Goal: Task Accomplishment & Management: Manage account settings

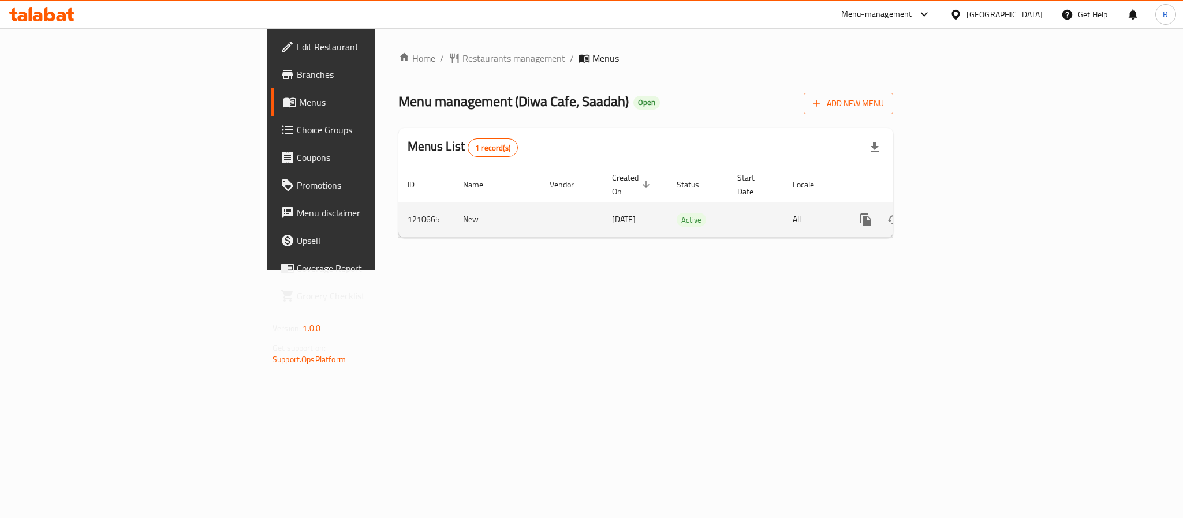
click at [956, 213] on icon "enhanced table" at bounding box center [949, 220] width 14 height 14
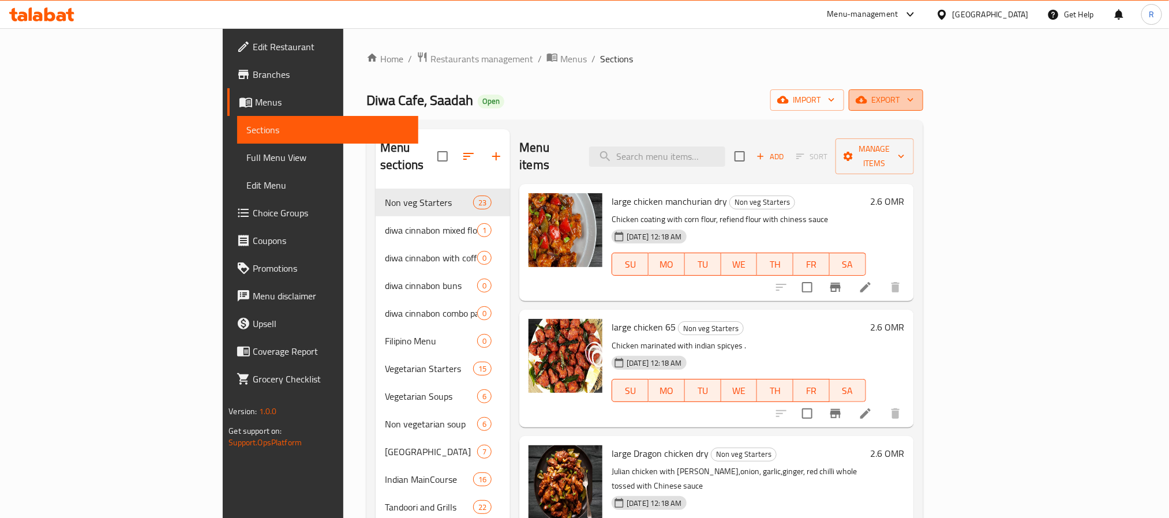
click at [914, 103] on span "export" at bounding box center [886, 100] width 56 height 14
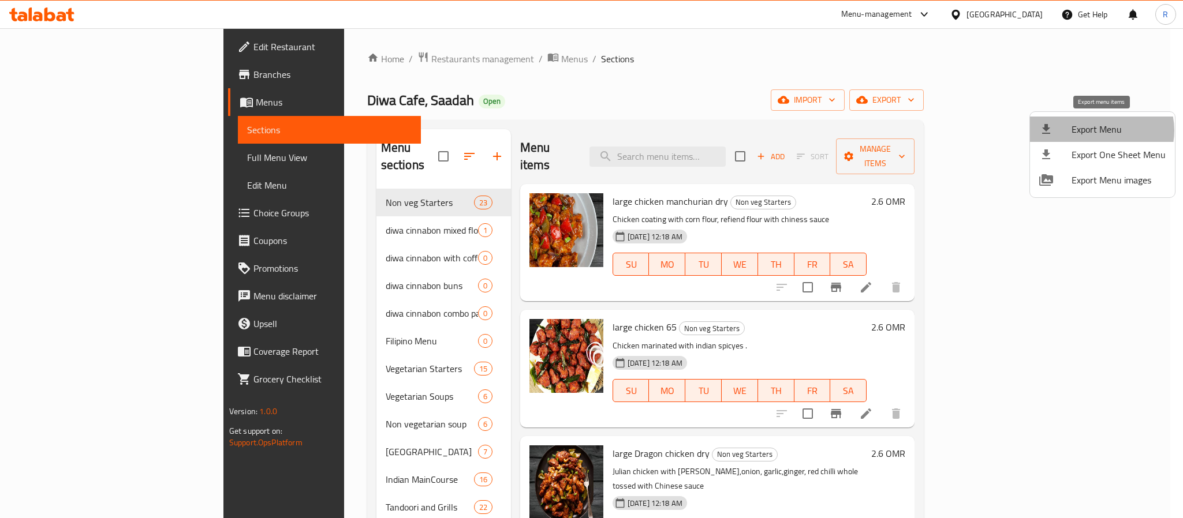
click at [1100, 130] on span "Export Menu" at bounding box center [1118, 129] width 94 height 14
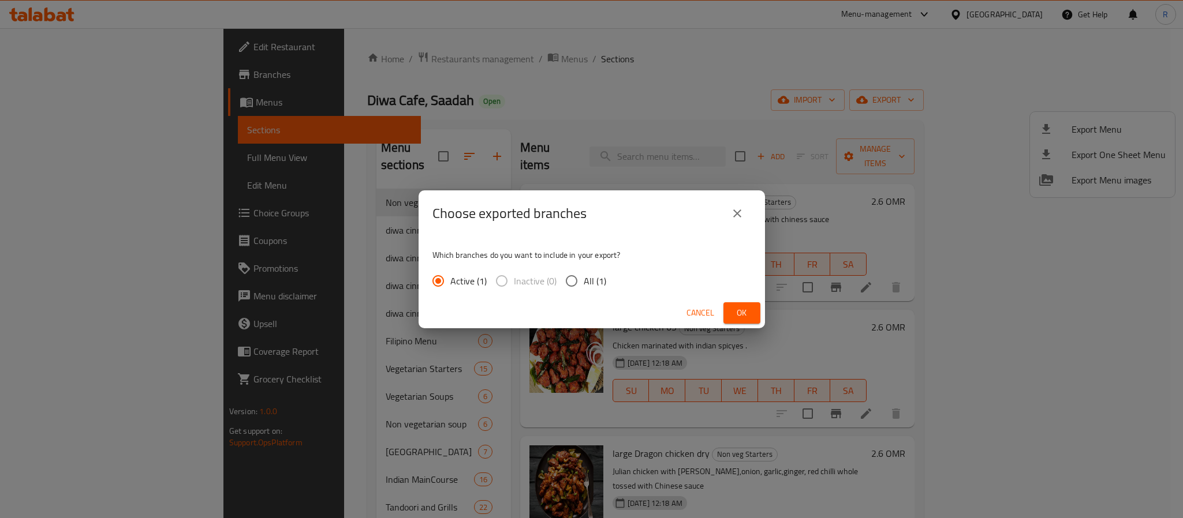
click at [721, 317] on div "Cancel Ok" at bounding box center [591, 313] width 346 height 31
click at [745, 312] on span "Ok" at bounding box center [741, 313] width 18 height 14
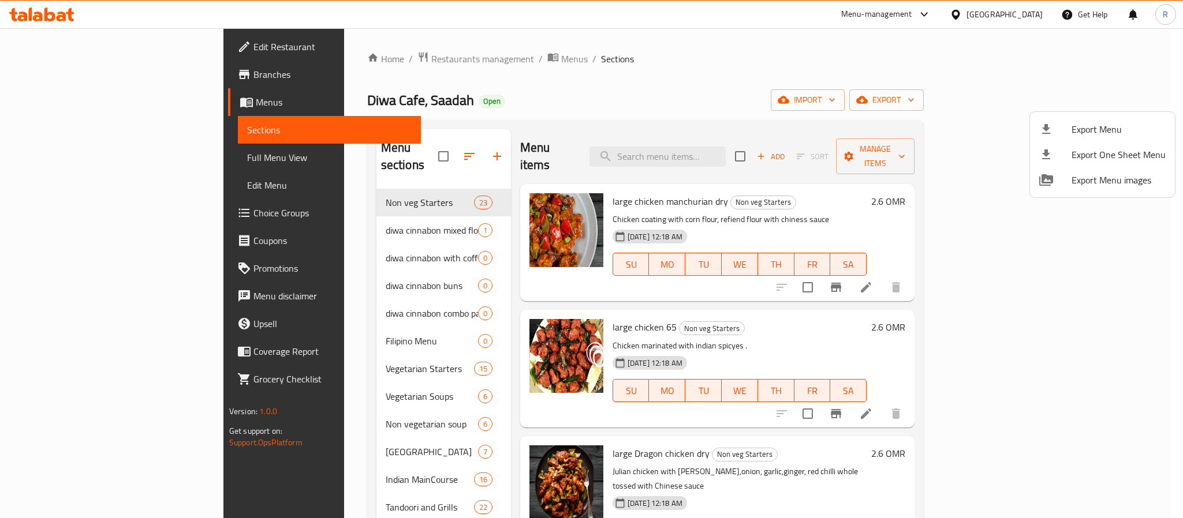
click at [669, 47] on div at bounding box center [591, 259] width 1183 height 518
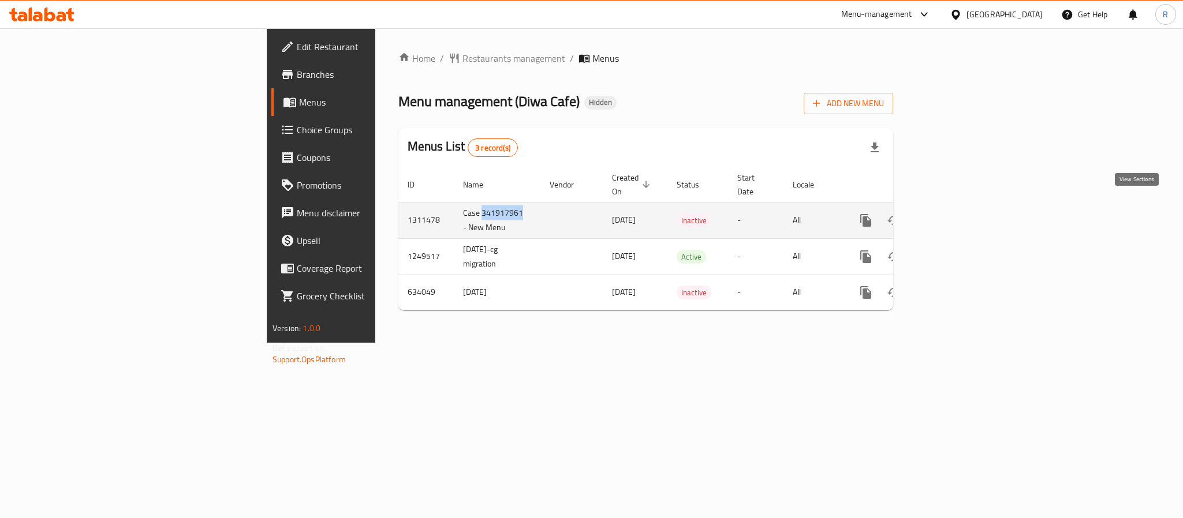
click at [956, 214] on icon "enhanced table" at bounding box center [949, 221] width 14 height 14
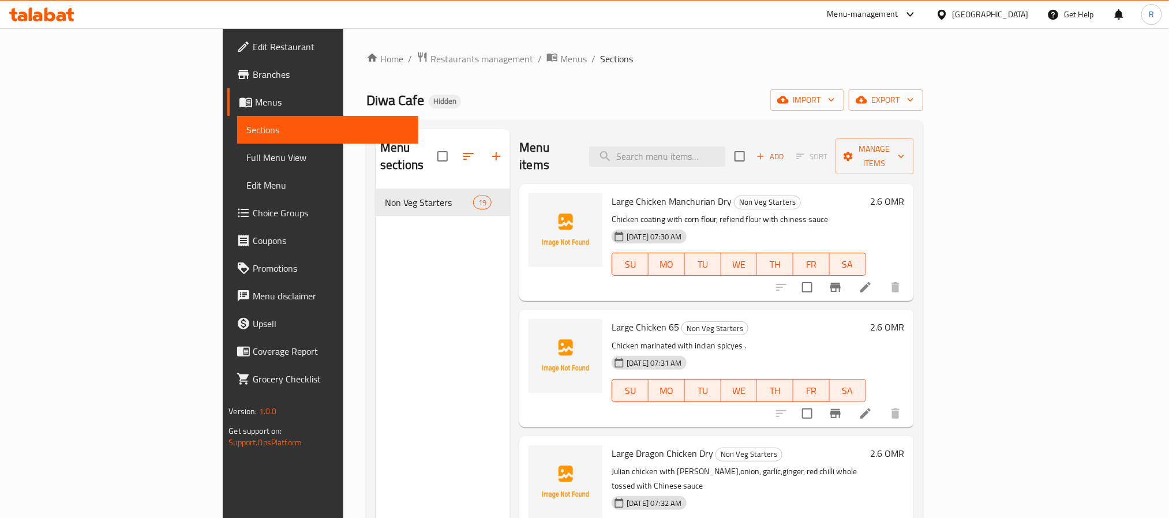
click at [489, 149] on icon "button" at bounding box center [496, 156] width 14 height 14
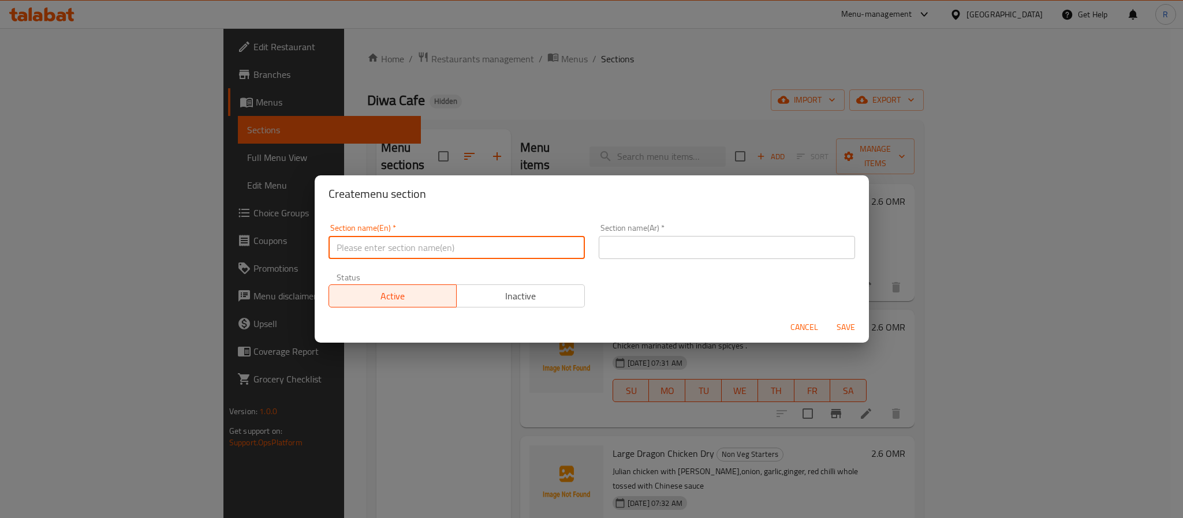
click at [484, 256] on input "text" at bounding box center [456, 247] width 256 height 23
paste input "Indian MainCourse"
click at [484, 255] on input "Indian MainCourse" at bounding box center [456, 247] width 256 height 23
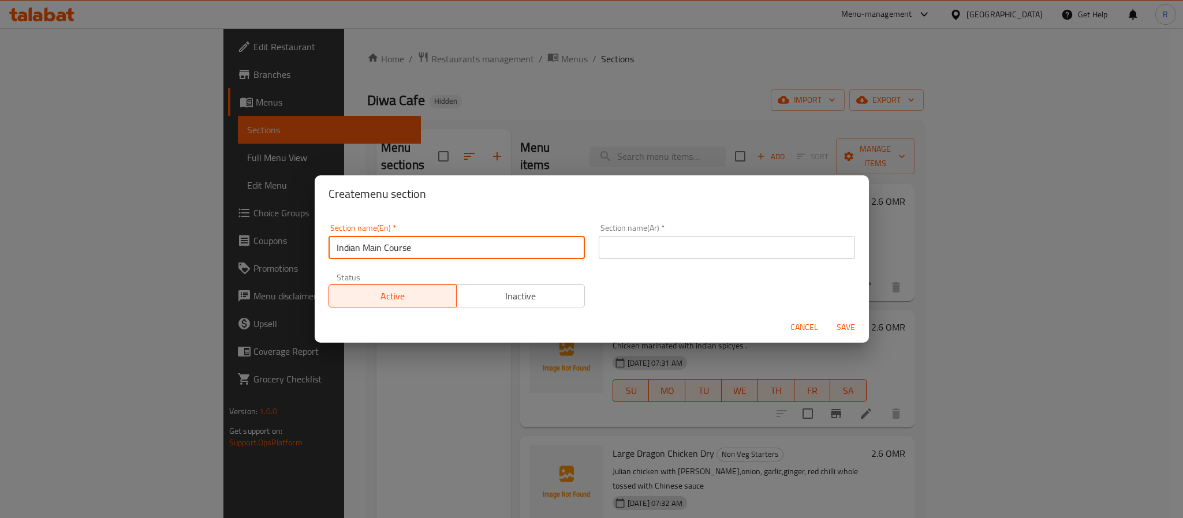
click at [463, 248] on input "Indian Main Course" at bounding box center [456, 247] width 256 height 23
click at [464, 249] on input "Indian Main Course" at bounding box center [456, 247] width 256 height 23
type input "Indian Main Course"
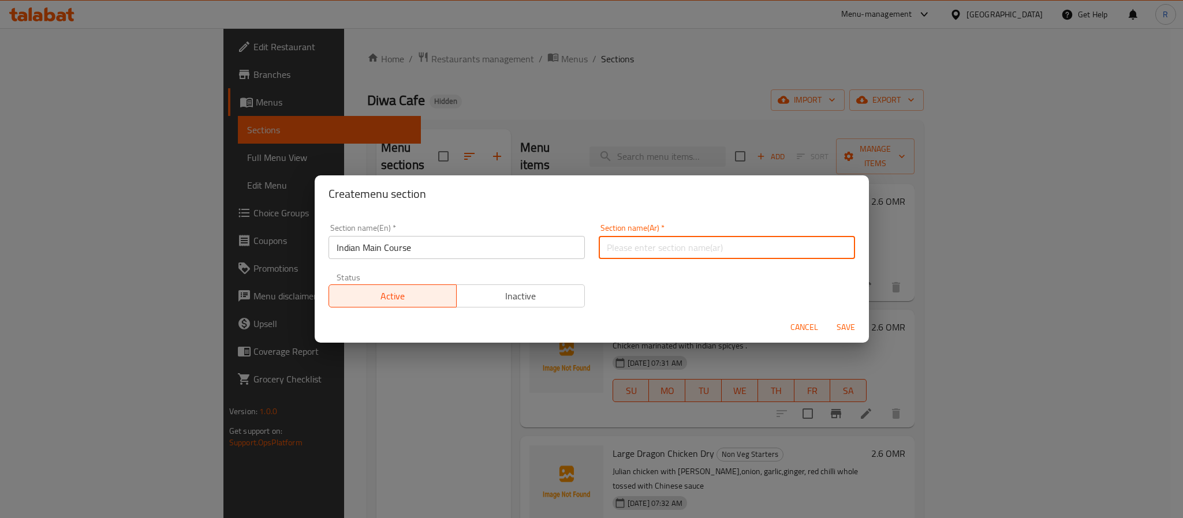
drag, startPoint x: 774, startPoint y: 252, endPoint x: 776, endPoint y: 260, distance: 8.4
click at [773, 252] on input "text" at bounding box center [727, 247] width 256 height 23
paste input "الطبق الرئيسي الهندي"
type input "الطبق الرئيسي الهندي"
click at [835, 322] on span "Save" at bounding box center [846, 327] width 28 height 14
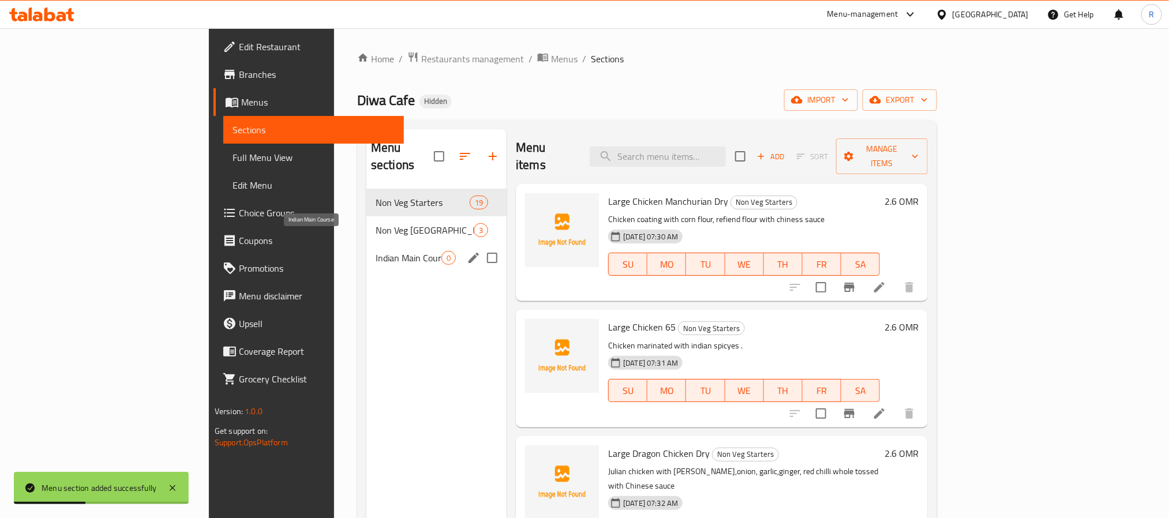
click at [376, 251] on span "Indian Main Course" at bounding box center [409, 258] width 66 height 14
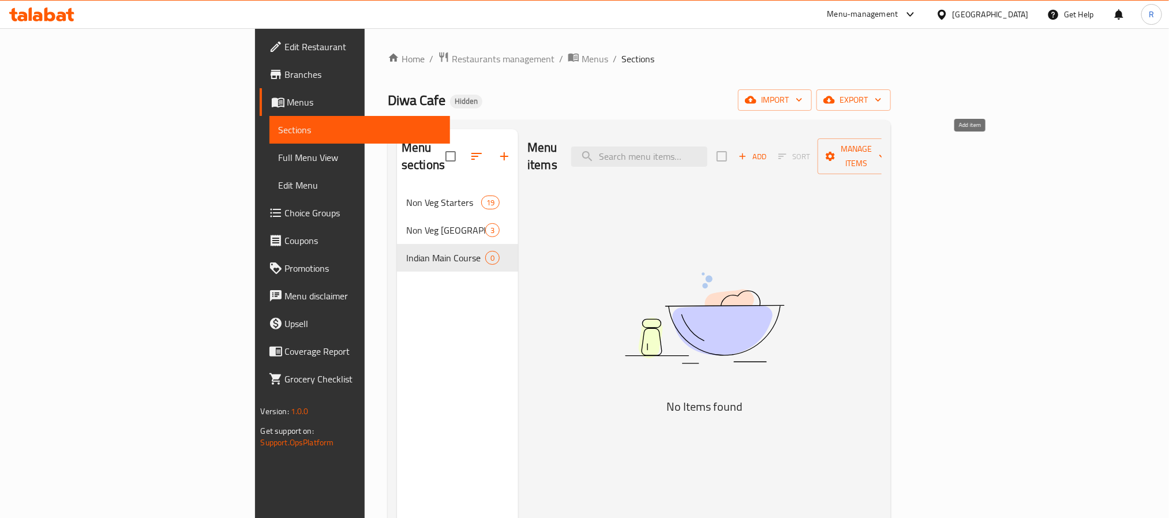
click at [768, 151] on span "Add" at bounding box center [752, 156] width 31 height 13
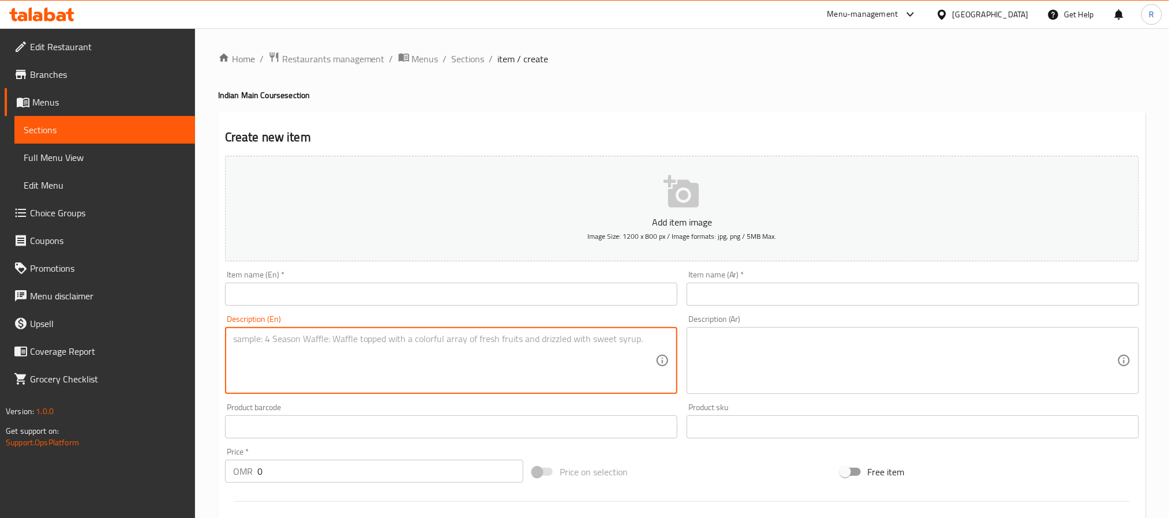
click at [358, 335] on textarea at bounding box center [444, 361] width 422 height 55
paste textarea "large Makhni Gravy جريفي مخني كبير مرق طماطم ناتس غنية وكريمية مع التوابل الهند…"
click at [241, 335] on textarea "large Makhni Gravy جريفي مخني كبير مرق طماطم ناتس غنية وكريمية مع التوابل الهند…" at bounding box center [444, 361] width 422 height 55
drag, startPoint x: 241, startPoint y: 335, endPoint x: 288, endPoint y: 338, distance: 46.8
click at [288, 338] on textarea "large Makhni Gravy جريفي مخني كبير مرق طماطم ناتس غنية وكريمية مع التوابل الهند…" at bounding box center [444, 361] width 422 height 55
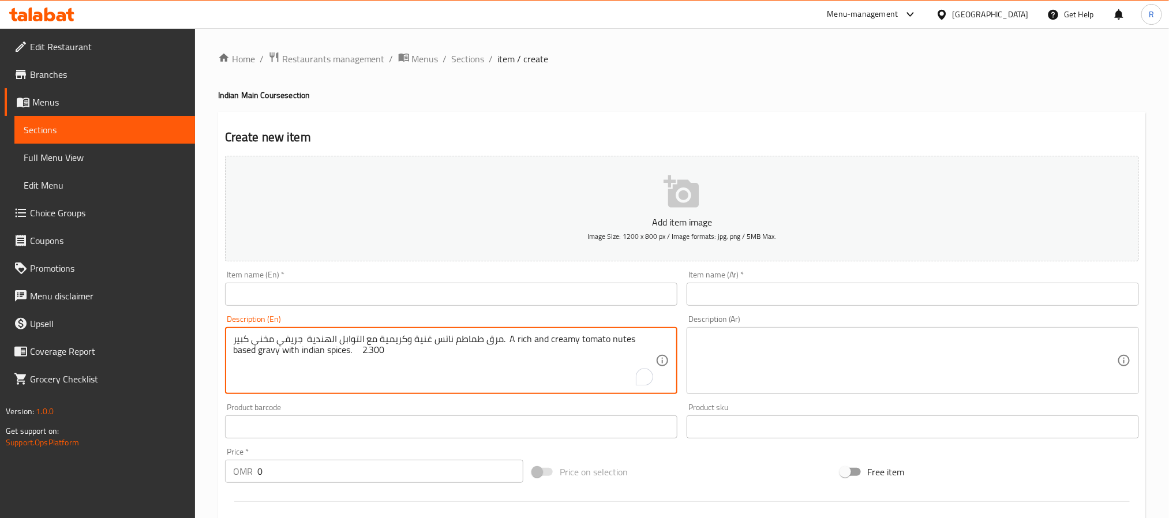
type textarea "جريفي مخني كبير مرق طماطم ناتس غنية وكريمية مع التوابل الهندية. A rich and crea…"
click at [320, 303] on input "text" at bounding box center [451, 294] width 452 height 23
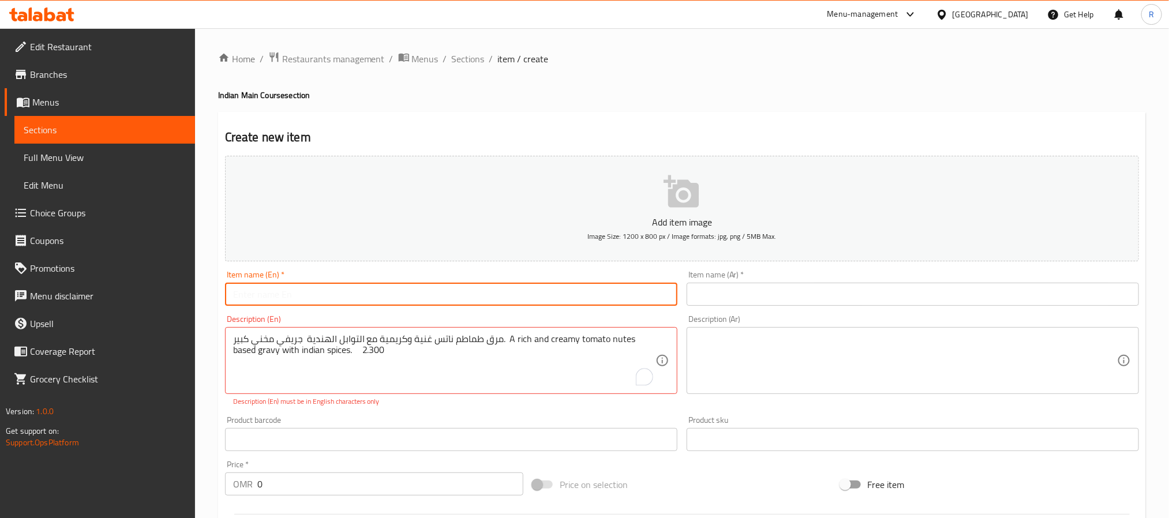
paste input "large Makhni Gravy"
type input "large Makhni Gravy"
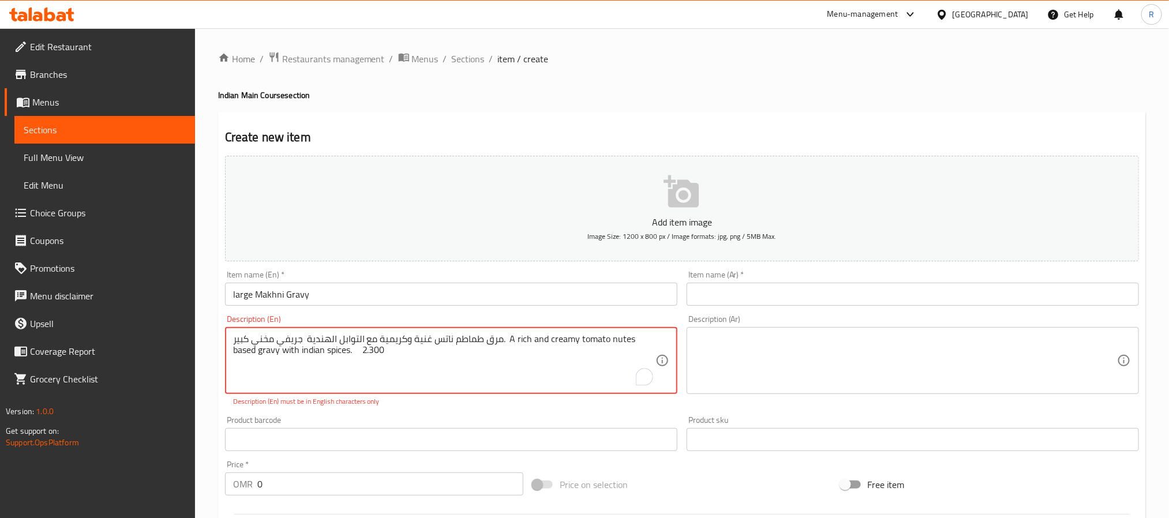
drag, startPoint x: 249, startPoint y: 342, endPoint x: 317, endPoint y: 338, distance: 67.6
type textarea "مرق طماطم ناتس غنية وكريمية مع التوابل الهندية. A rich and creamy tomato nutes …"
click at [820, 275] on div "Item name (Ar)   * Item name (Ar) *" at bounding box center [913, 288] width 452 height 35
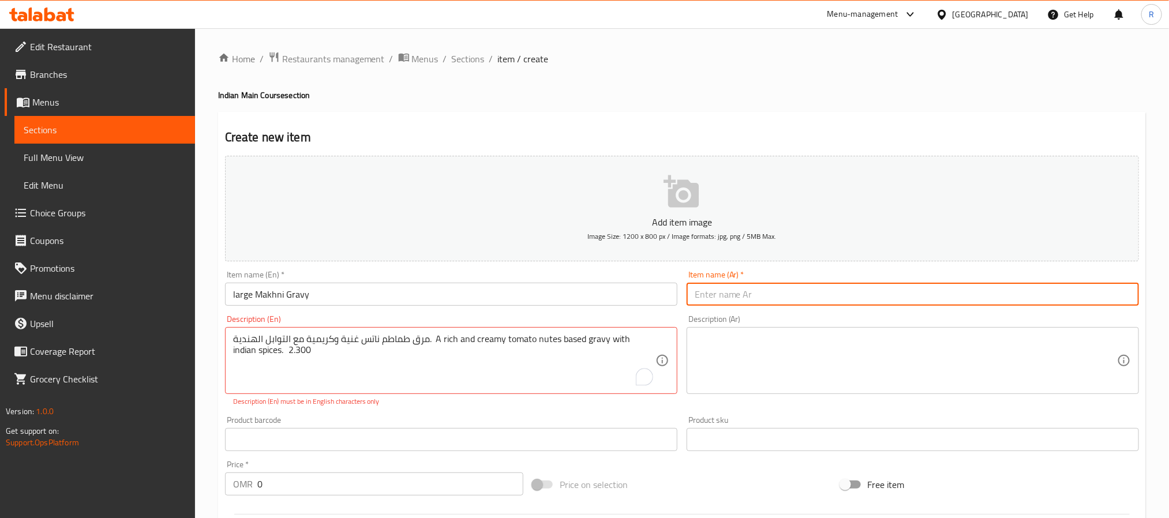
click at [795, 304] on input "text" at bounding box center [913, 294] width 452 height 23
paste input "جريفي مخني كبير"
type input "جريفي مخني كبير"
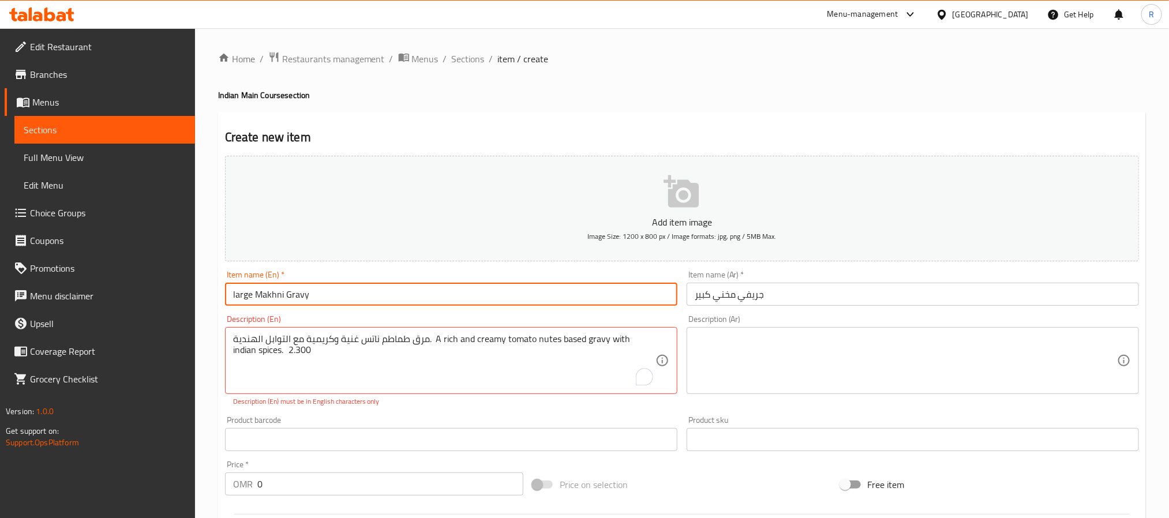
click at [427, 285] on input "large Makhni Gravy" at bounding box center [451, 294] width 452 height 23
click at [414, 301] on input "large Makhni Gravy" at bounding box center [451, 294] width 452 height 23
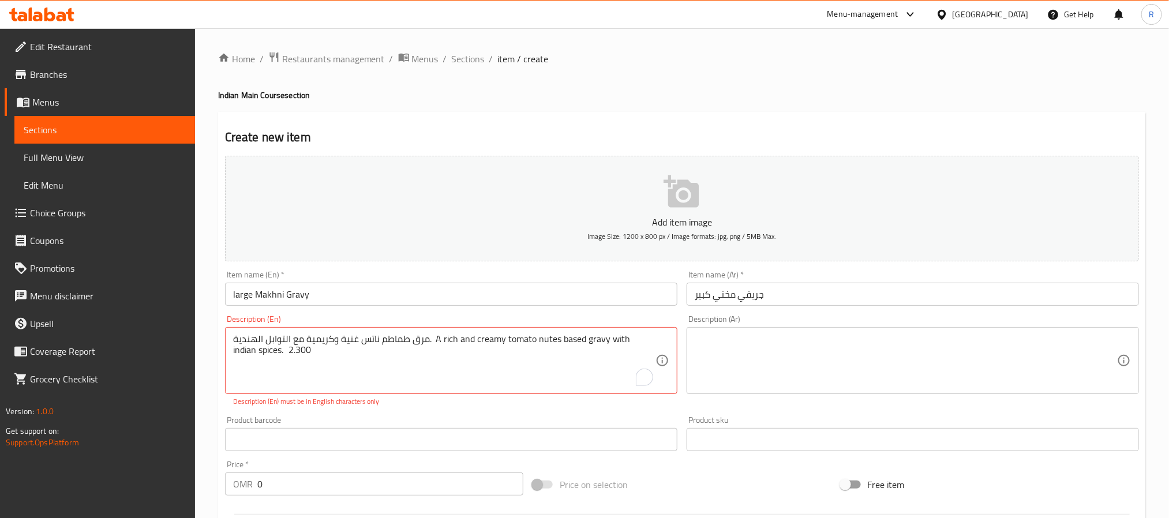
click at [276, 296] on input "large Makhni Gravy" at bounding box center [451, 294] width 452 height 23
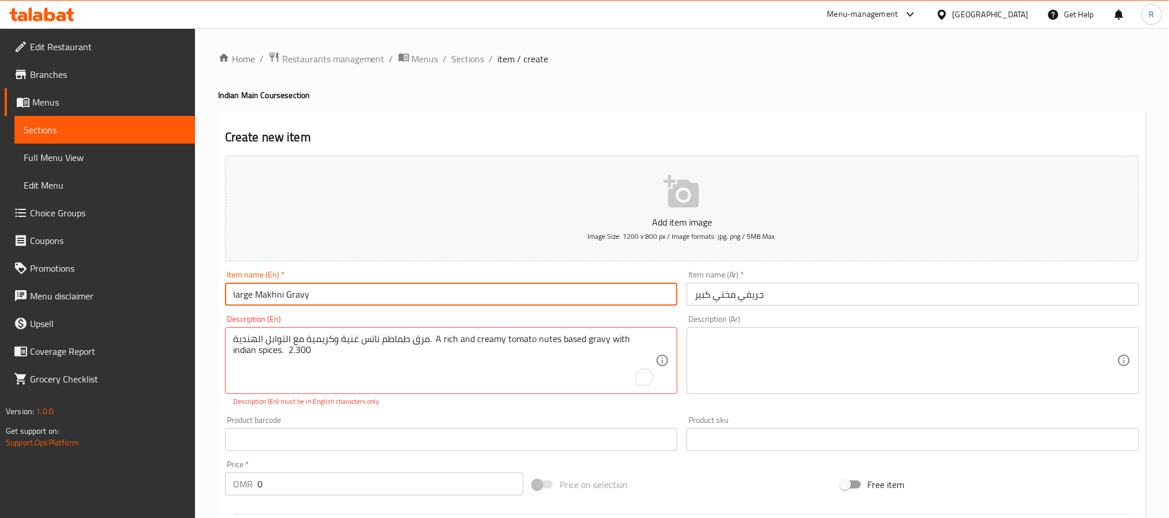
click at [276, 296] on input "large Makhni Gravy" at bounding box center [451, 294] width 452 height 23
type input "Large Makhni Gravy"
click at [331, 296] on input "Large Makhni Gravy" at bounding box center [451, 294] width 452 height 23
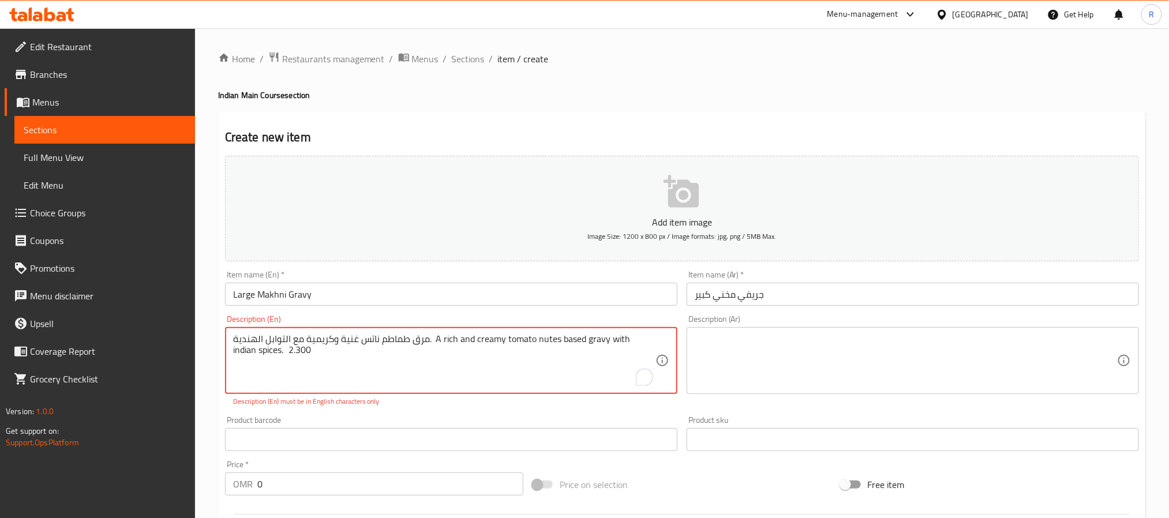
drag, startPoint x: 463, startPoint y: 340, endPoint x: 274, endPoint y: 345, distance: 188.8
drag, startPoint x: 461, startPoint y: 338, endPoint x: 267, endPoint y: 342, distance: 193.4
click at [267, 342] on textarea "مرق طماطم ناتس غنية وكريمية مع التوابل الهندي A rich and creamy tomato nutes ba…" at bounding box center [444, 361] width 422 height 55
type textarea "A rich and creamy tomato nutes based gravy with indian spices. 2.300"
click at [874, 371] on textarea at bounding box center [906, 361] width 422 height 55
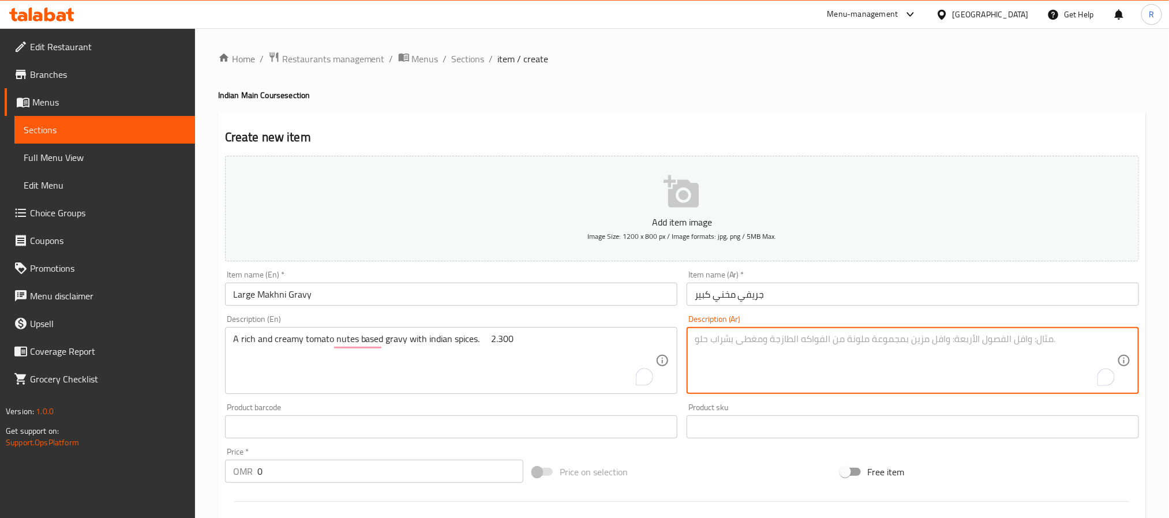
paste textarea "مرق طماطم ناتس غنية وكريمية مع التوابل الهندي"
type textarea "مرق طماطم ناتس غنية وكريمية مع التوابل الهندي"
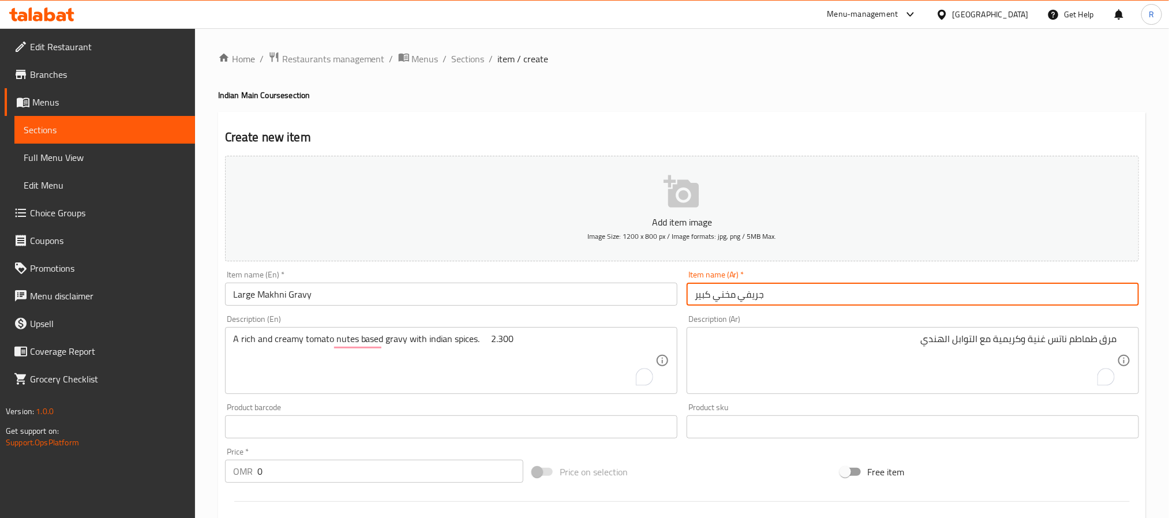
click at [845, 293] on input "جريفي مخني كبير" at bounding box center [913, 294] width 452 height 23
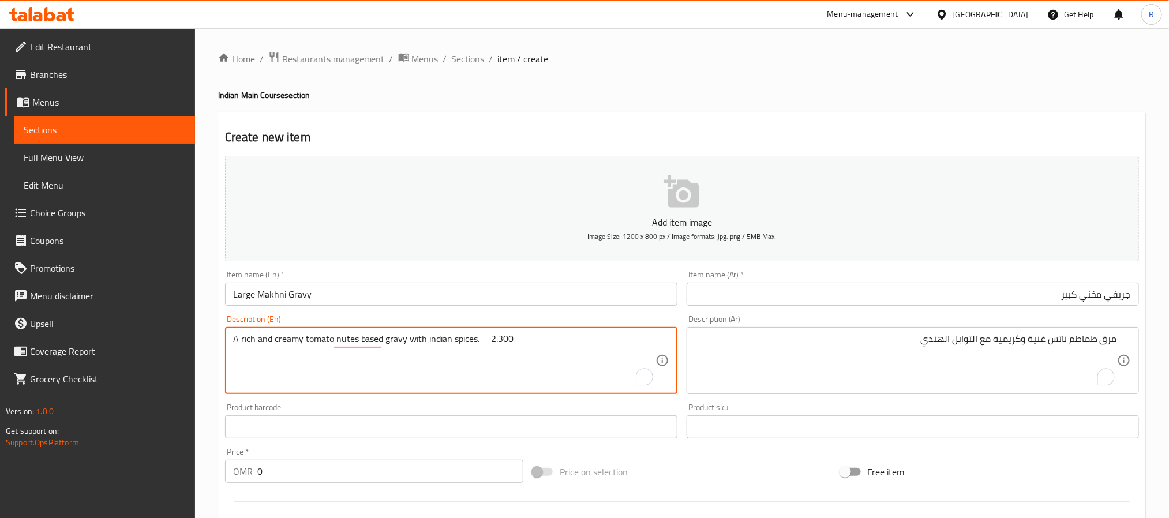
click at [500, 338] on textarea "A rich and creamy tomato nutes based gravy with indian spices. 2.300" at bounding box center [444, 361] width 422 height 55
type textarea "A rich and creamy tomato nutes based gravy with indian spices."
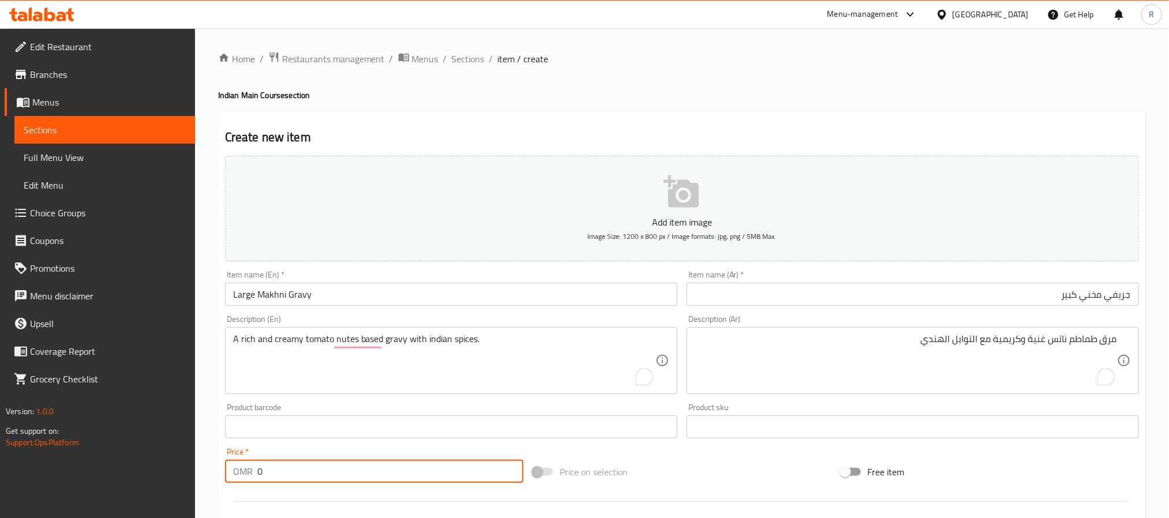
click at [432, 468] on input "0" at bounding box center [390, 471] width 266 height 23
paste input "2.300"
type input "02.300"
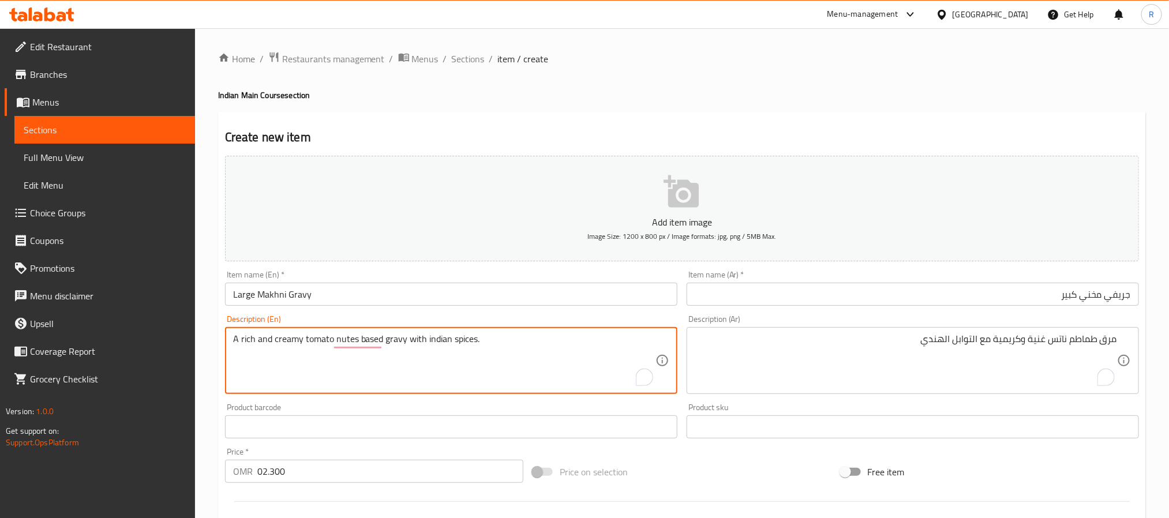
click at [442, 343] on textarea "A rich and creamy tomato nutes based gravy with indian spices." at bounding box center [444, 361] width 422 height 55
click at [500, 355] on textarea "A rich and creamy tomato nutes based gravy with Indian spices." at bounding box center [444, 361] width 422 height 55
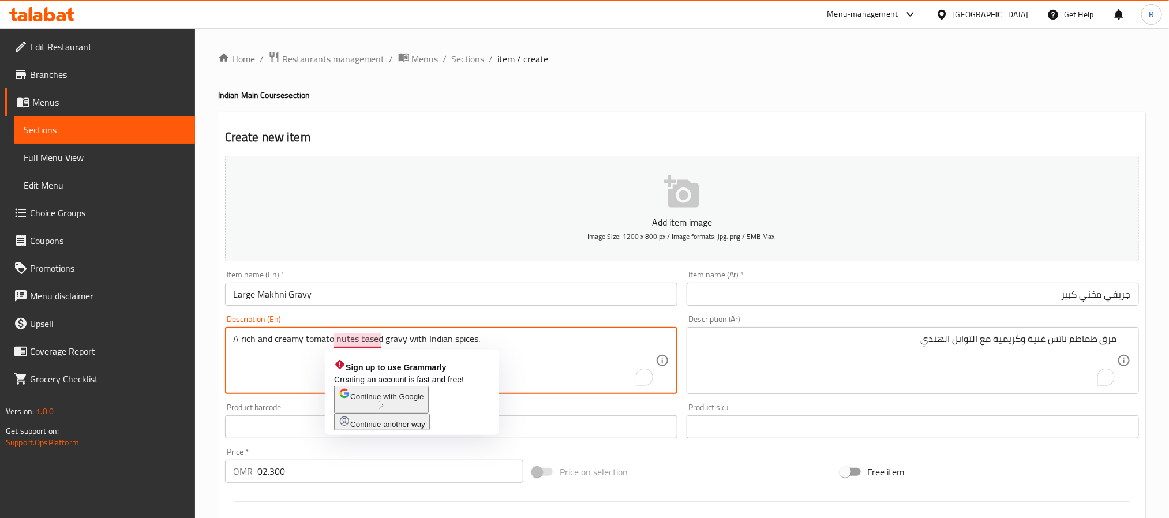
click at [509, 360] on textarea "A rich and creamy tomato nutes based gravy with Indian spices." at bounding box center [444, 361] width 422 height 55
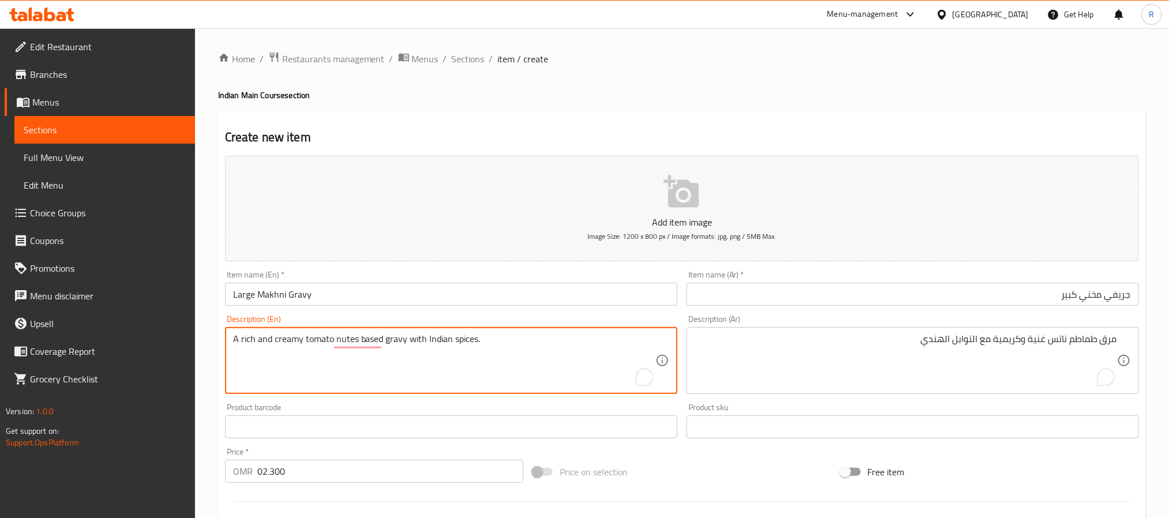
type textarea "A rich and creamy tomato nutes based gravy with Indian spices."
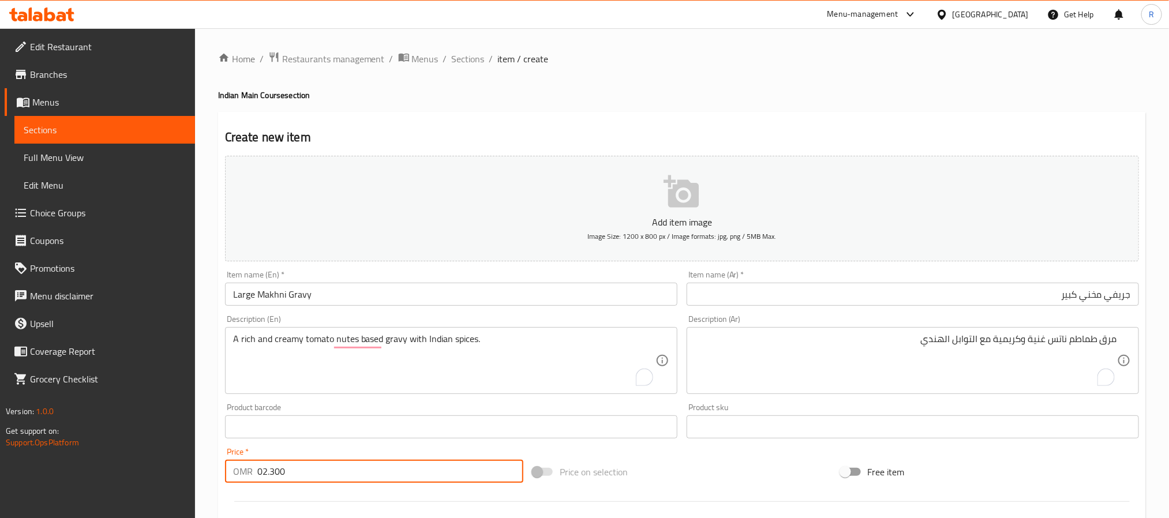
click at [409, 476] on input "02.300" at bounding box center [390, 471] width 266 height 23
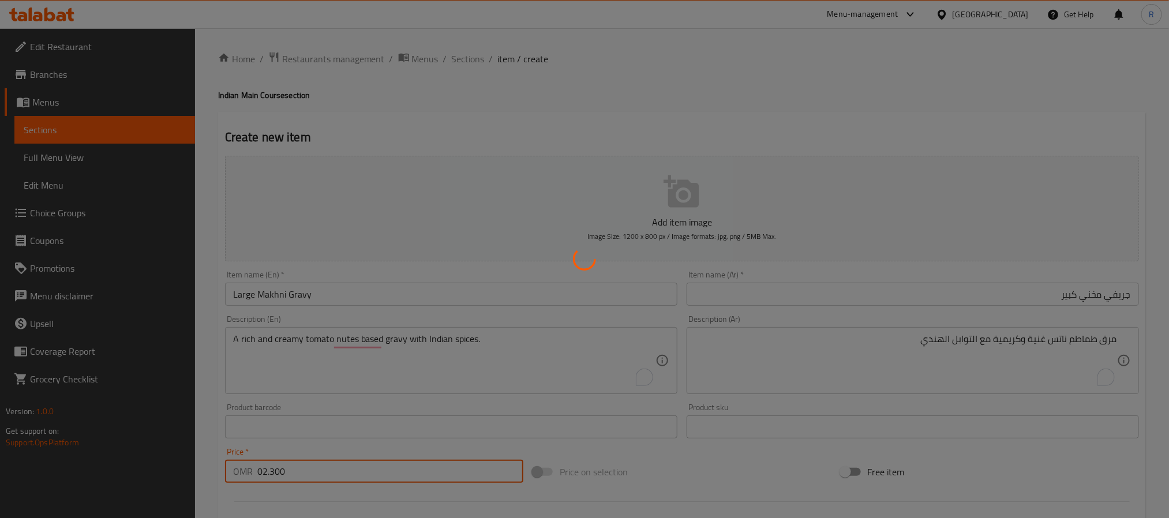
type input "0"
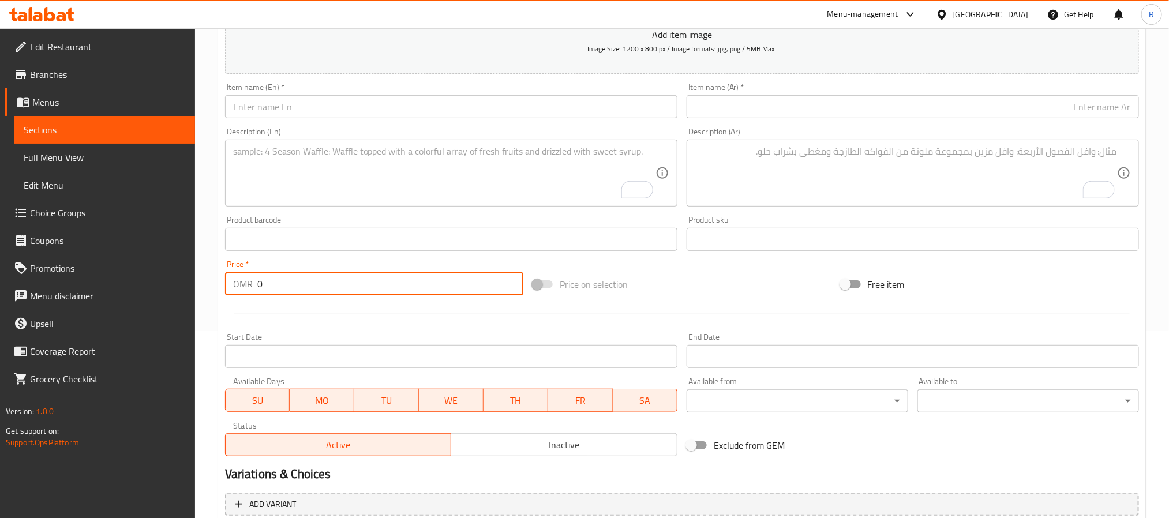
scroll to position [210, 0]
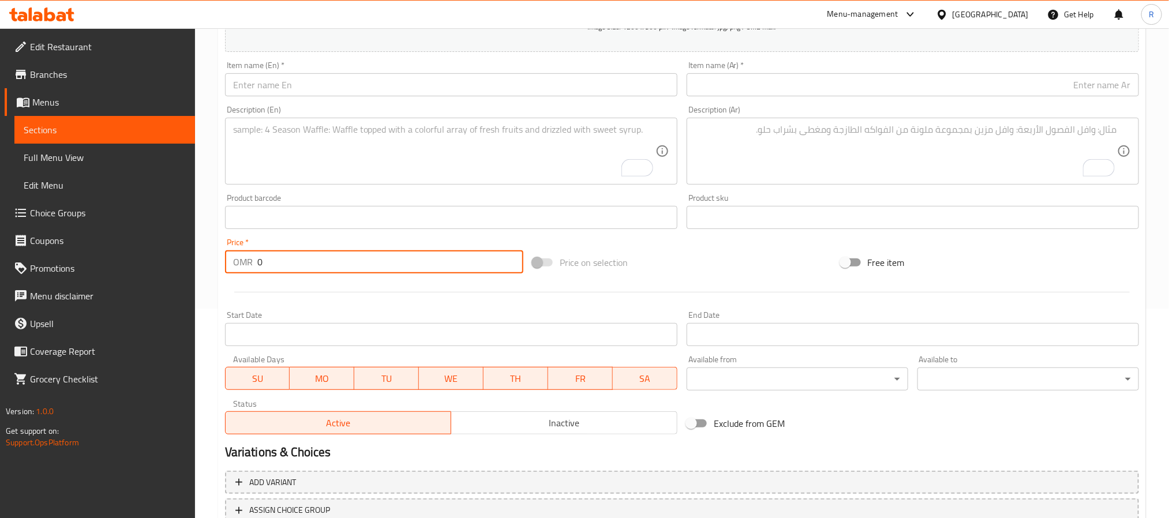
click at [390, 144] on textarea "To enrich screen reader interactions, please activate Accessibility in Grammarl…" at bounding box center [444, 151] width 422 height 55
paste textarea "large paneer do payaja بانير دو باياجا كبير جبنة قريش مع البصل والطماطم والمرق …"
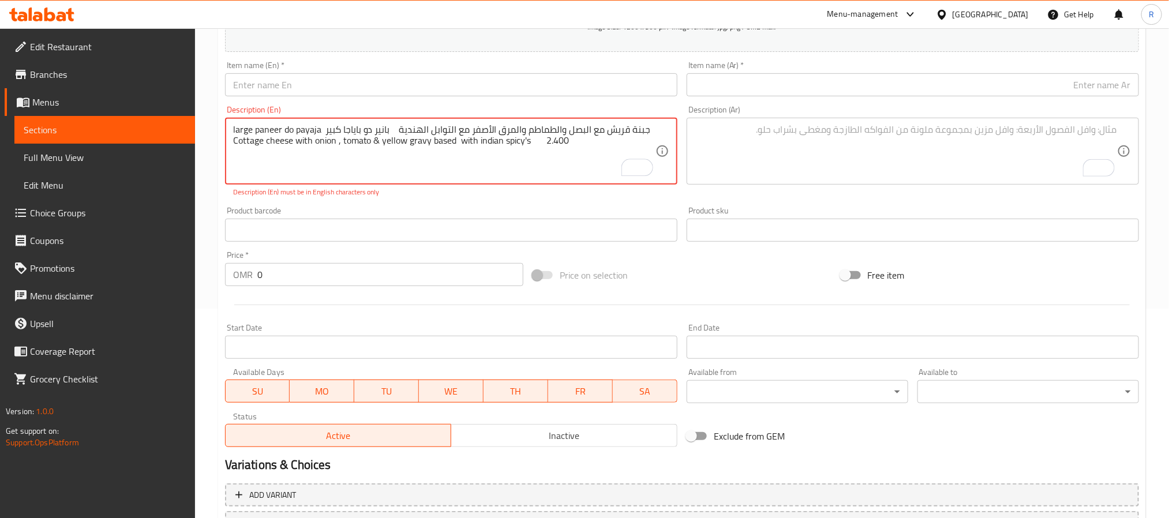
click at [241, 130] on textarea "large paneer do payaja بانير دو باياجا كبير جبنة قريش مع البصل والطماطم والمرق …" at bounding box center [444, 151] width 422 height 55
drag, startPoint x: 241, startPoint y: 130, endPoint x: 300, endPoint y: 132, distance: 58.3
click at [300, 132] on textarea "large paneer do payaja بانير دو باياجا كبير جبنة قريش مع البصل والطماطم والمرق …" at bounding box center [444, 151] width 422 height 55
type textarea "بانير دو باياجا كبير جبنة قريش مع البصل والطماطم والمرق الأصفر مع التوابل الهند…"
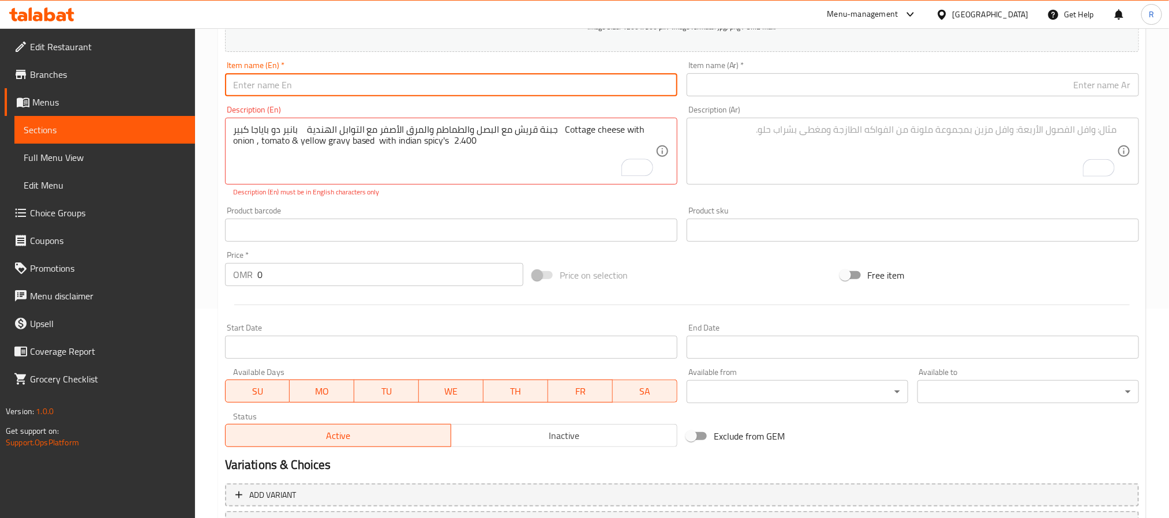
click at [331, 84] on input "text" at bounding box center [451, 84] width 452 height 23
paste input "large paneer do payaja"
type input "large paneer do payaja"
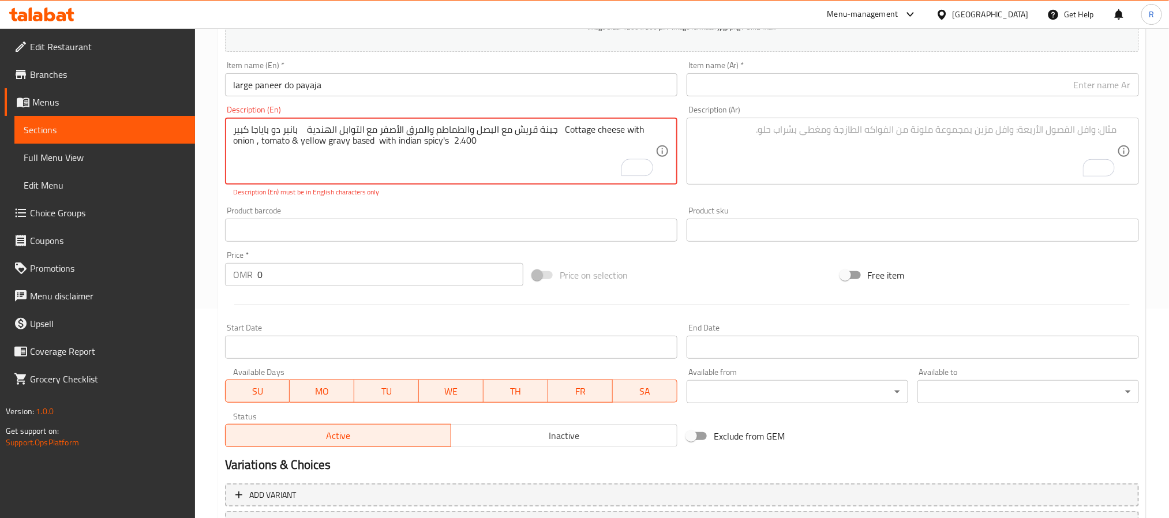
drag, startPoint x: 295, startPoint y: 129, endPoint x: 264, endPoint y: 130, distance: 31.2
click at [270, 133] on textarea "بانير دو باياجا كبير جبنة قريش مع البصل والطماطم والمرق الأصفر مع التوابل الهند…" at bounding box center [444, 151] width 422 height 55
drag, startPoint x: 300, startPoint y: 127, endPoint x: 229, endPoint y: 132, distance: 71.1
click at [229, 132] on div "بانير دو باياجا كبير جبنة قريش مع البصل والطماطم والمرق الأصفر مع التوابل الهند…" at bounding box center [451, 151] width 452 height 67
type textarea "جبنة قريش مع البصل والطماطم والمرق الأصفر مع التوابل الهندية Cottage cheese wit…"
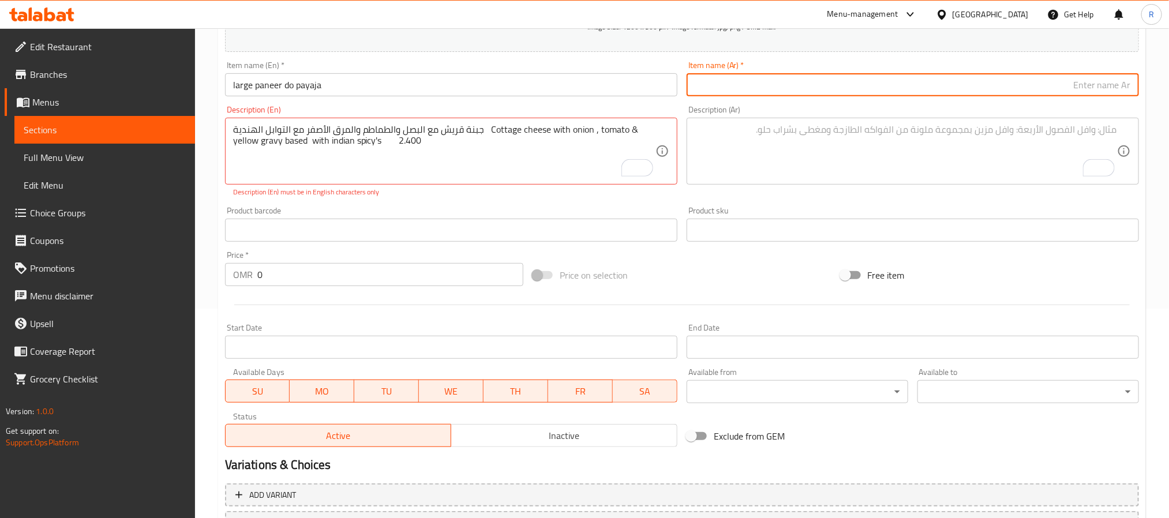
click at [768, 80] on input "text" at bounding box center [913, 84] width 452 height 23
paste input "بانير دو باياجا كبير"
type input "بانير دو باياجا كبير"
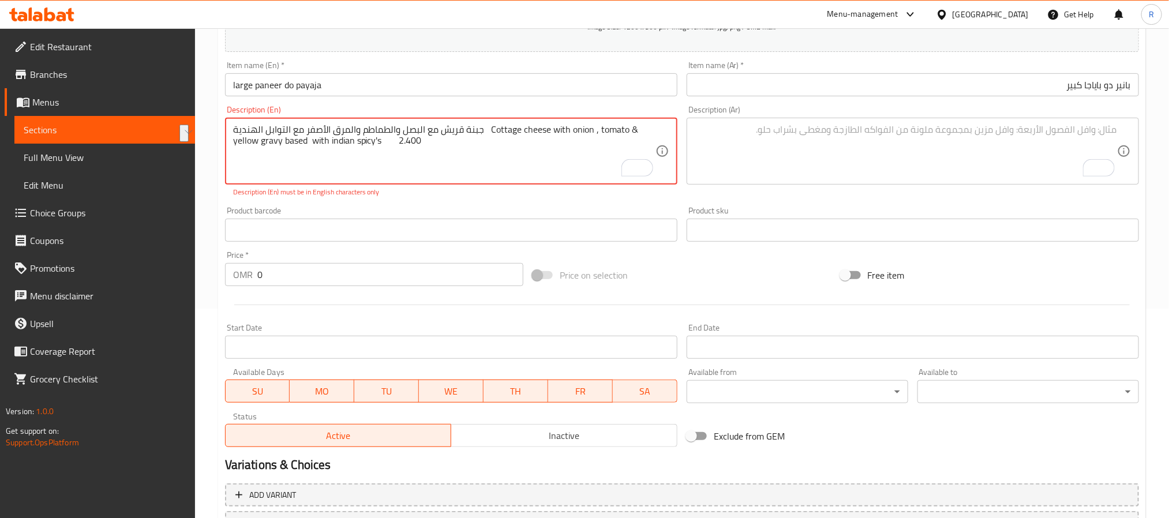
drag, startPoint x: 481, startPoint y: 132, endPoint x: 229, endPoint y: 120, distance: 252.5
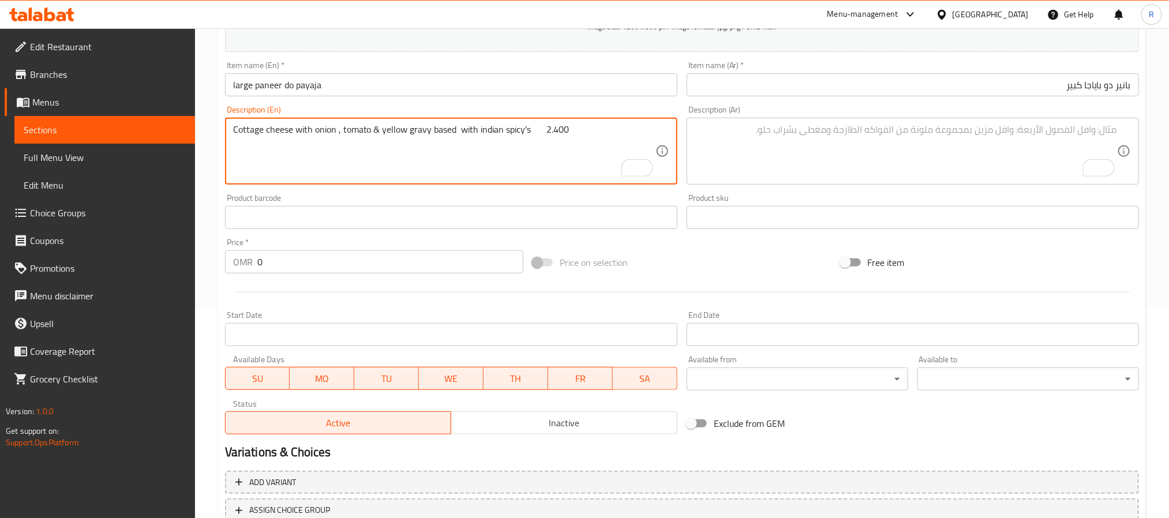
type textarea "Cottage cheese with onion , tomato & yellow gravy based with indian spicy's 2.4…"
click at [760, 148] on textarea "To enrich screen reader interactions, please activate Accessibility in Grammarl…" at bounding box center [906, 151] width 422 height 55
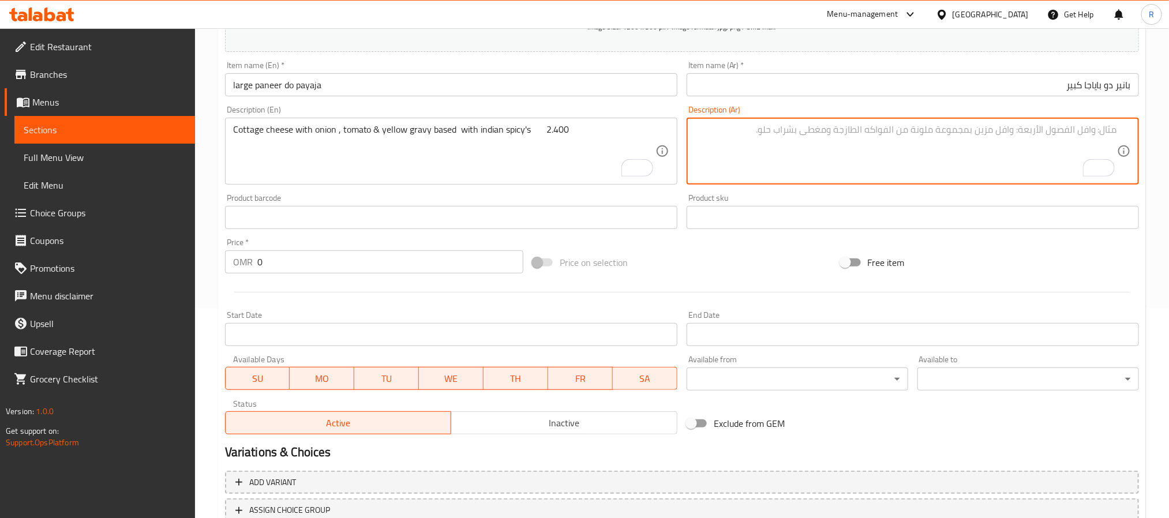
paste textarea "جبنة قريش مع البصل والطماطم والمرق الأصفر مع التوابل الهندية"
type textarea "جبنة قريش مع البصل والطماطم والمرق الأصفر مع التوابل الهندية"
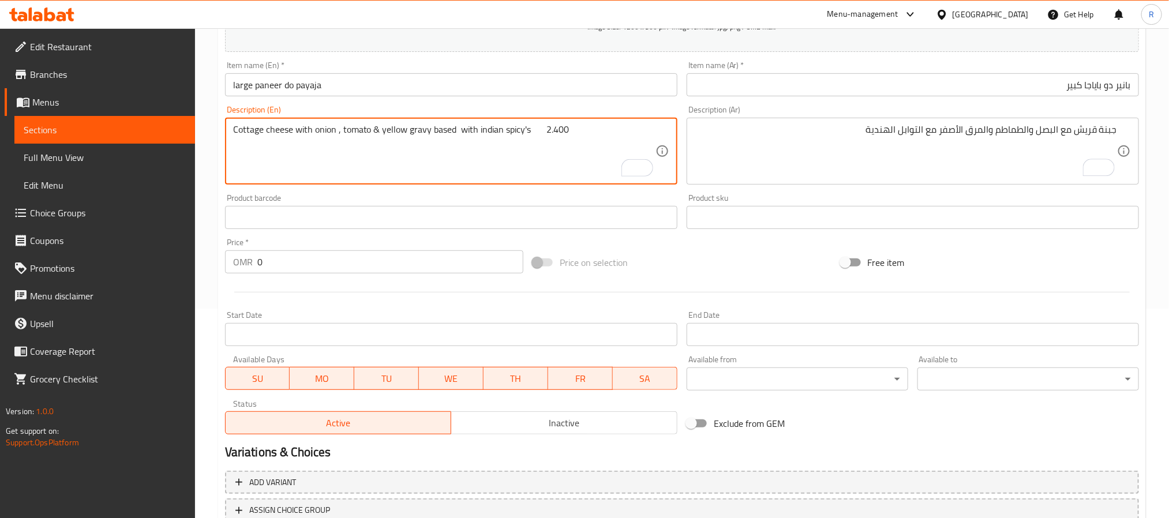
click at [547, 128] on textarea "Cottage cheese with onion , tomato & yellow gravy based with indian spicy's 2.4…" at bounding box center [444, 151] width 422 height 55
type textarea "Cottage cheese with onion , tomato & yellow gravy based with indian spicy's"
drag, startPoint x: 445, startPoint y: 250, endPoint x: 403, endPoint y: 263, distance: 43.6
click at [435, 253] on div "Price   * OMR 0 Price *" at bounding box center [374, 255] width 298 height 35
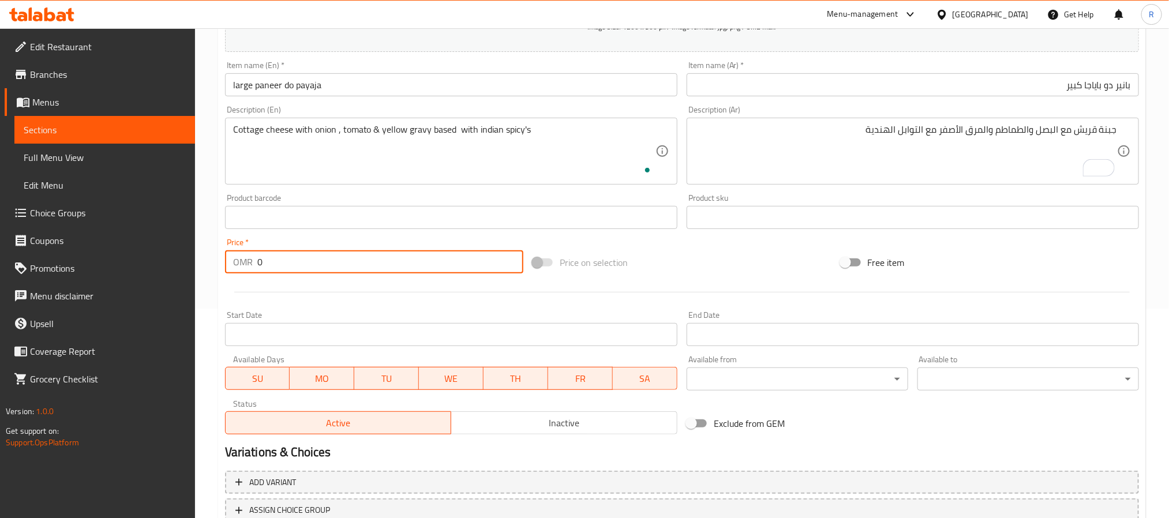
click at [403, 263] on input "0" at bounding box center [390, 261] width 266 height 23
paste input "2.400"
type input "02.400"
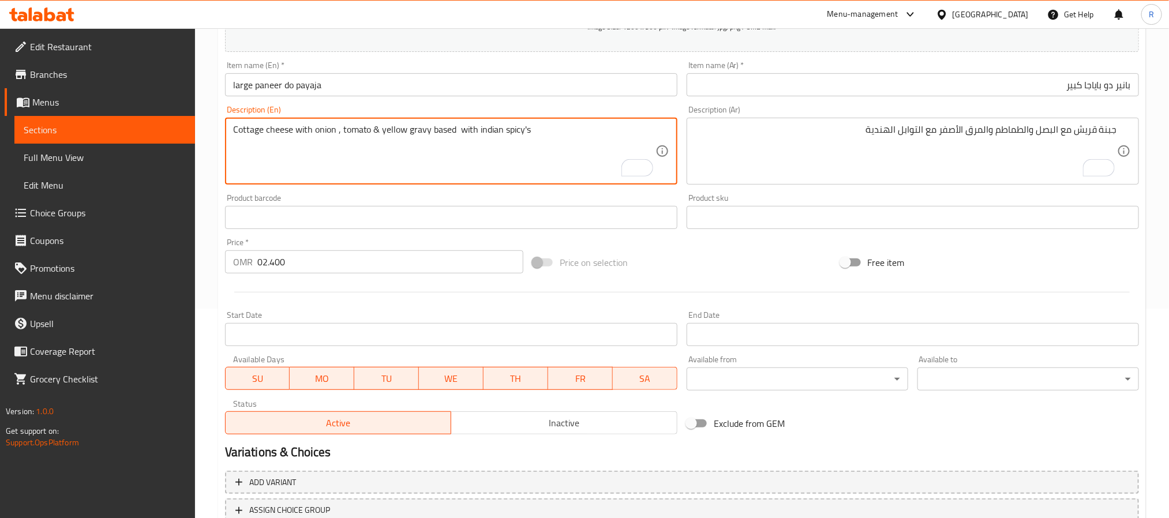
click at [459, 130] on textarea "Cottage cheese with onion , tomato & yellow gravy based with indian spicy's" at bounding box center [444, 151] width 422 height 55
click at [487, 113] on div "Description (En) Cottage cheese with onion , tomato & yellow gravy based with i…" at bounding box center [451, 145] width 452 height 79
click at [492, 128] on textarea "Cottage cheese with onion , tomato & yellow gravy based with indian spicy's" at bounding box center [444, 151] width 422 height 55
type textarea "Cottage cheese with onion , tomato & yellow gravy based with Indian spicy's"
click at [586, 161] on textarea "Cottage cheese with onion , tomato & yellow gravy based with Indian spicy's" at bounding box center [444, 151] width 422 height 55
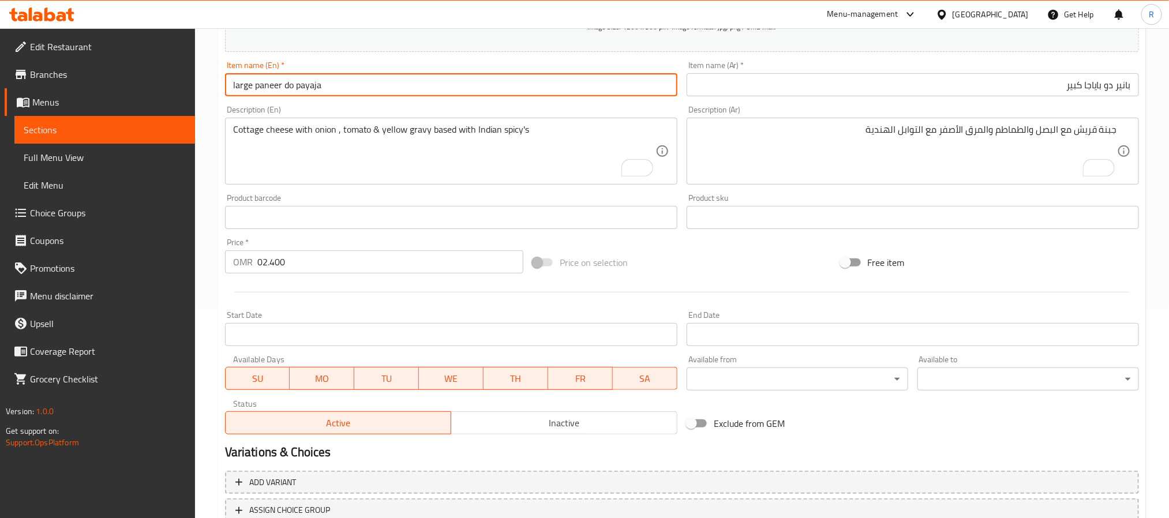
click at [401, 87] on input "large paneer do payaja" at bounding box center [451, 84] width 452 height 23
click at [400, 88] on input "large paneer do payaja" at bounding box center [451, 84] width 452 height 23
type input "Large Paneer Do Payaja"
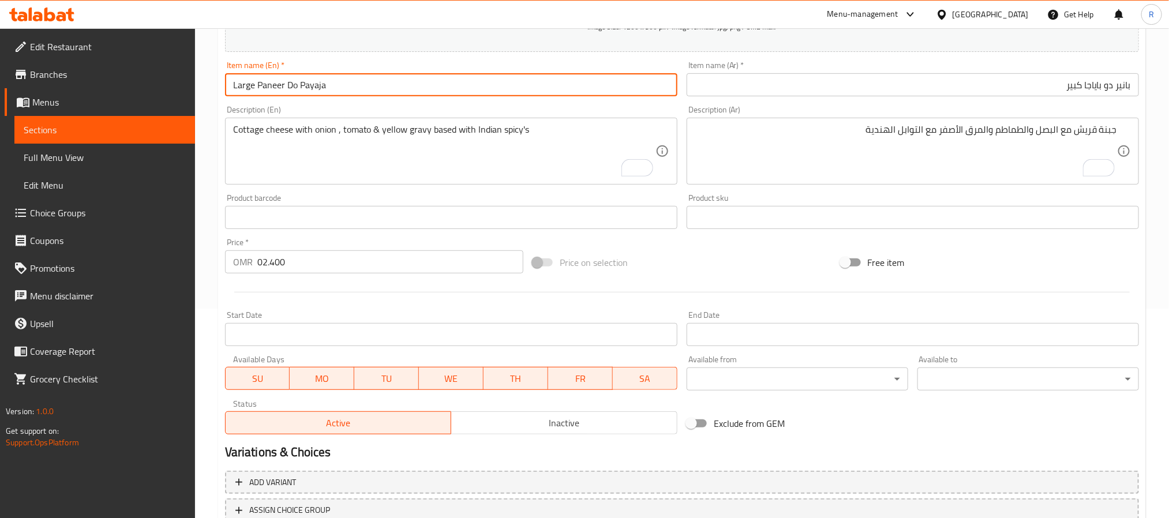
click at [400, 88] on input "Large Paneer Do Payaja" at bounding box center [451, 84] width 452 height 23
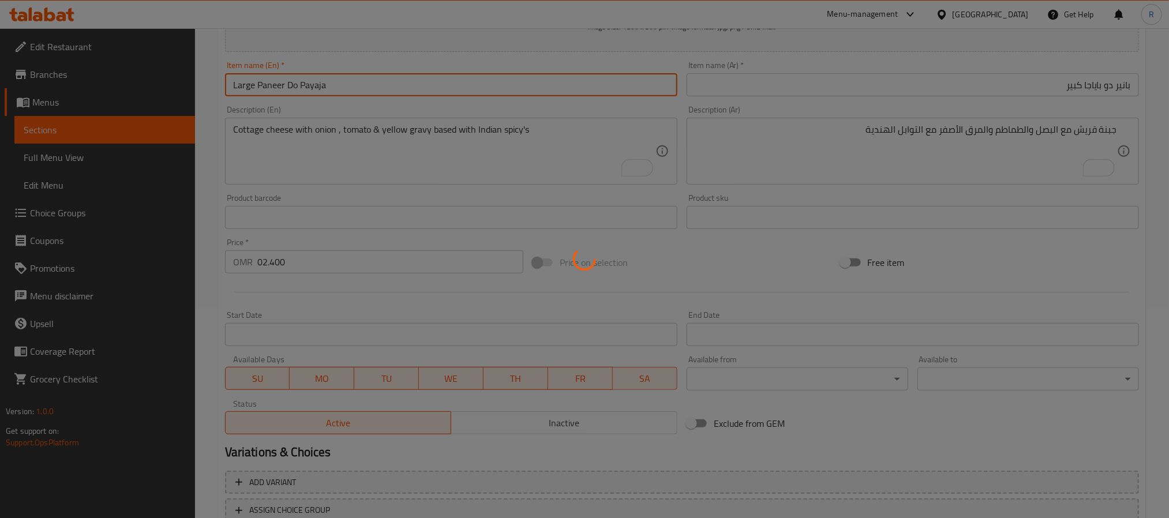
type input "0"
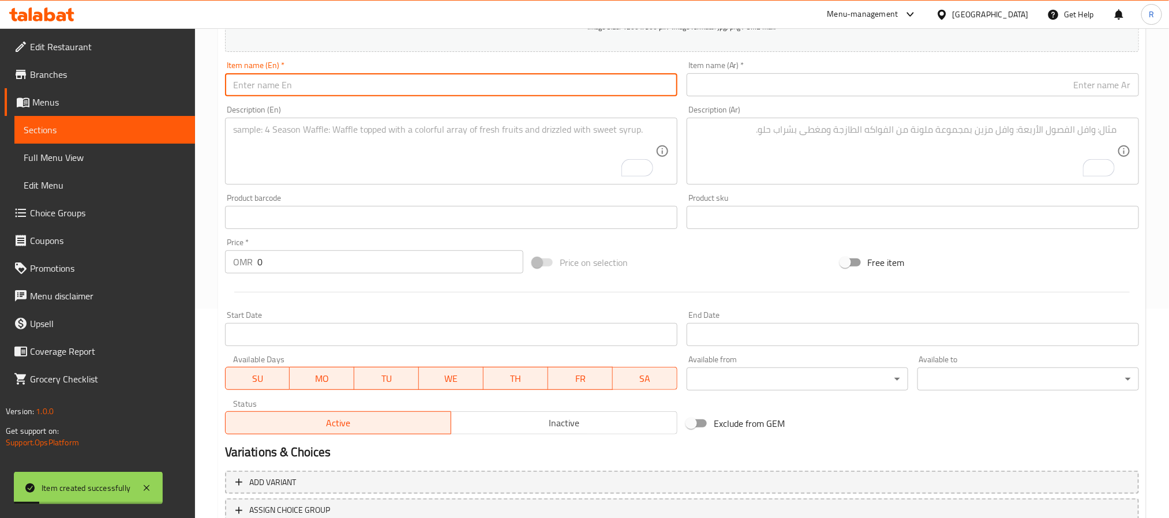
click at [403, 145] on textarea "To enrich screen reader interactions, please activate Accessibility in Grammarl…" at bounding box center [444, 151] width 422 height 55
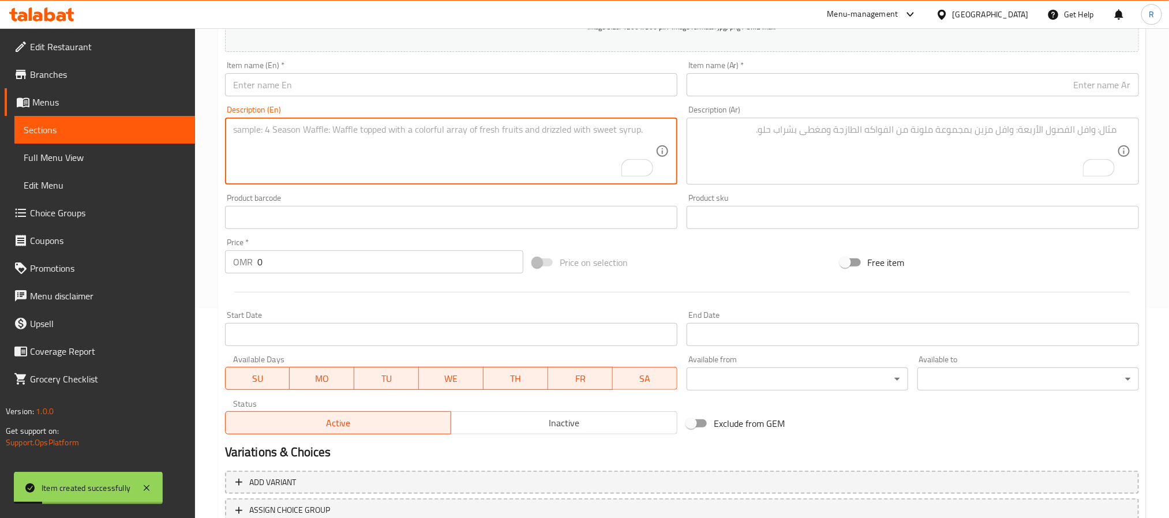
paste textarea "large kadai paneer بانير كاداي كبير جبنة قريش، مكعبات فلفل حلو مع مرق اساسه الب…"
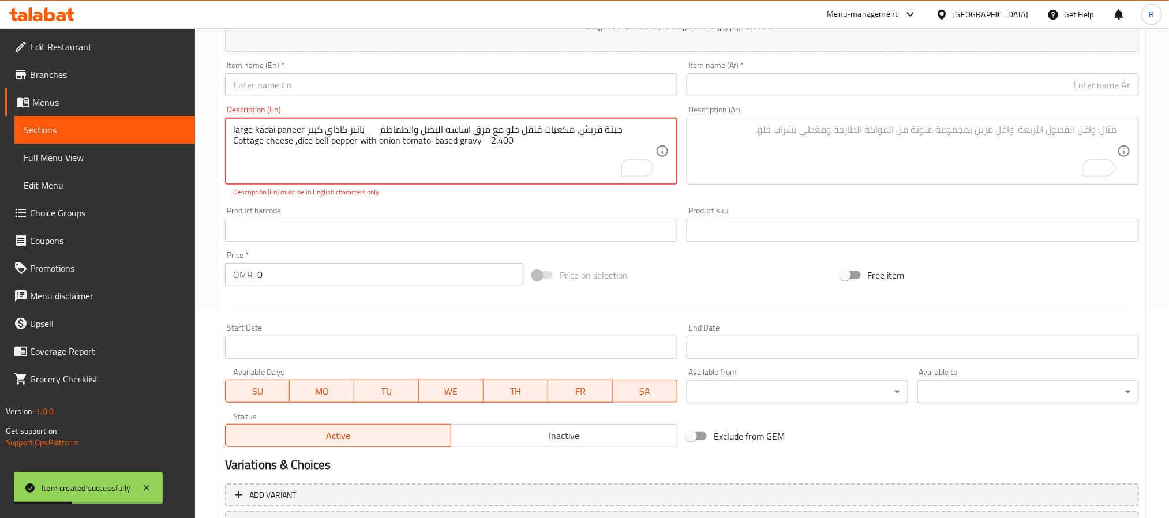
click at [240, 128] on textarea "large kadai paneer بانير كاداي كبير جبنة قريش، مكعبات فلفل حلو مع مرق اساسه الب…" at bounding box center [444, 151] width 422 height 55
drag, startPoint x: 240, startPoint y: 128, endPoint x: 279, endPoint y: 130, distance: 39.3
click at [279, 130] on textarea "large kadai paneer بانير كاداي كبير جبنة قريش، مكعبات فلفل حلو مع مرق اساسه الب…" at bounding box center [444, 151] width 422 height 55
type textarea "بانير كاداي كبير جبنة قريش، مكعبات فلفل حلو مع مرق اساسه البصل والطماطم Cottage…"
click at [313, 71] on div "Item name (En)   * Item name (En) *" at bounding box center [451, 78] width 452 height 35
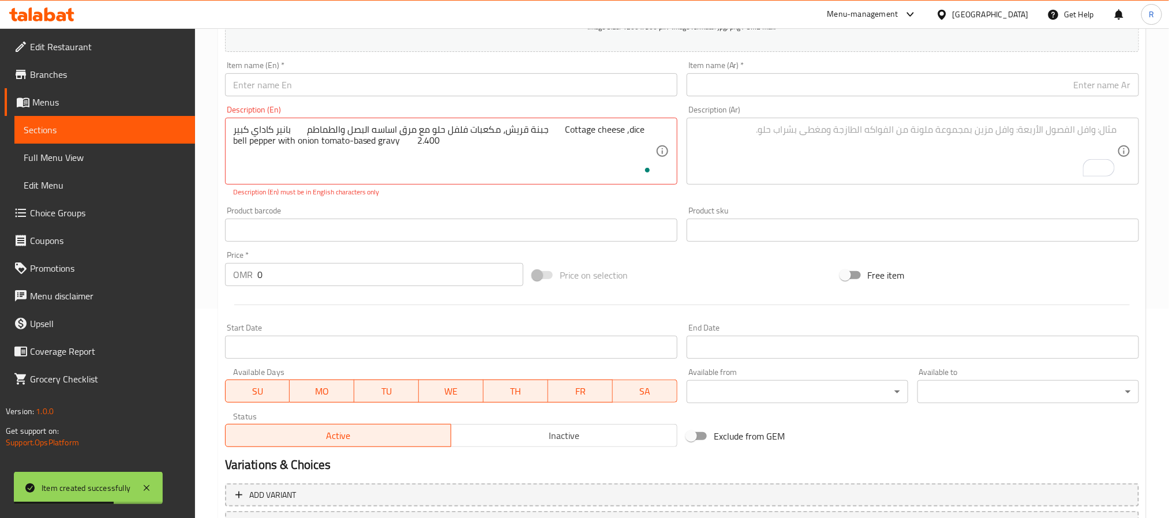
click at [303, 89] on input "text" at bounding box center [451, 84] width 452 height 23
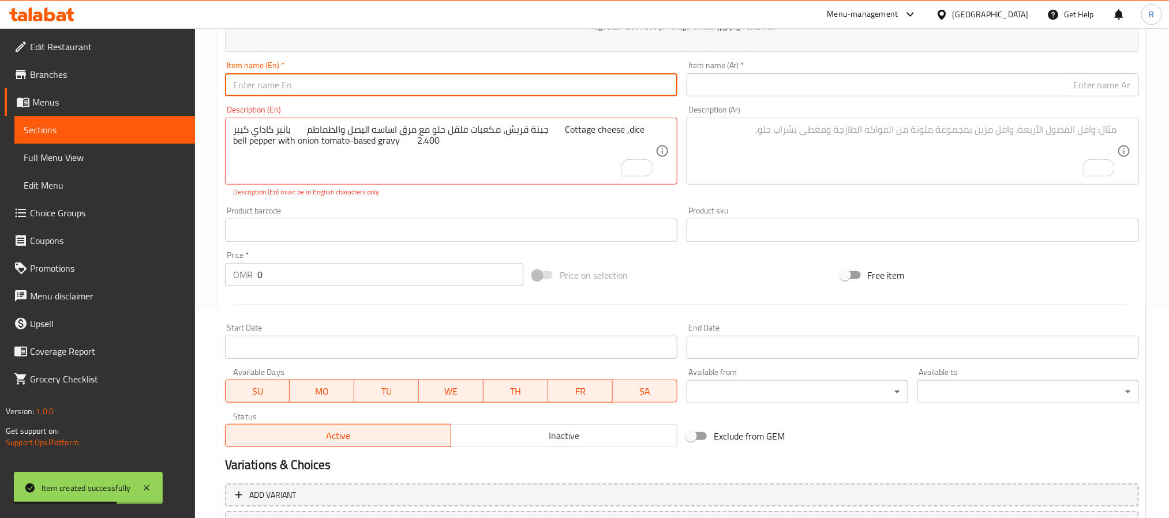
paste input "large kadai paneer"
click at [305, 87] on input "large kadai paneer" at bounding box center [451, 84] width 452 height 23
type input "Large Kadai Paneer"
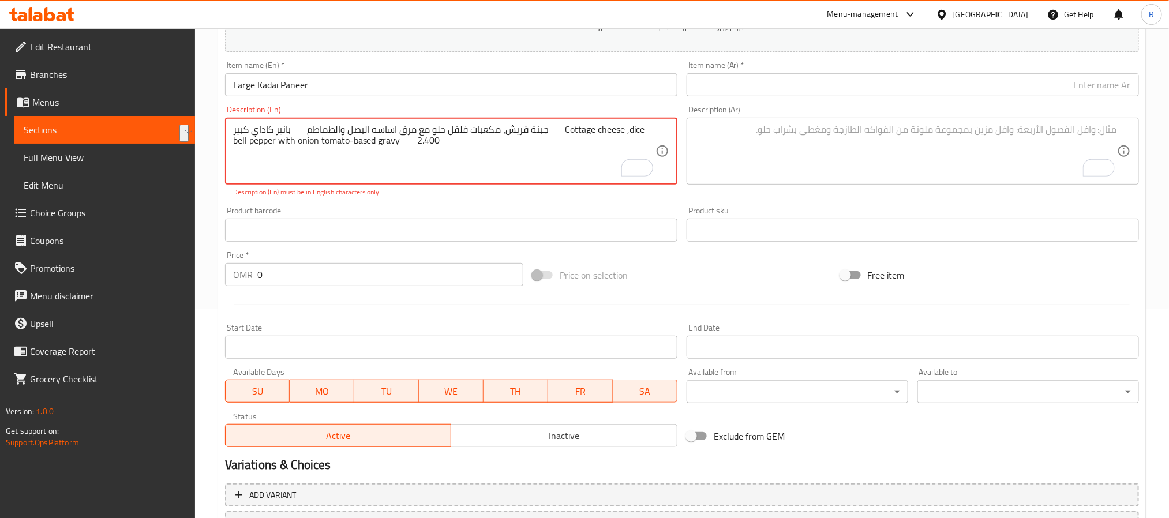
drag, startPoint x: 233, startPoint y: 130, endPoint x: 291, endPoint y: 132, distance: 58.3
type textarea "جبنة قريش، مكعبات فلفل حلو مع مرق اساسه البصل والطماطم Cottage cheese ,dice bel…"
click at [708, 88] on input "text" at bounding box center [913, 84] width 452 height 23
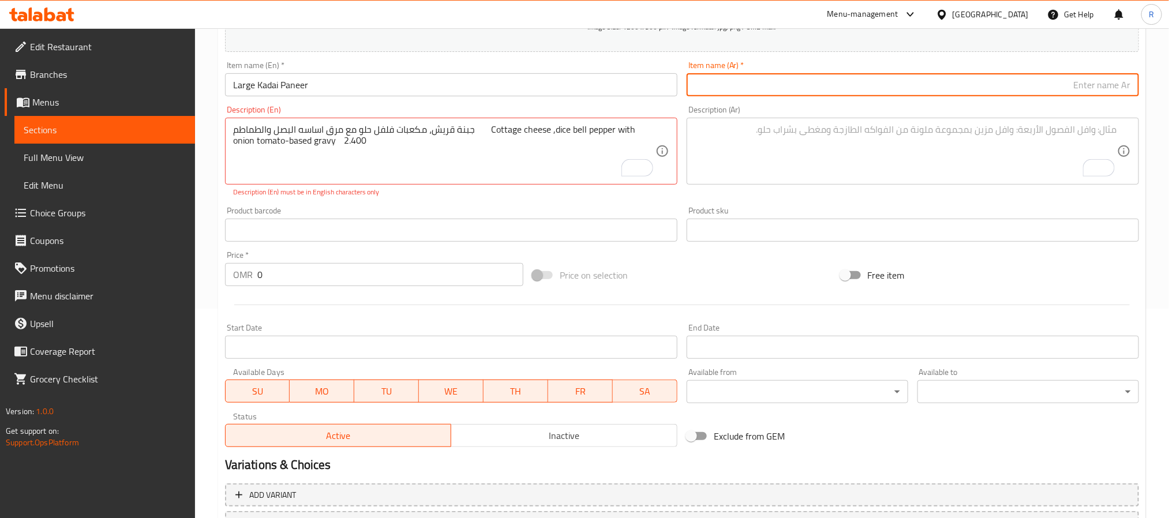
paste input "بانير كاداي كبير"
type input "بانير كاداي كبير"
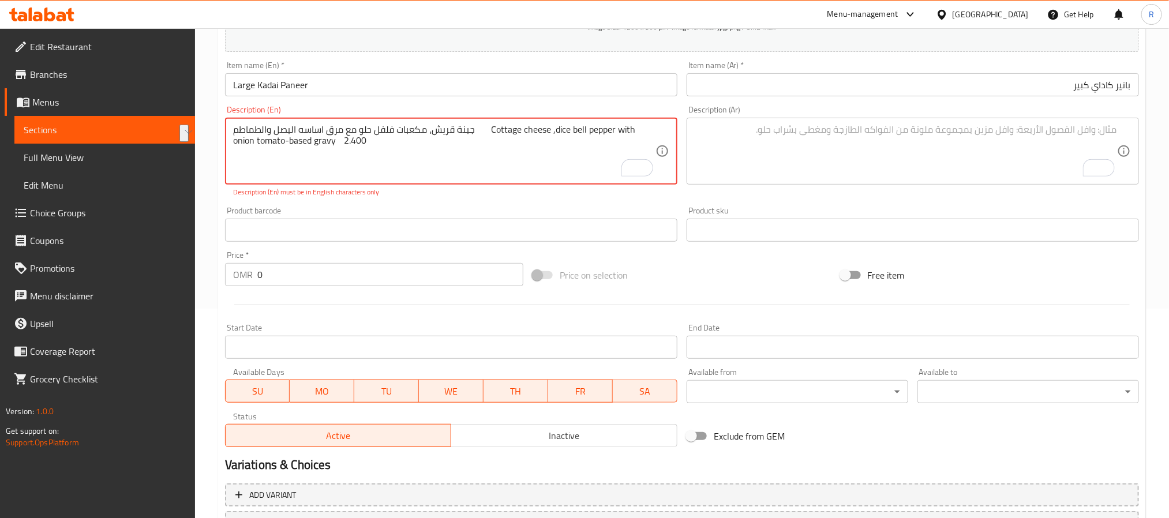
drag, startPoint x: 472, startPoint y: 132, endPoint x: 224, endPoint y: 127, distance: 247.6
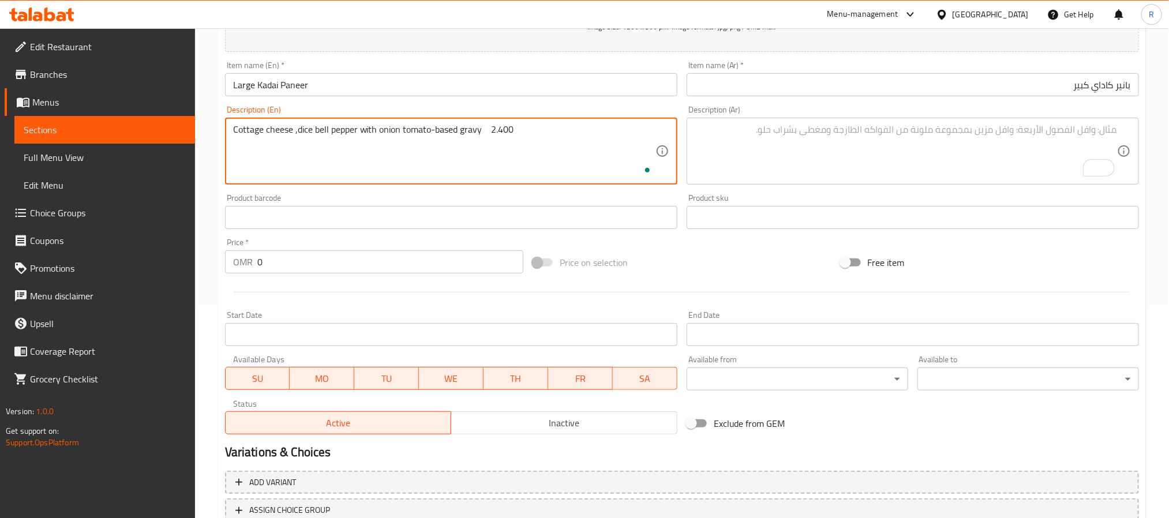
type textarea "Cottage cheese ,dice bell pepper with onion tomato-based gravy 2.400"
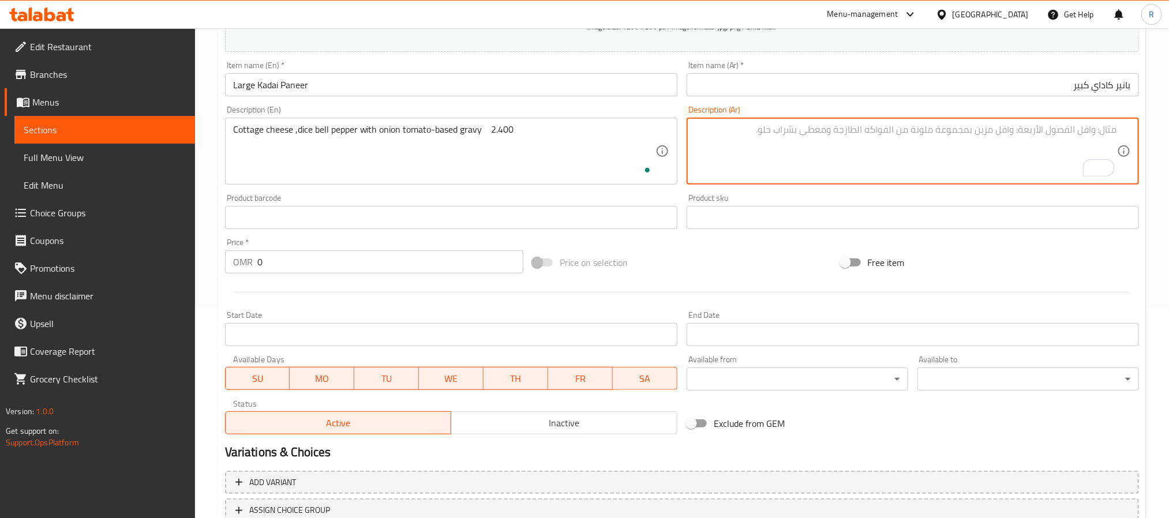
click at [855, 149] on textarea "To enrich screen reader interactions, please activate Accessibility in Grammarl…" at bounding box center [906, 151] width 422 height 55
paste textarea "جبنة قريش، مكعبات فلفل حلو مع مرق اساسه البصل والطماطم"
type textarea "جبنة قريش، مكعبات فلفل حلو مع مرق اساسه البصل والطماطم"
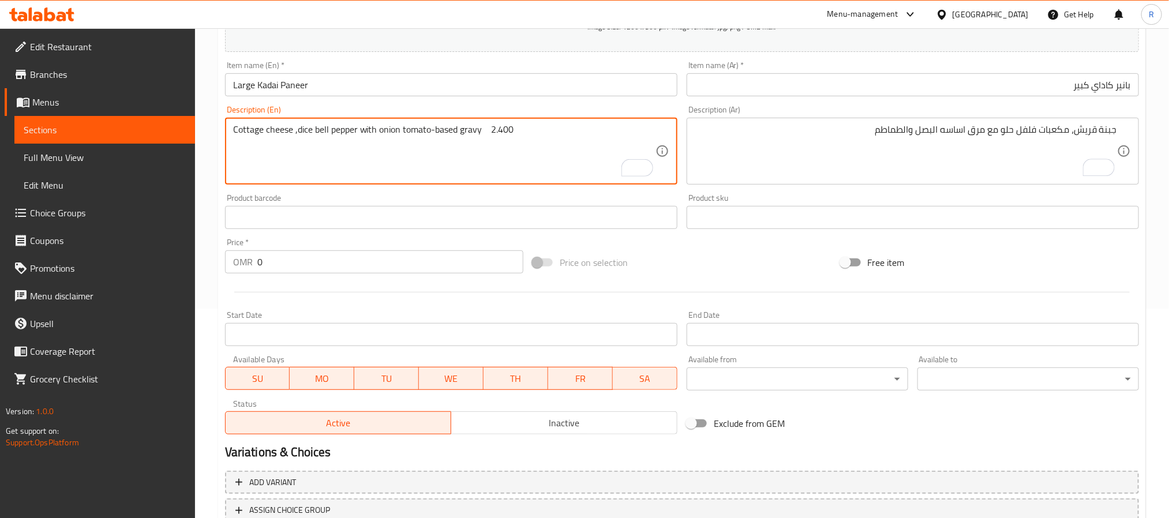
click at [504, 128] on textarea "Cottage cheese ,dice bell pepper with onion tomato-based gravy 2.400" at bounding box center [444, 151] width 422 height 55
type textarea "Cottage cheese ,dice bell pepper with onion tomato-based gravy"
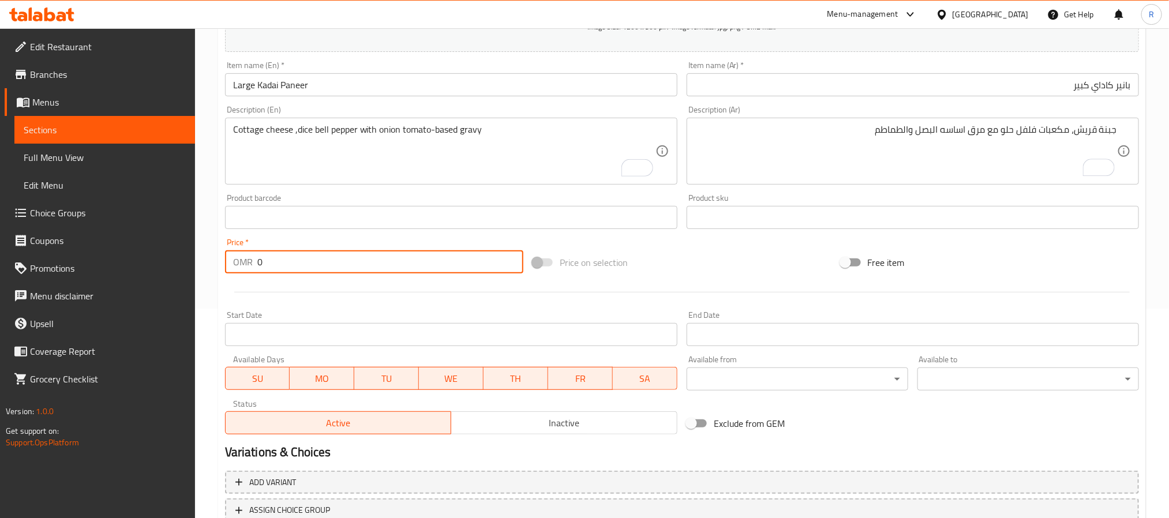
click at [459, 255] on input "0" at bounding box center [390, 261] width 266 height 23
click at [458, 255] on input "0" at bounding box center [390, 261] width 266 height 23
paste input "2.400"
type input "02.400"
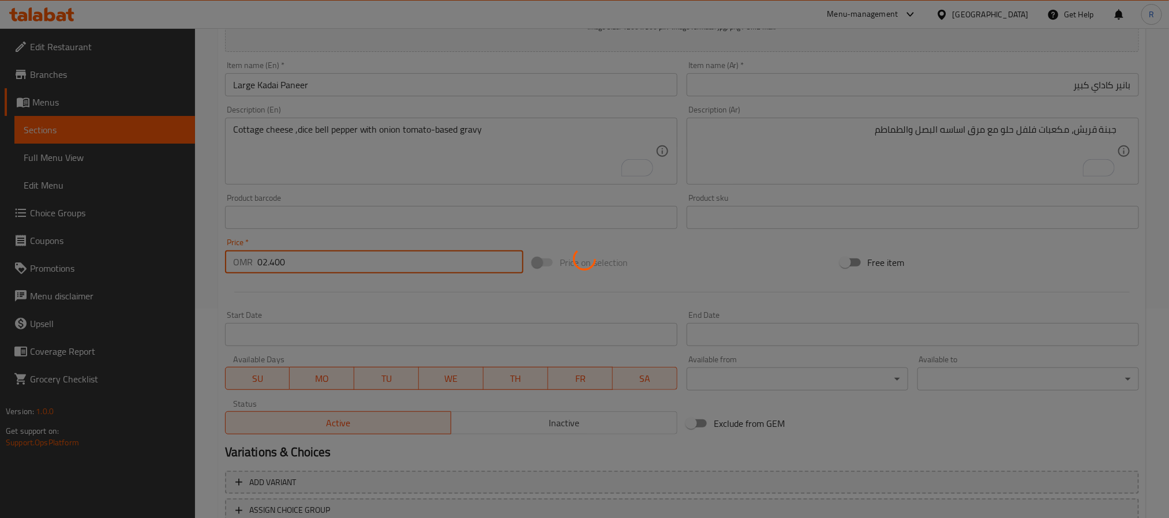
type input "0"
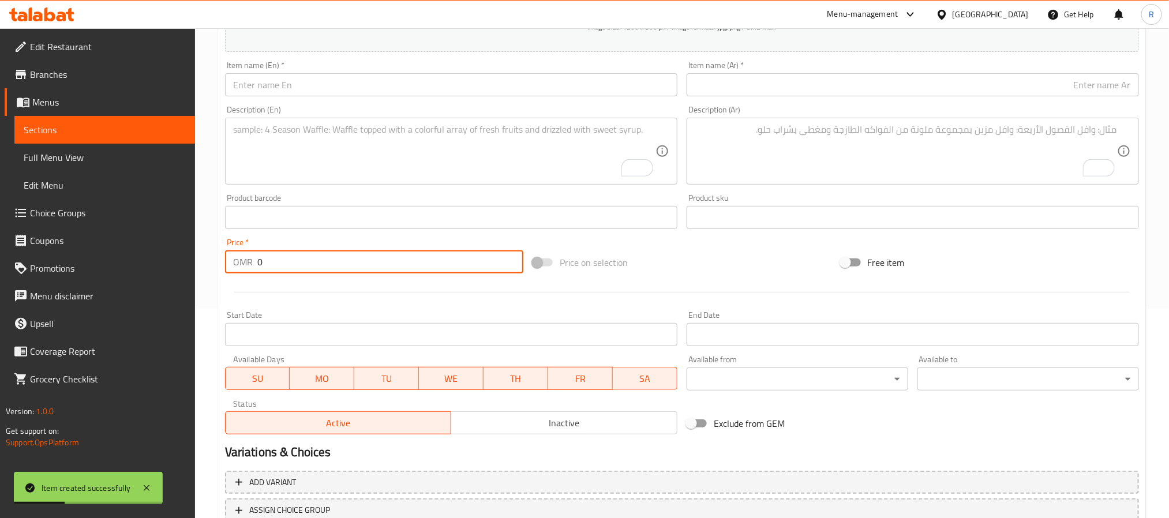
click at [467, 163] on textarea "To enrich screen reader interactions, please activate Accessibility in Grammarl…" at bounding box center [444, 151] width 422 height 55
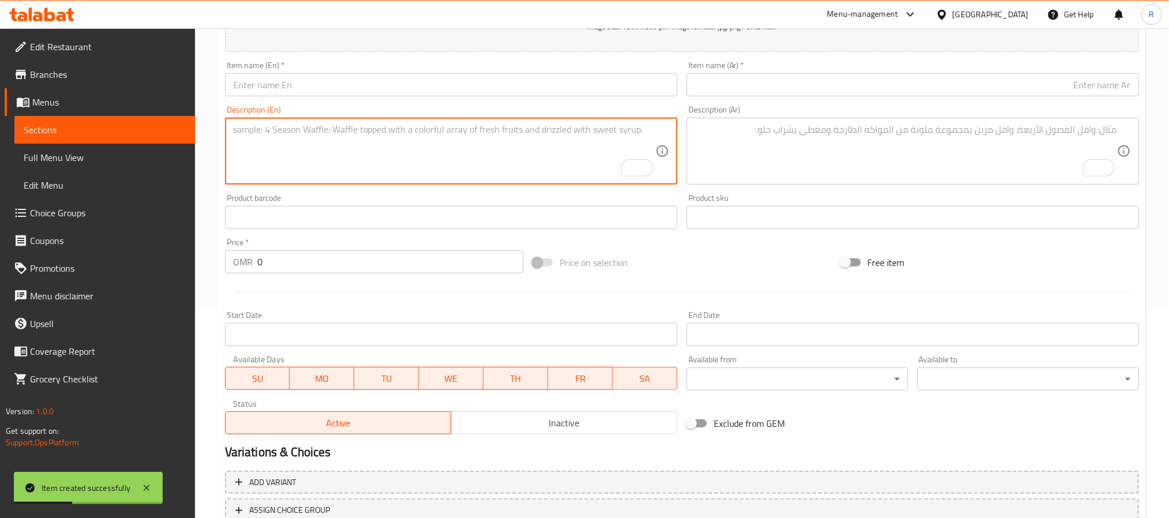
click at [355, 91] on input "text" at bounding box center [451, 84] width 452 height 23
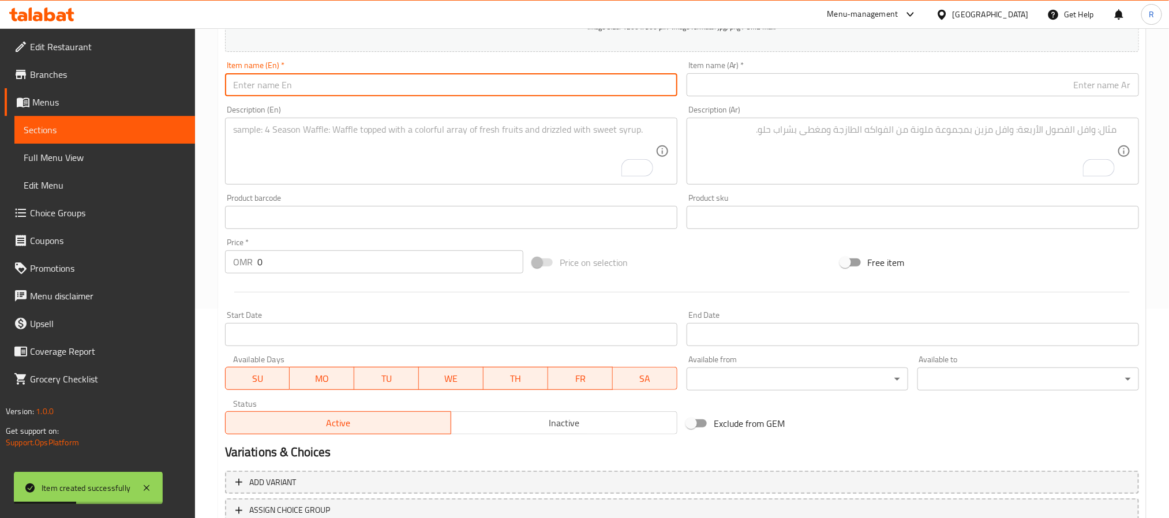
paste input "large paneer tikka masala بانير تكا ماسالا كبير 2.400"
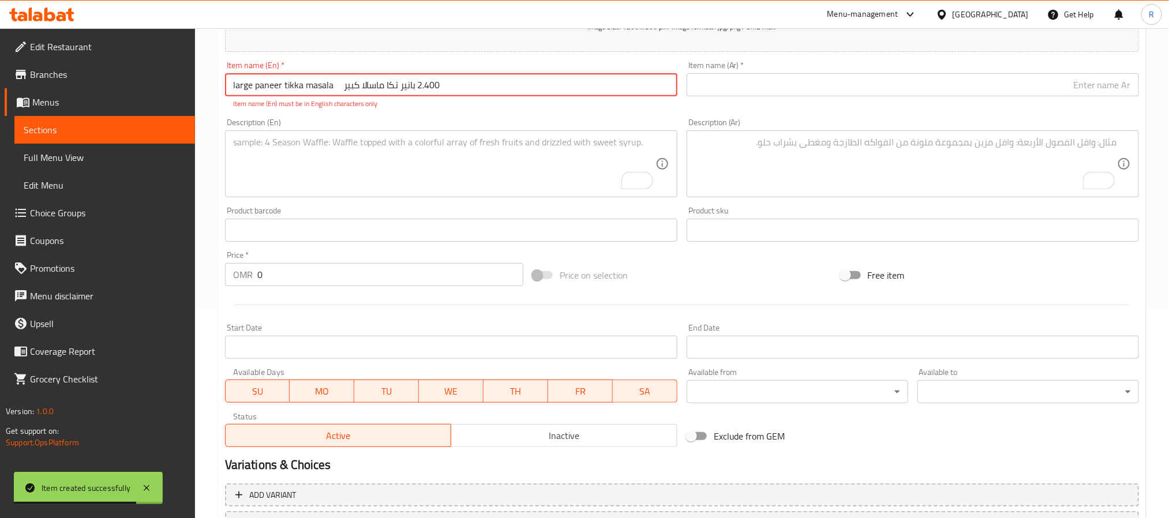
drag, startPoint x: 345, startPoint y: 88, endPoint x: 419, endPoint y: 85, distance: 74.0
click at [419, 85] on input "large paneer tikka masala بانير تكا ماسالا كبير 2.400" at bounding box center [451, 84] width 452 height 23
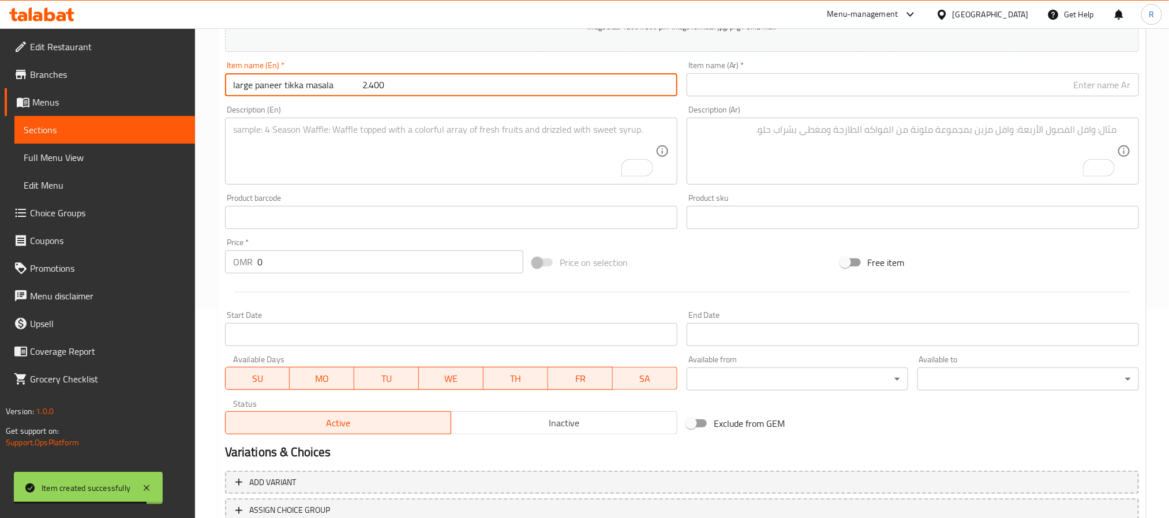
type input "large paneer tikka masala 2.400"
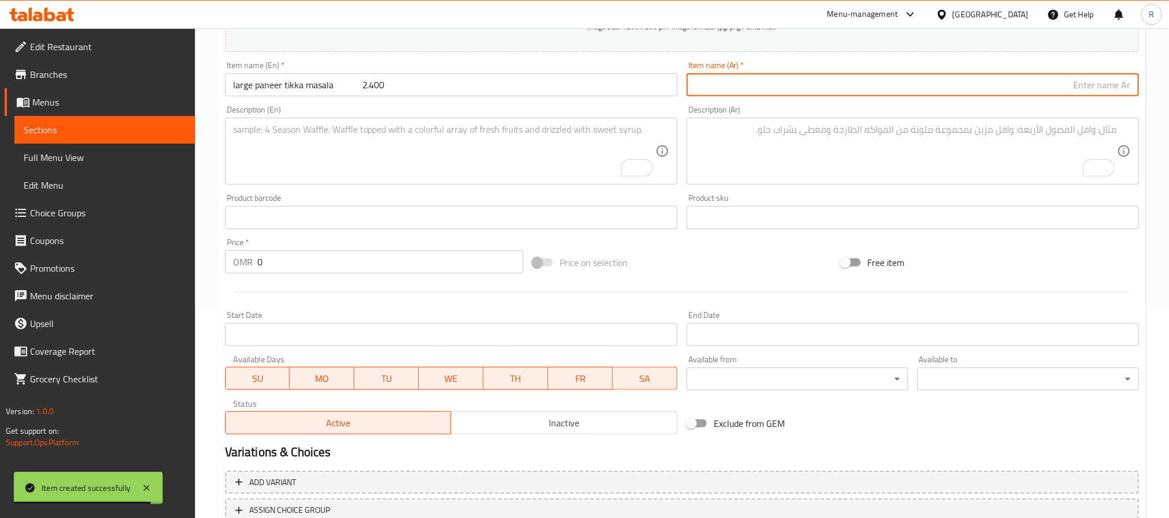
click at [746, 85] on input "text" at bounding box center [913, 84] width 452 height 23
paste input "بانير تكا ماسالا كبير"
type input "بانير تكا ماسالا كبير"
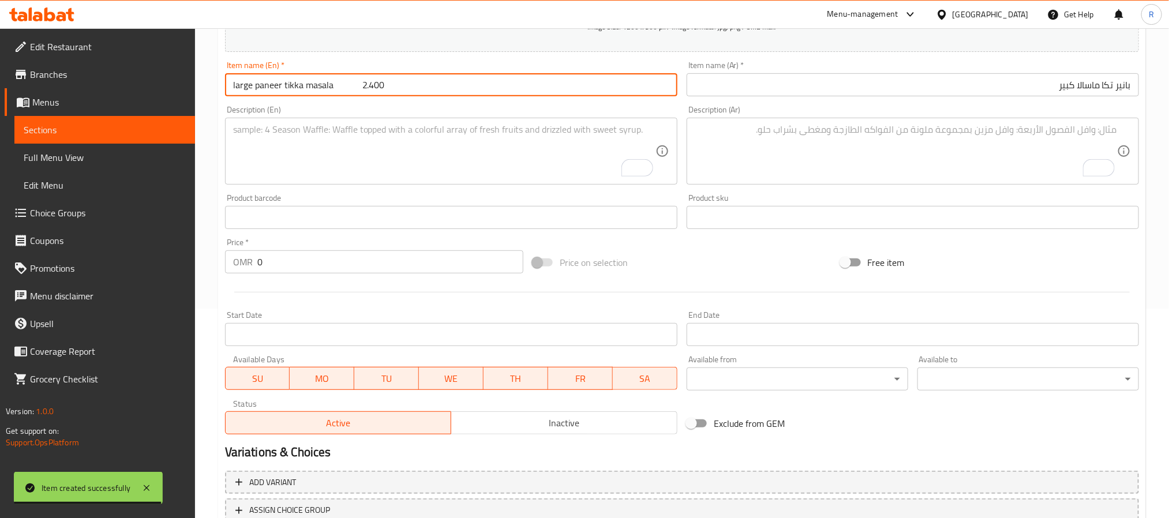
click at [357, 83] on input "large paneer tikka masala 2.400" at bounding box center [451, 84] width 452 height 23
click at [371, 85] on input "large paneer tikka masala 2.400" at bounding box center [451, 84] width 452 height 23
type input "Large Paneer [PERSON_NAME]"
click at [355, 255] on input "0" at bounding box center [390, 261] width 266 height 23
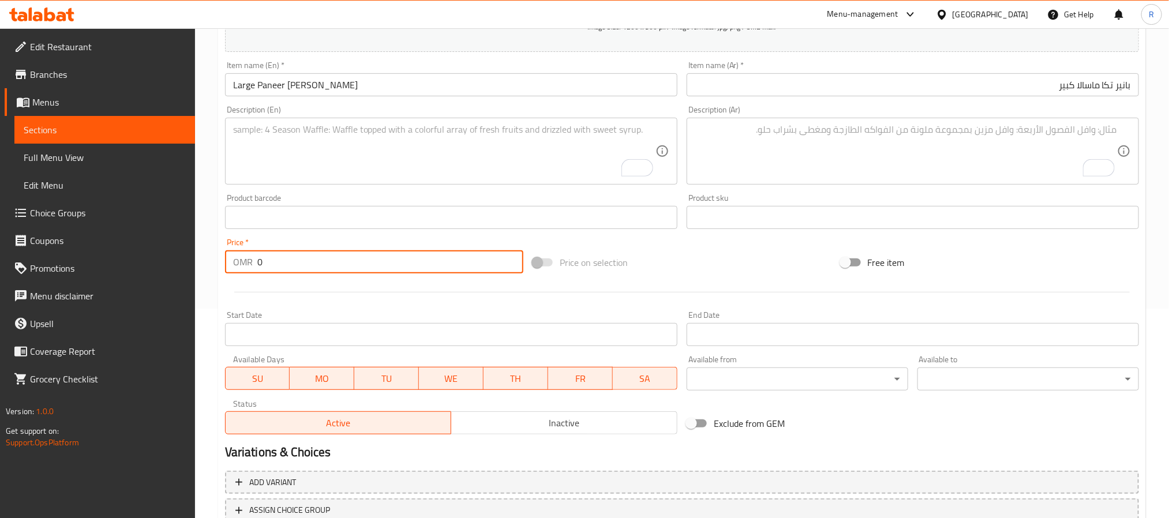
paste input "2.400"
type input "02.400"
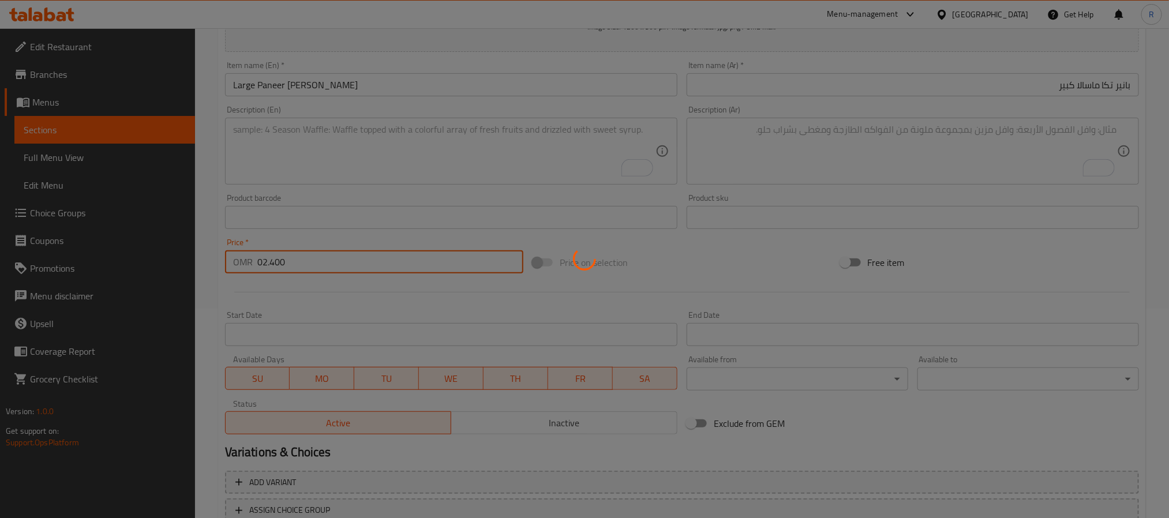
type input "0"
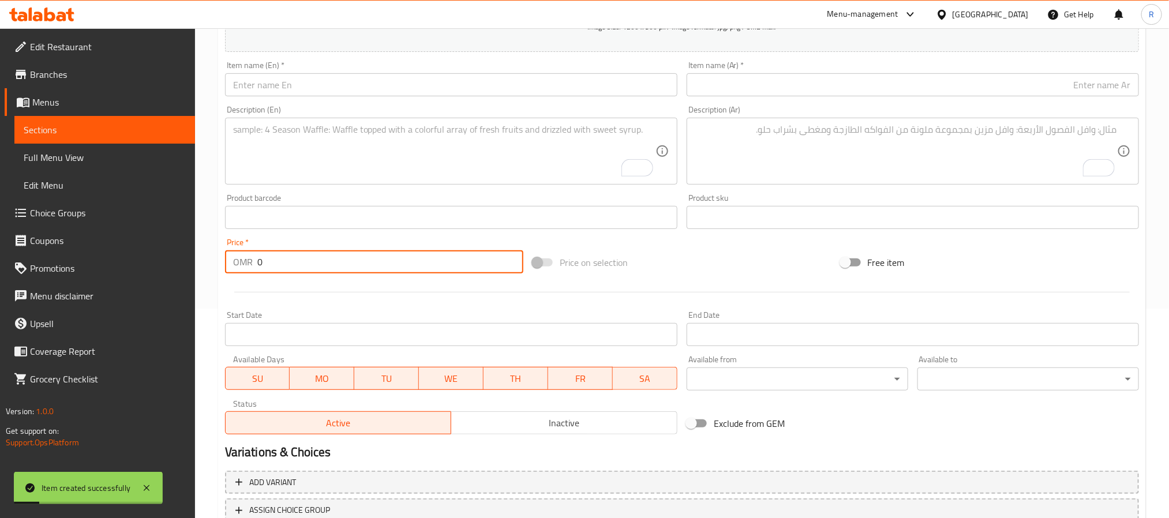
click at [376, 141] on textarea "To enrich screen reader interactions, please activate Accessibility in Grammarl…" at bounding box center [444, 151] width 422 height 55
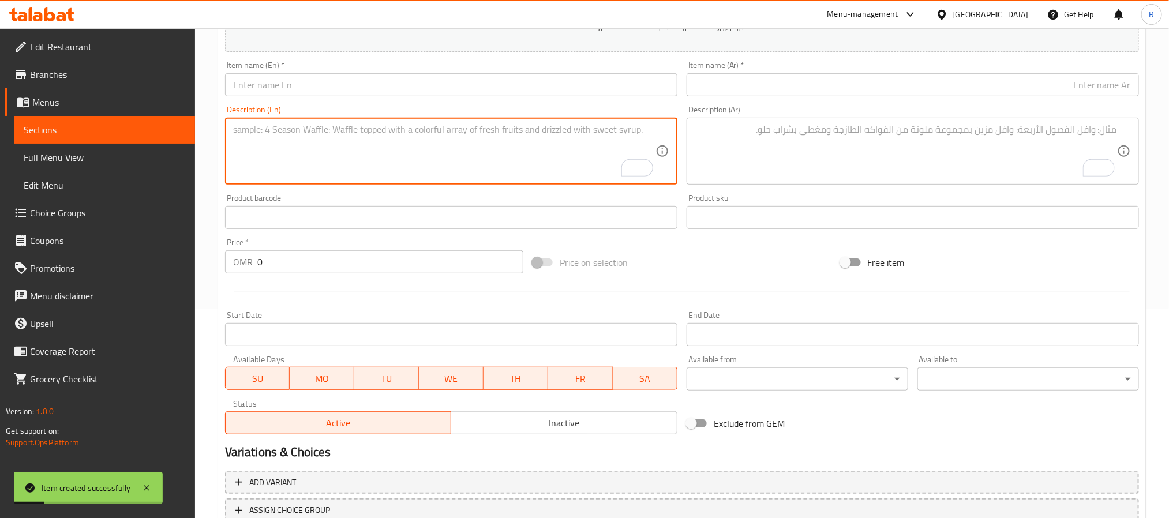
paste textarea "large Mutter paneer بانير ماتر كبير بازلاء خضراء مع جبنة قريش ومرق البصل الهندي…"
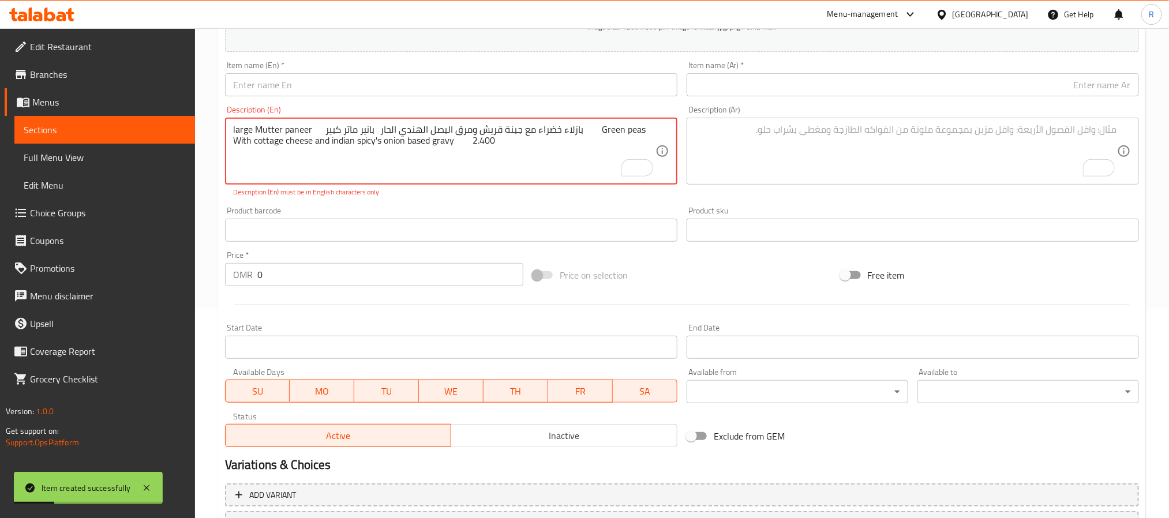
click at [242, 130] on textarea "large Mutter paneer بانير ماتر كبير بازلاء خضراء مع جبنة قريش ومرق البصل الهندي…" at bounding box center [444, 151] width 422 height 55
drag, startPoint x: 242, startPoint y: 130, endPoint x: 293, endPoint y: 130, distance: 50.2
click at [293, 130] on textarea "large Mutter paneer بانير ماتر كبير بازلاء خضراء مع جبنة قريش ومرق البصل الهندي…" at bounding box center [444, 151] width 422 height 55
type textarea "بانير ماتر كبير بازلاء خضراء مع جبنة قريش ومرق البصل الهندي الحار Green peas Wi…"
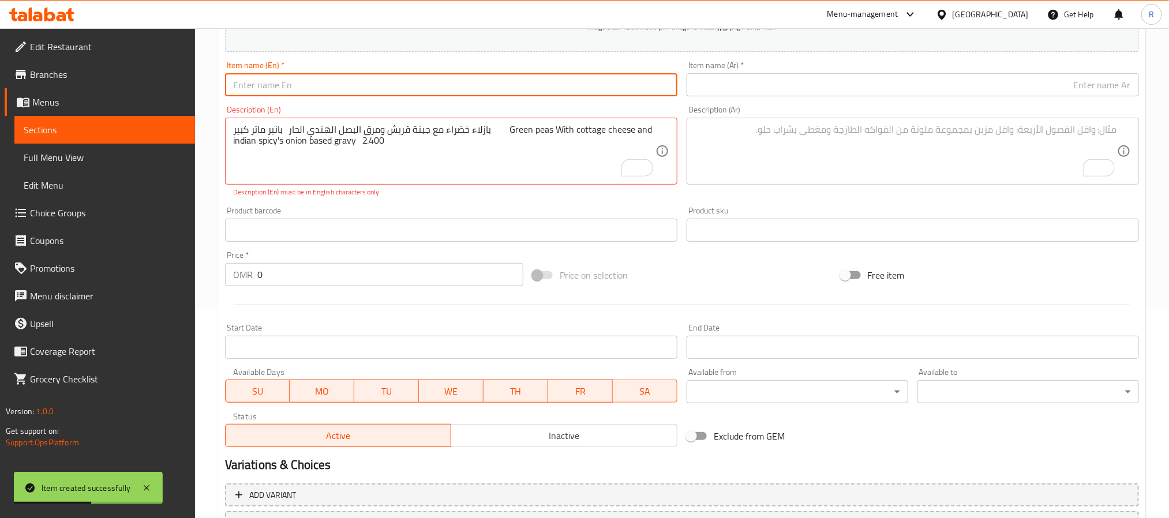
click at [354, 91] on input "text" at bounding box center [451, 84] width 452 height 23
paste input "large Mutter paneer"
type input "large Mutter paneer"
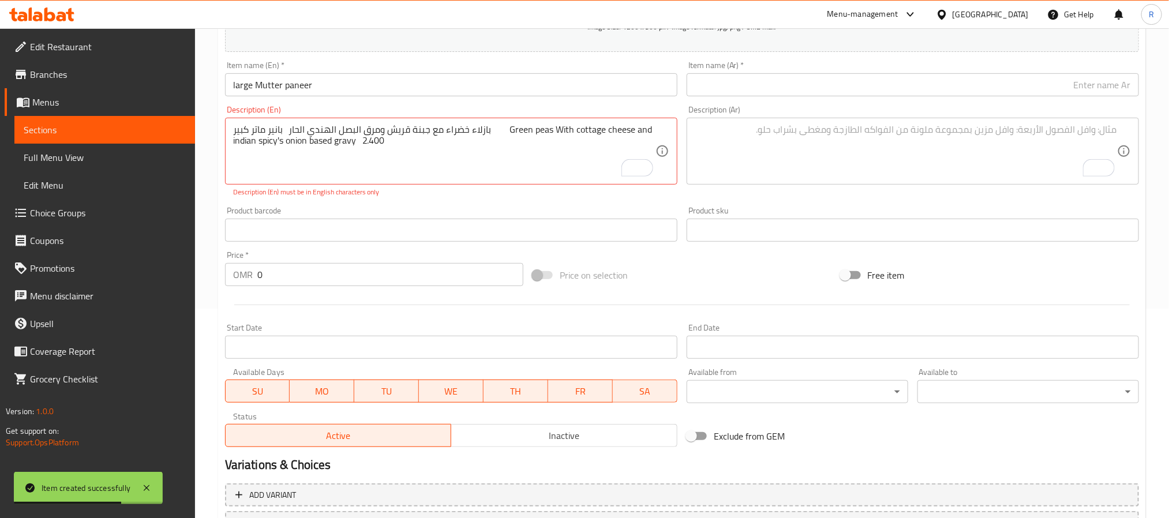
drag, startPoint x: 229, startPoint y: 133, endPoint x: 267, endPoint y: 129, distance: 37.8
click at [267, 129] on div "بانير ماتر كبير بازلاء خضراء مع جبنة قريش ومرق البصل الهندي الحار Green peas Wi…" at bounding box center [451, 151] width 452 height 67
click at [259, 132] on textarea "بانير ماتر كبير بازلاء خضراء مع جبنة قريش ومرق البصل الهندي الحار Green peas Wi…" at bounding box center [444, 151] width 422 height 55
drag, startPoint x: 283, startPoint y: 132, endPoint x: 230, endPoint y: 132, distance: 52.5
click at [230, 132] on div "بانير ماتر كبير بازلاء خضراء مع جبنة قريش ومرق البصل الهندي الحار Green peas Wi…" at bounding box center [451, 151] width 452 height 67
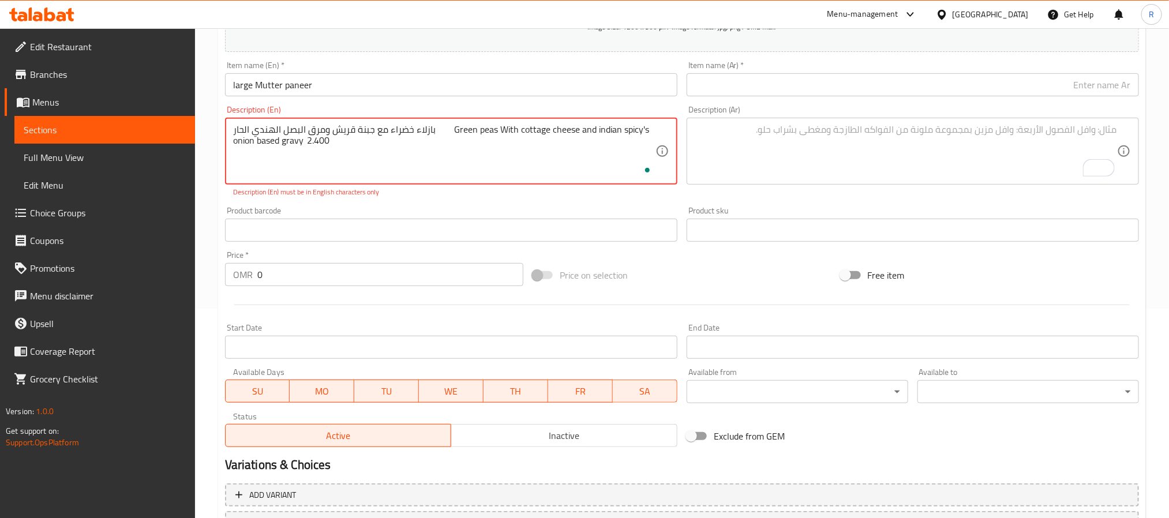
type textarea "بازلاء خضراء مع جبنة قريش ومرق البصل الهندي الحار Green peas With cottage chees…"
click at [765, 80] on input "text" at bounding box center [913, 84] width 452 height 23
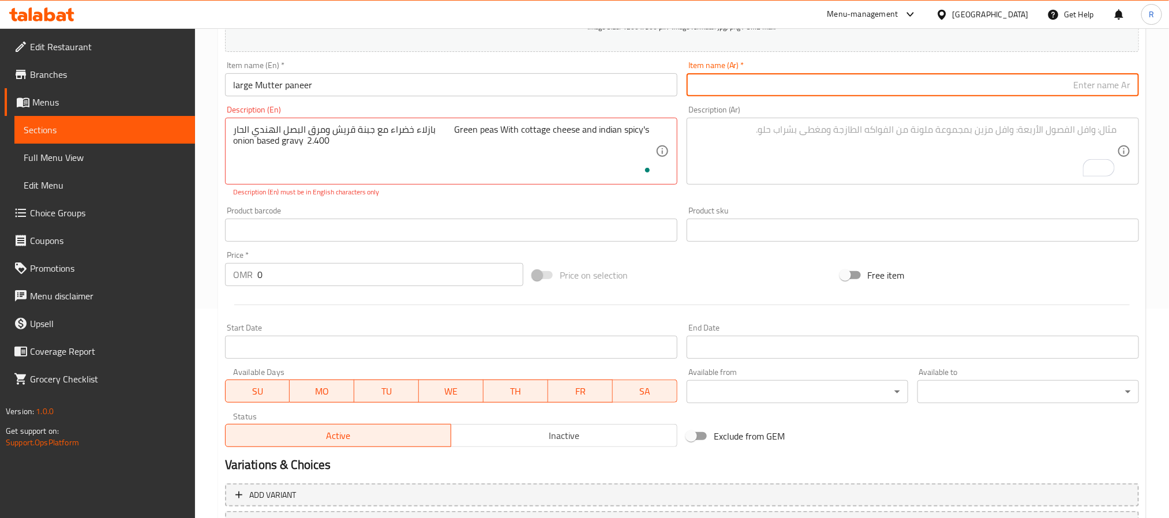
paste input "بانير ماتر كبير"
type input "بانير ماتر كبير"
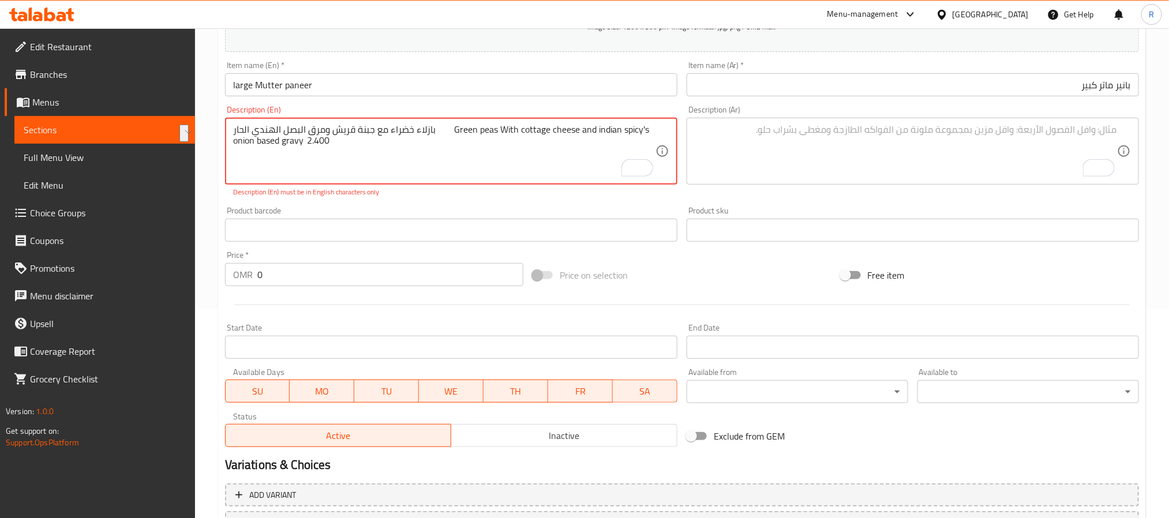
drag, startPoint x: 432, startPoint y: 130, endPoint x: 227, endPoint y: 124, distance: 205.0
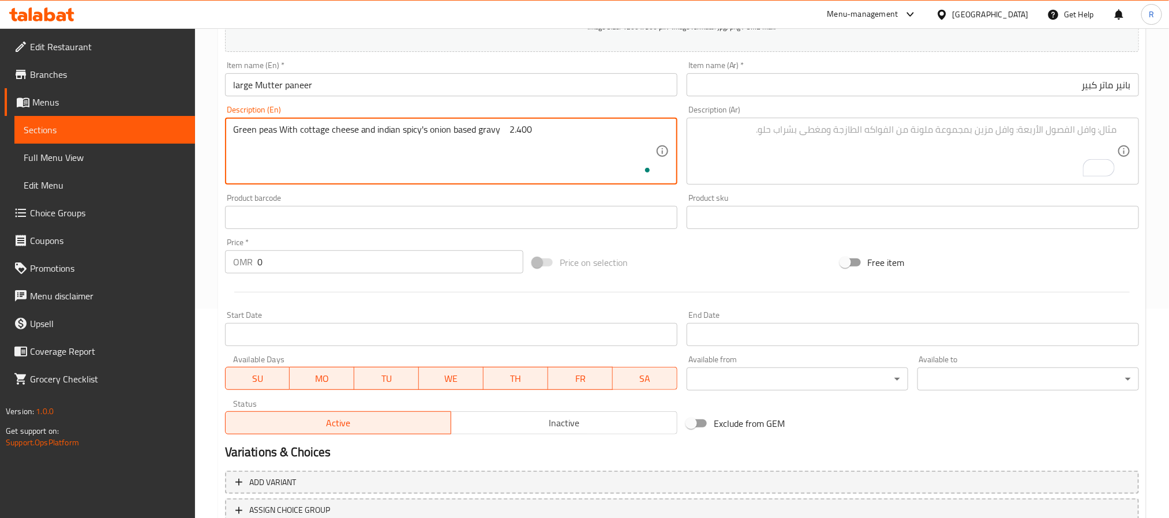
type textarea "Green peas With cottage cheese and indian spicy's onion based gravy 2.400"
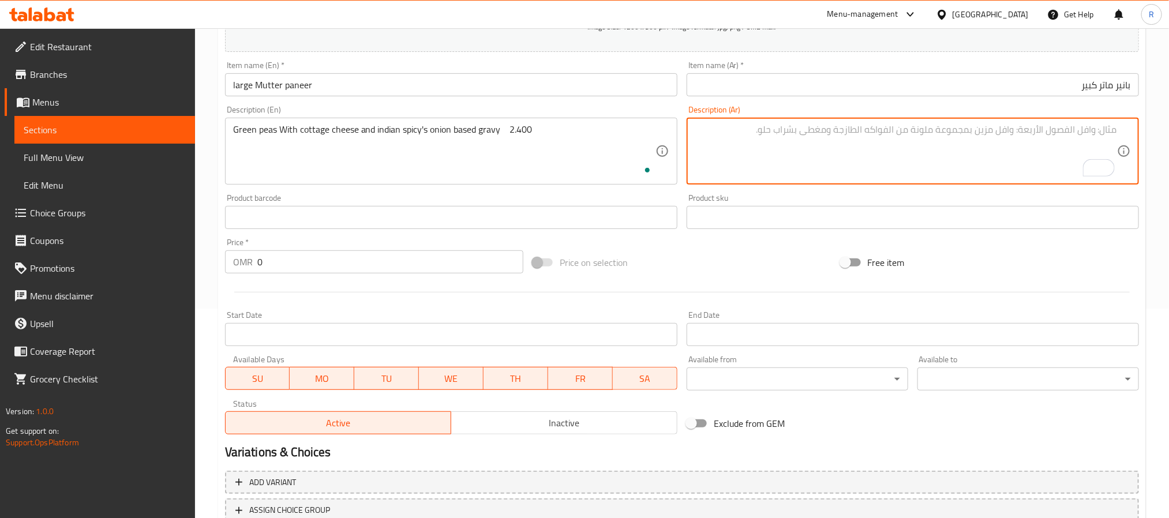
click at [766, 156] on textarea "To enrich screen reader interactions, please activate Accessibility in Grammarl…" at bounding box center [906, 151] width 422 height 55
paste textarea "بازلاء خضراء مع جبنة قريش ومرق البصل الهندي الحار"
type textarea "بازلاء خضراء مع جبنة قريش ومرق البصل الهندي الحار"
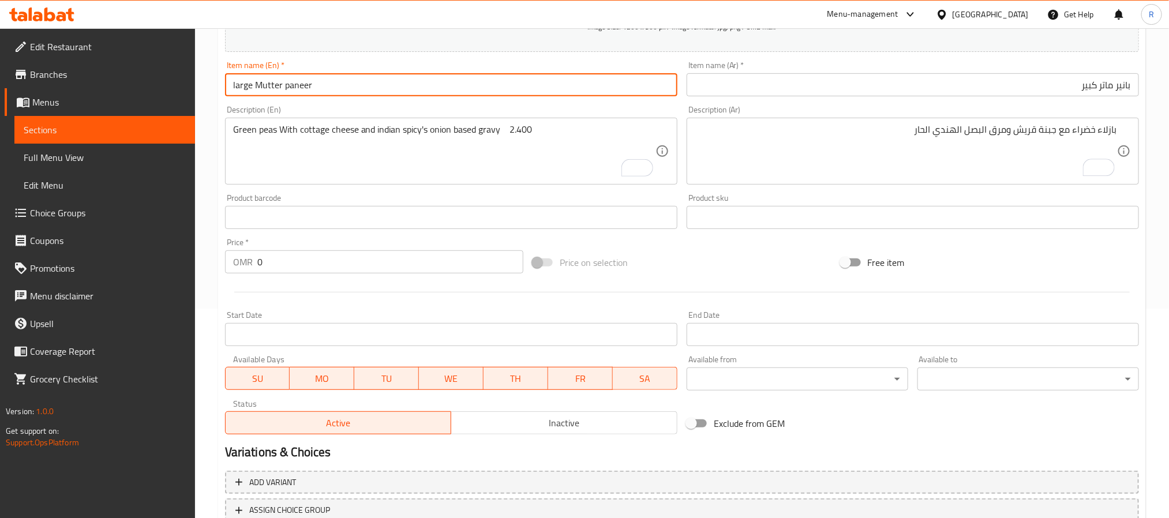
click at [451, 90] on input "large Mutter paneer" at bounding box center [451, 84] width 452 height 23
type input "Large Mutter [PERSON_NAME]"
click at [446, 92] on input "Large Mutter [PERSON_NAME]" at bounding box center [451, 84] width 452 height 23
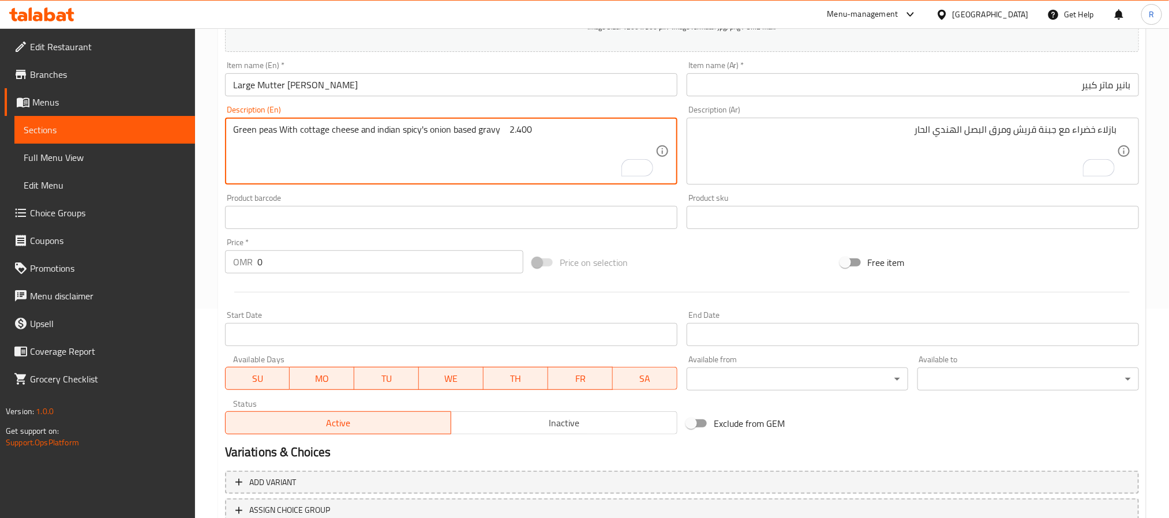
click at [520, 127] on textarea "Green peas With cottage cheese and indian spicy's onion based gravy 2.400" at bounding box center [444, 151] width 422 height 55
type textarea "Green peas With cottage cheese and indian spicy's onion based gravy"
click at [358, 256] on input "0" at bounding box center [390, 261] width 266 height 23
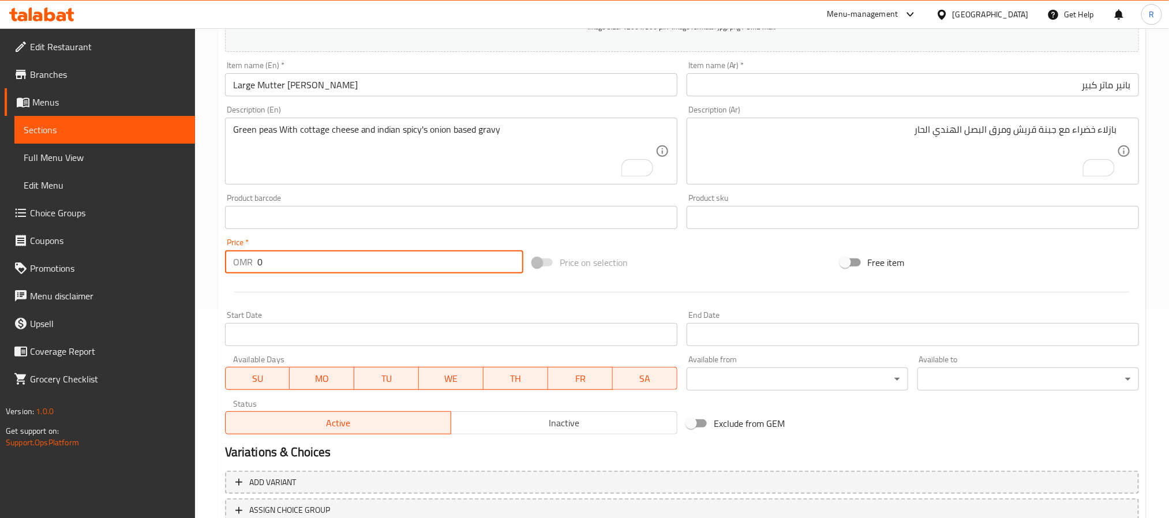
paste input "2.400"
type input "02.400"
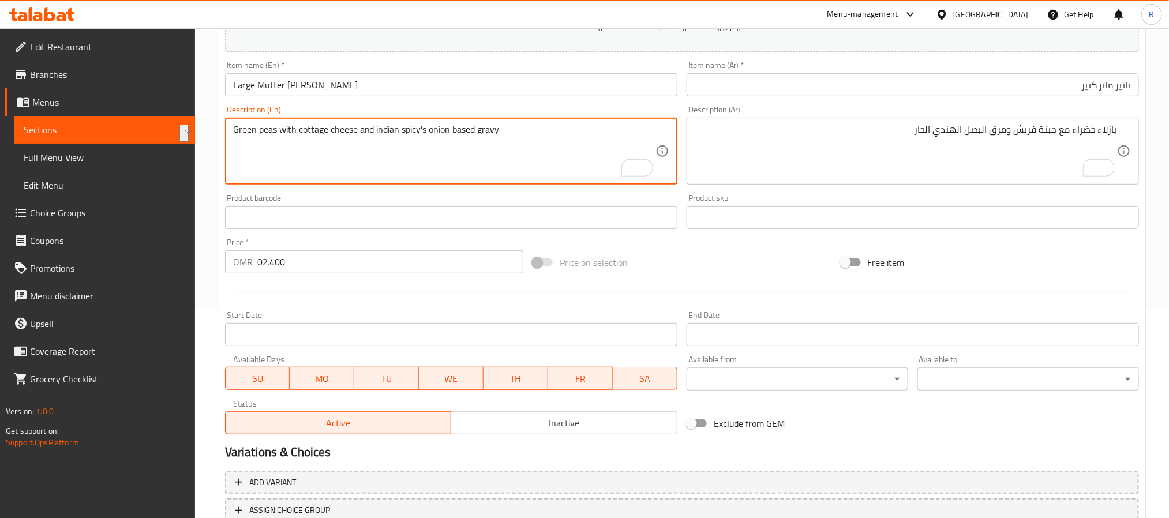
click at [383, 130] on textarea "Green peas with cottage cheese and indian spicy's onion based gravy" at bounding box center [444, 151] width 422 height 55
click at [384, 130] on textarea "Green peas with cottage cheese and indian spicy's onion based gravy" at bounding box center [444, 151] width 422 height 55
type textarea "Green peas with cottage cheese and Indian spicy's onion based gravy"
click at [380, 143] on textarea "Green peas with cottage cheese and Indian spicy's onion based gravy" at bounding box center [444, 151] width 422 height 55
click at [391, 96] on input "Large Mutter [PERSON_NAME]" at bounding box center [451, 84] width 452 height 23
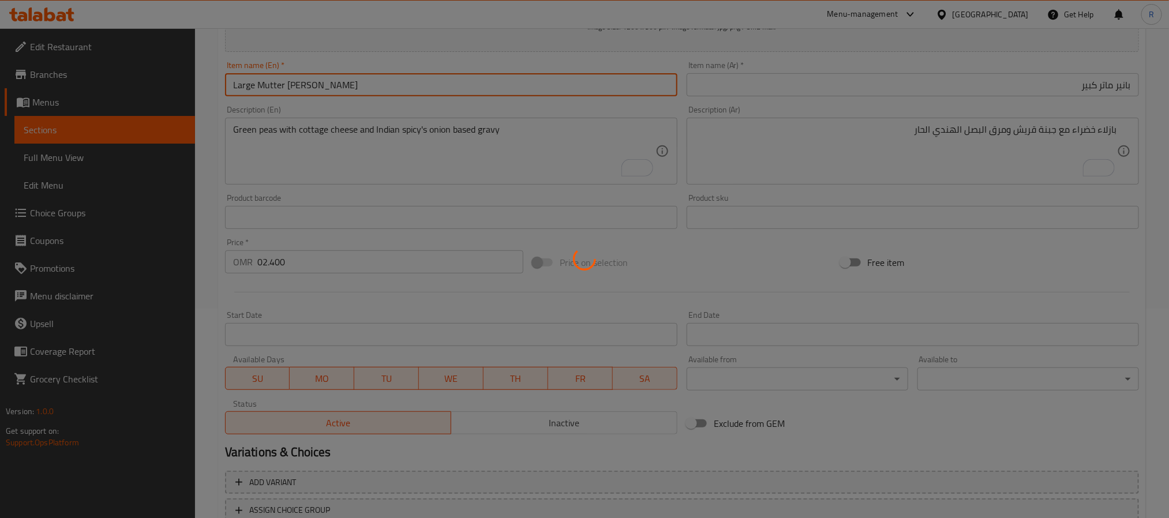
type input "0"
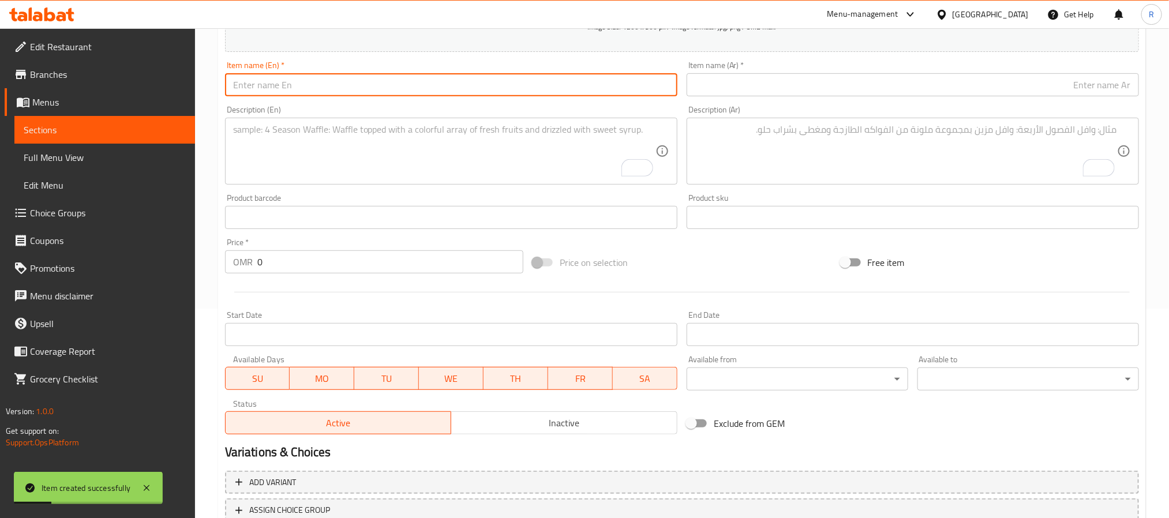
drag, startPoint x: 407, startPoint y: 145, endPoint x: 384, endPoint y: 149, distance: 22.8
click at [403, 147] on textarea "To enrich screen reader interactions, please activate Accessibility in Grammarl…" at bounding box center [444, 151] width 422 height 55
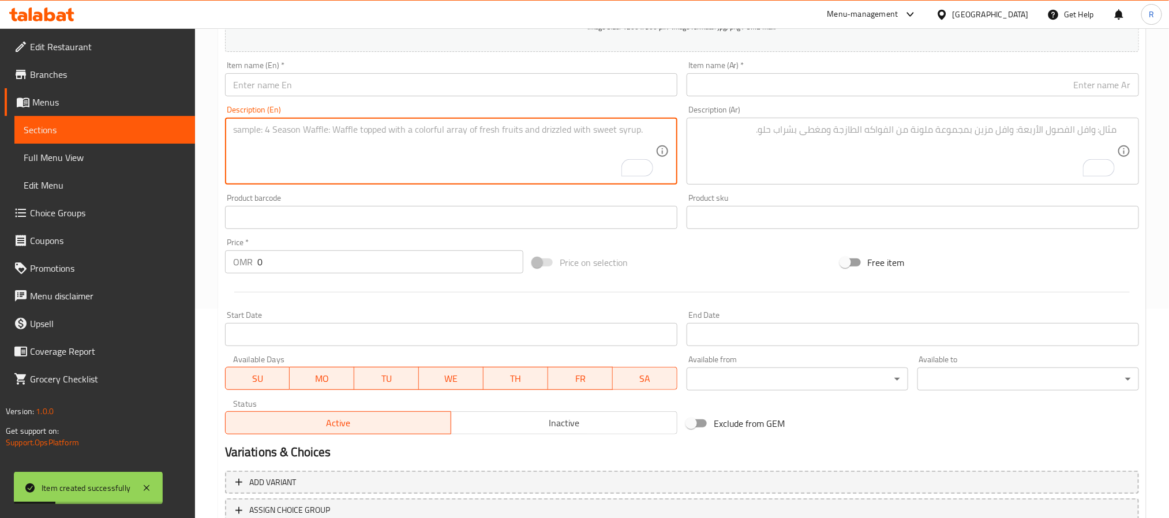
paste textarea "large paneer butter masala بانير زبدة ماسالا كبيرة جبنة قريش مع صلصة الطماطم وا…"
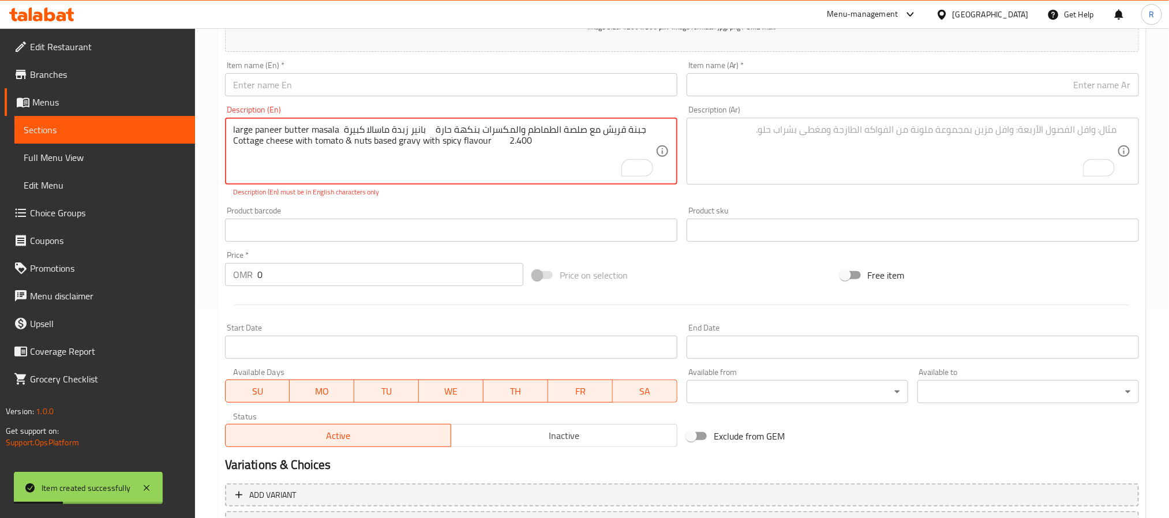
click at [242, 125] on textarea "large paneer butter masala بانير زبدة ماسالا كبيرة جبنة قريش مع صلصة الطماطم وا…" at bounding box center [444, 151] width 422 height 55
drag, startPoint x: 242, startPoint y: 125, endPoint x: 311, endPoint y: 124, distance: 68.1
click at [311, 124] on textarea "large paneer butter masala بانير زبدة ماسالا كبيرة جبنة قريش مع صلصة الطماطم وا…" at bounding box center [444, 151] width 422 height 55
type textarea "بانير زبدة ماسالا كبيرة جبنة قريش مع صلصة الطماطم والمكسرات بنكهة حارة Cottage …"
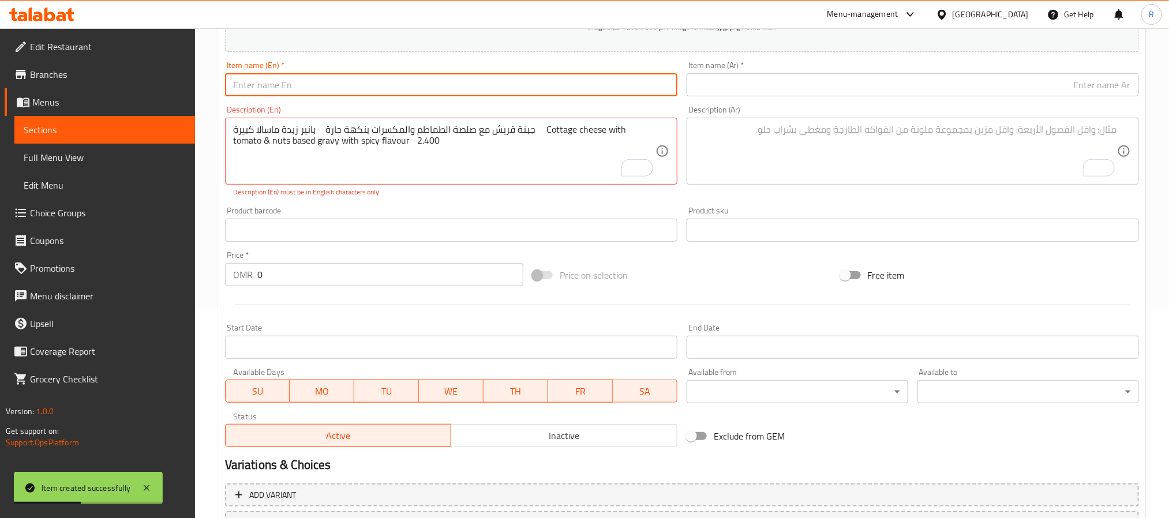
click at [345, 85] on input "text" at bounding box center [451, 84] width 452 height 23
paste input "large paneer butter masala"
type input "large paneer butter masala"
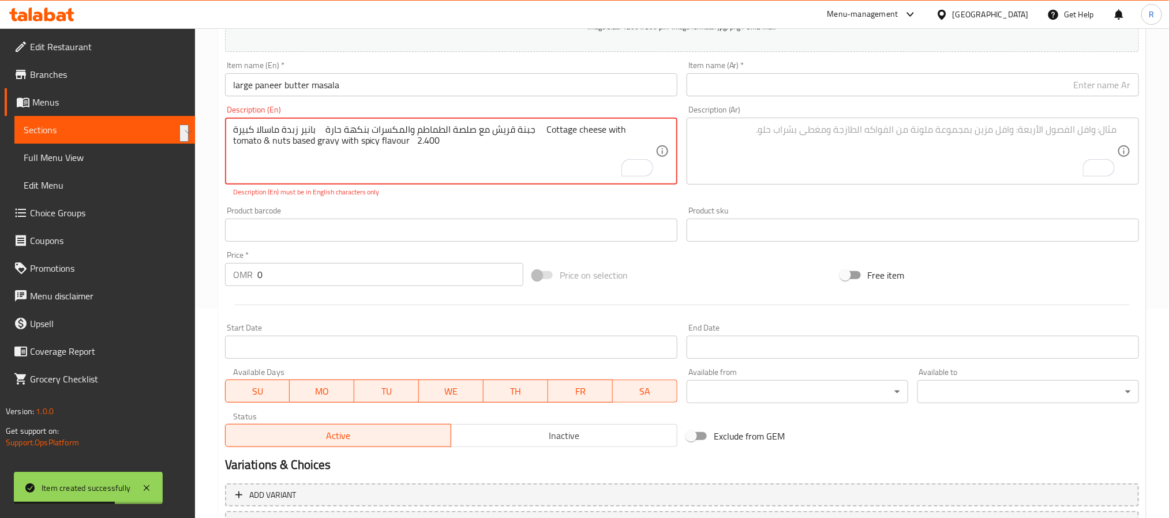
drag, startPoint x: 248, startPoint y: 127, endPoint x: 336, endPoint y: 129, distance: 88.9
type textarea "جبنة قريش مع صلصة الطماطم والمكسرات بنكهة حارة Cottage cheese with tomato & nut…"
click at [842, 84] on input "text" at bounding box center [913, 84] width 452 height 23
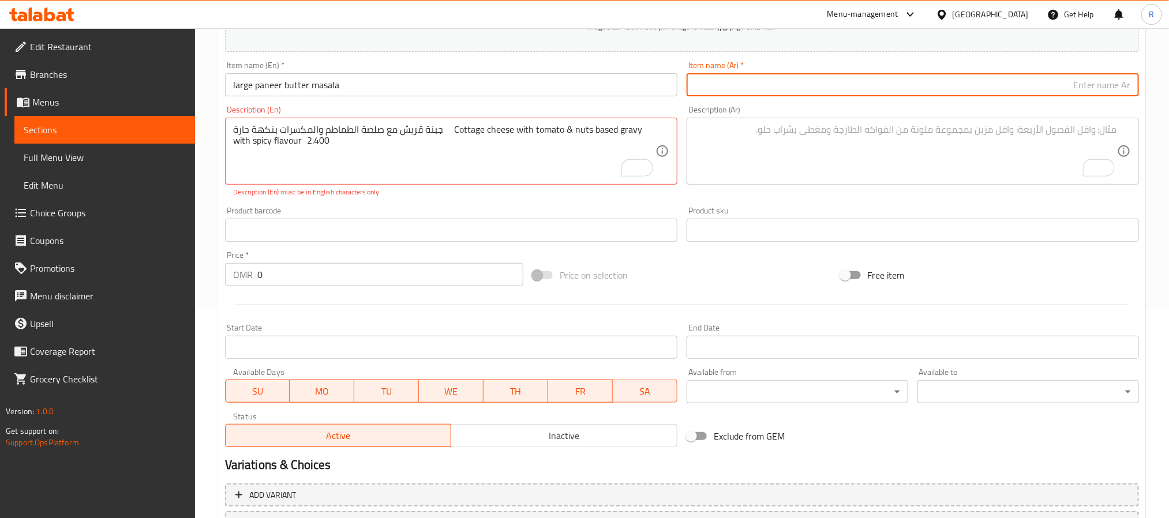
paste input "بانير زبدة ماسالا كبيرة"
type input "بانير زبدة ماسالا كبيرة"
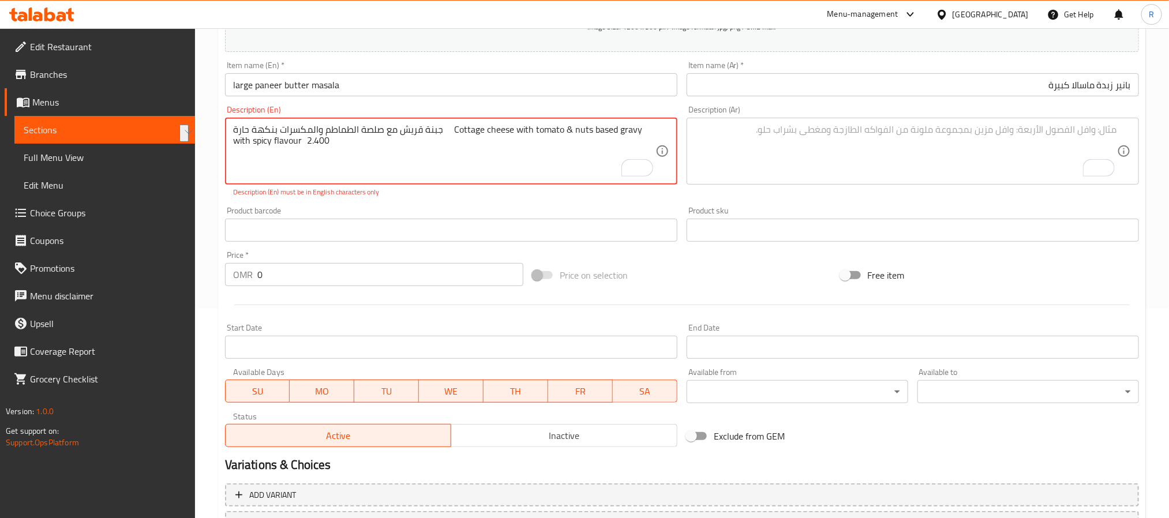
drag, startPoint x: 440, startPoint y: 132, endPoint x: 234, endPoint y: 125, distance: 206.7
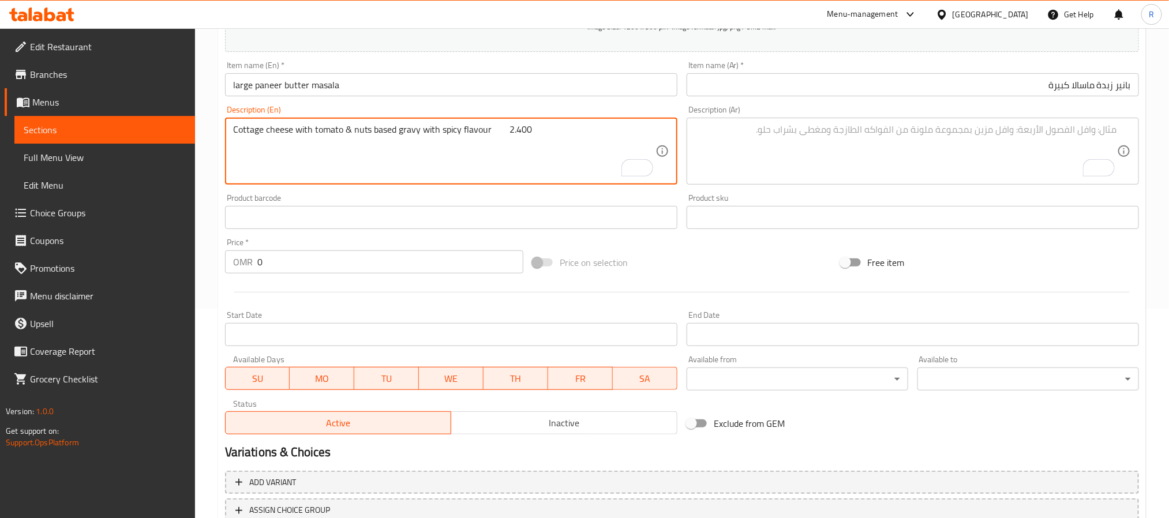
type textarea "Cottage cheese with tomato & nuts based gravy with spicy flavour 2.400"
click at [861, 126] on textarea "To enrich screen reader interactions, please activate Accessibility in Grammarl…" at bounding box center [906, 151] width 422 height 55
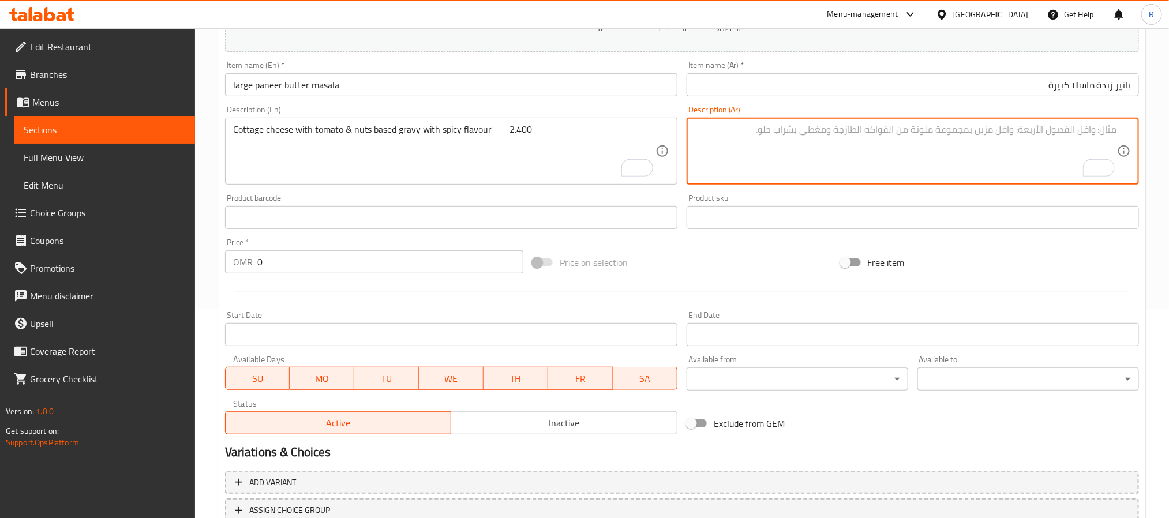
paste textarea "جبنة قريش مع صلصة الطماطم والمكسرات بنكهة حارة"
type textarea "جبنة قريش مع صلصة الطماطم والمكسرات بنكهة حارة"
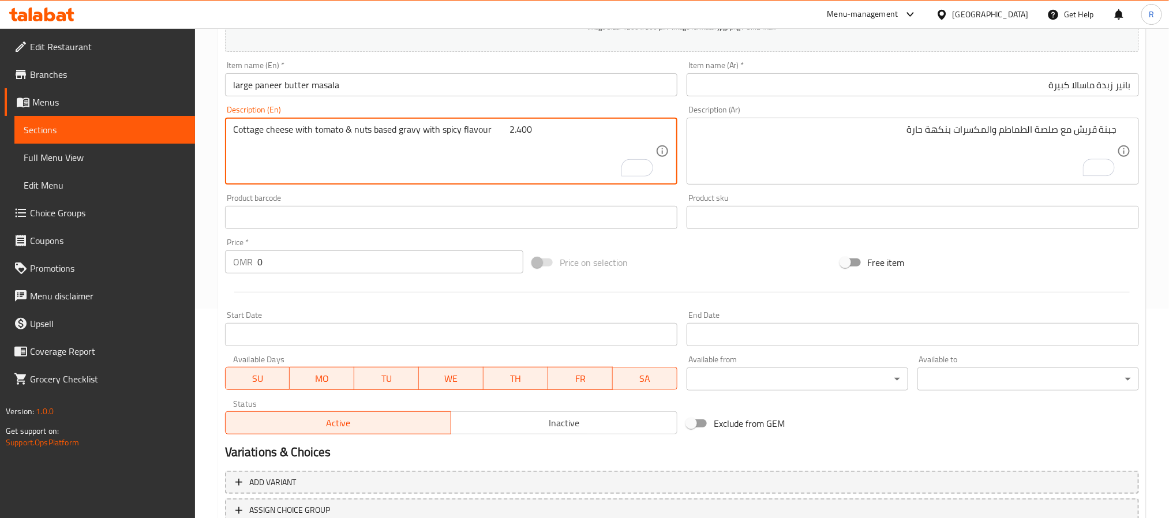
click at [506, 132] on textarea "Cottage cheese with tomato & nuts based gravy with spicy flavour 2.400" at bounding box center [444, 151] width 422 height 55
type textarea "Cottage cheese with tomato & nuts based gravy with spicy flavour"
click at [388, 262] on input "0" at bounding box center [390, 261] width 266 height 23
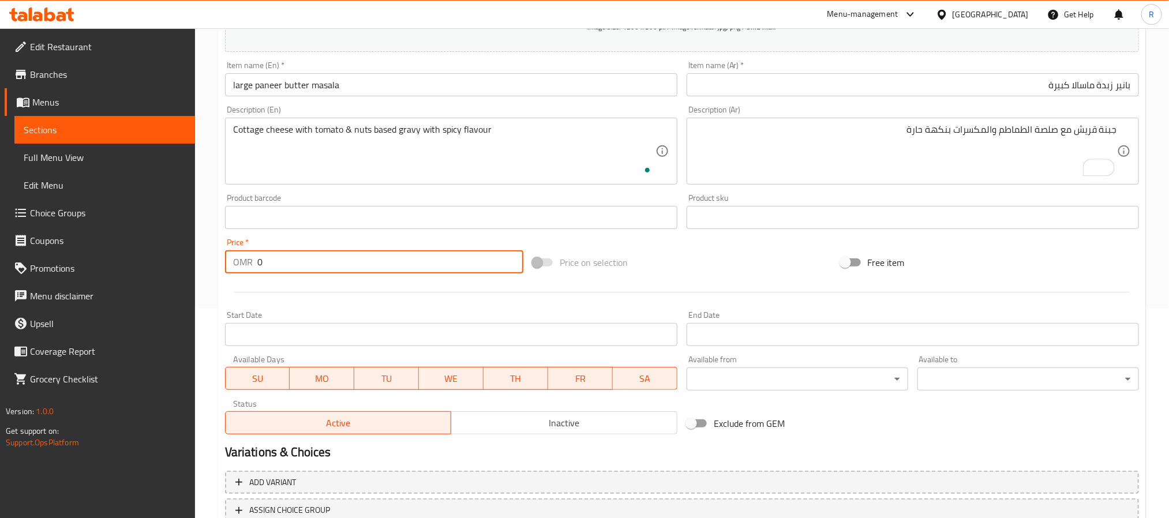
paste input "2.400"
type input "02.400"
click at [322, 88] on input "large paneer butter masala" at bounding box center [451, 84] width 452 height 23
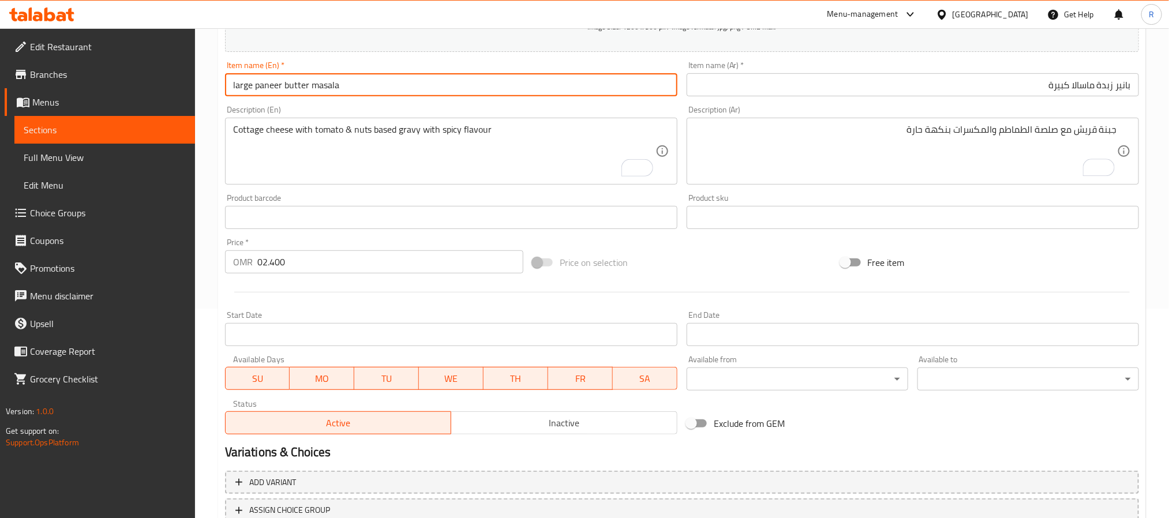
click at [322, 88] on input "large paneer butter masala" at bounding box center [451, 84] width 452 height 23
type input "Large Paneer Butter Masala"
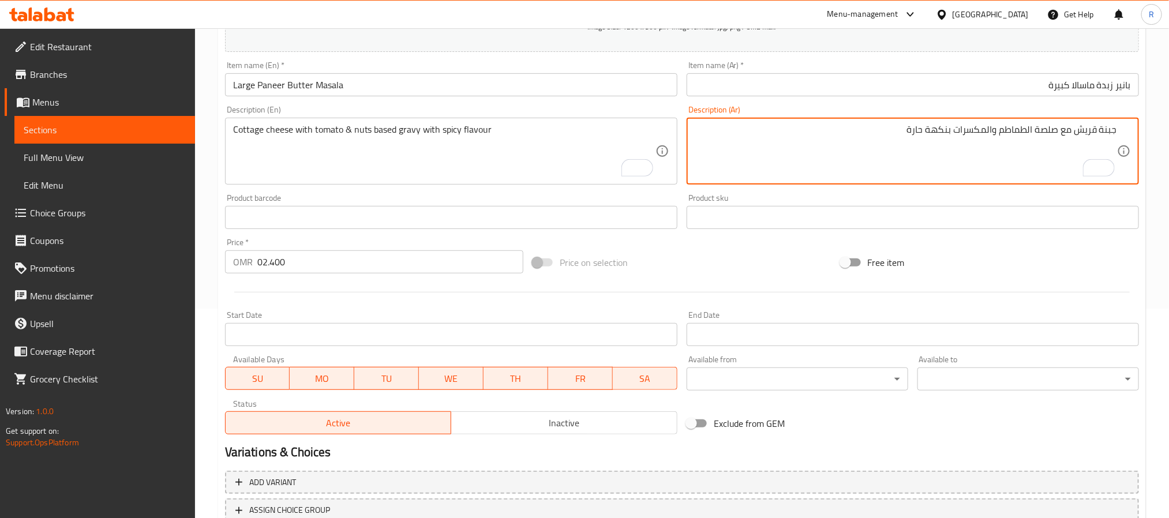
click at [1054, 134] on textarea "جبنة قريش مع صلصة الطماطم والمكسرات بنكهة حارة" at bounding box center [906, 151] width 422 height 55
click at [1053, 134] on textarea "جبنة قريش مع صلصة الطماطم والمكسرات بنكهة حارة" at bounding box center [906, 151] width 422 height 55
type textarea "جبنة قريش مع جريفي الطماطم والمكسرات بنكهة حارة"
click at [381, 83] on input "Large Paneer Butter Masala" at bounding box center [451, 84] width 452 height 23
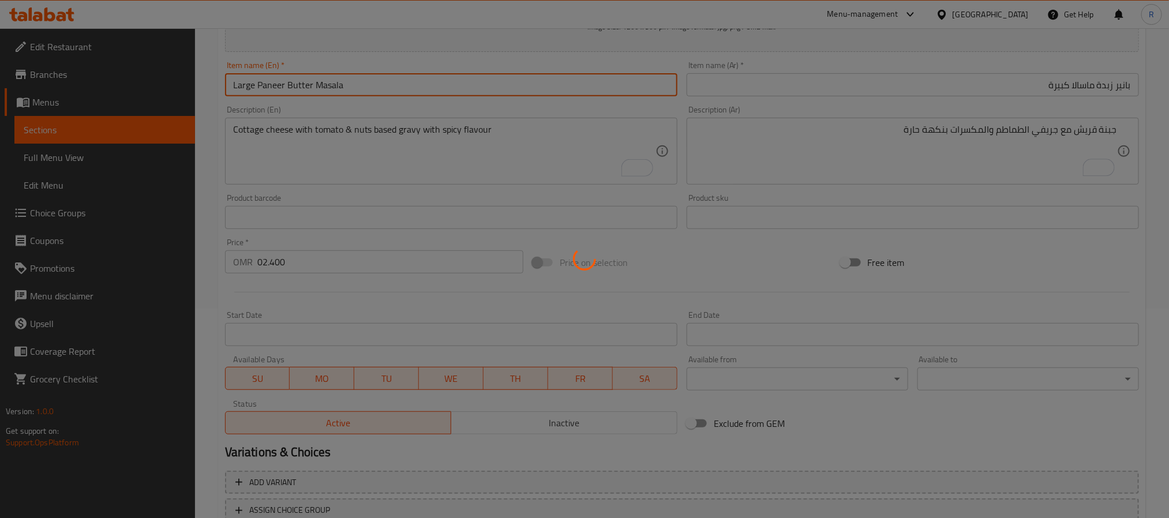
type input "0"
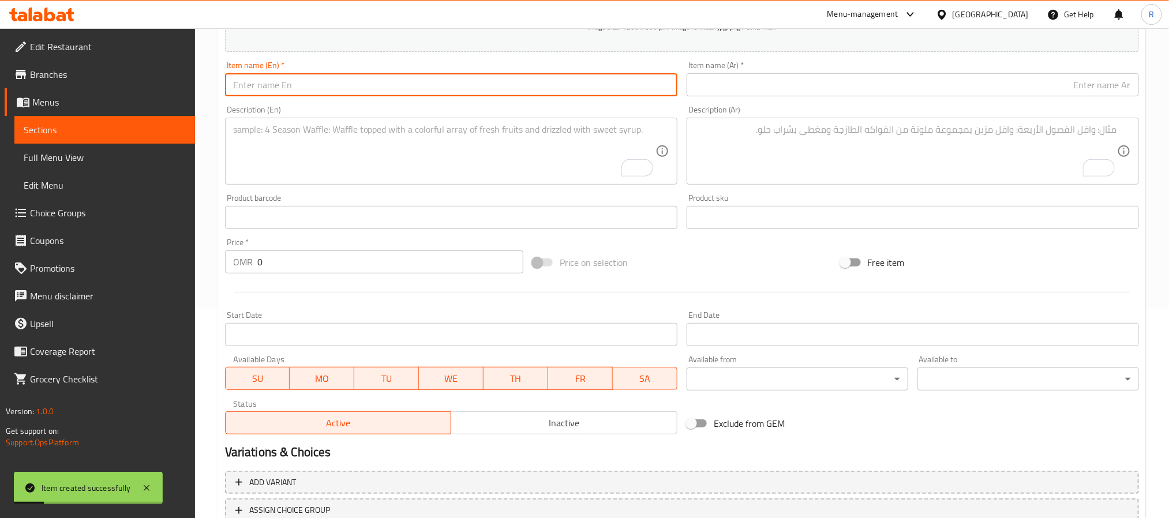
click at [347, 144] on textarea "To enrich screen reader interactions, please activate Accessibility in Grammarl…" at bounding box center [444, 151] width 422 height 55
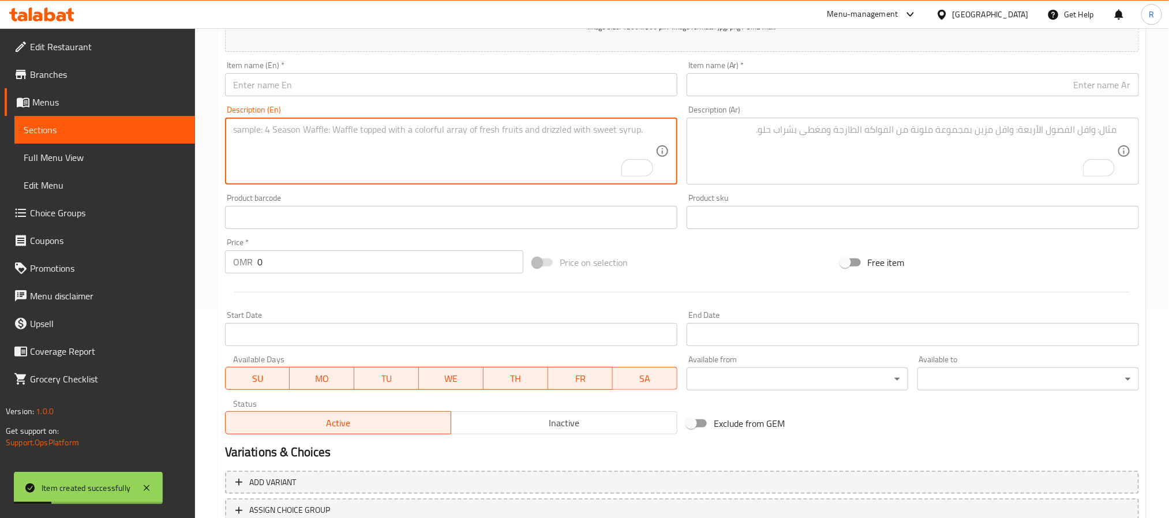
paste textarea "large kadai veg كاداي نباتي كبير خضار مشكلة مع جميع البهارات الهندية المشكلة مع…"
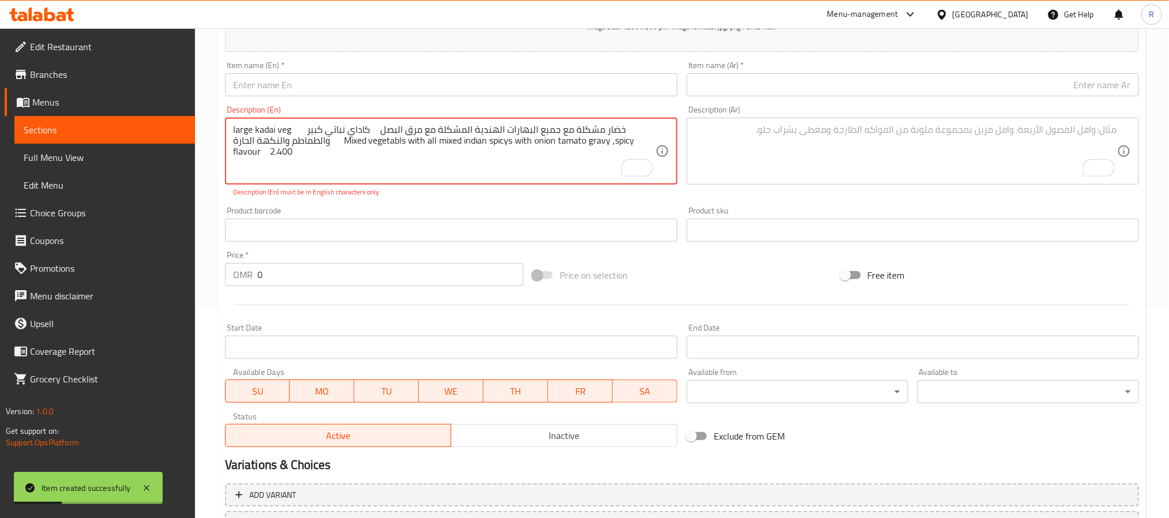
click at [243, 130] on textarea "large kadai veg كاداي نباتي كبير خضار مشكلة مع جميع البهارات الهندية المشكلة مع…" at bounding box center [444, 151] width 422 height 55
drag, startPoint x: 243, startPoint y: 130, endPoint x: 285, endPoint y: 123, distance: 42.2
click at [285, 123] on div "large kadai veg كاداي نباتي كبير خضار مشكلة مع جميع البهارات الهندية المشكلة مع…" at bounding box center [451, 151] width 452 height 67
type textarea "كاداي نباتي كبير خضار مشكلة مع جميع البهارات الهندية المشكلة مع مرق البصل والطم…"
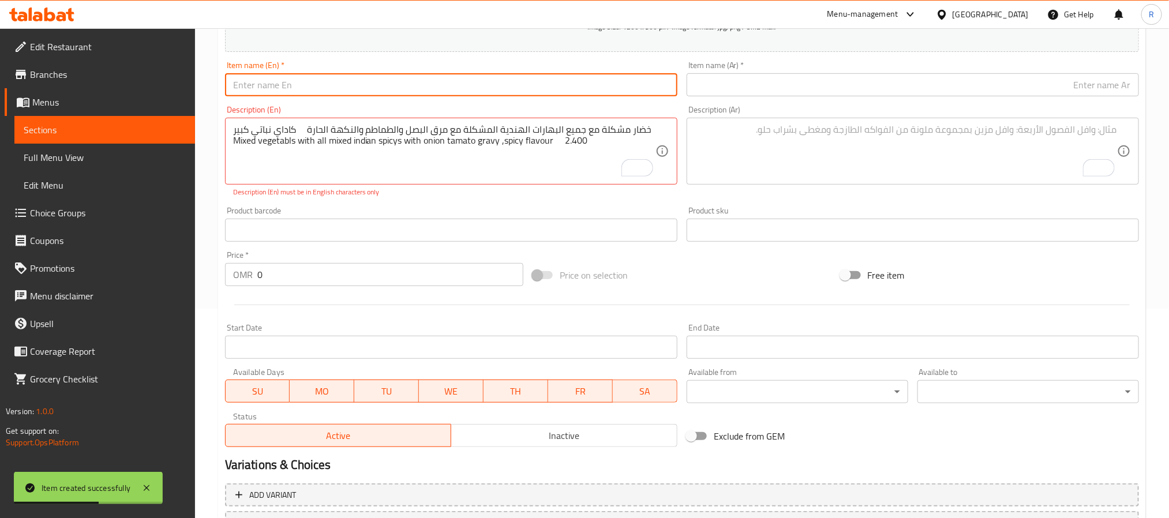
click at [288, 87] on input "text" at bounding box center [451, 84] width 452 height 23
paste input "large kadai veg"
type input "large kadai veg"
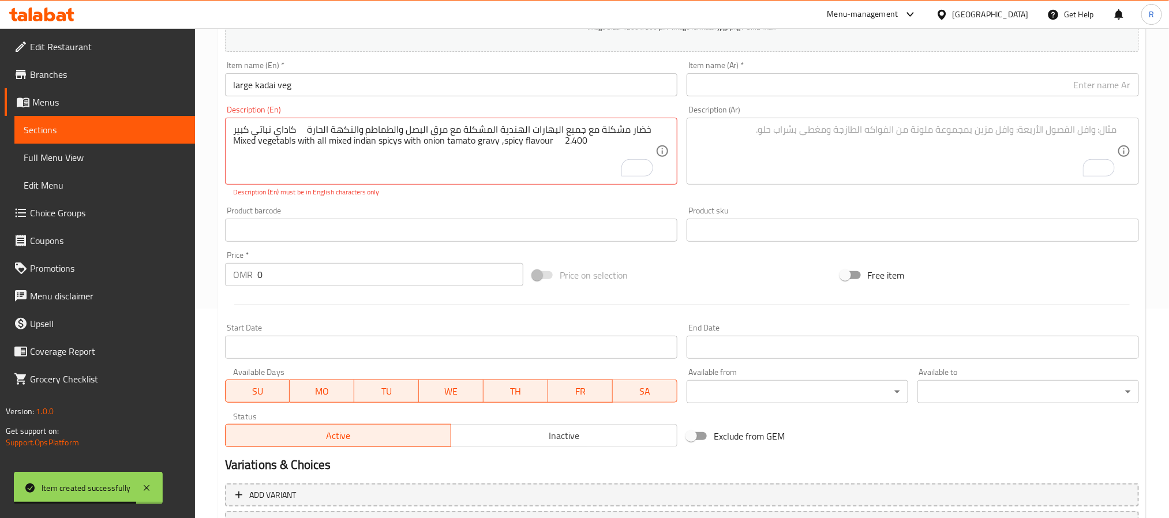
drag, startPoint x: 231, startPoint y: 132, endPoint x: 258, endPoint y: 132, distance: 27.1
click at [258, 132] on div "كاداي نباتي كبير خضار مشكلة مع جميع البهارات الهندية المشكلة مع مرق البصل والطم…" at bounding box center [451, 151] width 452 height 67
drag, startPoint x: 294, startPoint y: 129, endPoint x: 231, endPoint y: 132, distance: 63.6
click at [231, 132] on div "كاداي نباتي كبير خضار مشكلة مع جميع البهارات الهندية المشكلة مع مرق البصل والطم…" at bounding box center [451, 151] width 452 height 67
type textarea "خضار مشكلة مع جميع البهارات الهندية المشكلة مع مرق البصل والطماطم والنكهة الحار…"
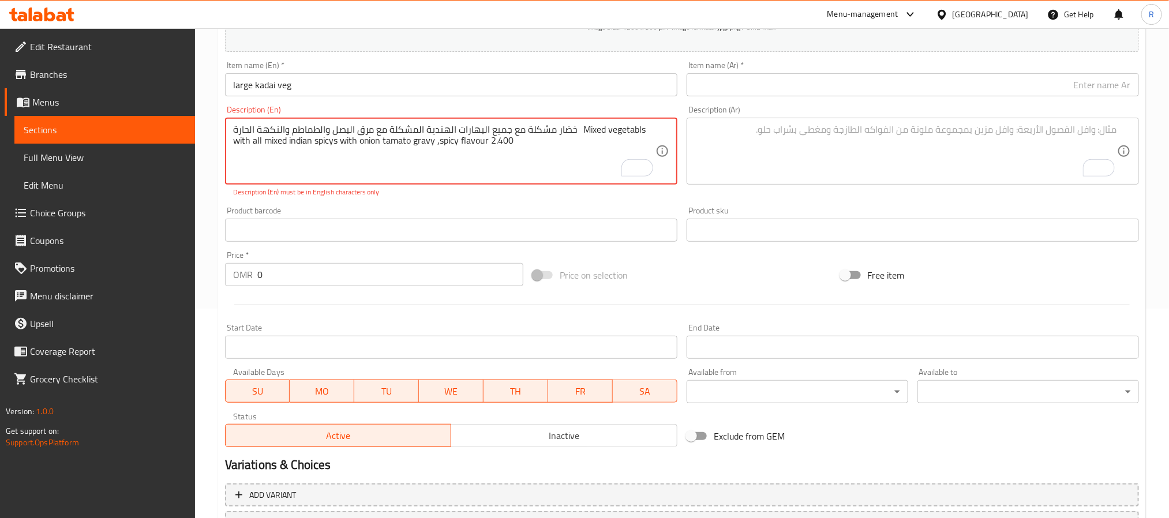
drag, startPoint x: 757, startPoint y: 91, endPoint x: 732, endPoint y: 96, distance: 24.8
click at [757, 91] on input "text" at bounding box center [913, 84] width 452 height 23
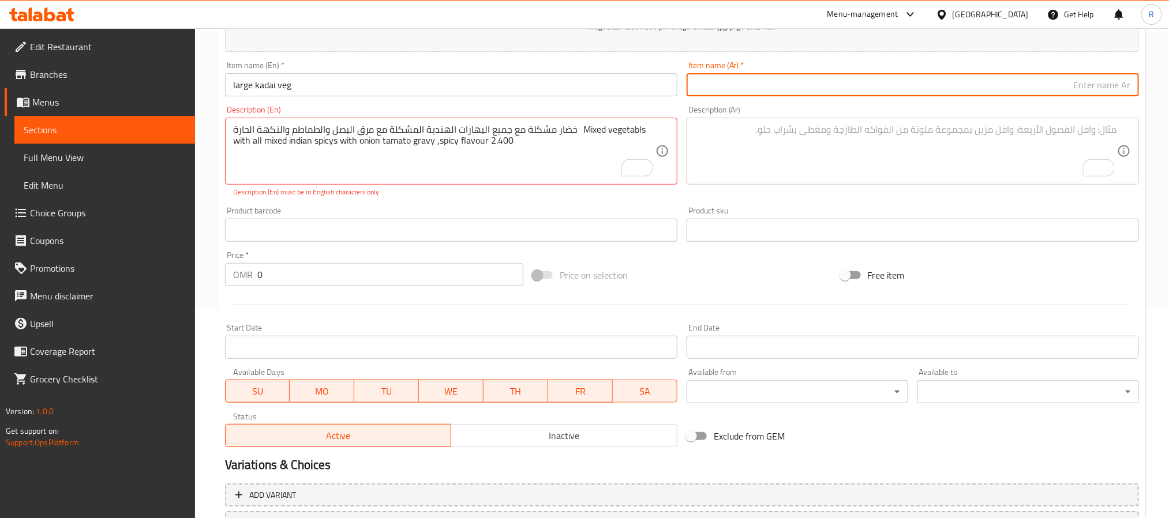
paste input "كاداي نباتي كبير"
type input "كاداي نباتي كبير"
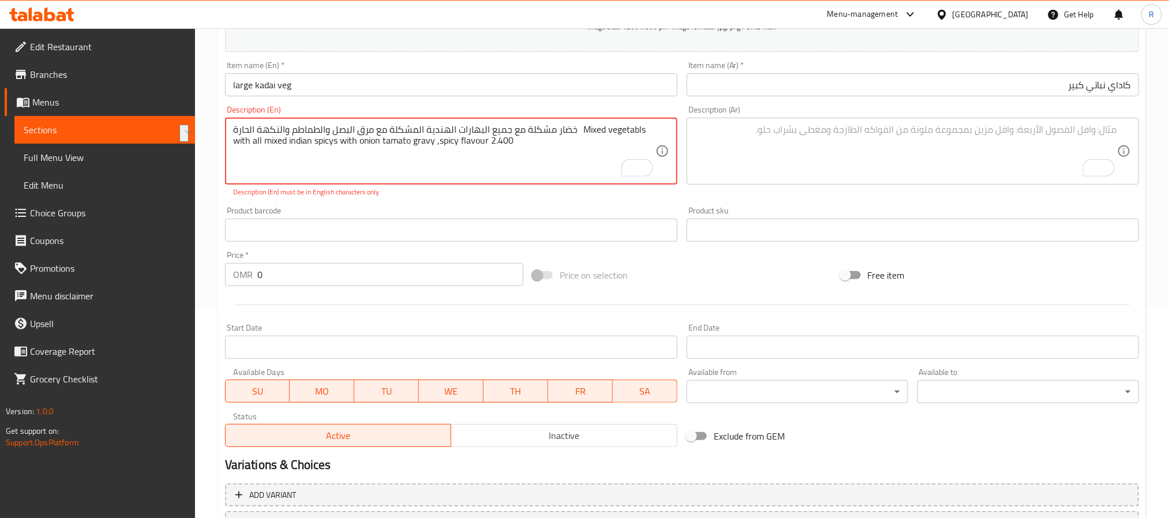
drag, startPoint x: 573, startPoint y: 130, endPoint x: 231, endPoint y: 132, distance: 342.3
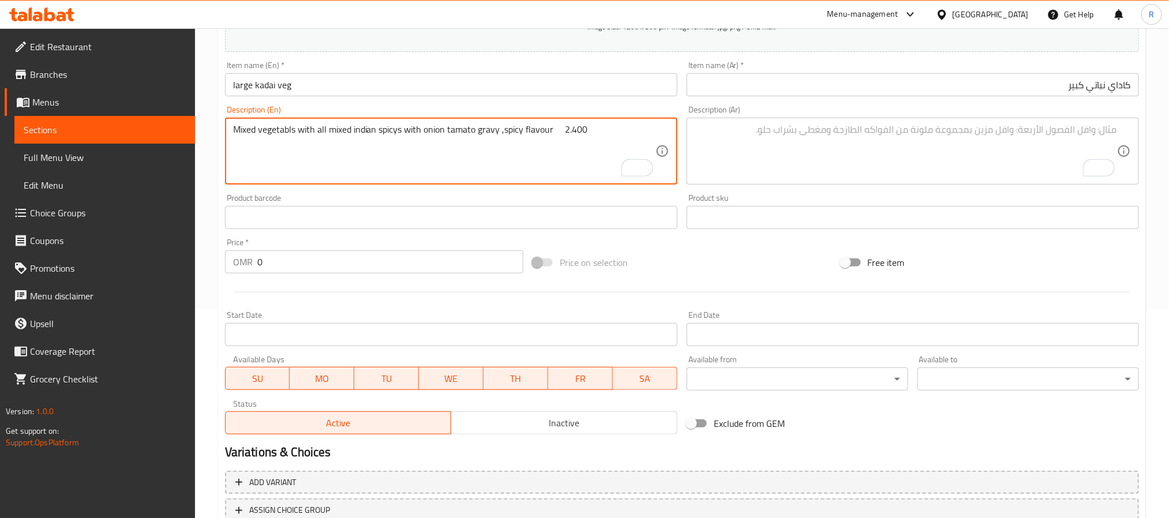
type textarea "Mixed vegetabls with all mixed indian spicys with onion tamato gravy ,spicy fla…"
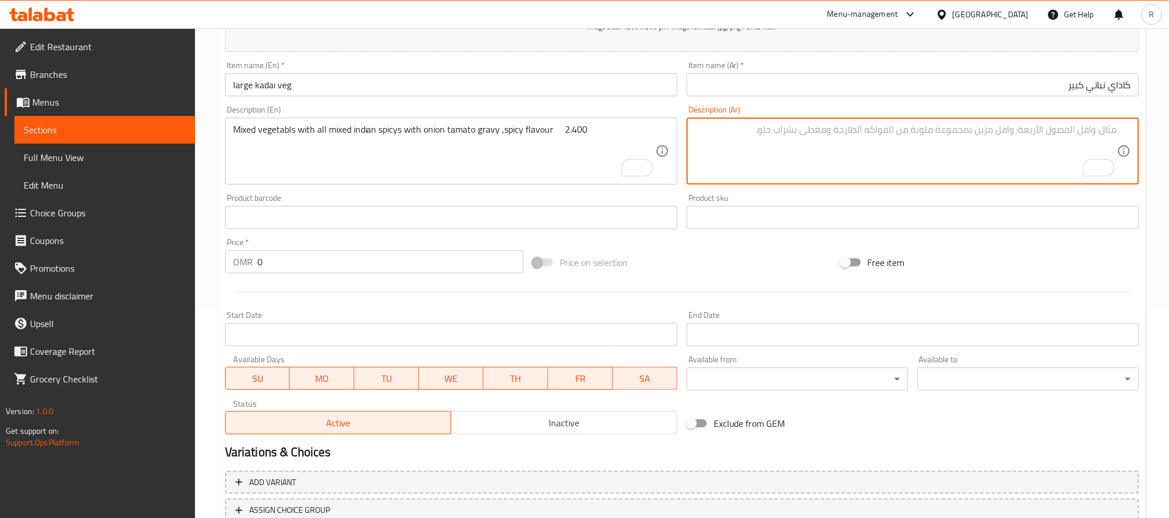
click at [912, 149] on textarea "To enrich screen reader interactions, please activate Accessibility in Grammarl…" at bounding box center [906, 151] width 422 height 55
paste textarea "خضار مشكلة مع جميع البهارات الهندية المشكلة مع مرق البصل والطماطم والنكهة الحارة"
type textarea "خضار مشكلة مع جميع البهارات الهندية المشكلة مع مرق البصل والطماطم والنكهة الحارة"
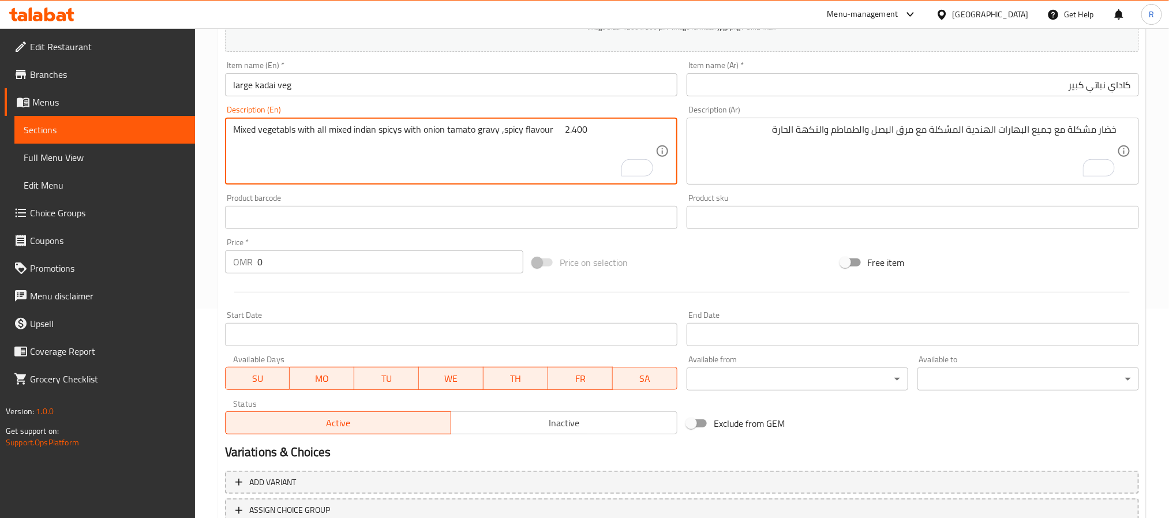
click at [558, 140] on textarea "Mixed vegetabls with all mixed indian spicys with onion tamato gravy ,spicy fla…" at bounding box center [444, 151] width 422 height 55
type textarea "Mixed vegetabls with all mixed indian spicys with onion tamato gravy ,spicy fla…"
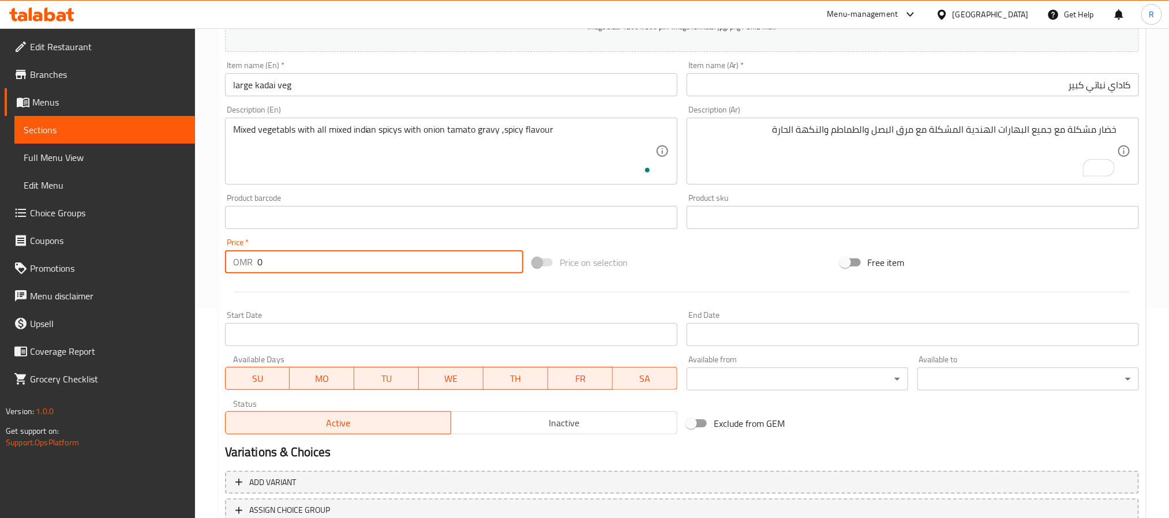
click at [395, 264] on input "0" at bounding box center [390, 261] width 266 height 23
paste input "2.400"
type input "02.400"
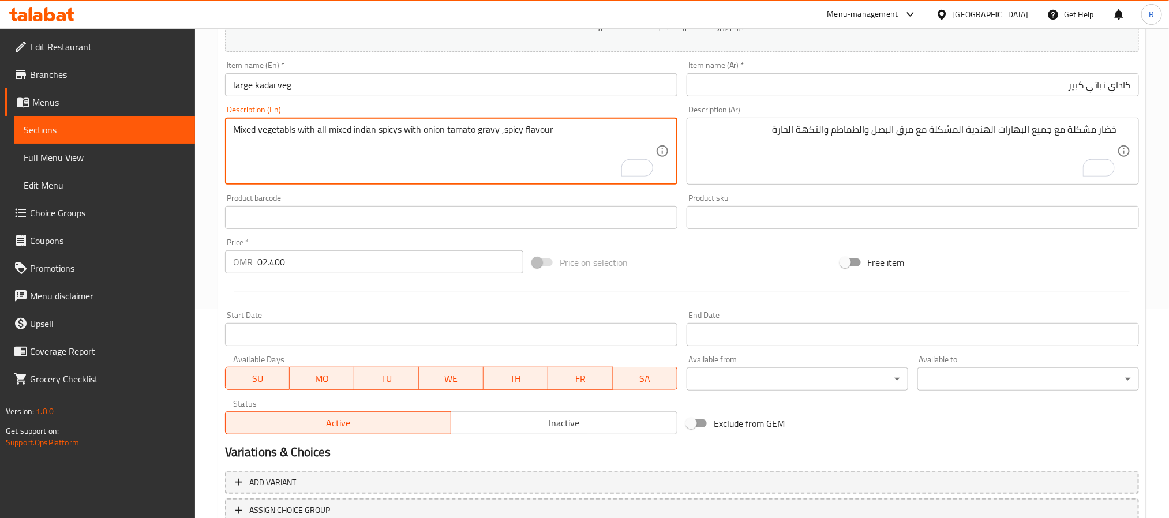
click at [369, 126] on textarea "Mixed vegetabls with all mixed indian spicys with onion tamato gravy ,spicy fla…" at bounding box center [444, 151] width 422 height 55
type textarea "Mixed vegetabls with all mixed Indian spicys with onion tamato gravy ,spicy fla…"
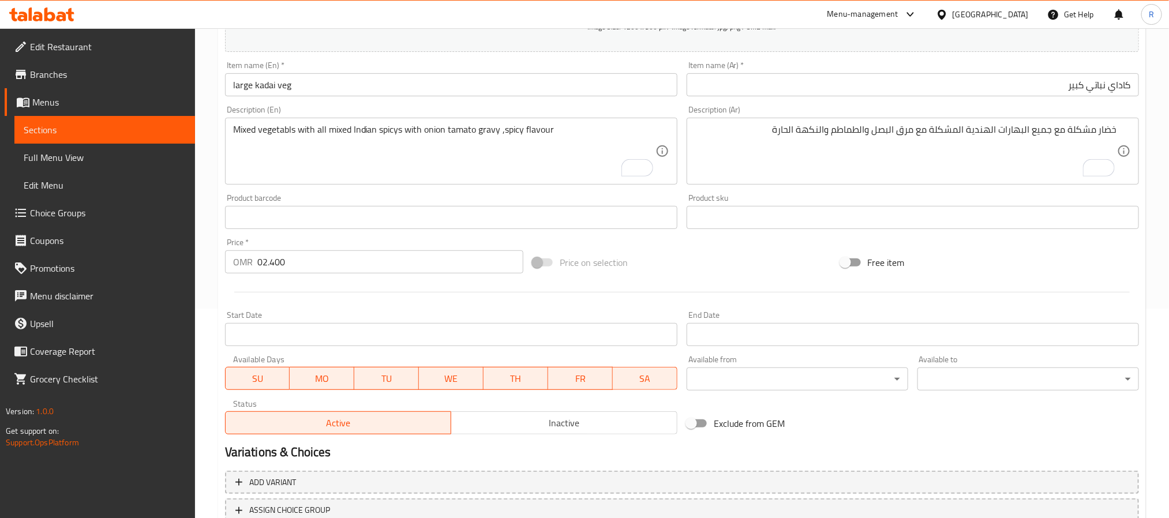
click at [454, 99] on div "Item name (En)   * large kadai veg Item name (En) *" at bounding box center [451, 79] width 462 height 44
click at [454, 85] on input "large kadai veg" at bounding box center [451, 84] width 452 height 23
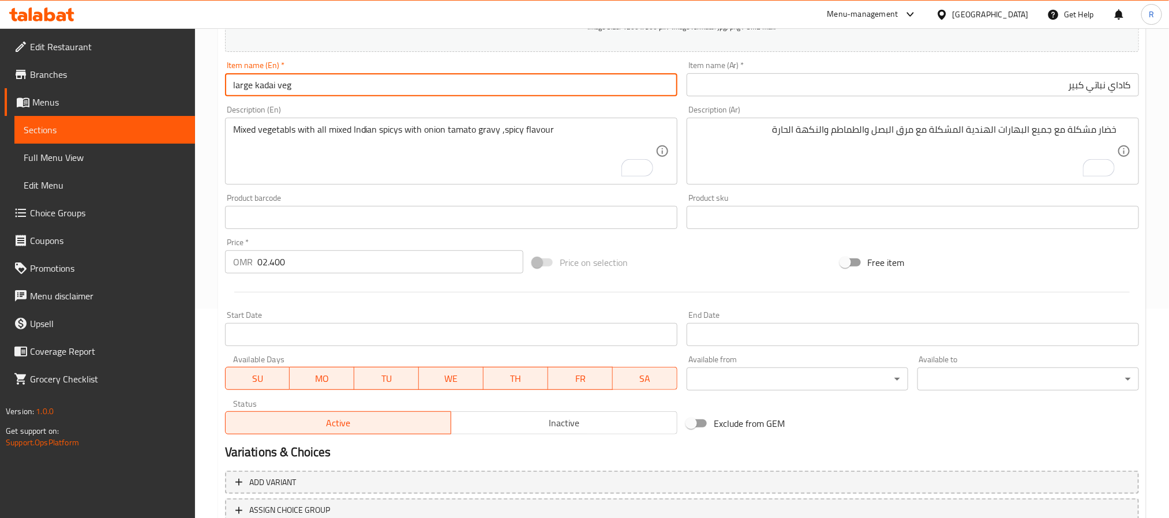
click at [454, 85] on input "large kadai veg" at bounding box center [451, 84] width 452 height 23
type input "Large Kadai Veg"
click at [780, 92] on input "كاداي نباتي كبير" at bounding box center [913, 84] width 452 height 23
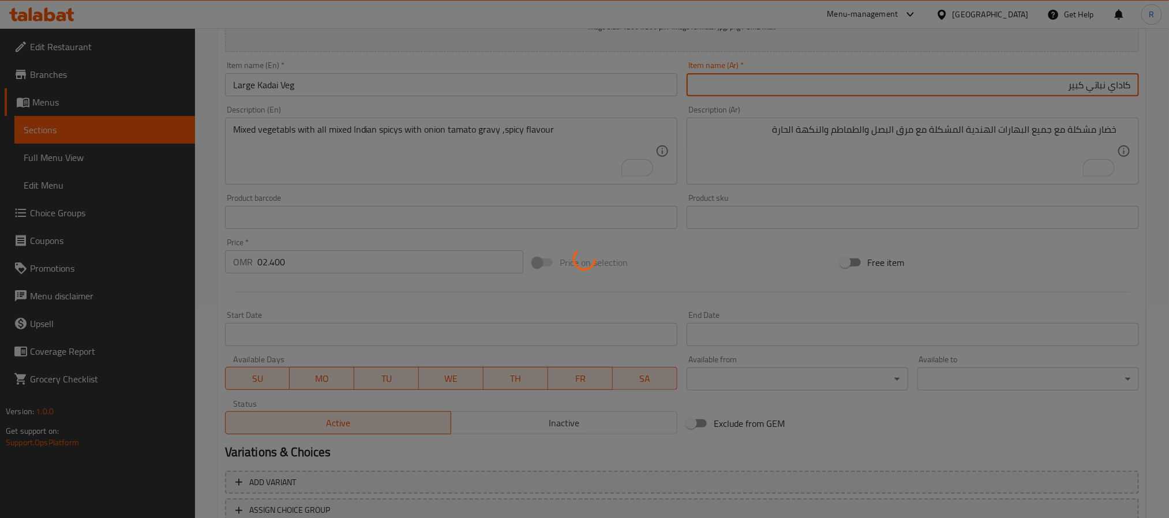
type input "0"
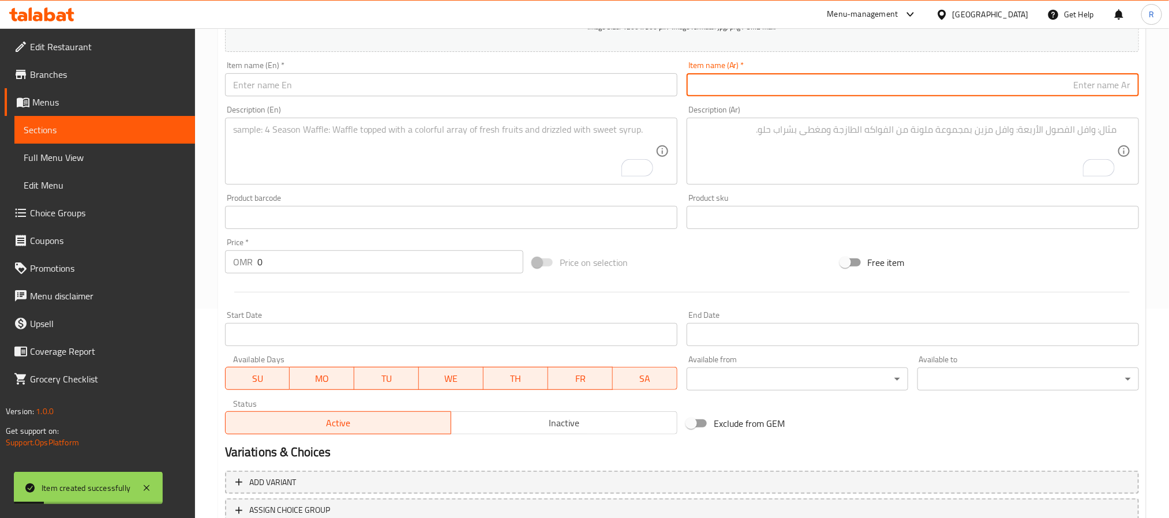
click at [395, 177] on textarea "To enrich screen reader interactions, please activate Accessibility in Grammarl…" at bounding box center [444, 151] width 422 height 55
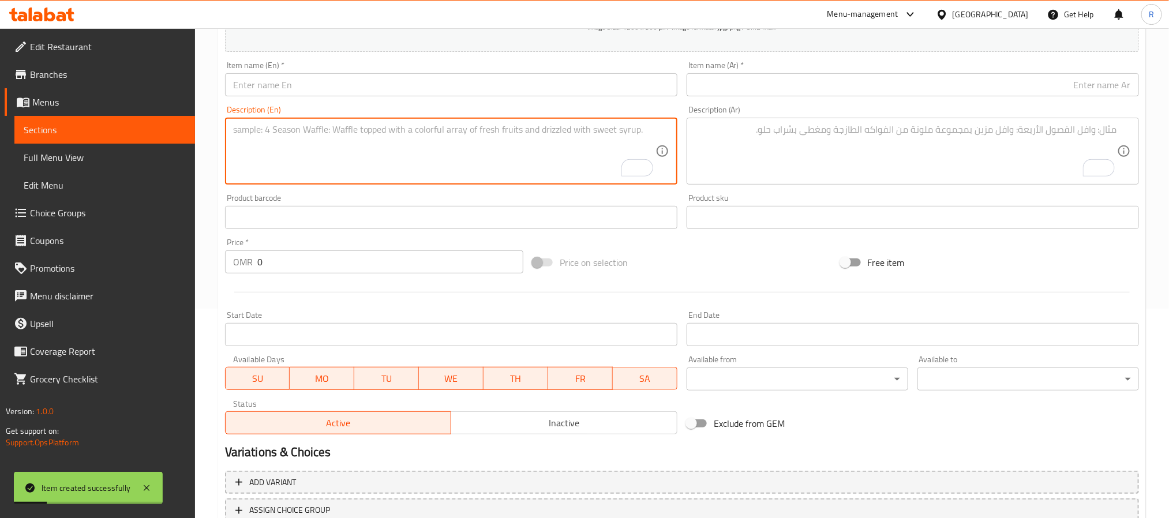
paste textarea "large chicken tikka masala دجاج تكا ماسالا كبير دجاج تكا تندوري مشوي لذيذ مع مر…"
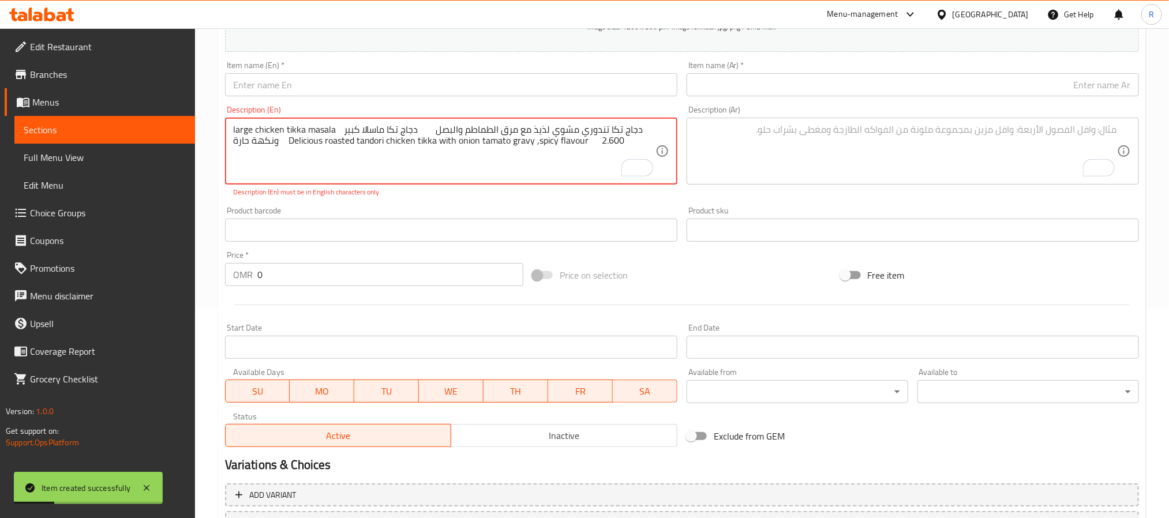
click at [241, 125] on textarea "large chicken tikka masala دجاج تكا ماسالا كبير دجاج تكا تندوري مشوي لذيذ مع مر…" at bounding box center [444, 151] width 422 height 55
click at [237, 132] on textarea "large chicken tikka masala دجاج تكا ماسالا كبير دجاج تكا تندوري مشوي لذيذ مع مر…" at bounding box center [444, 151] width 422 height 55
drag, startPoint x: 237, startPoint y: 132, endPoint x: 312, endPoint y: 129, distance: 75.1
click at [312, 129] on textarea "large chicken tikka masala دجاج تكا ماسالا كبير دجاج تكا تندوري مشوي لذيذ مع مر…" at bounding box center [444, 151] width 422 height 55
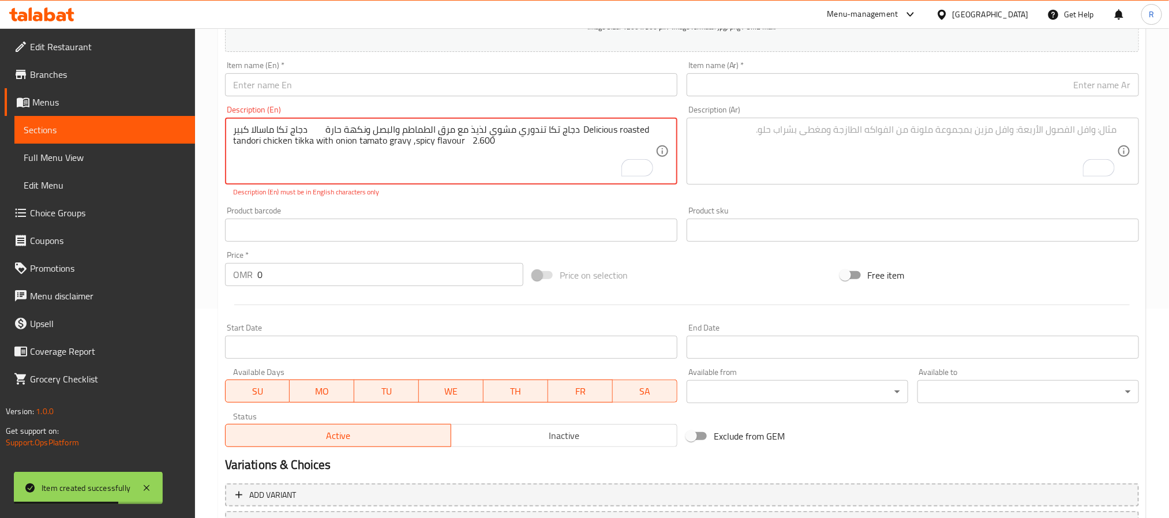
type textarea "دجاج تكا ماسالا كبير دجاج تكا تندوري مشوي لذيذ مع مرق الطماطم والبصل ونكهة حارة…"
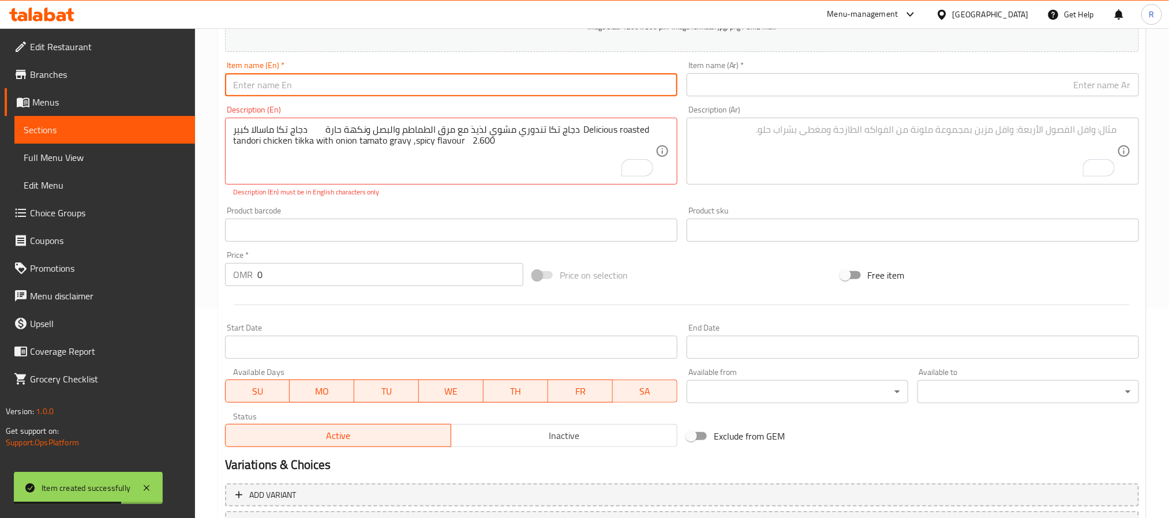
click at [302, 76] on input "text" at bounding box center [451, 84] width 452 height 23
paste input "large chicken tikka masala"
type input "large chicken tikka masala"
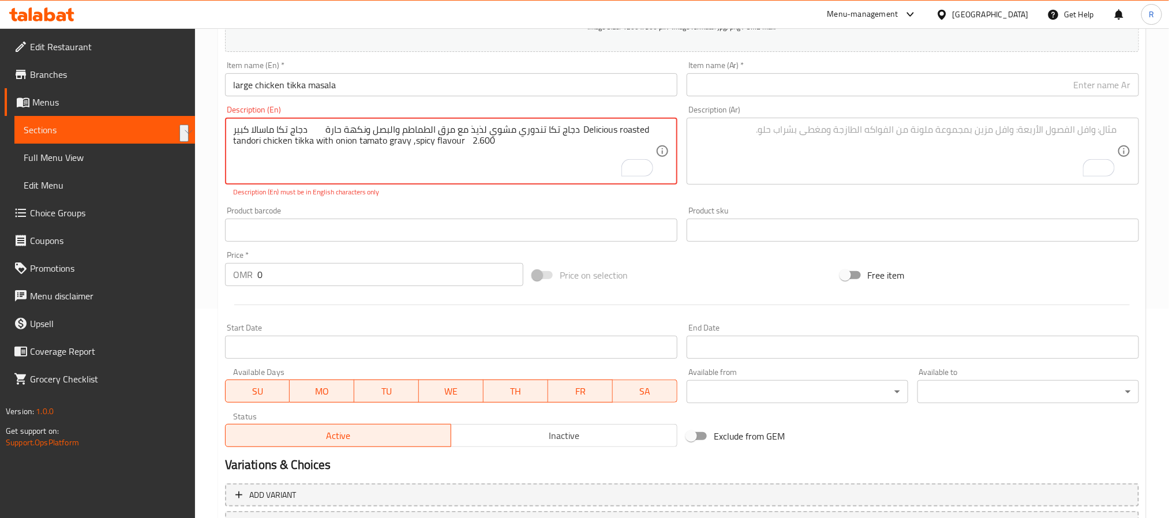
drag, startPoint x: 306, startPoint y: 130, endPoint x: 229, endPoint y: 126, distance: 78.0
click at [229, 126] on div "دجاج تكا ماسالا كبير دجاج تكا تندوري مشوي لذيذ مع مرق الطماطم والبصل ونكهة حارة…" at bounding box center [451, 151] width 452 height 67
type textarea "دجاج تكا تندوري مشوي لذيذ مع مرق الطماطم والبصل ونكهة حارة Delicious roasted ta…"
drag, startPoint x: 793, startPoint y: 87, endPoint x: 751, endPoint y: 90, distance: 41.7
click at [793, 87] on input "text" at bounding box center [913, 84] width 452 height 23
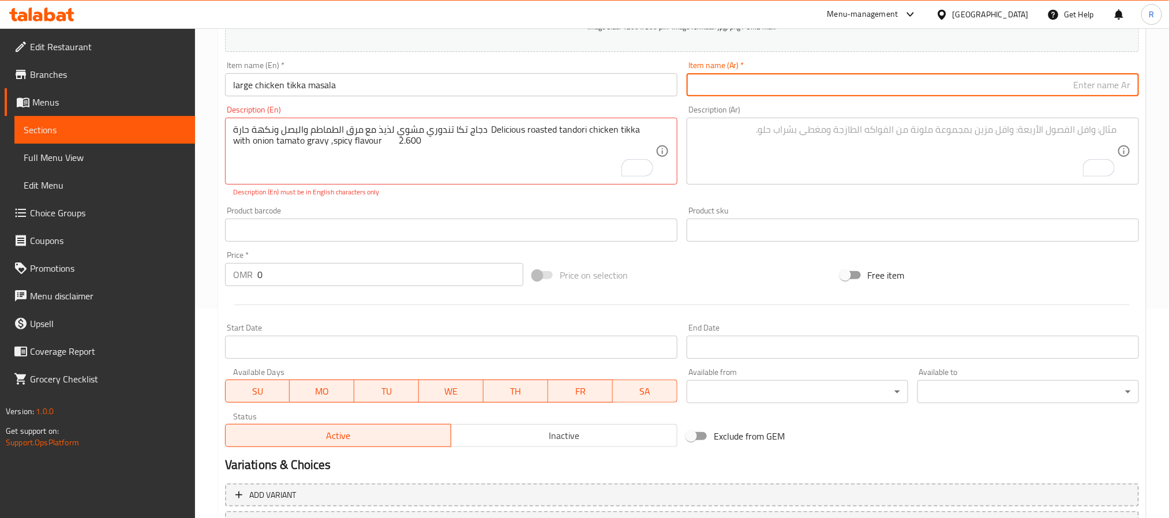
paste input "دجاج تكا ماسالا كبير"
type input "دجاج تكا ماسالا كبير"
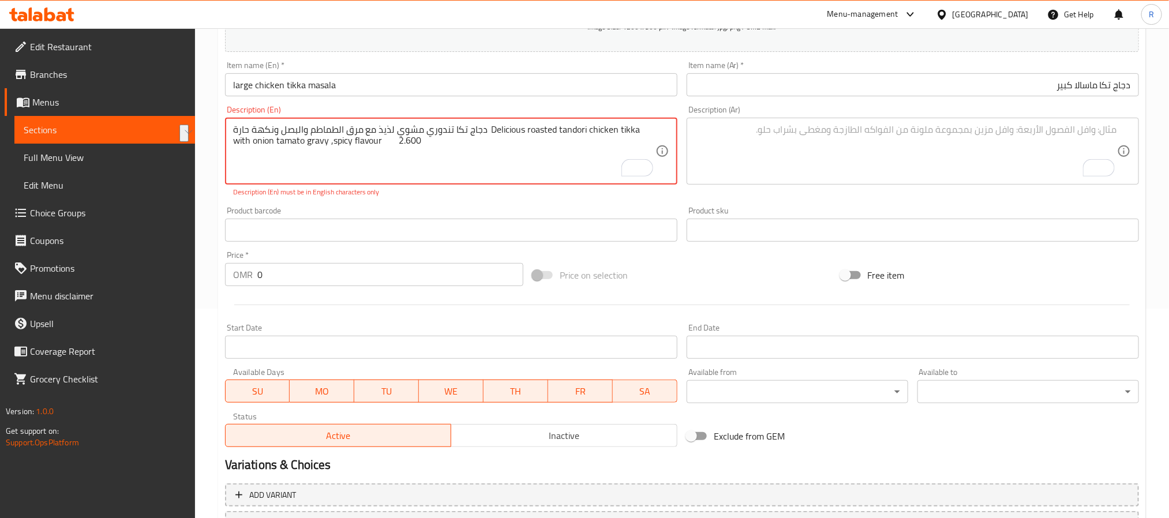
drag, startPoint x: 481, startPoint y: 129, endPoint x: 234, endPoint y: 119, distance: 247.8
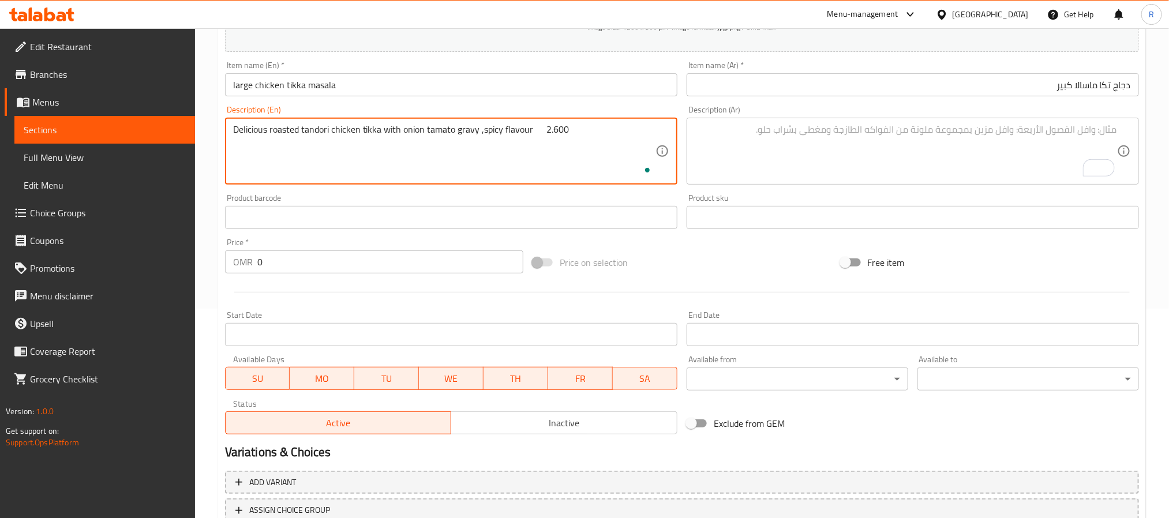
type textarea "Delicious roasted tandori chicken tikka with onion tamato gravy ,spicy flavour …"
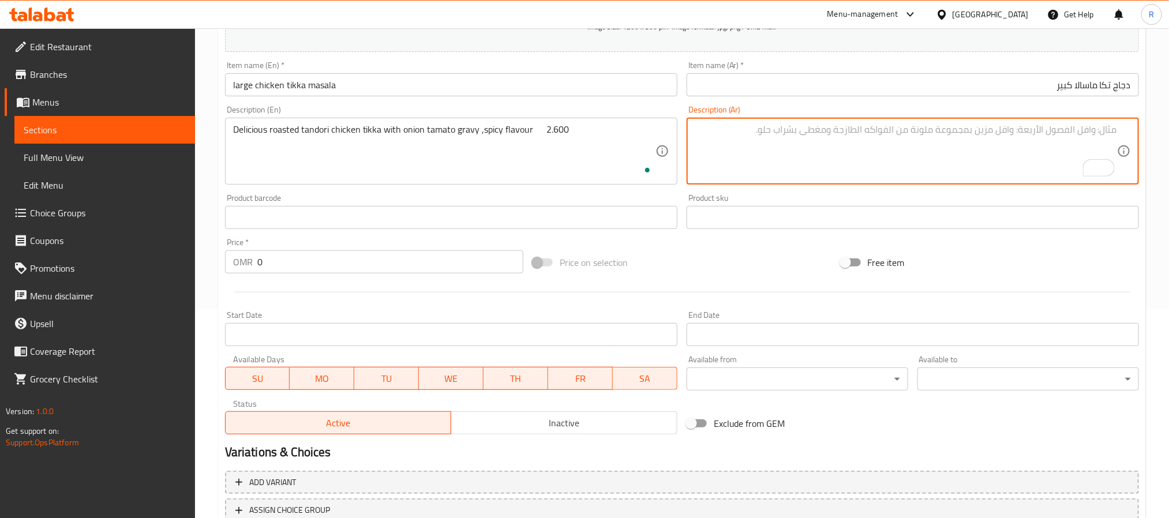
click at [821, 153] on textarea "To enrich screen reader interactions, please activate Accessibility in Grammarl…" at bounding box center [906, 151] width 422 height 55
paste textarea "دجاج تكا تندوري مشوي لذيذ مع مرق الطماطم والبصل ونكهة حارة"
type textarea "دجاج تكا تندوري مشوي لذيذ مع مرق الطماطم والبصل ونكهة حارة"
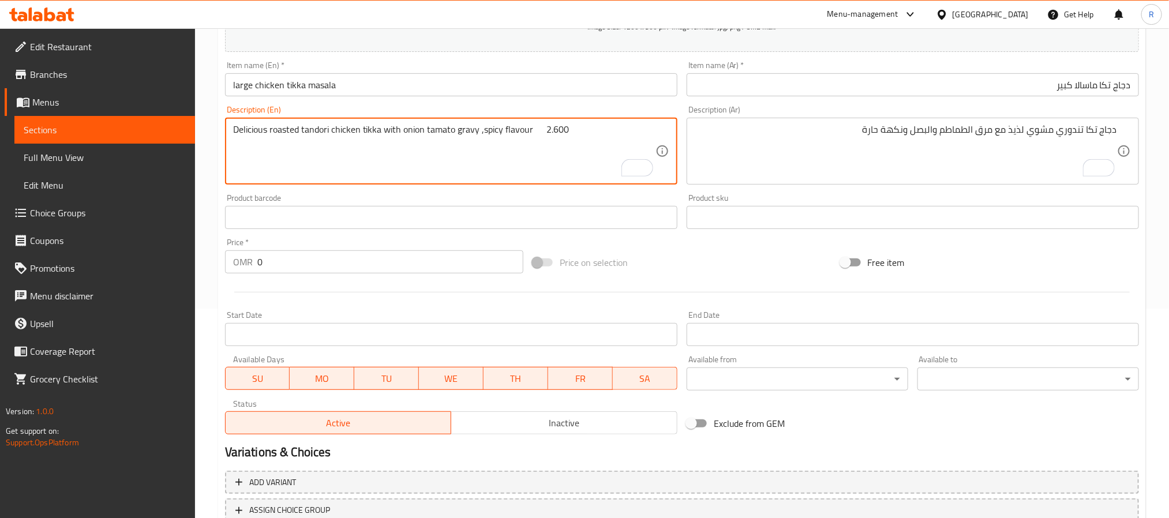
click at [551, 128] on textarea "Delicious roasted tandori chicken tikka with onion tamato gravy ,spicy flavour …" at bounding box center [444, 151] width 422 height 55
type textarea "Delicious roasted tandori chicken tikka with onion tamato gravy ,spicy flavour"
click at [406, 260] on input "0" at bounding box center [390, 261] width 266 height 23
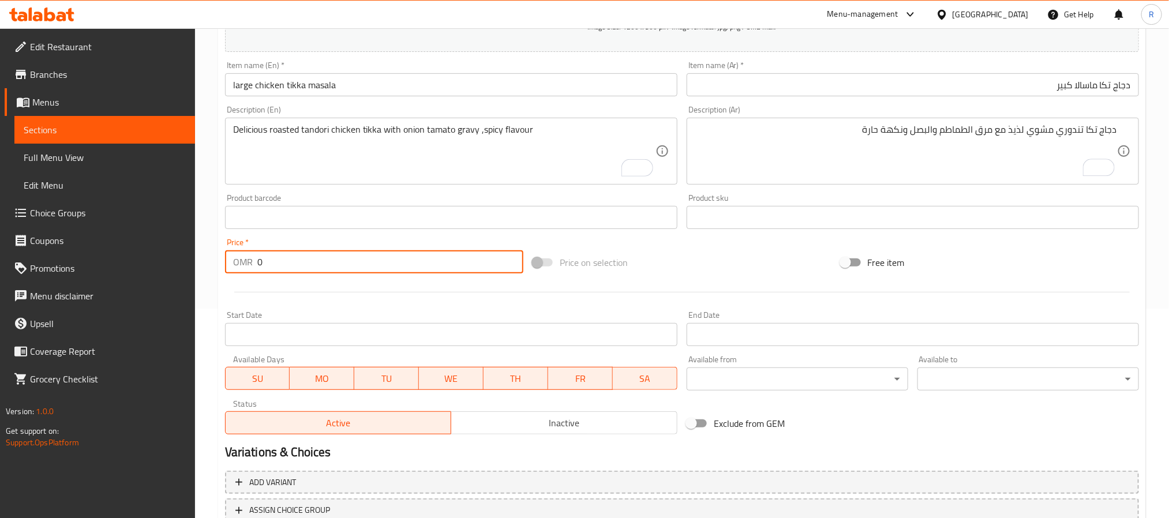
paste input "2.600"
type input "02.600"
click at [409, 92] on input "large chicken tikka masala" at bounding box center [451, 84] width 452 height 23
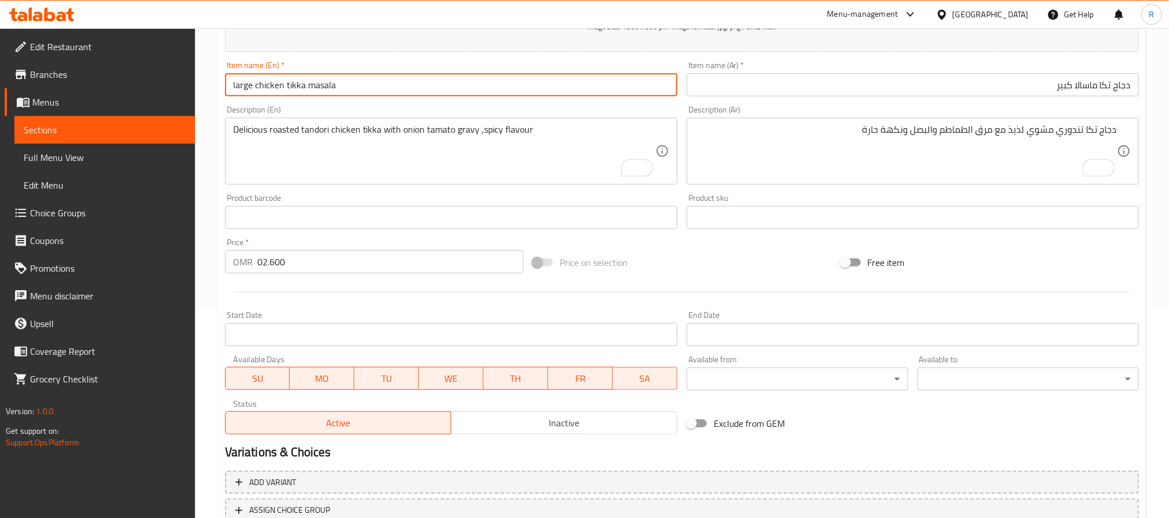
click at [409, 92] on input "large chicken tikka masala" at bounding box center [451, 84] width 452 height 23
type input "Large Chicken Tikka Masala"
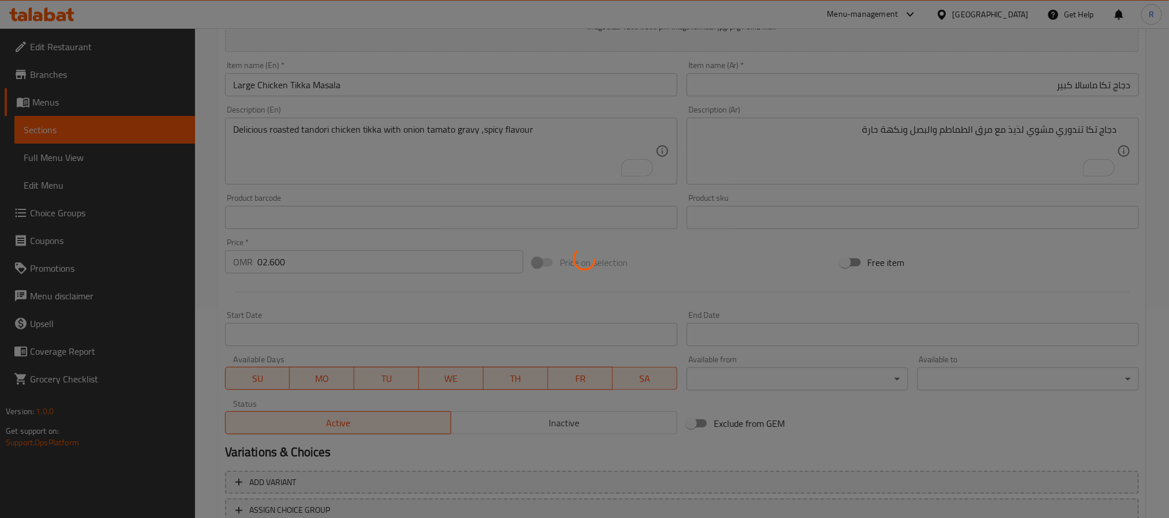
type input "0"
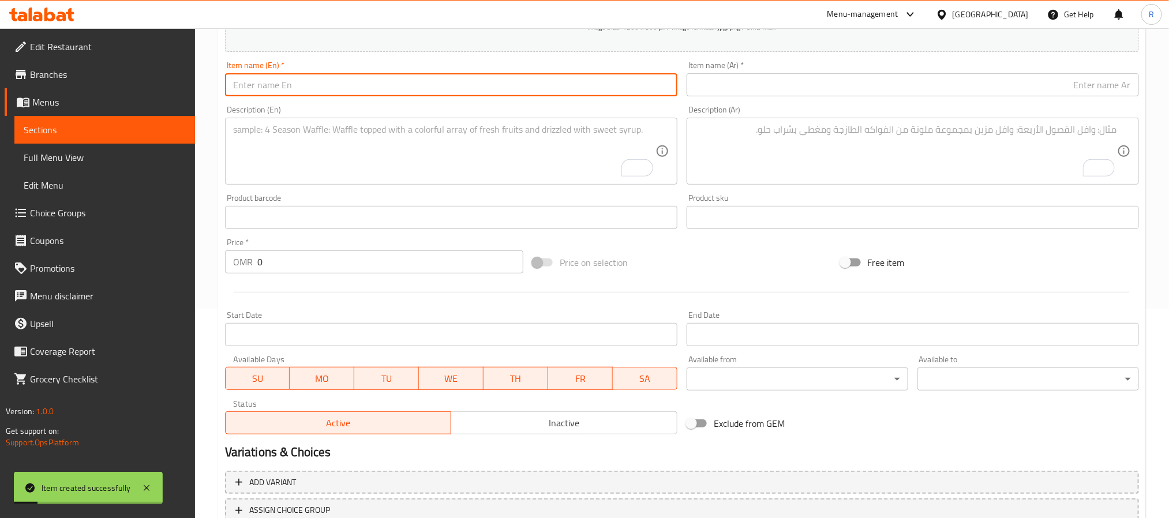
click at [447, 168] on textarea "To enrich screen reader interactions, please activate Accessibility in Grammarl…" at bounding box center [444, 151] width 422 height 55
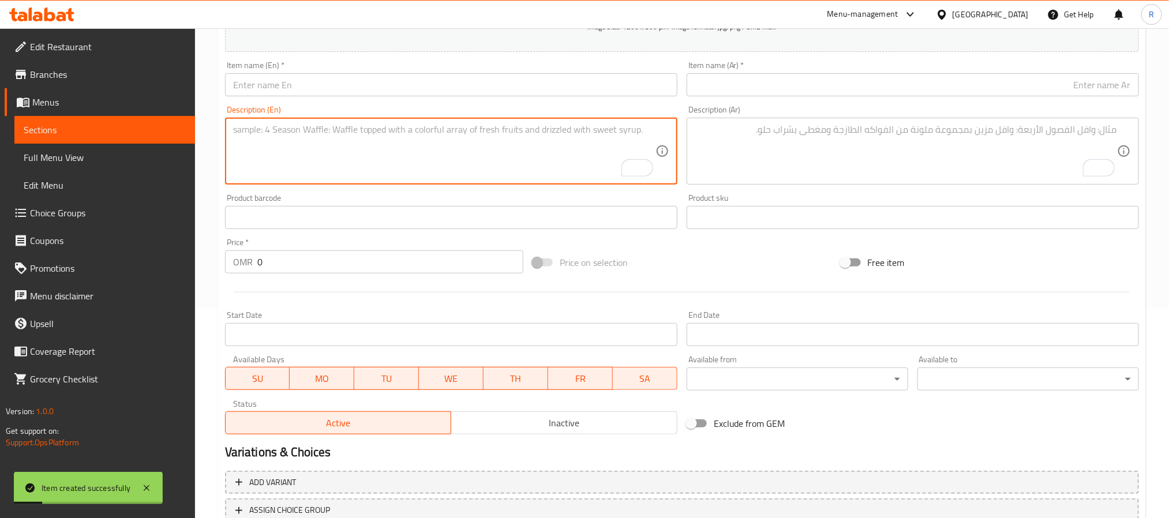
paste textarea "large kadai chicken دجاج كاداي كبير دجاج، فلفل حلو، كادهاي ماسالا، مرق طماطم بص…"
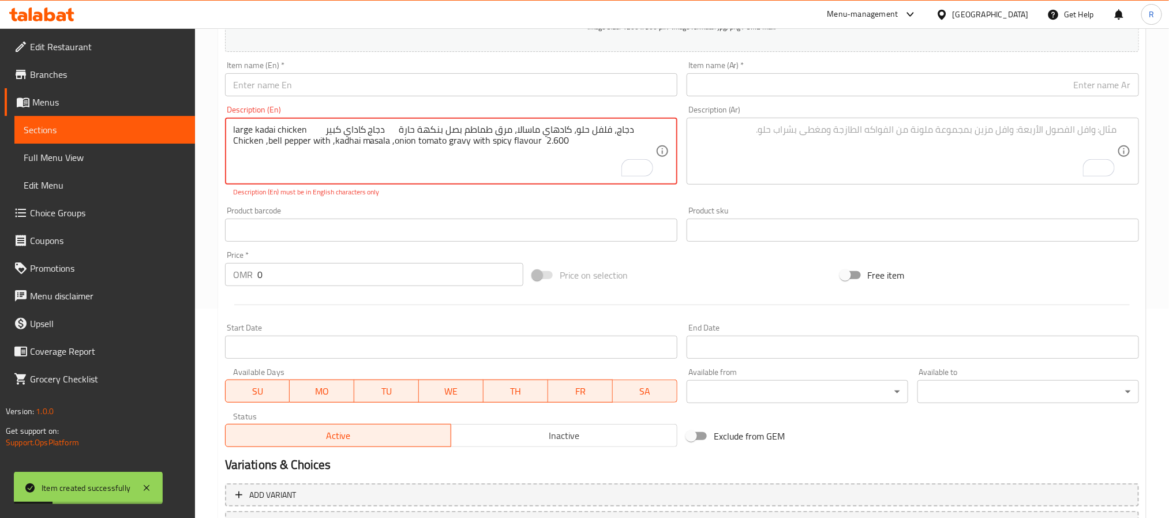
click at [242, 130] on textarea "large kadai chicken دجاج كاداي كبير دجاج، فلفل حلو، كادهاي ماسالا، مرق طماطم بص…" at bounding box center [444, 151] width 422 height 55
drag, startPoint x: 242, startPoint y: 130, endPoint x: 279, endPoint y: 128, distance: 37.0
click at [279, 128] on textarea "large kadai chicken دجاج كاداي كبير دجاج، فلفل حلو، كادهاي ماسالا، مرق طماطم بص…" at bounding box center [444, 151] width 422 height 55
type textarea "دجاج كاداي كبير دجاج، فلفل حلو، كادهاي ماسالا، مرق طماطم بصل بنكهة حارة Chicken…"
drag, startPoint x: 324, startPoint y: 83, endPoint x: 317, endPoint y: 89, distance: 9.0
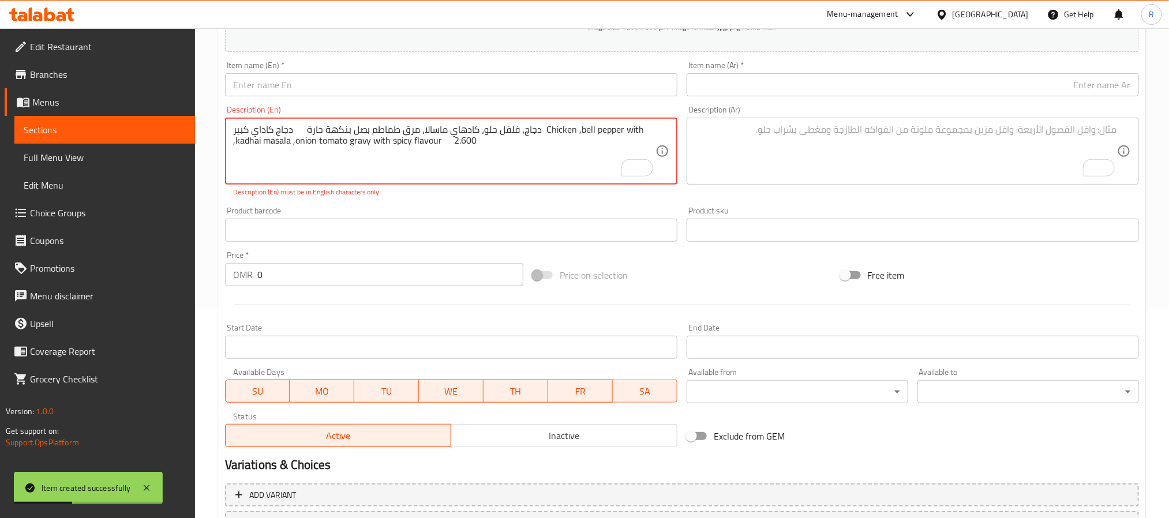
click at [324, 83] on input "text" at bounding box center [451, 84] width 452 height 23
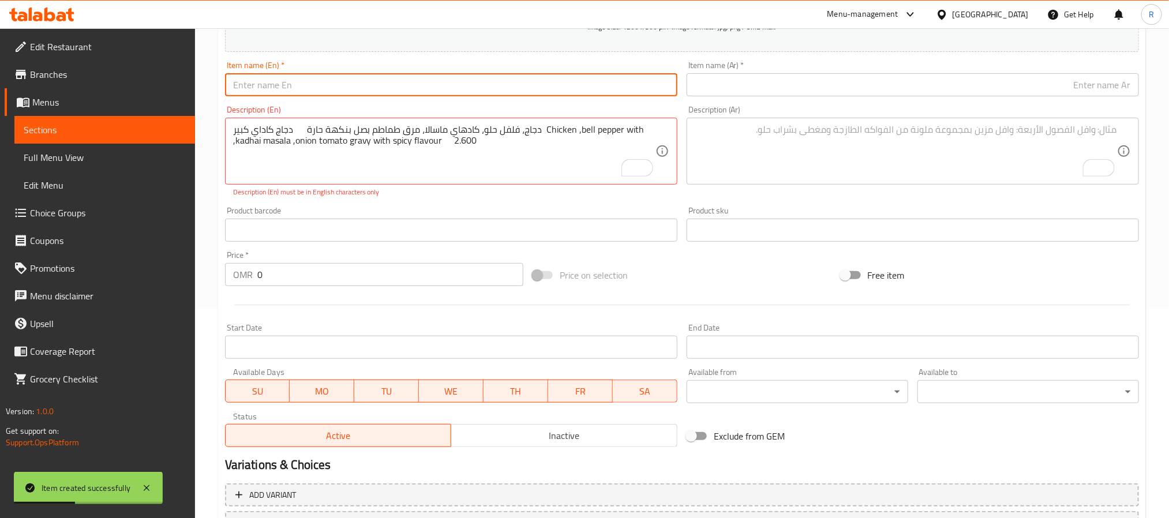
paste input "large kadai chicken"
type input "large kadai chicken"
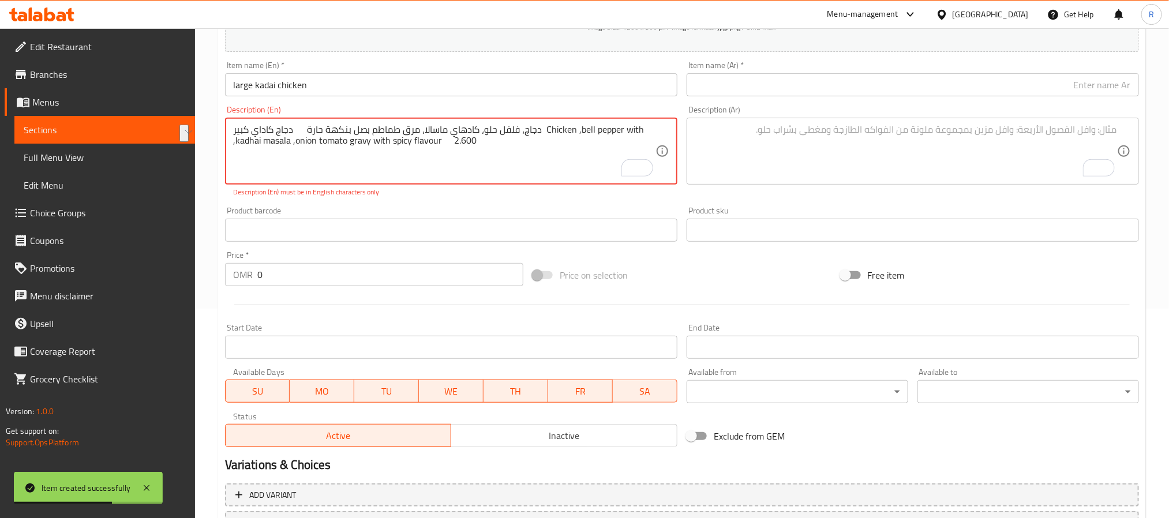
drag, startPoint x: 308, startPoint y: 132, endPoint x: 248, endPoint y: 130, distance: 60.0
click at [248, 130] on textarea "دجاج كاداي كبير دجاج، فلفل حلو، كادهاي ماسالا، مرق طماطم بصل بنكهة حارة Chicken…" at bounding box center [444, 151] width 422 height 55
type textarea "دجاج، فلفل حلو، كادهاي ماسالا، مرق طماطم بصل بنكهة حارة Chicken ,bell pepper wi…"
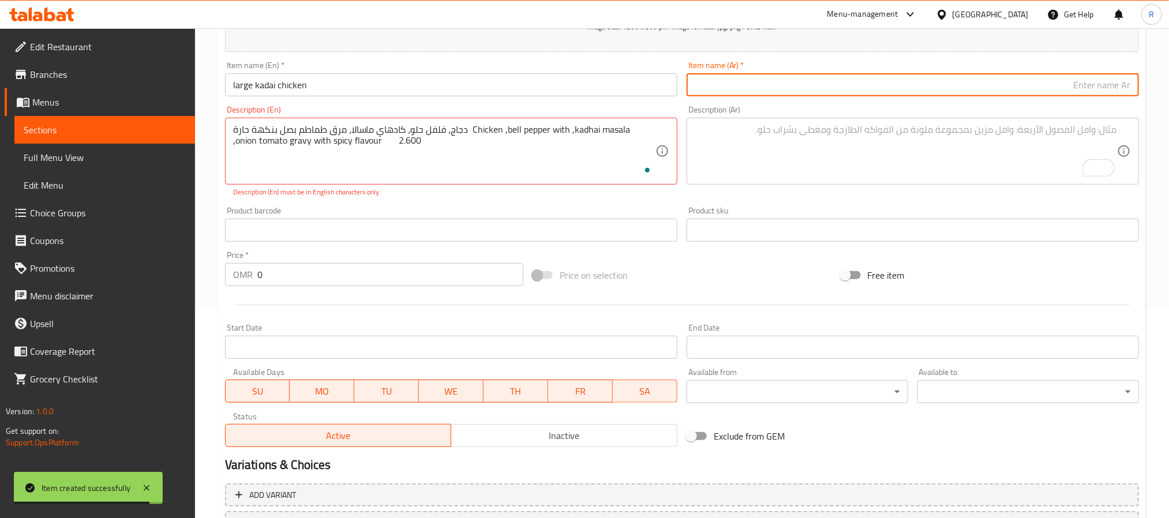
click at [724, 88] on input "text" at bounding box center [913, 84] width 452 height 23
paste input "دجاج كاداي كبير"
type input "دجاج كاداي كبير"
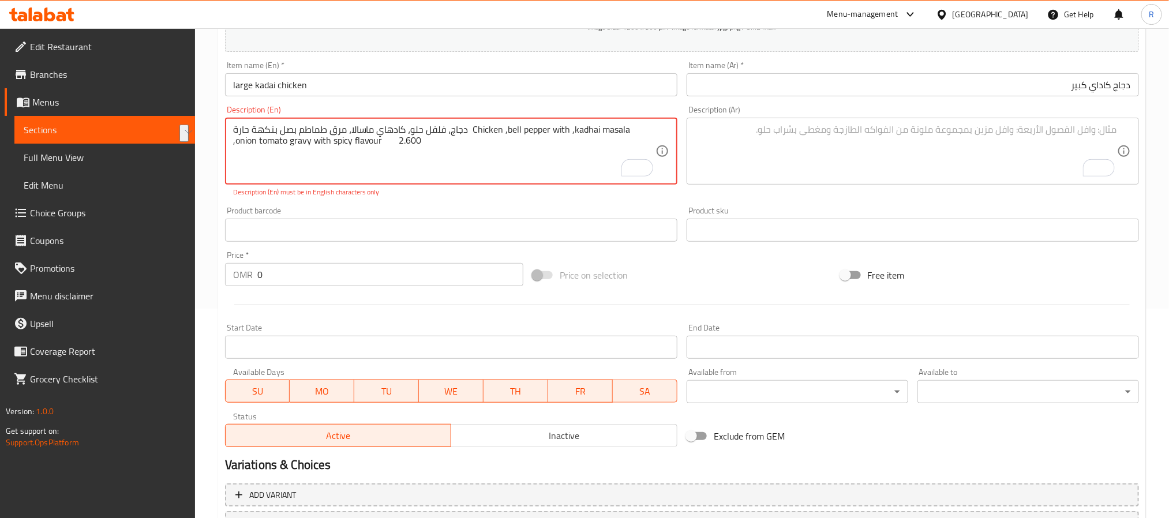
drag, startPoint x: 466, startPoint y: 132, endPoint x: 230, endPoint y: 125, distance: 235.6
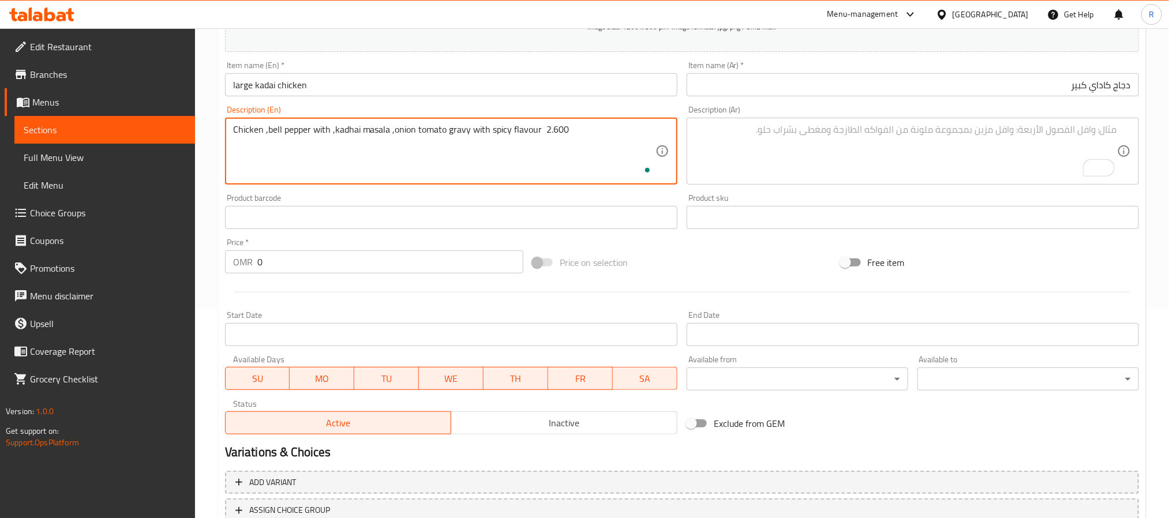
type textarea "Chicken ,bell pepper with ,kadhai masala ,onion tomato gravy with spicy flavour…"
click at [755, 156] on textarea "To enrich screen reader interactions, please activate Accessibility in Grammarl…" at bounding box center [906, 151] width 422 height 55
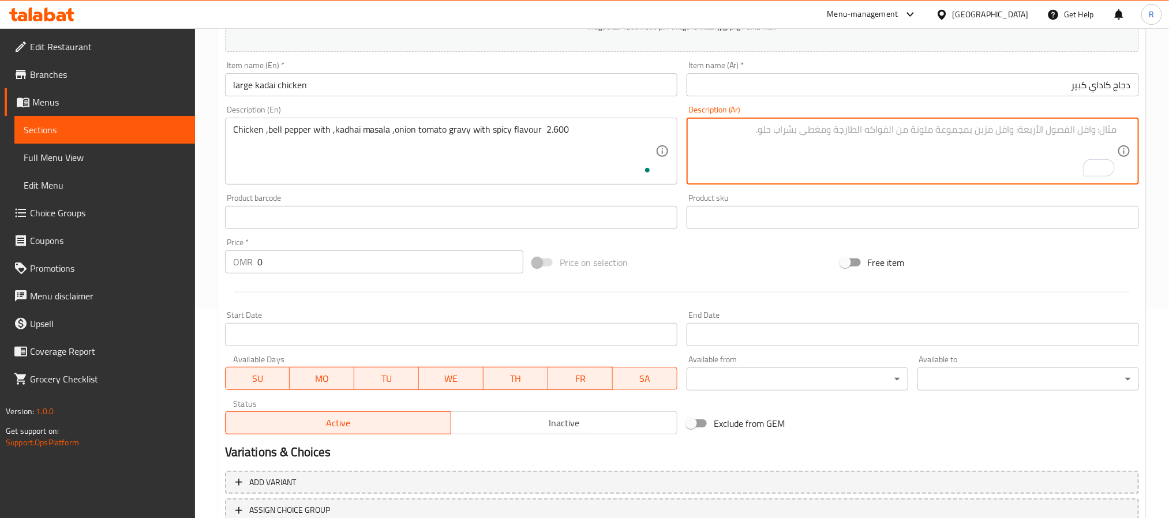
paste textarea "دجاج، فلفل حلو، كادهاي ماسالا، مرق طماطم بصل بنكهة حارة"
type textarea "دجاج، فلفل حلو، كادهاي ماسالا، مرق طماطم بصل بنكهة حارة"
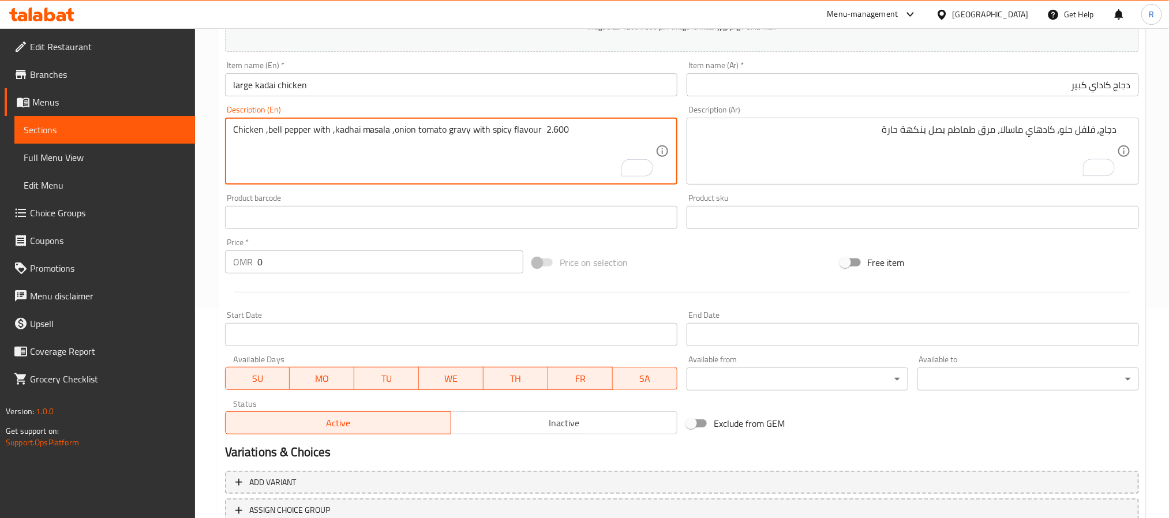
click at [553, 127] on textarea "Chicken ,bell pepper with ,kadhai masala ,onion tomato gravy with spicy flavour…" at bounding box center [444, 151] width 422 height 55
type textarea "Chicken ,bell pepper with ,kadhai masala ,onion tomato gravy with spicy flavour"
click at [387, 255] on input "0" at bounding box center [390, 261] width 266 height 23
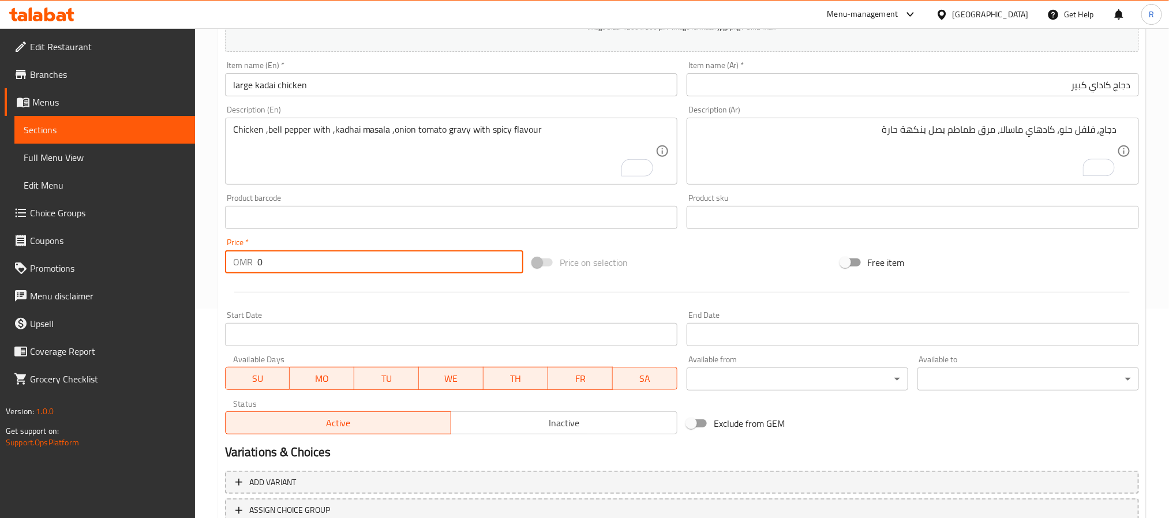
paste input "2.600"
type input "02.600"
click at [409, 100] on div "Item name (En)   * large kadai chicken Item name (En) *" at bounding box center [451, 79] width 462 height 44
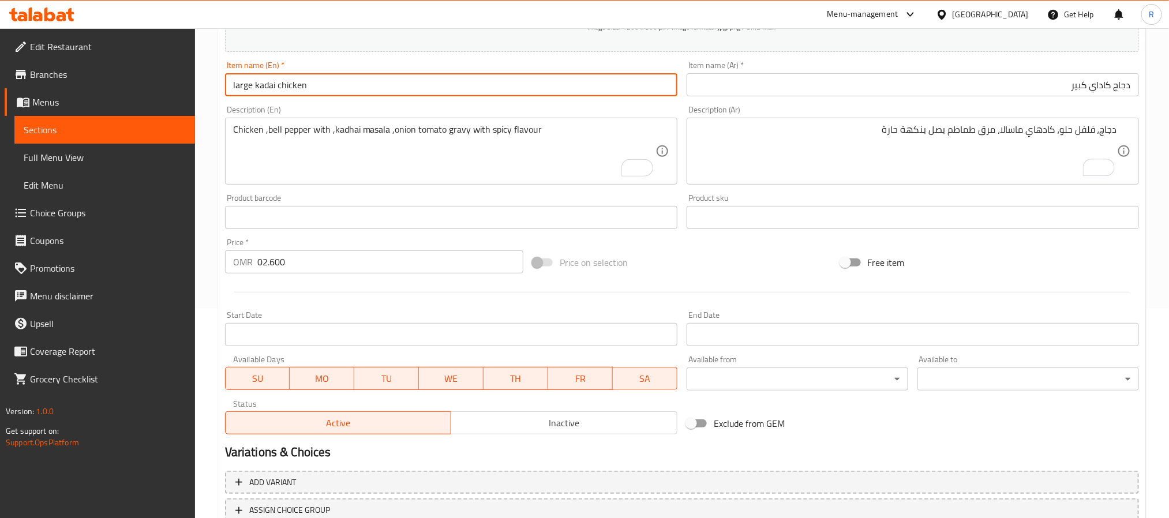
click at [416, 90] on input "large kadai chicken" at bounding box center [451, 84] width 452 height 23
click at [416, 91] on input "large kadai chicken" at bounding box center [451, 84] width 452 height 23
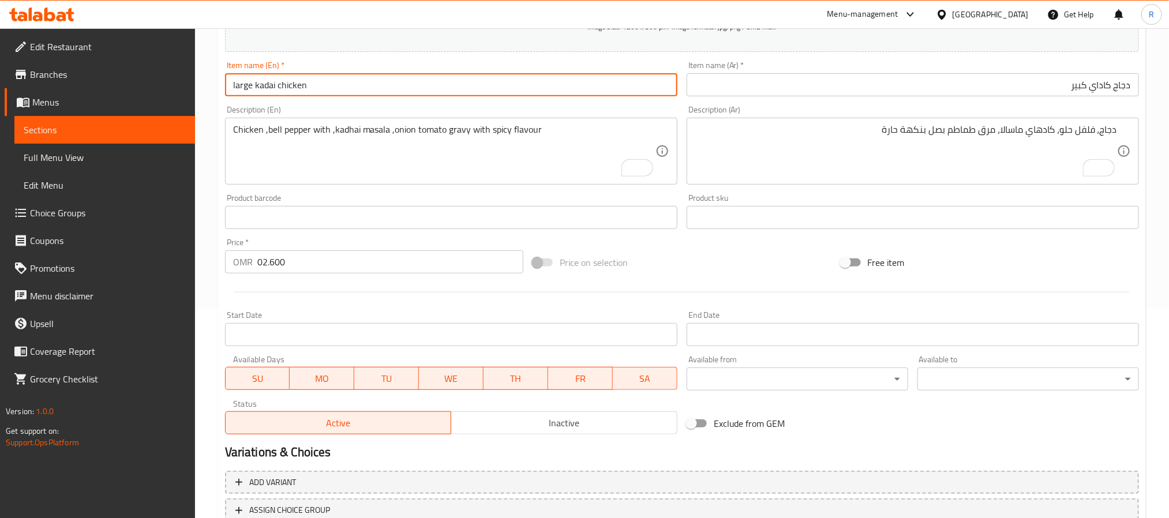
type input "Large Kadai Chicken"
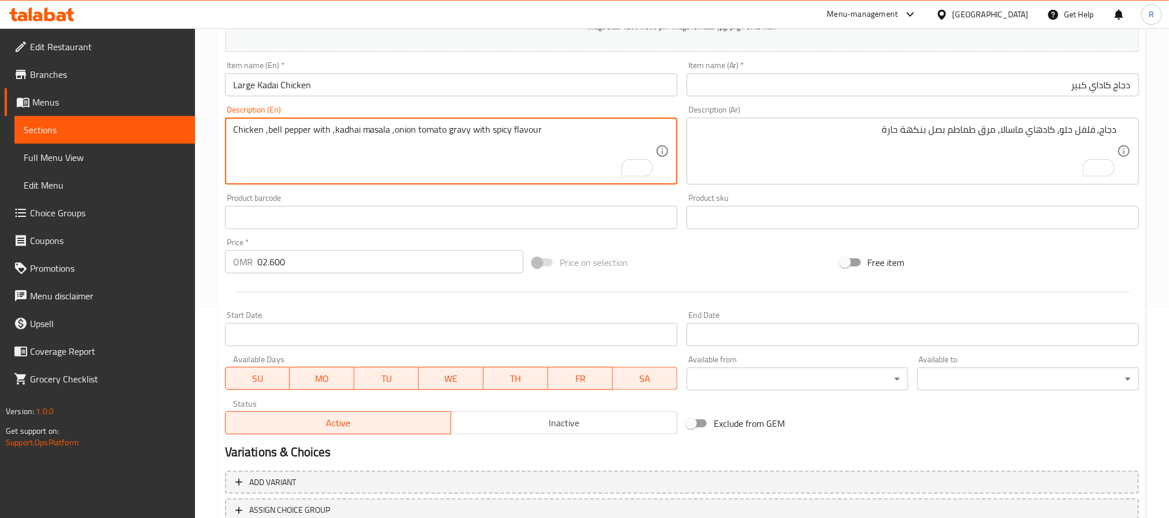
click at [425, 89] on input "Large Kadai Chicken" at bounding box center [451, 84] width 452 height 23
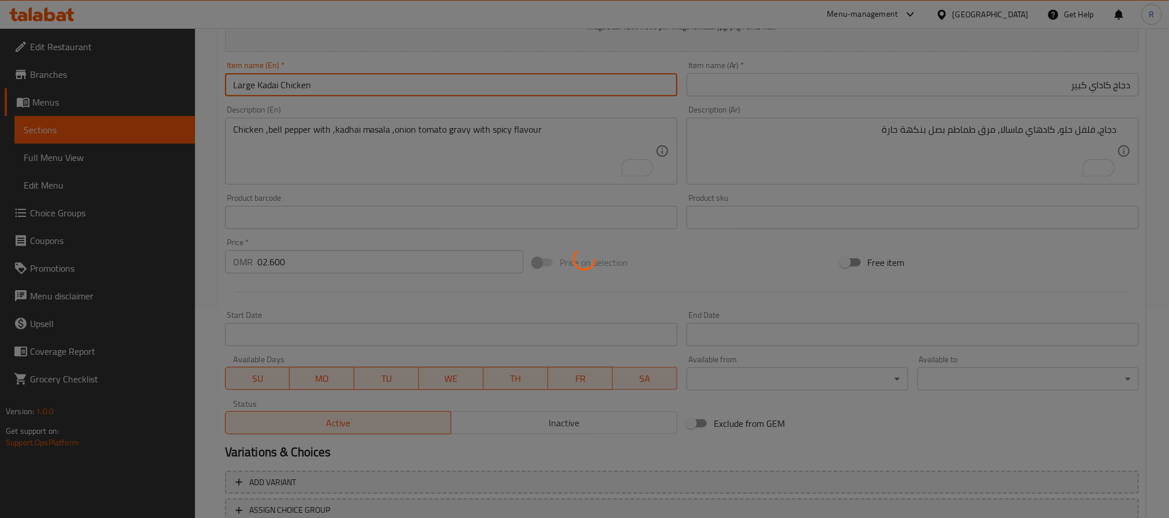
type input "0"
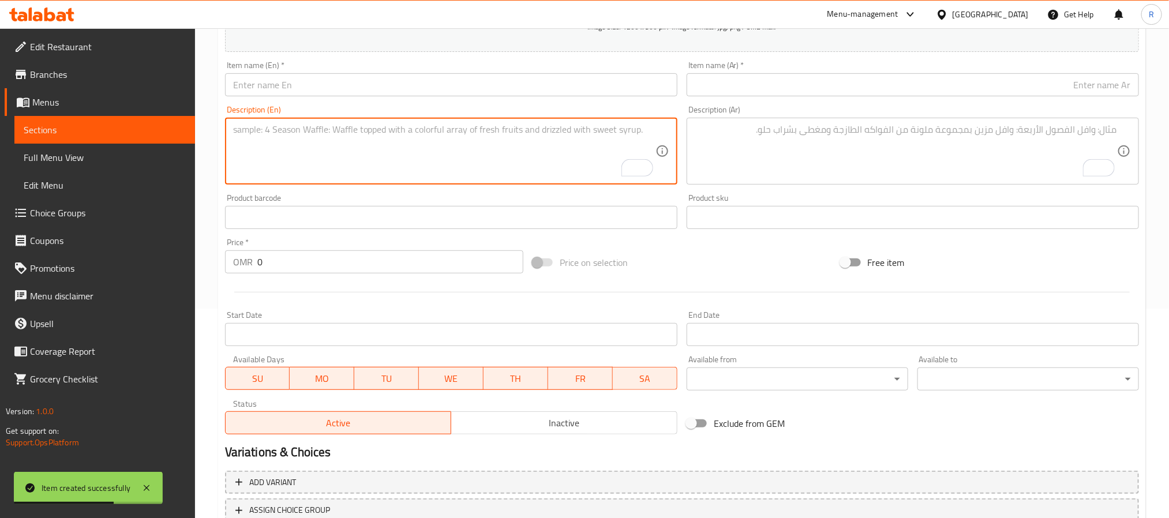
click at [493, 161] on textarea "To enrich screen reader interactions, please activate Accessibility in Grammarl…" at bounding box center [444, 151] width 422 height 55
paste textarea "large butter chicken دجاج بالزبدة كبير دجاج تندوري مشوي لذيذ مع الطماطم والزبدة…"
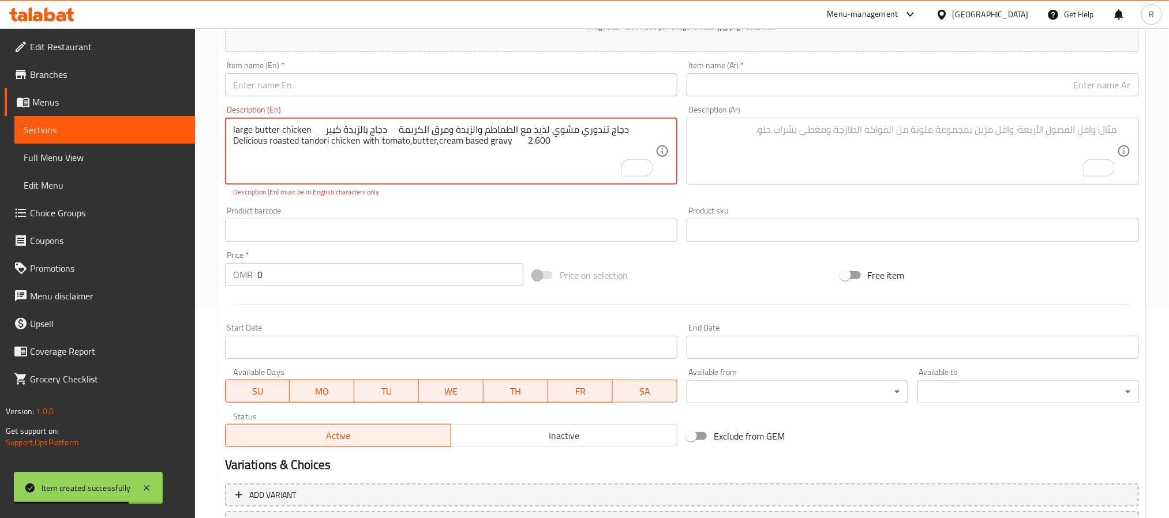
click at [241, 128] on textarea "large butter chicken دجاج بالزبدة كبير دجاج تندوري مشوي لذيذ مع الطماطم والزبدة…" at bounding box center [444, 151] width 422 height 55
drag, startPoint x: 240, startPoint y: 128, endPoint x: 291, endPoint y: 132, distance: 52.1
click at [291, 132] on textarea "large butter chicken دجاج بالزبدة كبير دجاج تندوري مشوي لذيذ مع الطماطم والزبدة…" at bounding box center [444, 151] width 422 height 55
click at [229, 128] on div "large butter chicken دجاج بالزبدة كبير دجاج تندوري مشوي لذيذ مع الطماطم والزبدة…" at bounding box center [451, 151] width 452 height 67
click at [229, 129] on div "large butter chicken دجاج بالزبدة كبير دجاج تندوري مشوي لذيذ مع الطماطم والزبدة…" at bounding box center [451, 151] width 452 height 67
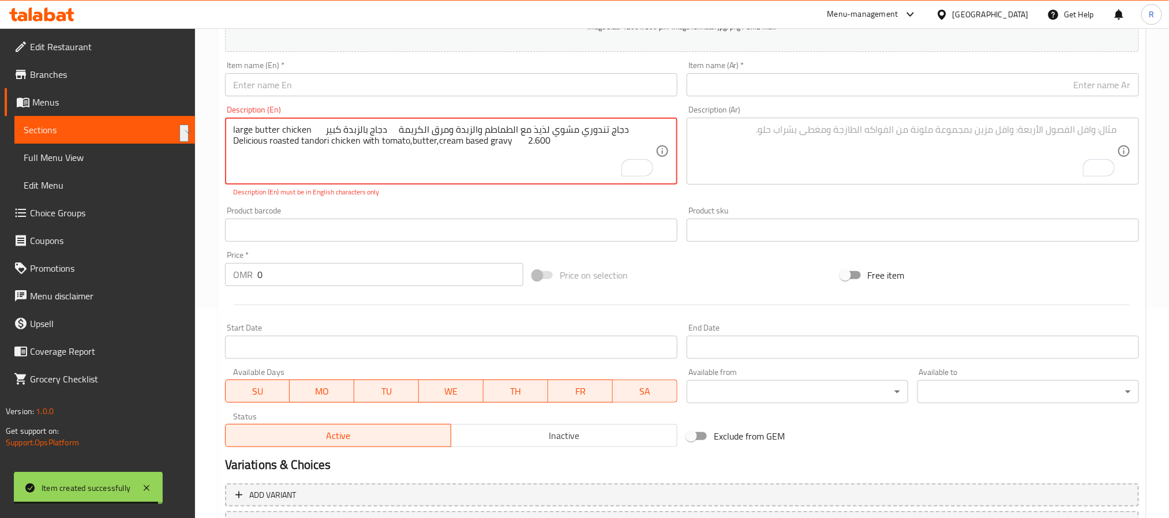
click at [239, 130] on textarea "large butter chicken دجاج بالزبدة كبير دجاج تندوري مشوي لذيذ مع الطماطم والزبدة…" at bounding box center [444, 151] width 422 height 55
drag, startPoint x: 239, startPoint y: 130, endPoint x: 287, endPoint y: 132, distance: 48.5
click at [287, 132] on textarea "large butter chicken دجاج بالزبدة كبير دجاج تندوري مشوي لذيذ مع الطماطم والزبدة…" at bounding box center [444, 151] width 422 height 55
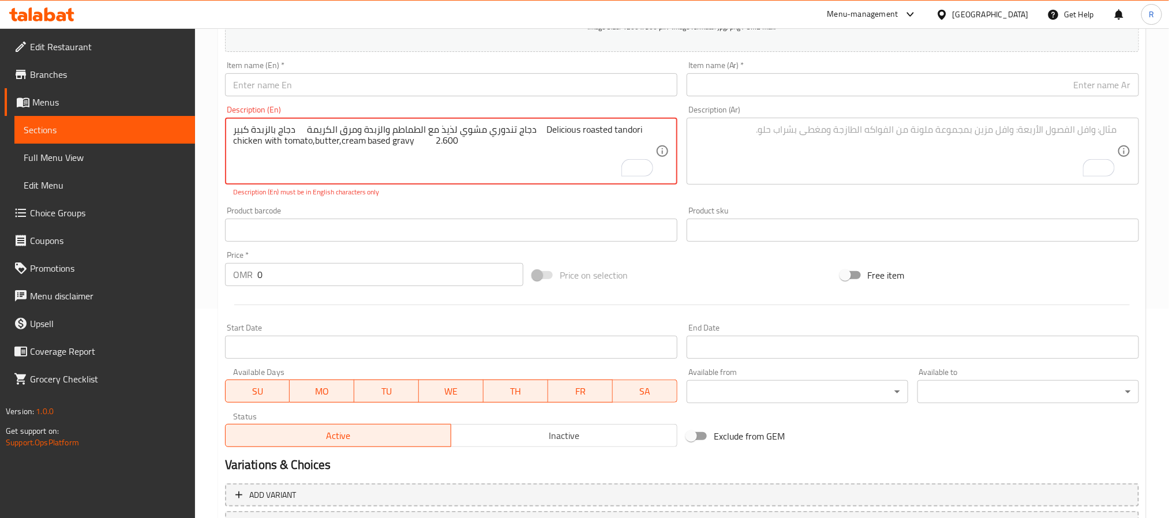
type textarea "دجاج بالزبدة كبير دجاج تندوري مشوي لذيذ مع الطماطم والزبدة ومرق الكريمة Delicio…"
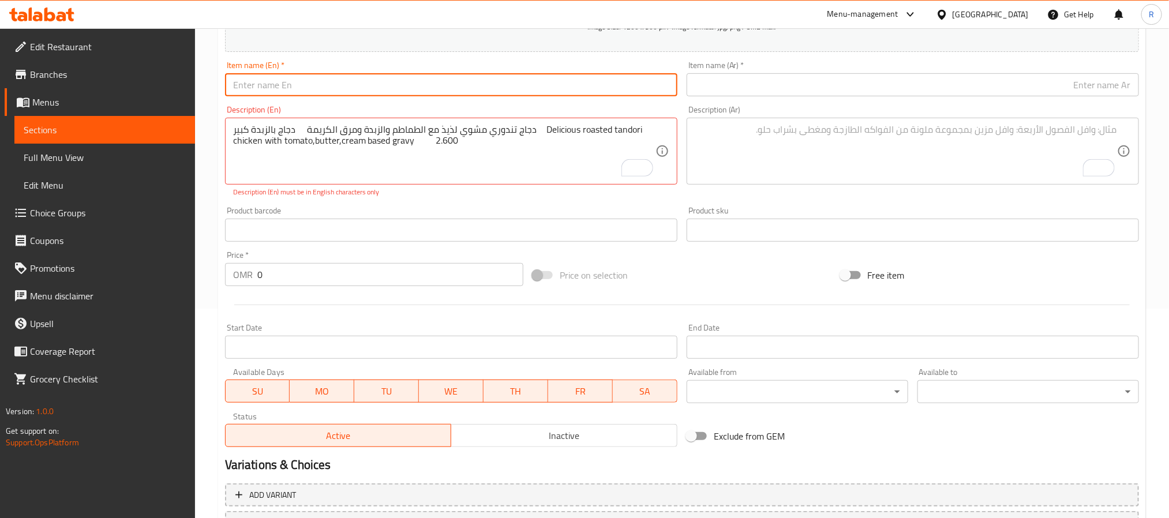
click at [286, 84] on input "text" at bounding box center [451, 84] width 452 height 23
paste input "large butter chicken"
type input "large butter chicken"
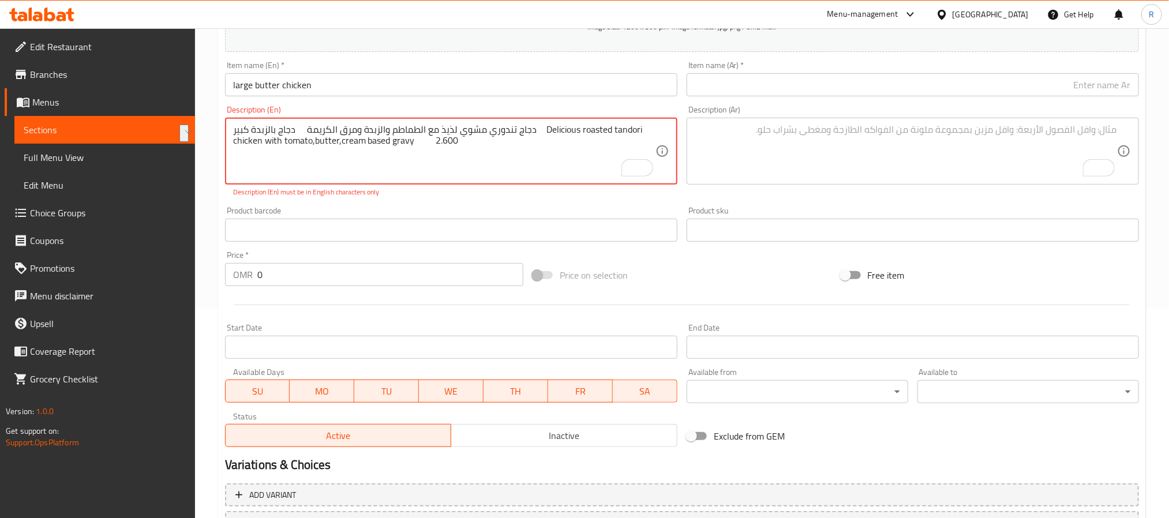
drag, startPoint x: 293, startPoint y: 132, endPoint x: 232, endPoint y: 133, distance: 60.6
type textarea "دجاج تندوري مشوي لذيذ مع الطماطم والزبدة ومرق الكريمة Delicious roasted tandori…"
click at [812, 69] on div "Item name (Ar)   * Item name (Ar) *" at bounding box center [913, 78] width 452 height 35
click at [804, 82] on input "text" at bounding box center [913, 84] width 452 height 23
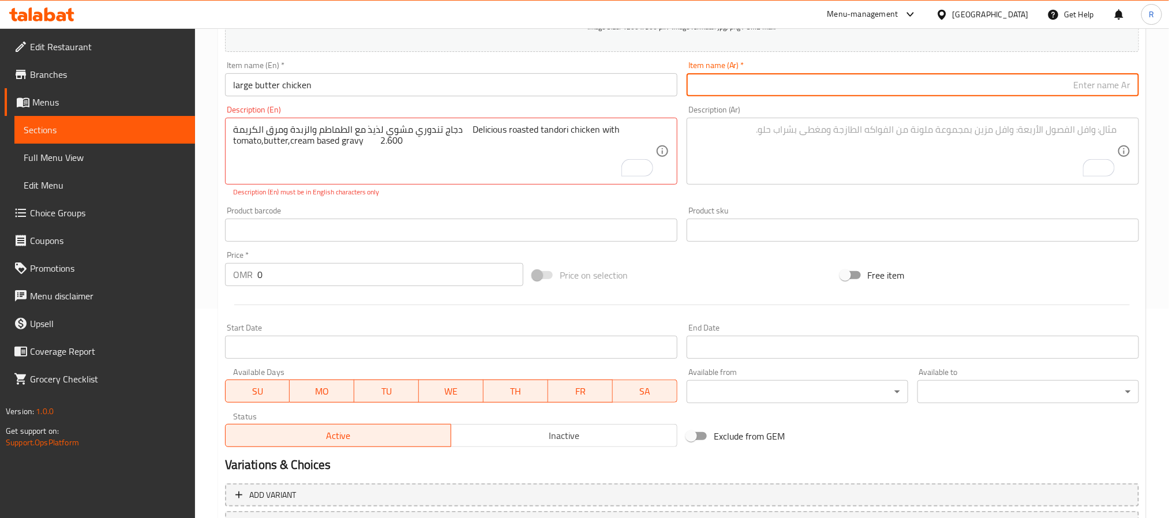
paste input "دجاج بالزبدة كبير"
type input "دجاج بالزبدة كبير"
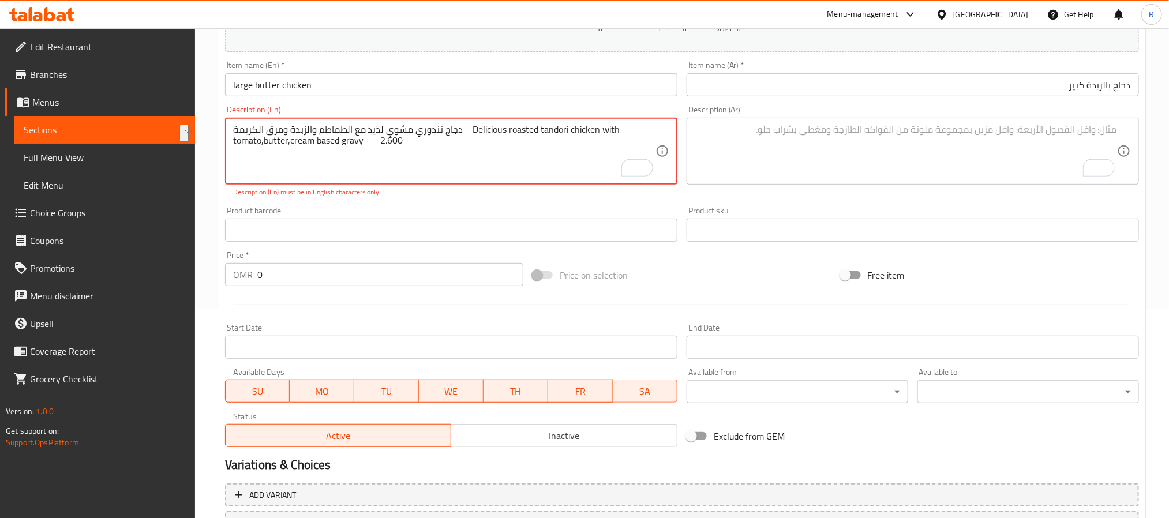
drag, startPoint x: 457, startPoint y: 127, endPoint x: 229, endPoint y: 118, distance: 228.2
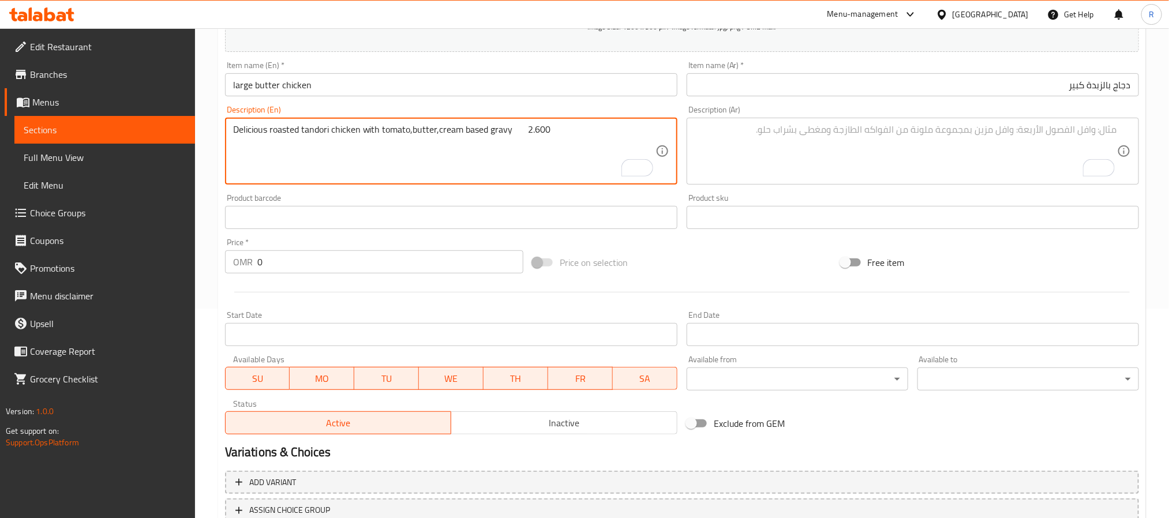
type textarea "Delicious roasted tandori chicken with tomato,butter,cream based gravy 2.600"
click at [791, 160] on textarea "To enrich screen reader interactions, please activate Accessibility in Grammarl…" at bounding box center [906, 151] width 422 height 55
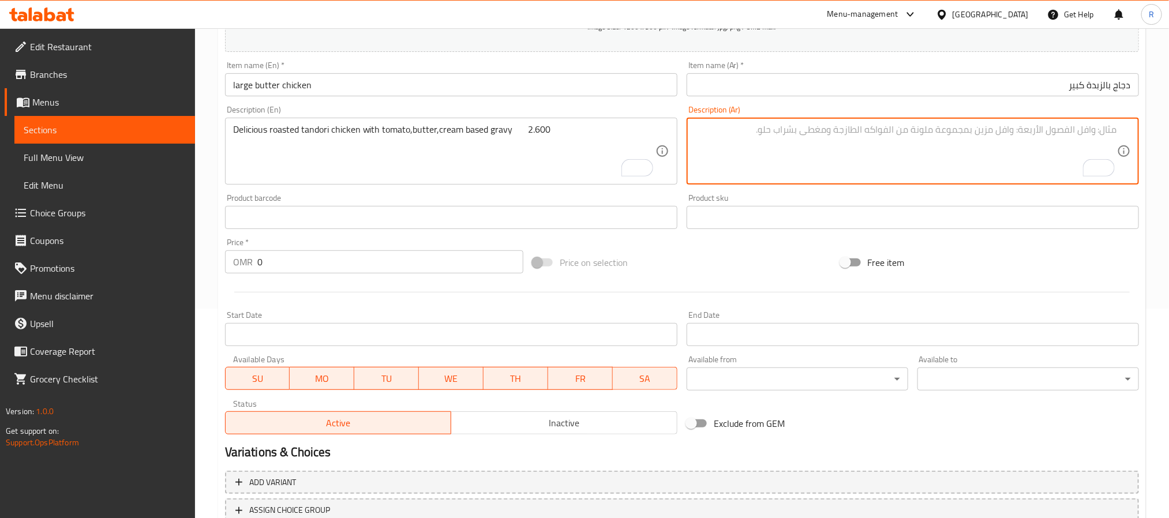
paste textarea "دجاج تندوري مشوي لذيذ مع الطماطم والزبدة ومرق الكريمة"
type textarea "دجاج تندوري مشوي لذيذ مع الطماطم والزبدة ومرق الكريمة"
click at [368, 96] on input "large butter chicken" at bounding box center [451, 84] width 452 height 23
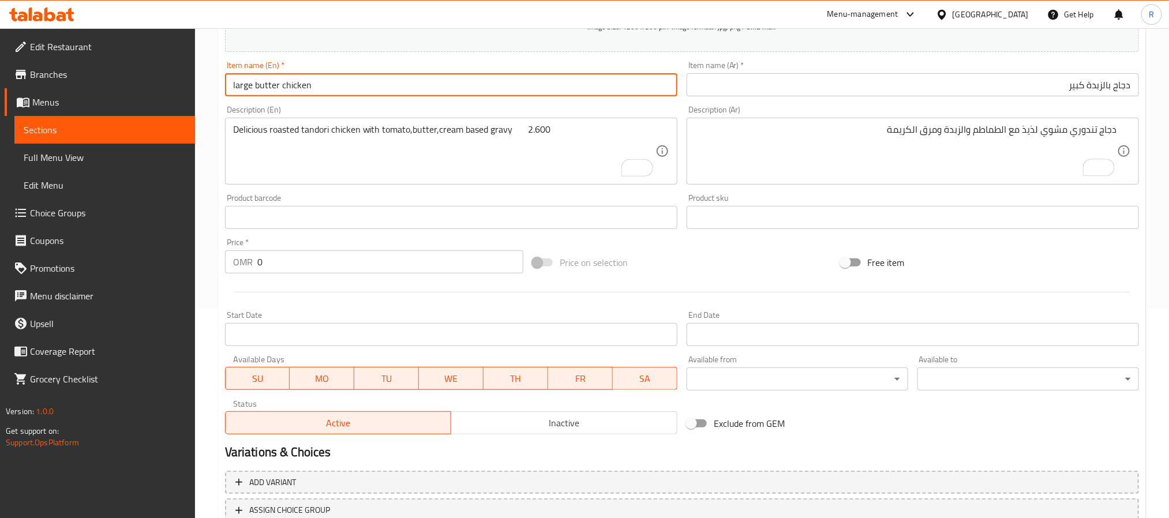
click at [368, 96] on input "large butter chicken" at bounding box center [451, 84] width 452 height 23
type input "Large Butter Chicken"
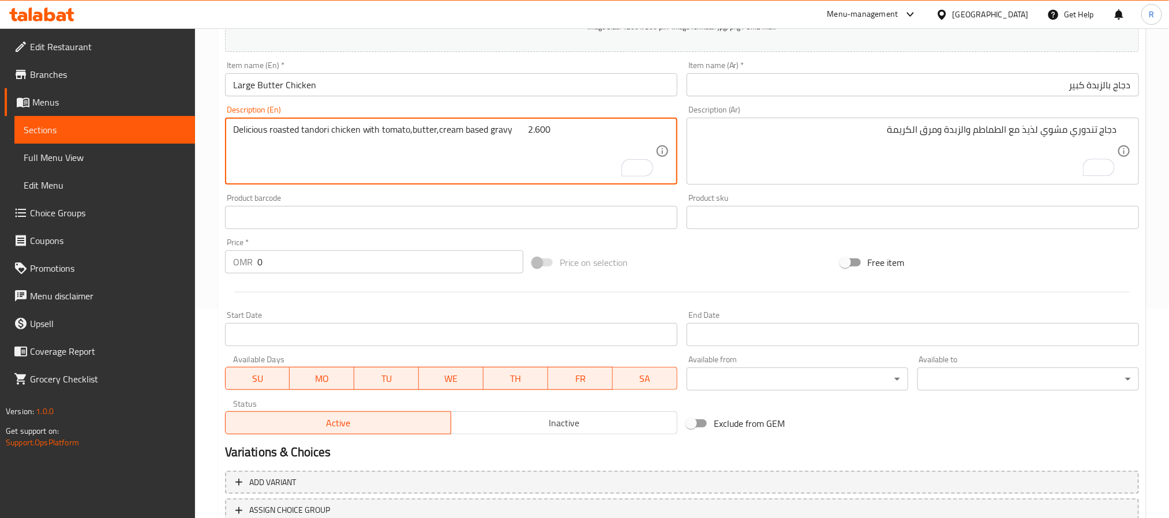
click at [528, 125] on textarea "Delicious roasted tandori chicken with tomato,butter,cream based gravy 2.600" at bounding box center [444, 151] width 422 height 55
type textarea "Delicious roasted tandori chicken with tomato,butter,cream based gravy"
click at [393, 257] on input "0" at bounding box center [390, 261] width 266 height 23
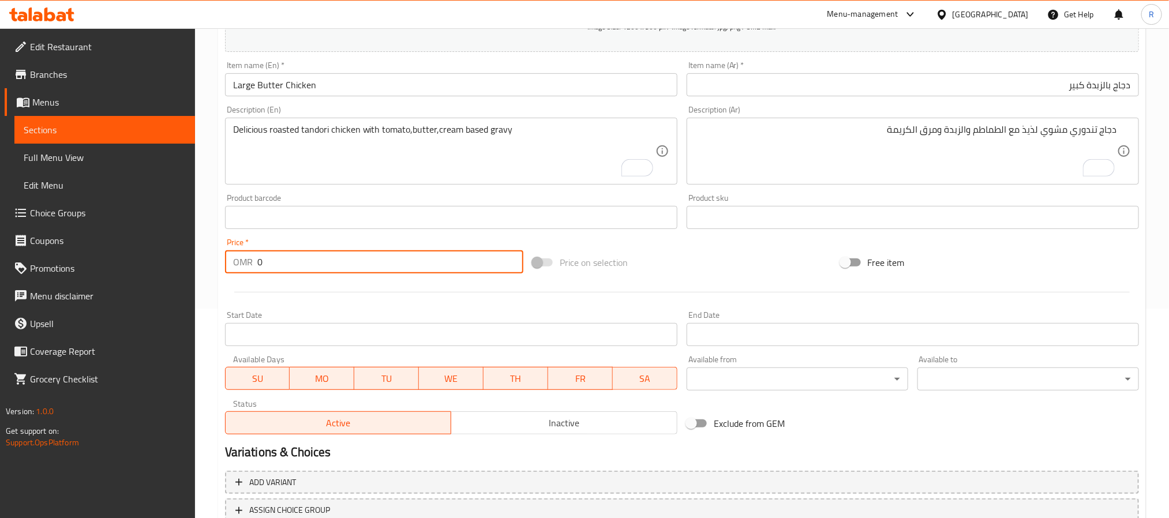
paste input "2.600"
type input "02.600"
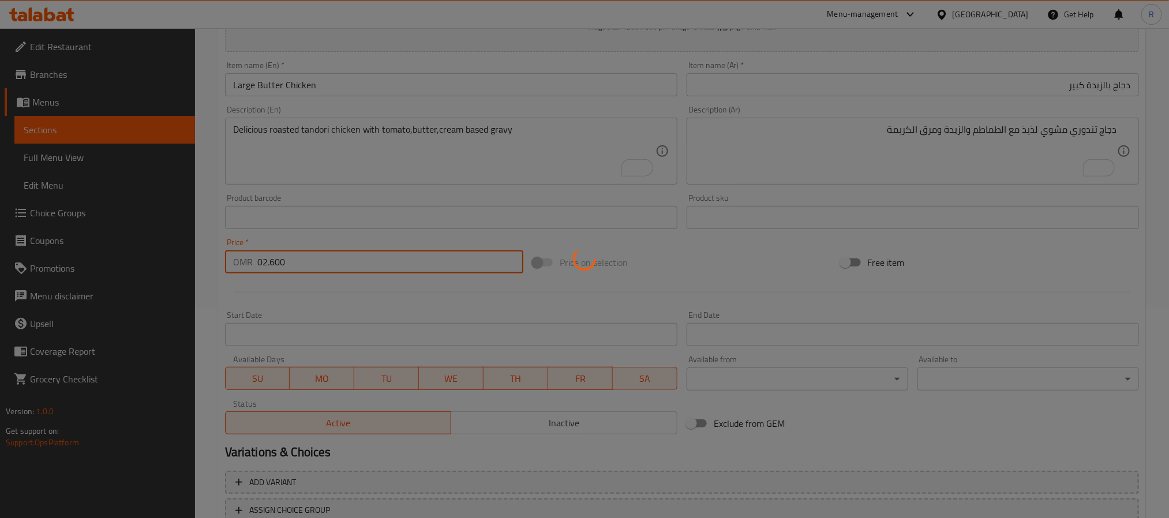
type input "0"
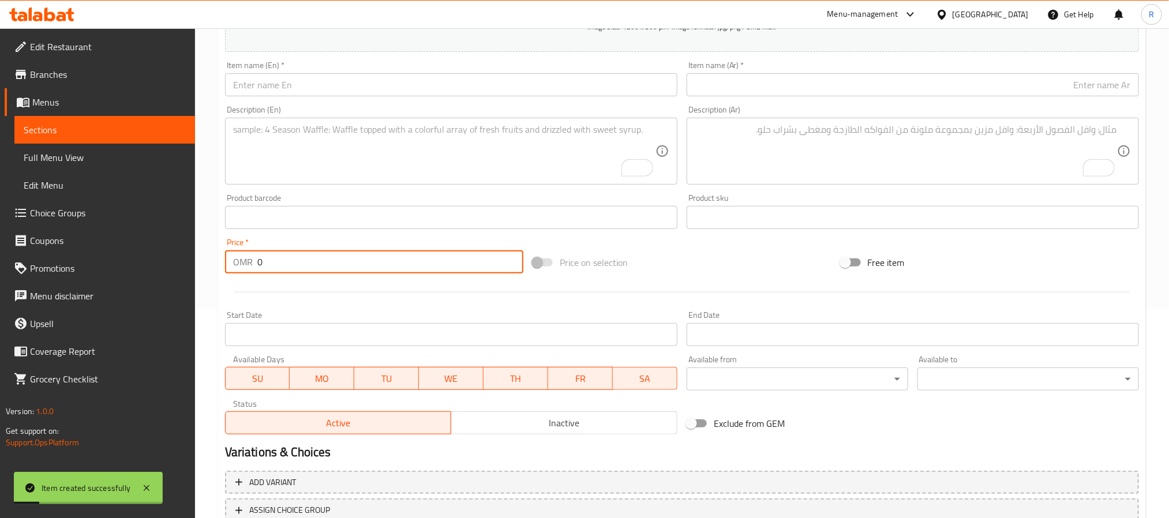
click at [355, 172] on textarea "To enrich screen reader interactions, please activate Accessibility in Grammarl…" at bounding box center [444, 151] width 422 height 55
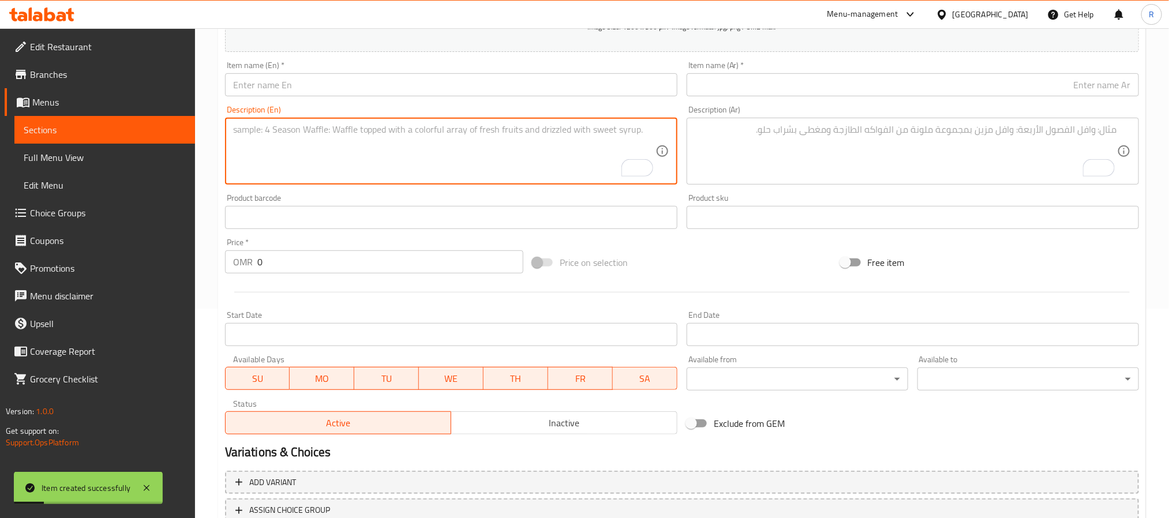
paste textarea "large Chicken Masala Gravy جريفي دجاج ماسالا كبير سوتيه الدجاج مع الثوم والزيت …"
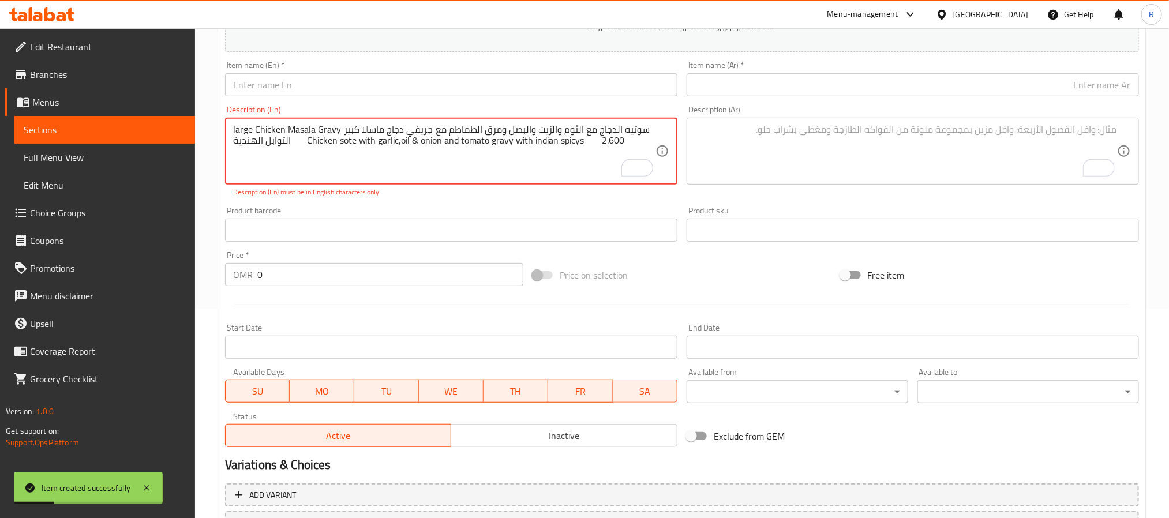
click at [244, 129] on textarea "large Chicken Masala Gravy جريفي دجاج ماسالا كبير سوتيه الدجاج مع الثوم والزيت …" at bounding box center [444, 151] width 422 height 55
drag, startPoint x: 244, startPoint y: 129, endPoint x: 320, endPoint y: 130, distance: 76.2
click at [320, 130] on textarea "large Chicken Masala Gravy جريفي دجاج ماسالا كبير سوتيه الدجاج مع الثوم والزيت …" at bounding box center [444, 151] width 422 height 55
type textarea "جريفي دجاج ماسالا كبير سوتيه الدجاج مع الثوم والزيت والبصل ومرق الطماطم مع التو…"
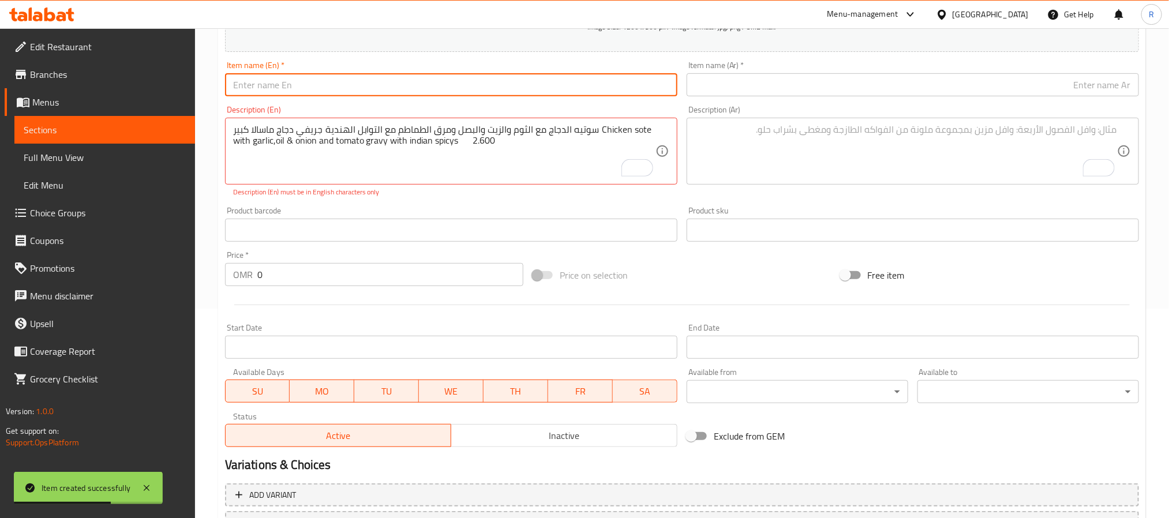
drag, startPoint x: 357, startPoint y: 82, endPoint x: 348, endPoint y: 81, distance: 8.7
click at [357, 81] on input "text" at bounding box center [451, 84] width 452 height 23
paste input "large Chicken Masala Gravy"
type input "large Chicken Masala Gravy"
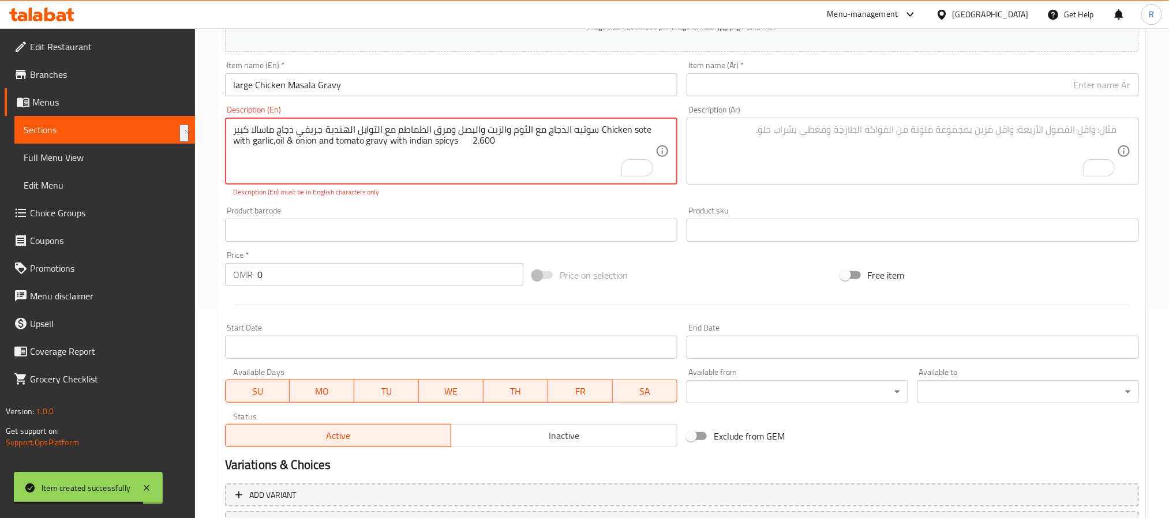
drag, startPoint x: 322, startPoint y: 130, endPoint x: 211, endPoint y: 119, distance: 111.4
type textarea "سوتيه الدجاج مع الثوم والزيت والبصل ومرق الطماطم مع التوابل الهندية Chicken sot…"
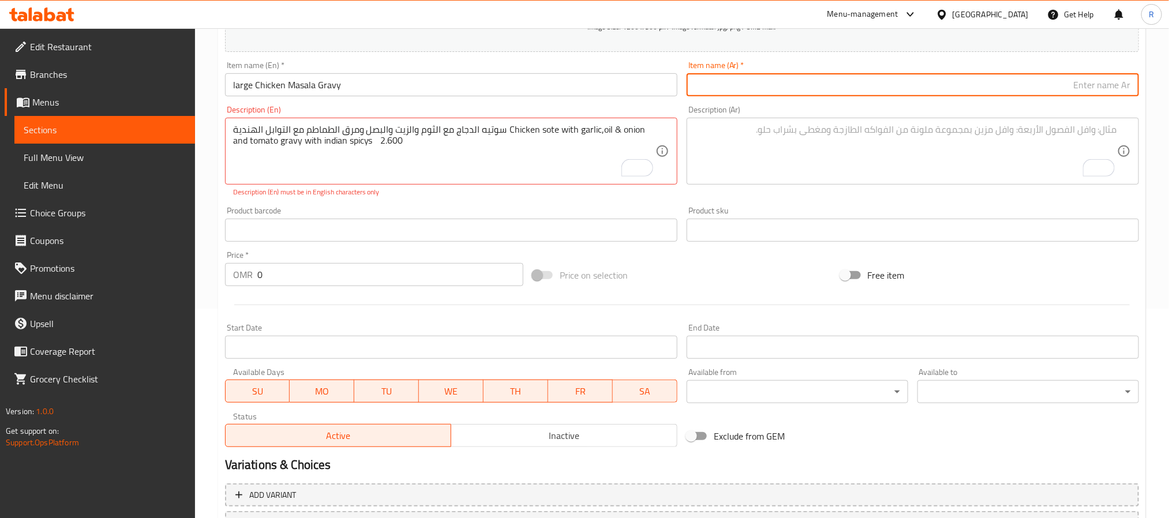
click at [844, 92] on input "text" at bounding box center [913, 84] width 452 height 23
paste input "جريفي دجاج ماسالا كبير"
type input "جريفي دجاج ماسالا كبير"
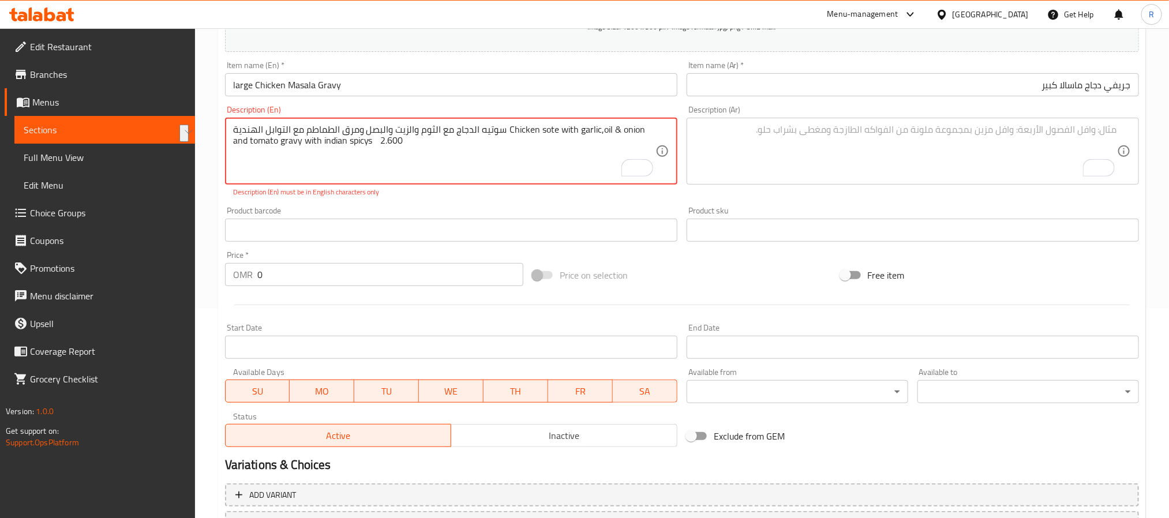
drag, startPoint x: 504, startPoint y: 132, endPoint x: 227, endPoint y: 129, distance: 276.5
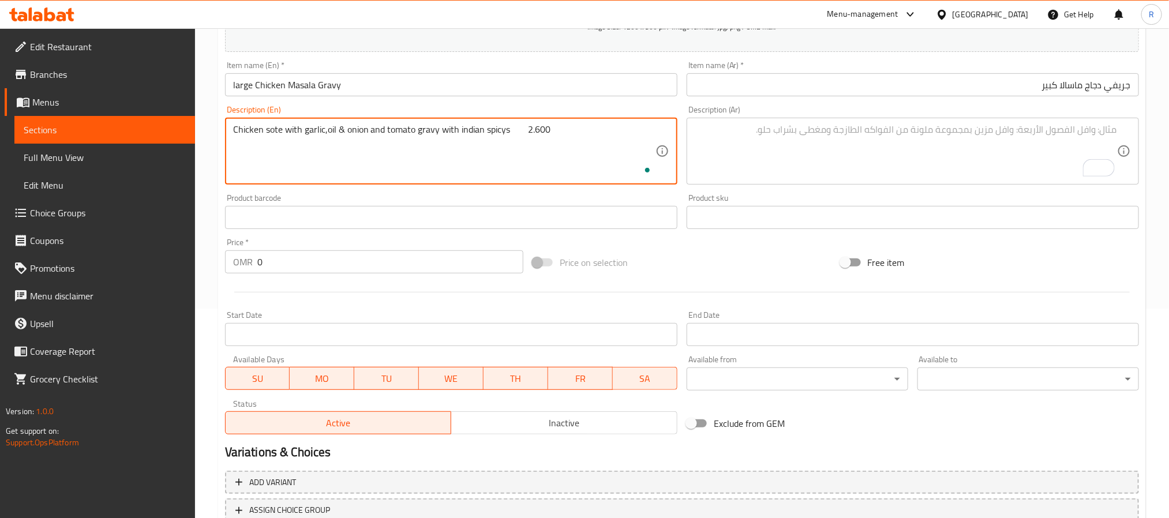
type textarea "Chicken sote with garlic,oil & onion and tomato gravy with indian spicys 2.600"
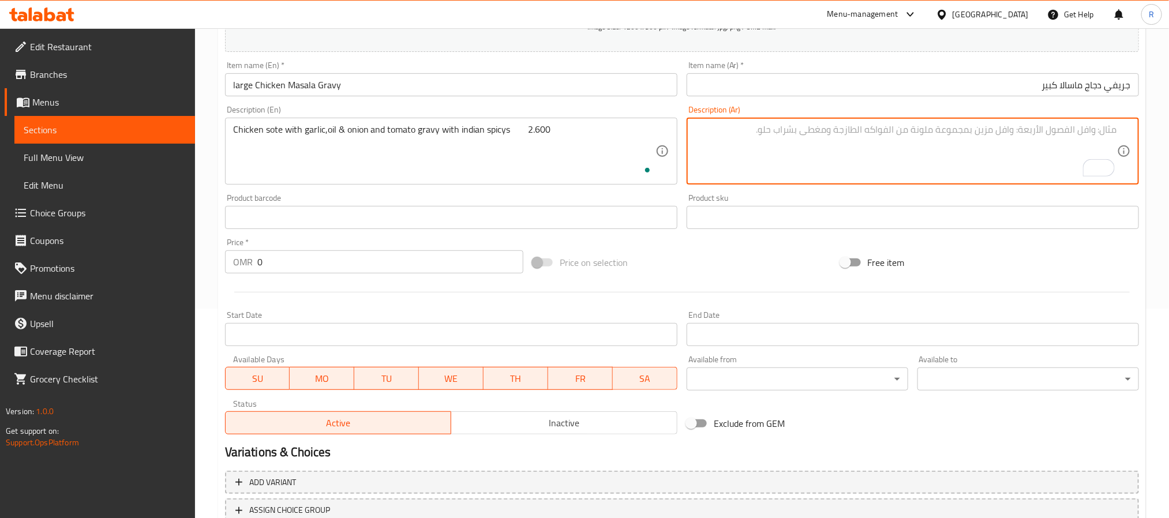
click at [767, 164] on textarea "To enrich screen reader interactions, please activate Accessibility in Grammarl…" at bounding box center [906, 151] width 422 height 55
paste textarea "سوتيه الدجاج مع الثوم والزيت والبصل ومرق الطماطم مع التوابل الهندية"
type textarea "سوتيه الدجاج مع الثوم والزيت والبصل ومرق الطماطم مع التوابل الهندية"
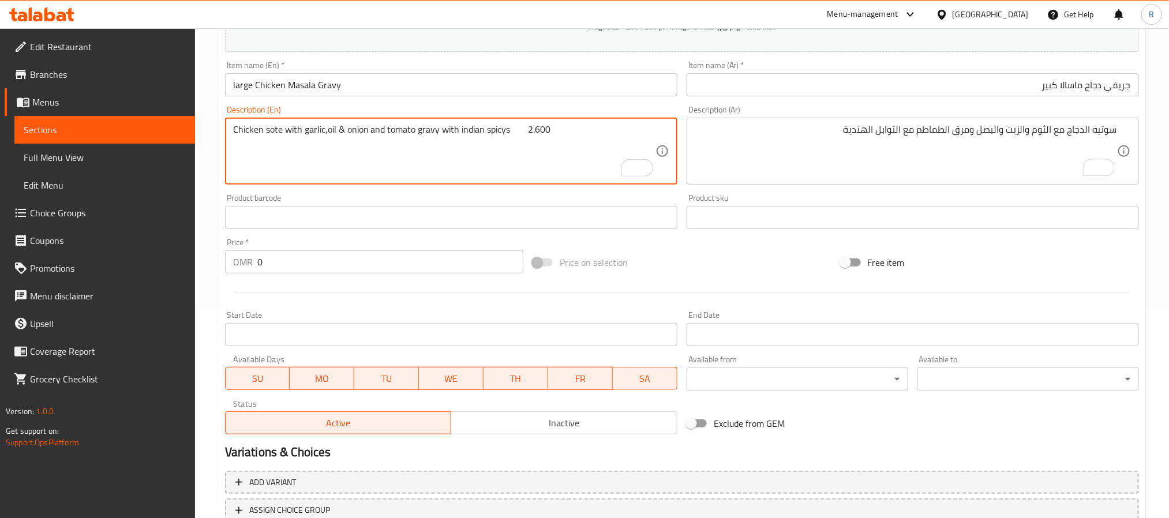
click at [516, 130] on textarea "Chicken sote with garlic,oil & onion and tomato gravy with indian spicys 2.600" at bounding box center [444, 151] width 422 height 55
type textarea "Chicken sote with garlic,oil & onion and tomato gravy with indian spicys"
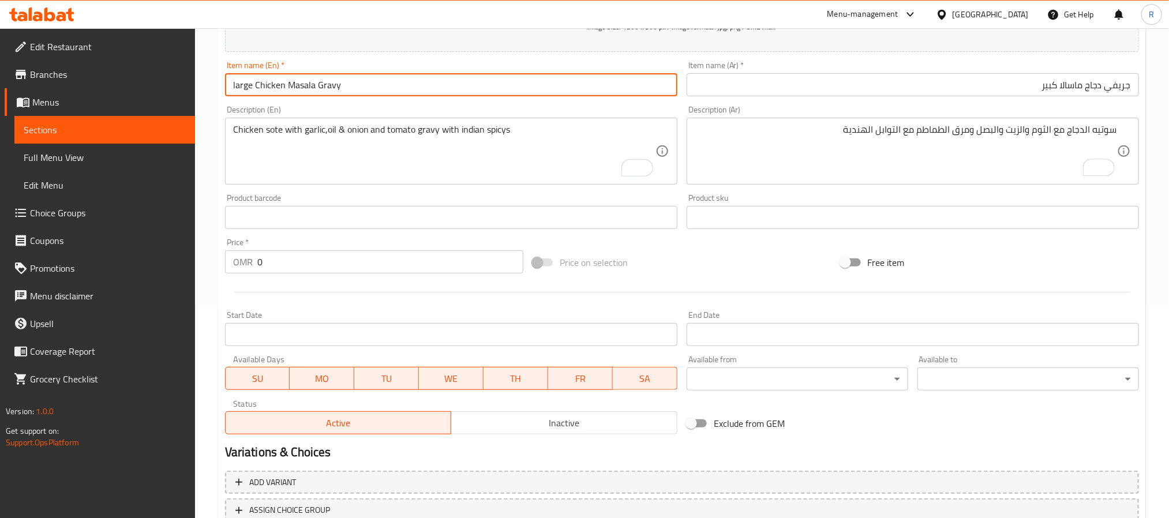
click at [390, 87] on input "large Chicken Masala Gravy" at bounding box center [451, 84] width 452 height 23
click at [388, 88] on input "large Chicken Masala Gravy" at bounding box center [451, 84] width 452 height 23
type input "Large Chicken Masala Gravy"
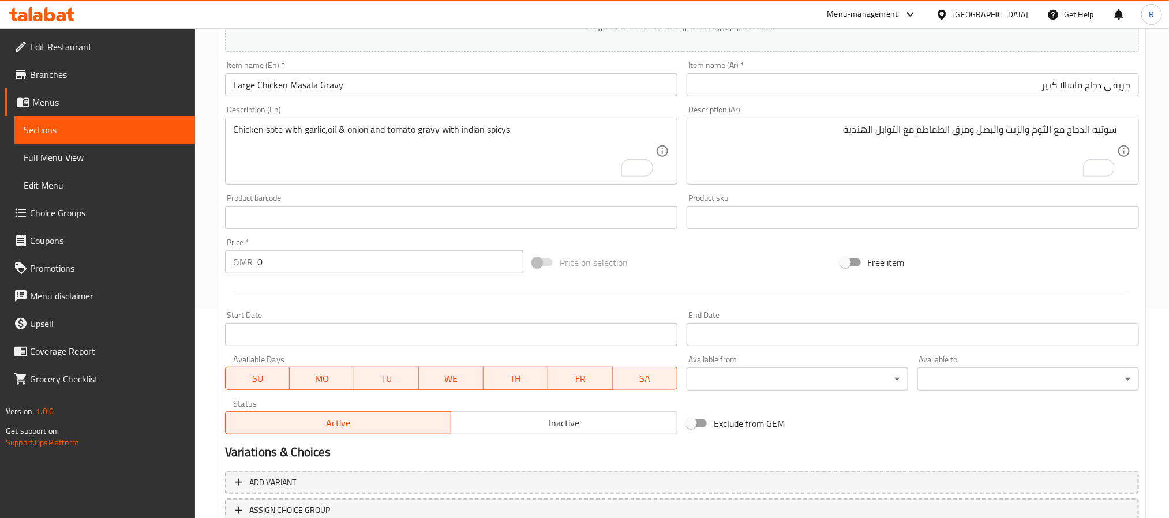
click at [369, 120] on div "Chicken sote with garlic,oil & onion and tomato gravy with indian spicys Descri…" at bounding box center [451, 151] width 452 height 67
click at [336, 267] on input "0" at bounding box center [390, 261] width 266 height 23
paste input "2.600"
type input "02.600"
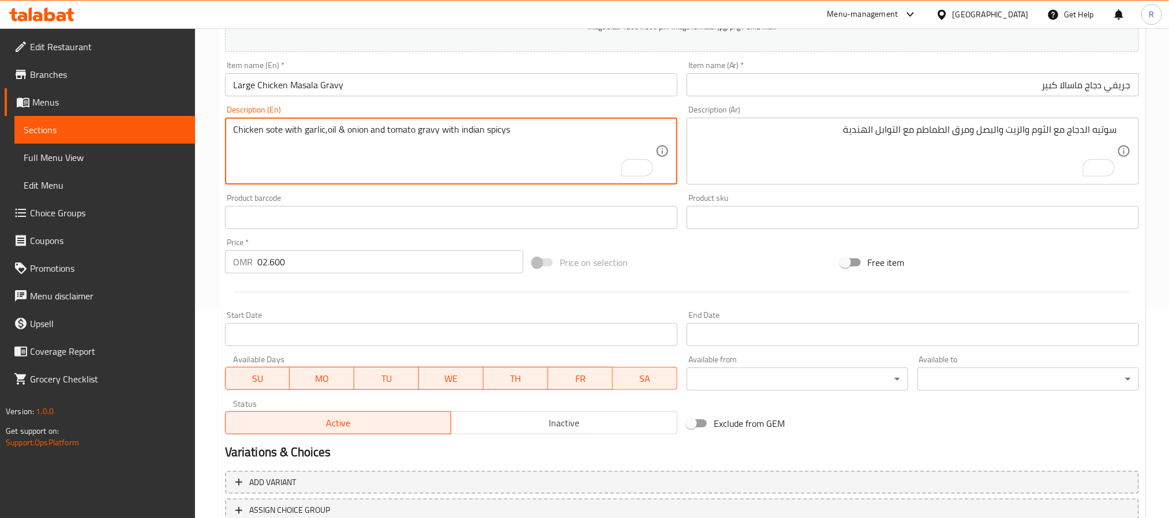
click at [473, 135] on textarea "Chicken sote with garlic,oil & onion and tomato gravy with indian spicys" at bounding box center [444, 151] width 422 height 55
type textarea "Chicken sote with garlic,oil & onion and tomato gravy with Indian spicys"
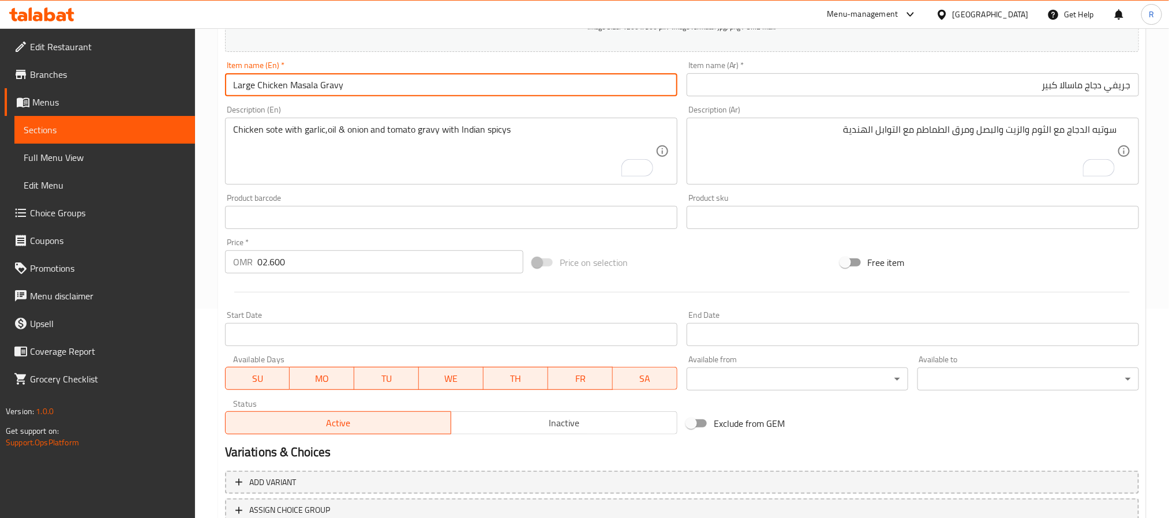
click at [345, 90] on input "Large Chicken Masala Gravy" at bounding box center [451, 84] width 452 height 23
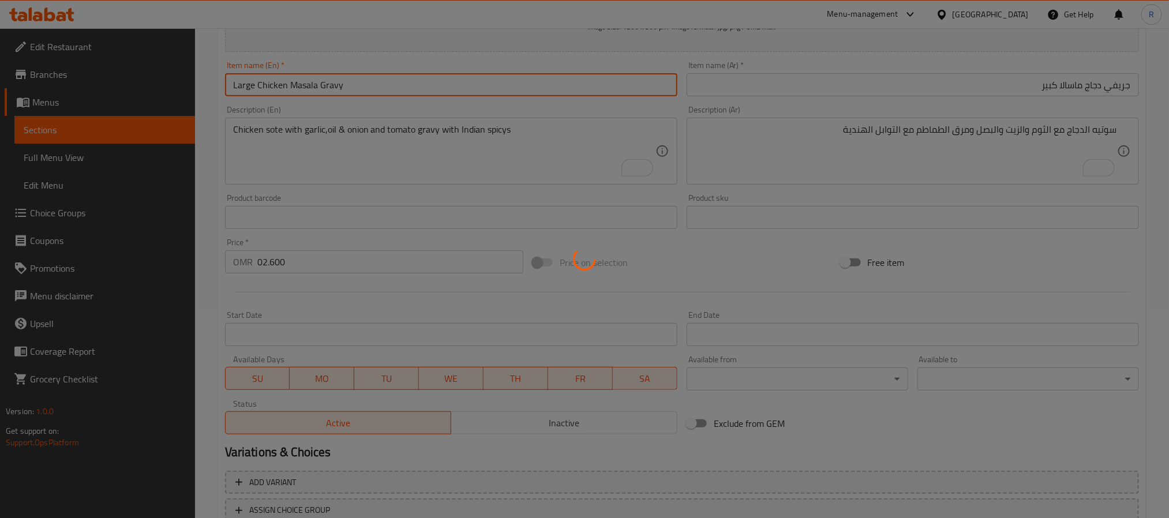
type input "0"
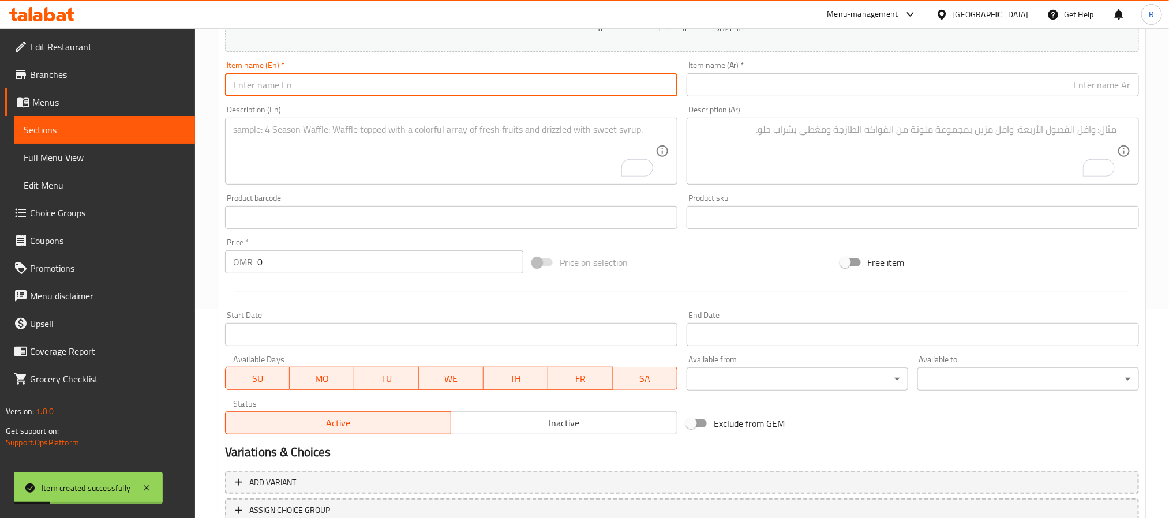
click at [448, 170] on textarea "To enrich screen reader interactions, please activate Accessibility in Grammarl…" at bounding box center [444, 151] width 422 height 55
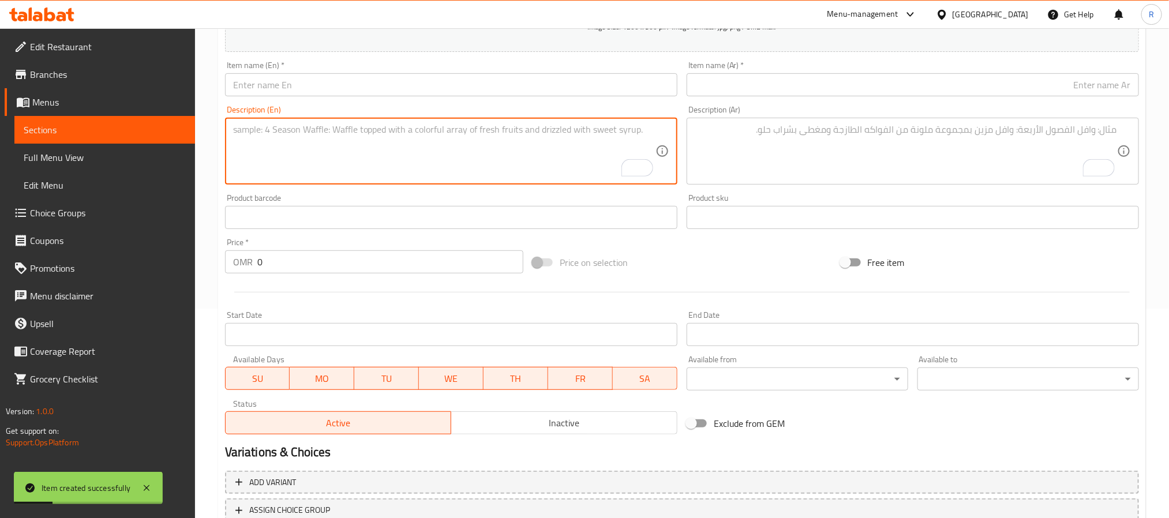
paste textarea "large prawns masala روبيان ماسالا كبير سوتيه روبيان مع الثوم والزيت والبصل ومرق…"
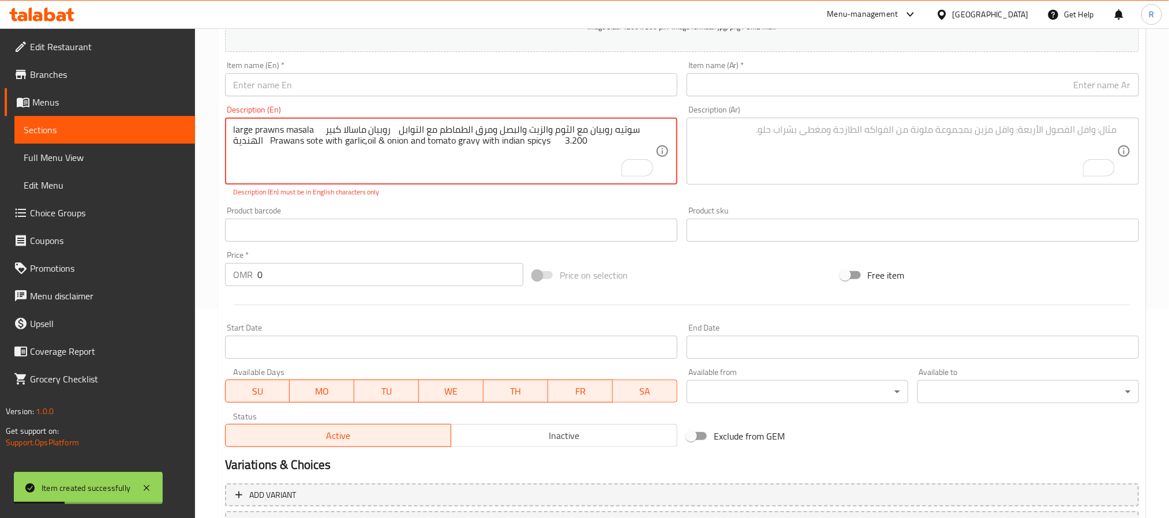
click at [234, 130] on textarea "large prawns masala روبيان ماسالا كبير سوتيه روبيان مع الثوم والزيت والبصل ومرق…" at bounding box center [444, 151] width 422 height 55
drag, startPoint x: 234, startPoint y: 130, endPoint x: 291, endPoint y: 130, distance: 57.1
click at [291, 130] on textarea "large prawns masala روبيان ماسالا كبير سوتيه روبيان مع الثوم والزيت والبصل ومرق…" at bounding box center [444, 151] width 422 height 55
type textarea "روبيان ماسالا كبير سوتيه روبيان مع الثوم والزيت والبصل ومرق الطماطم مع التوابل …"
drag, startPoint x: 319, startPoint y: 84, endPoint x: 319, endPoint y: 92, distance: 8.1
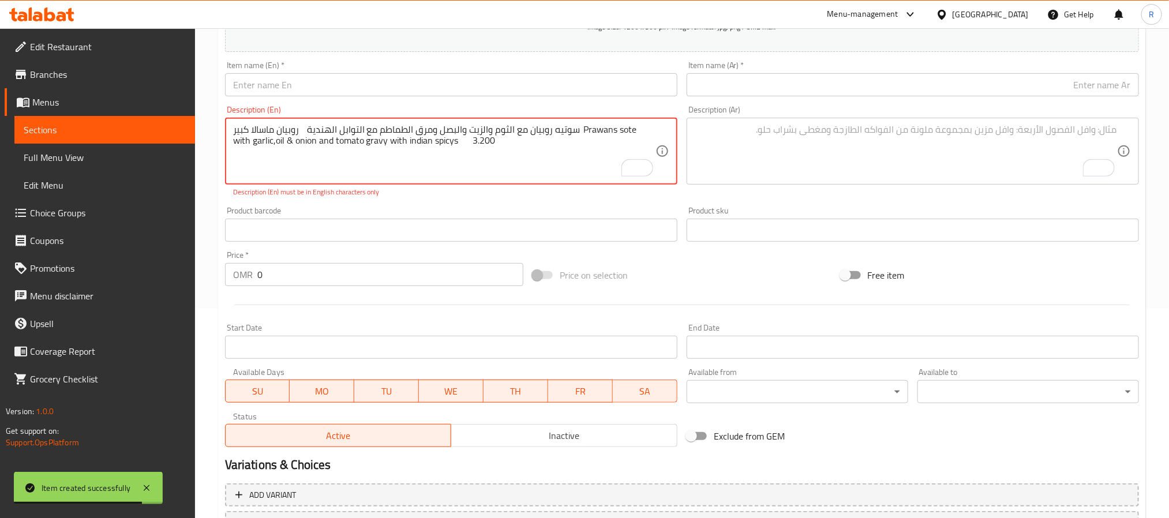
click at [319, 85] on input "text" at bounding box center [451, 84] width 452 height 23
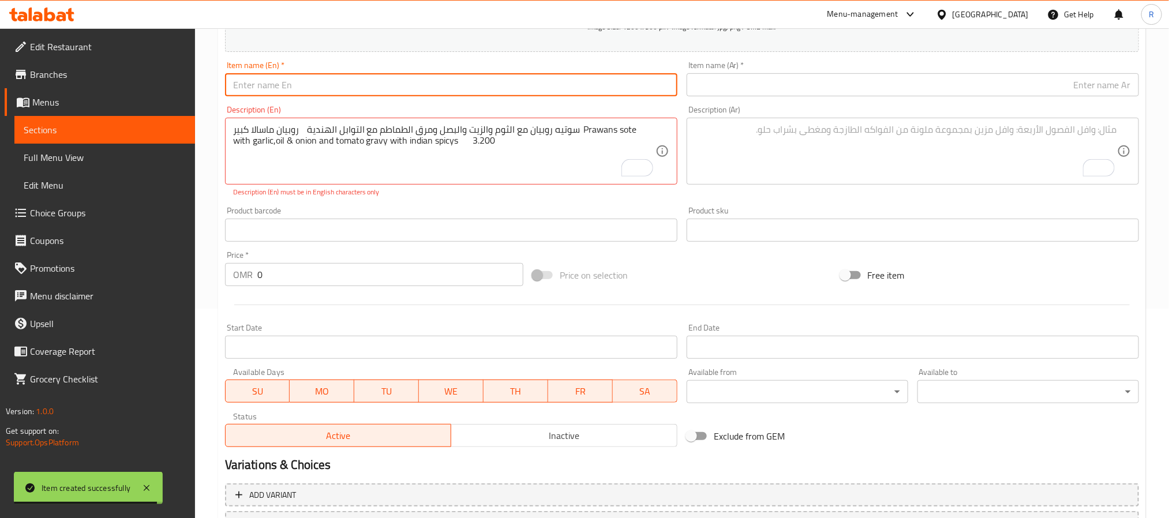
paste input "large prawns masala"
click at [319, 94] on input "large prawns masala" at bounding box center [451, 84] width 452 height 23
click at [319, 91] on input "large prawns masala" at bounding box center [451, 84] width 452 height 23
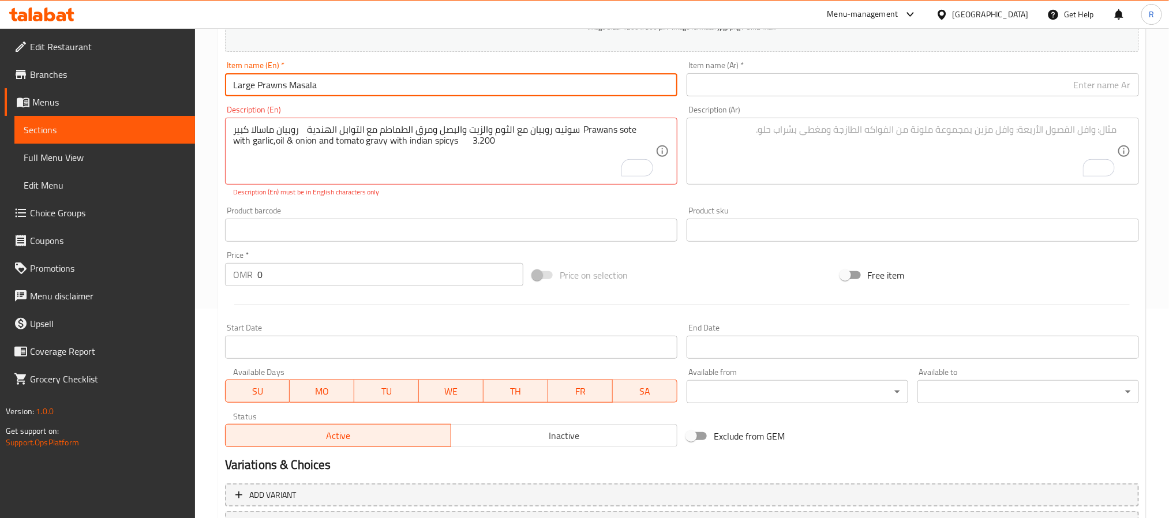
type input "Large Prawns Masala"
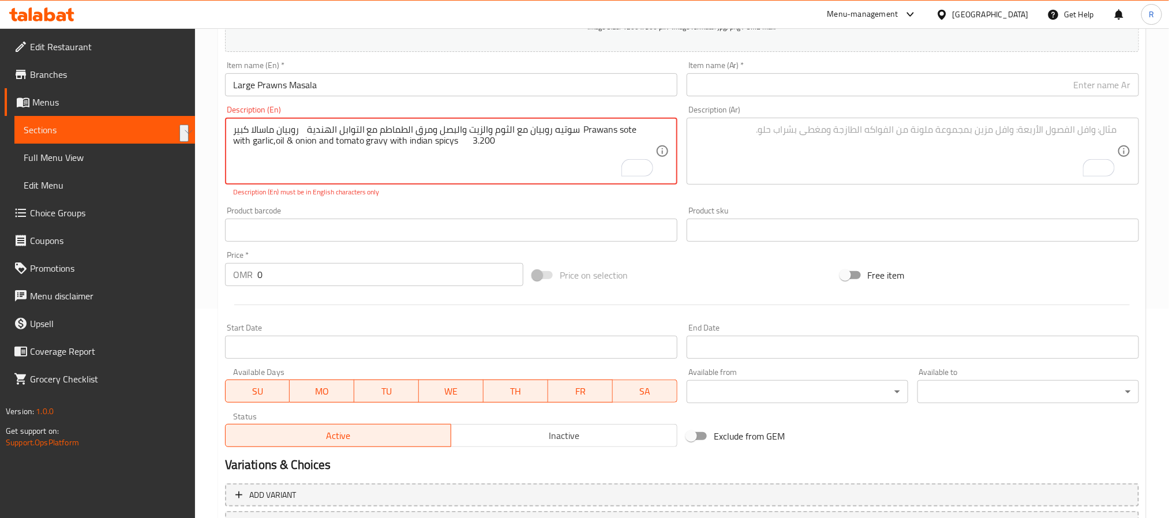
drag, startPoint x: 315, startPoint y: 130, endPoint x: 249, endPoint y: 133, distance: 65.9
click at [249, 133] on textarea "روبيان ماسالا كبير سوتيه روبيان مع الثوم والزيت والبصل ومرق الطماطم مع التوابل …" at bounding box center [444, 151] width 422 height 55
type textarea "سوتيه روبيان مع الثوم والزيت والبصل ومرق الطماطم مع التوابل الهندية Prawans sot…"
drag, startPoint x: 802, startPoint y: 80, endPoint x: 796, endPoint y: 85, distance: 7.8
click at [802, 80] on input "text" at bounding box center [913, 84] width 452 height 23
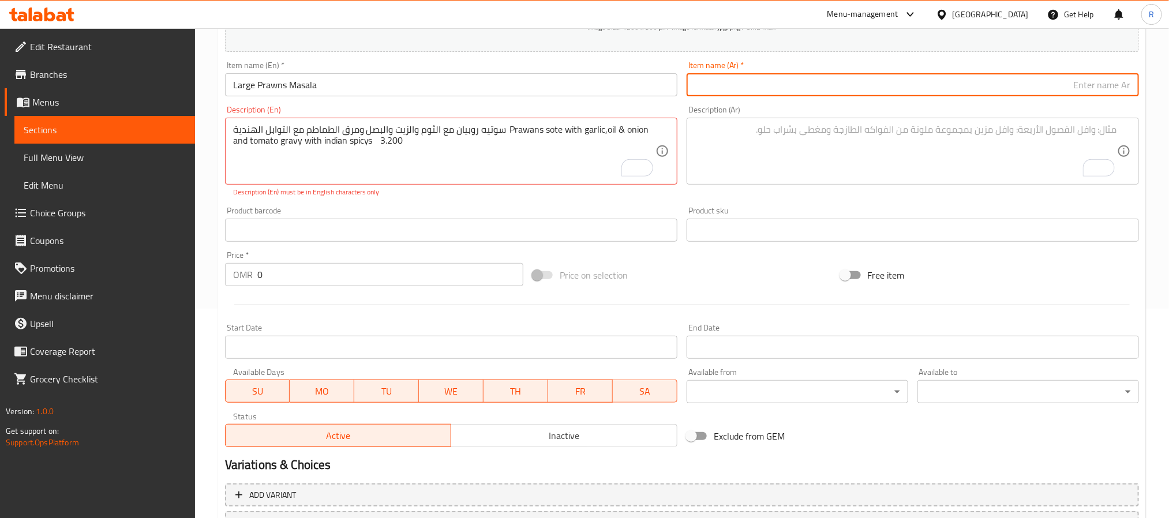
paste input "روبيان ماسالا كبير"
type input "روبيان ماسالا كبير"
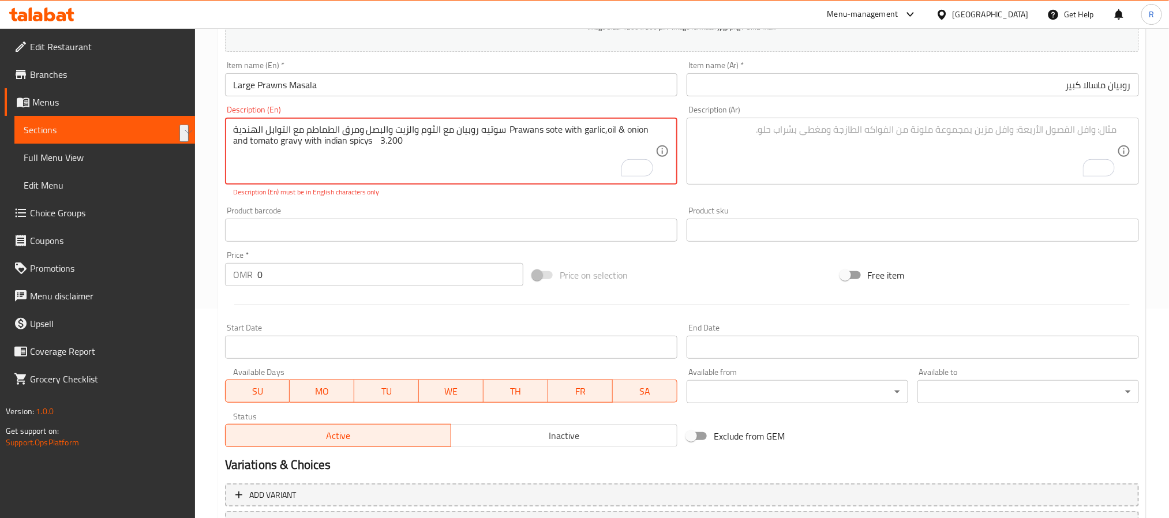
drag, startPoint x: 502, startPoint y: 129, endPoint x: 234, endPoint y: 128, distance: 268.4
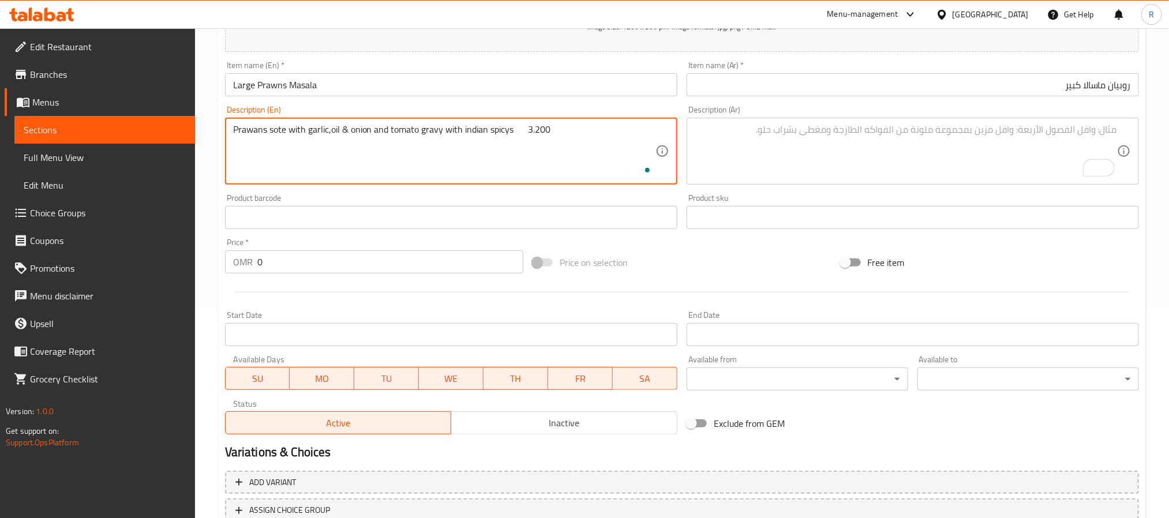
type textarea "Prawans sote with garlic,oil & onion and tomato gravy with indian spicys 3.200"
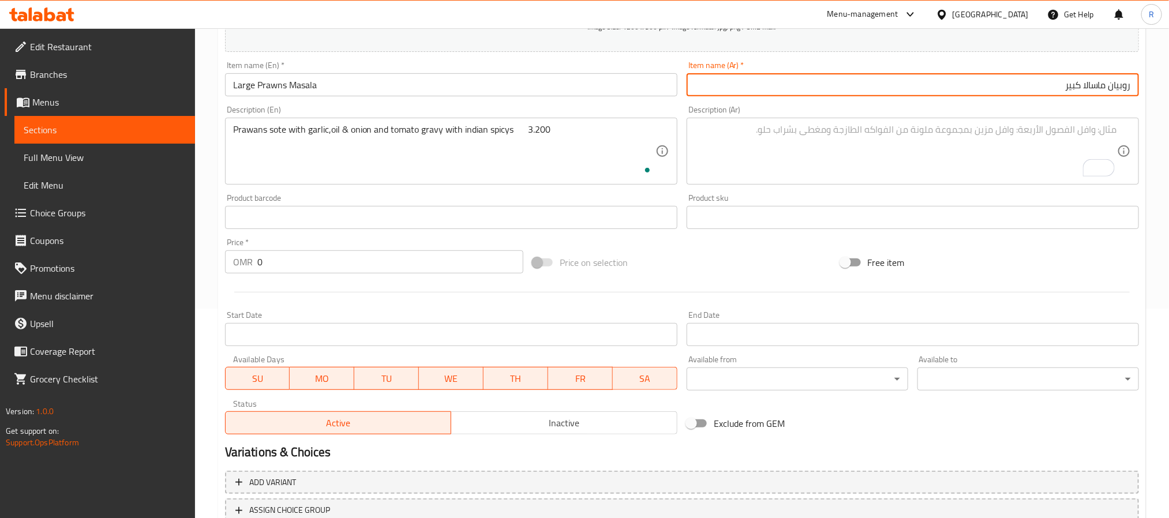
click at [900, 87] on input "روبيان ماسالا كبير" at bounding box center [913, 84] width 452 height 23
paste input "سوتيه روبيان مع الثوم والزيت والبصل ومرق الطماطم مع التوابل الهندية"
type input "روبيان ماسالا كبيرسوتيه روبيان مع الثوم والزيت والبصل ومرق الطماطم مع التوابل ا…"
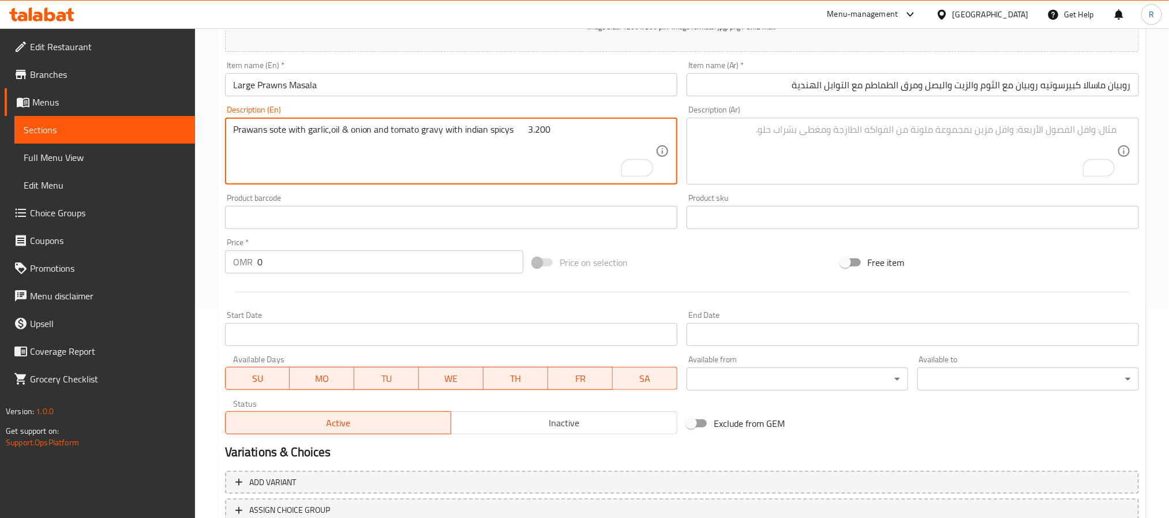
click at [537, 129] on textarea "Prawans sote with garlic,oil & onion and tomato gravy with indian spicys 3.200" at bounding box center [444, 151] width 422 height 55
type textarea "Prawans sote with garlic,oil & onion and tomato gravy with indian spicys"
click at [461, 255] on input "0" at bounding box center [390, 261] width 266 height 23
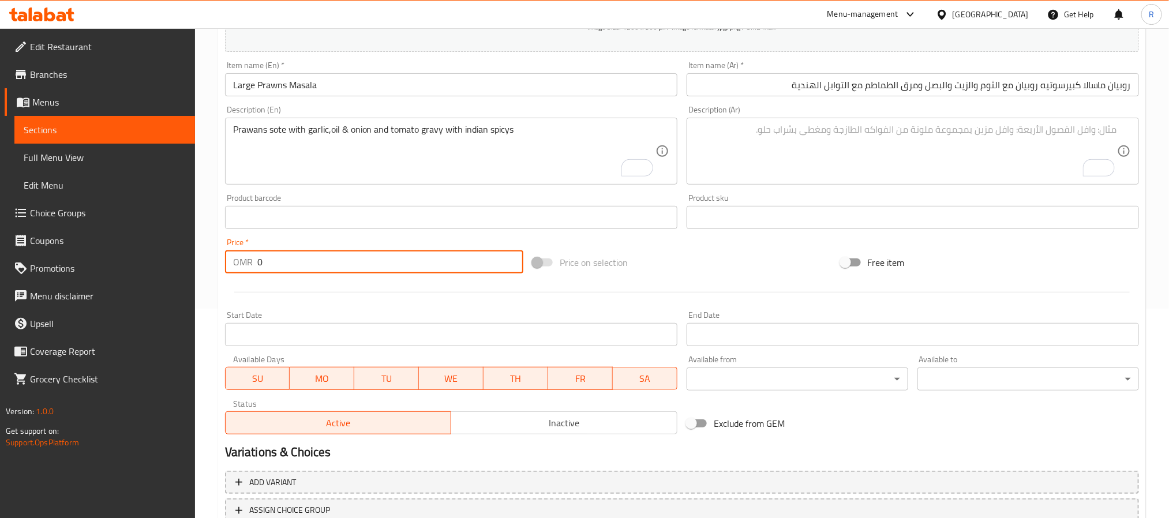
paste input "3.200"
type input "03.200"
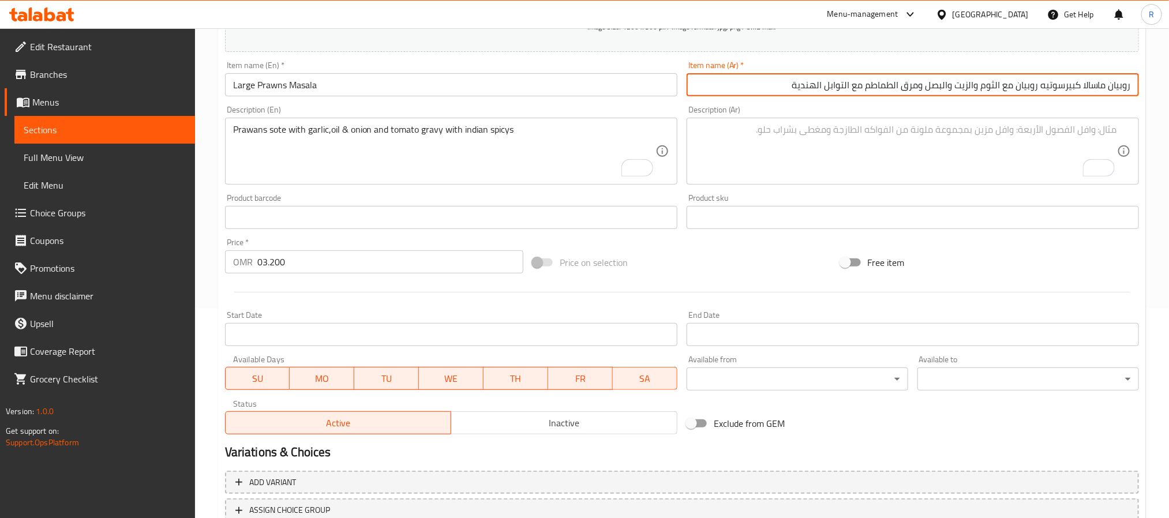
drag, startPoint x: 1065, startPoint y: 87, endPoint x: 750, endPoint y: 83, distance: 315.1
click at [750, 83] on input "روبيان ماسالا كبيرسوتيه روبيان مع الثوم والزيت والبصل ومرق الطماطم مع التوابل ا…" at bounding box center [913, 84] width 452 height 23
type input "روبيان ماسالا كبير"
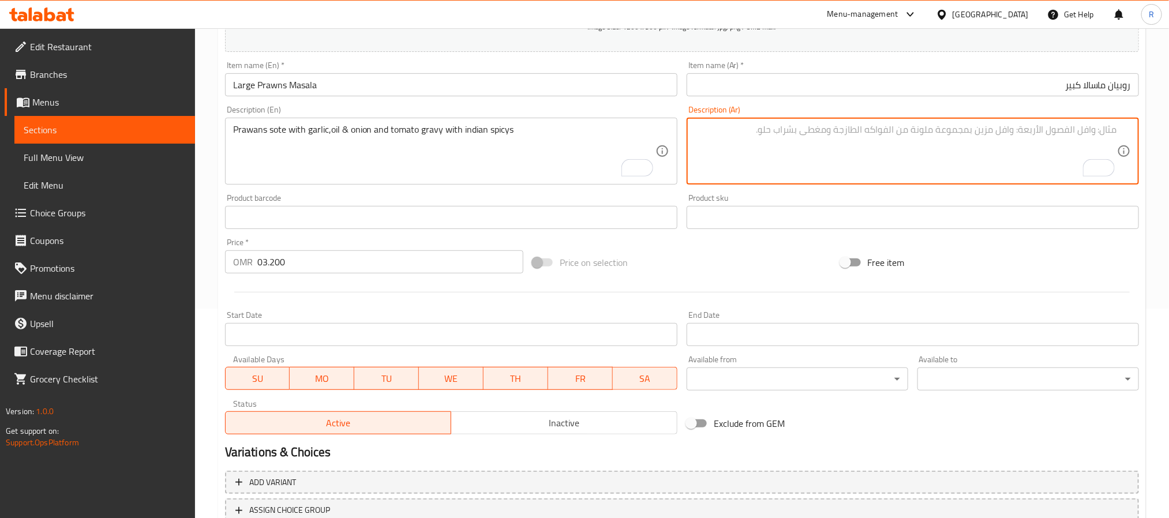
click at [863, 149] on textarea "To enrich screen reader interactions, please activate Accessibility in Grammarl…" at bounding box center [906, 151] width 422 height 55
paste textarea "سوتيه روبيان مع الثوم والزيت والبصل ومرق الطماطم مع التوابل الهندية"
type textarea "سوتيه روبيان مع الثوم والزيت والبصل ومرق الطماطم مع التوابل الهندية"
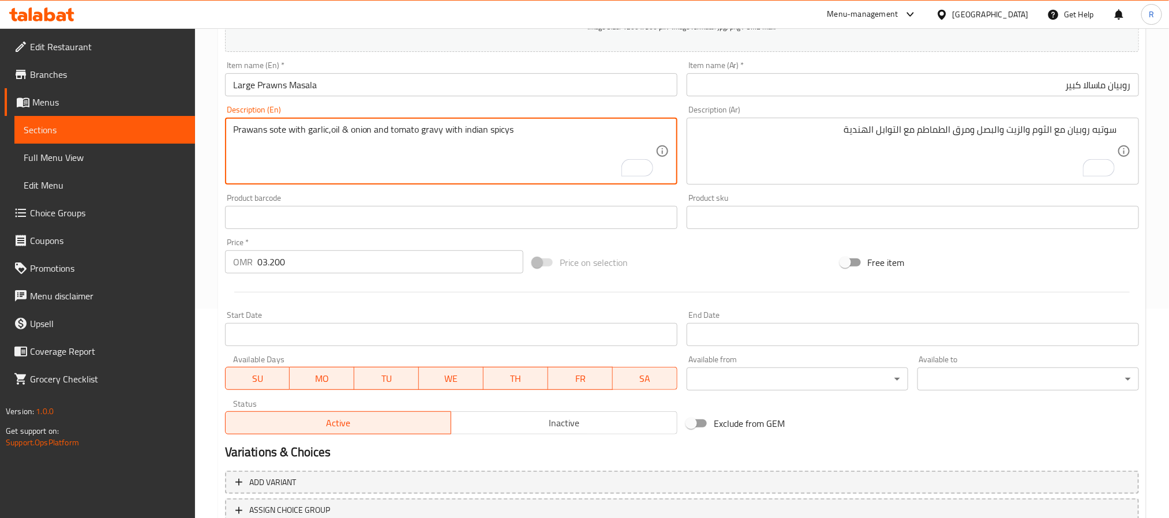
click at [469, 133] on textarea "Prawans sote with garlic,oil & onion and tomato gravy with indian spicys" at bounding box center [444, 151] width 422 height 55
type textarea "Prawans sote with garlic,oil & onion and tomato gravy with Indian spicys"
click at [475, 145] on textarea "Prawans sote with garlic,oil & onion and tomato gravy with Indian spicys" at bounding box center [444, 151] width 422 height 55
click at [395, 268] on input "03.200" at bounding box center [390, 261] width 266 height 23
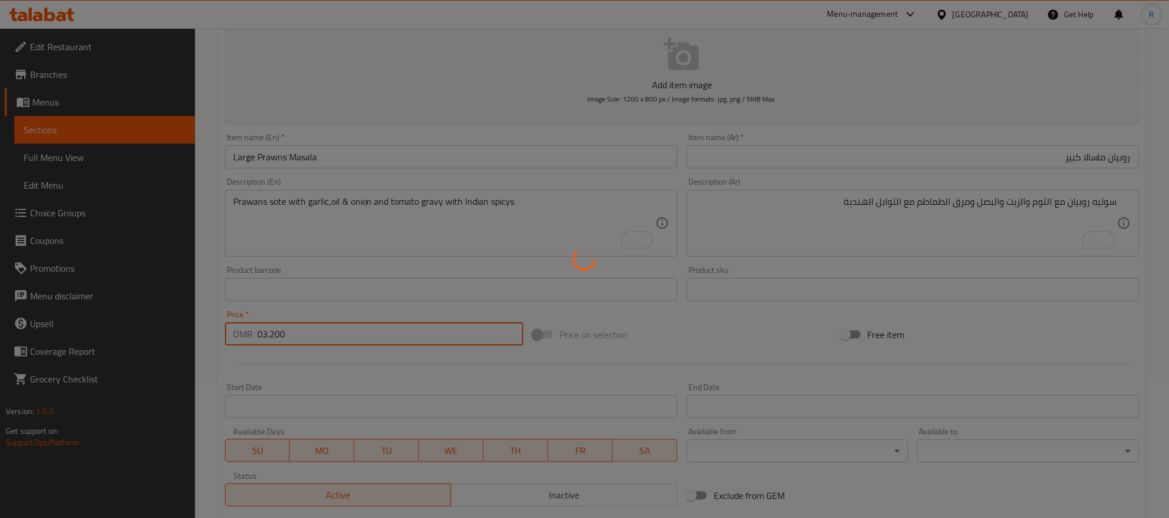
type input "0"
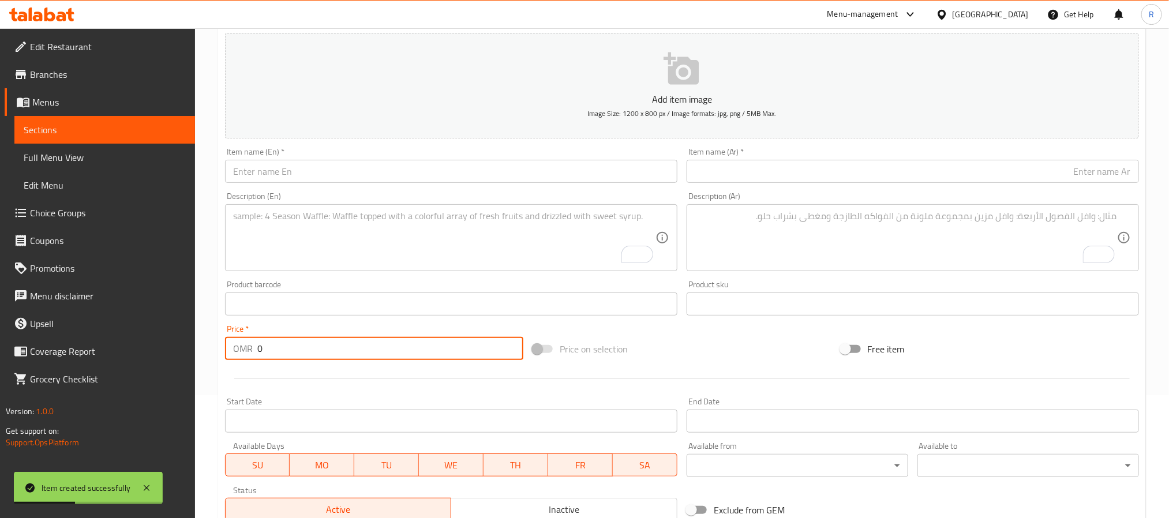
click at [420, 245] on textarea "To enrich screen reader interactions, please activate Accessibility in Grammarl…" at bounding box center [444, 238] width 422 height 55
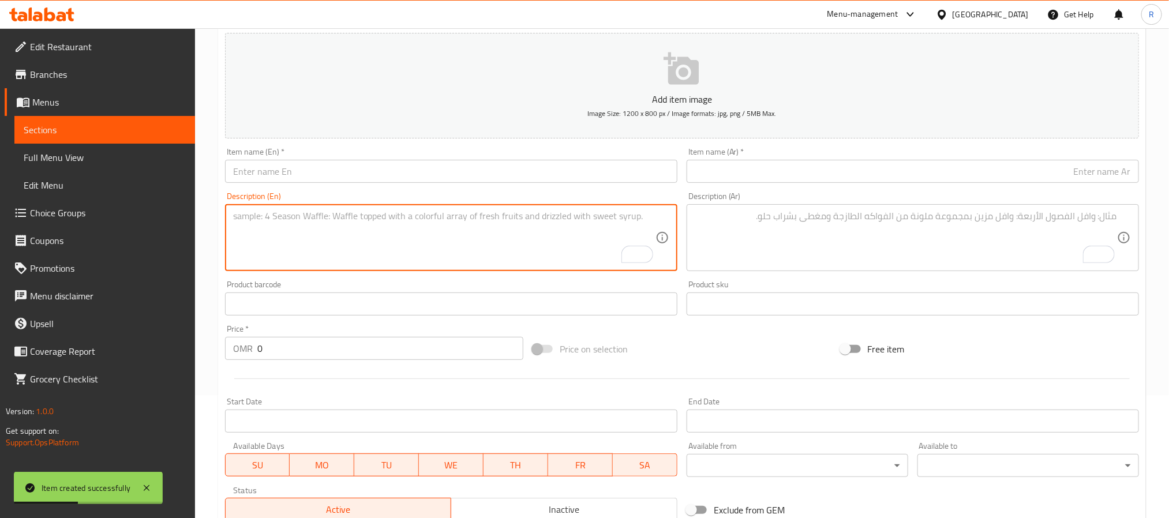
paste textarea "large fish masala سمك ماسالا كبير سمك باسا سوتيه مع الثوم والبصل ومرق الطماطم. …"
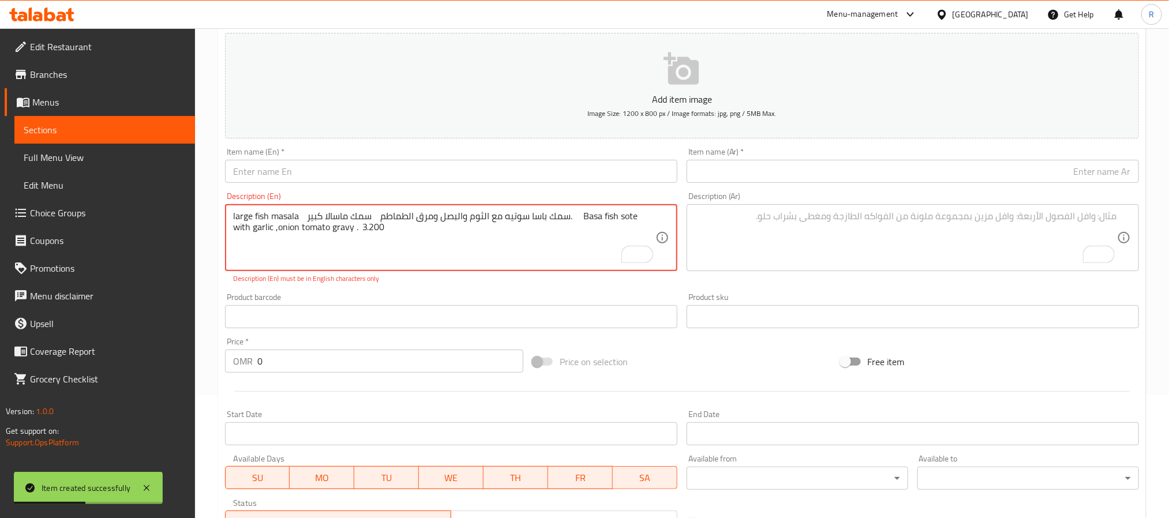
click at [240, 216] on textarea "large fish masala سمك ماسالا كبير سمك باسا سوتيه مع الثوم والبصل ومرق الطماطم. …" at bounding box center [444, 238] width 422 height 55
drag, startPoint x: 240, startPoint y: 216, endPoint x: 279, endPoint y: 216, distance: 39.2
click at [279, 216] on textarea "large fish masala سمك ماسالا كبير سمك باسا سوتيه مع الثوم والبصل ومرق الطماطم. …" at bounding box center [444, 238] width 422 height 55
type textarea "سمك ماسالا كبير سمك باسا سوتيه مع الثوم والبصل ومرق الطماطم. Basa fish sote wit…"
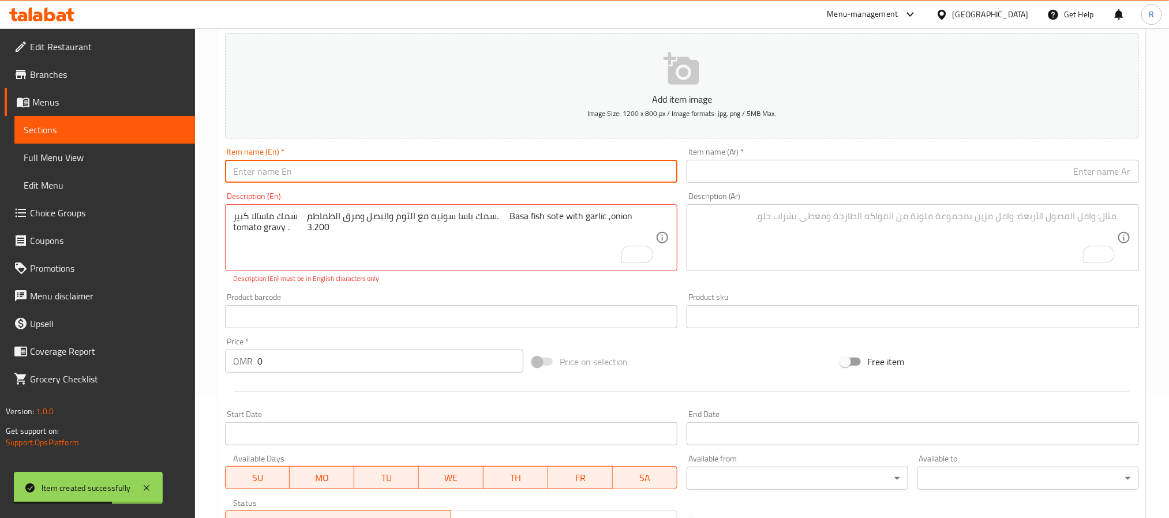
click at [284, 171] on input "text" at bounding box center [451, 171] width 452 height 23
paste input "large fish masala"
type input "large fish masala"
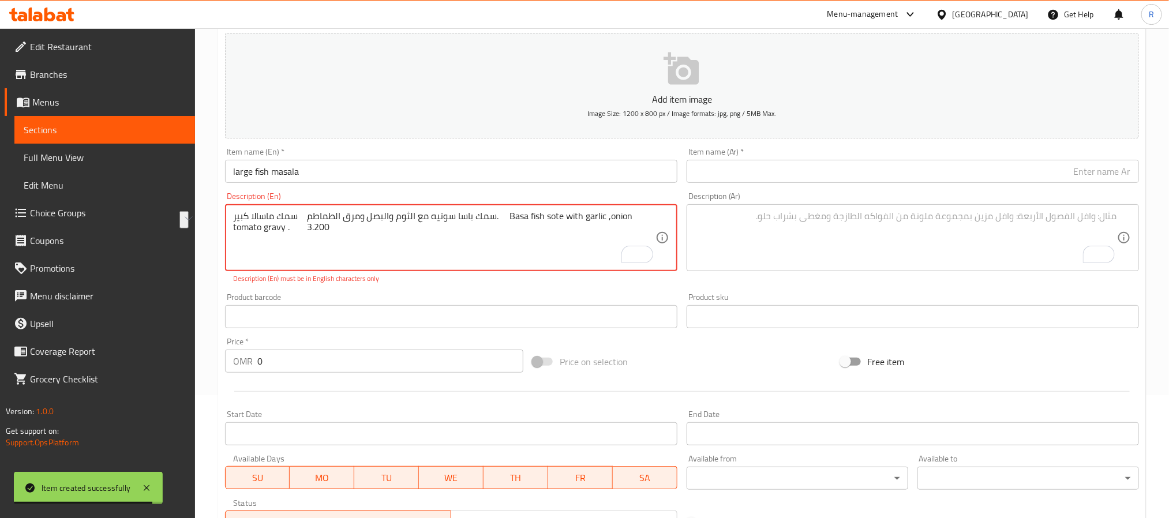
drag, startPoint x: 248, startPoint y: 218, endPoint x: 315, endPoint y: 217, distance: 67.5
type textarea "سمك باسا سوتيه مع الثوم والبصل ومرق الطماطم. Basa fish sote with garlic ,onion …"
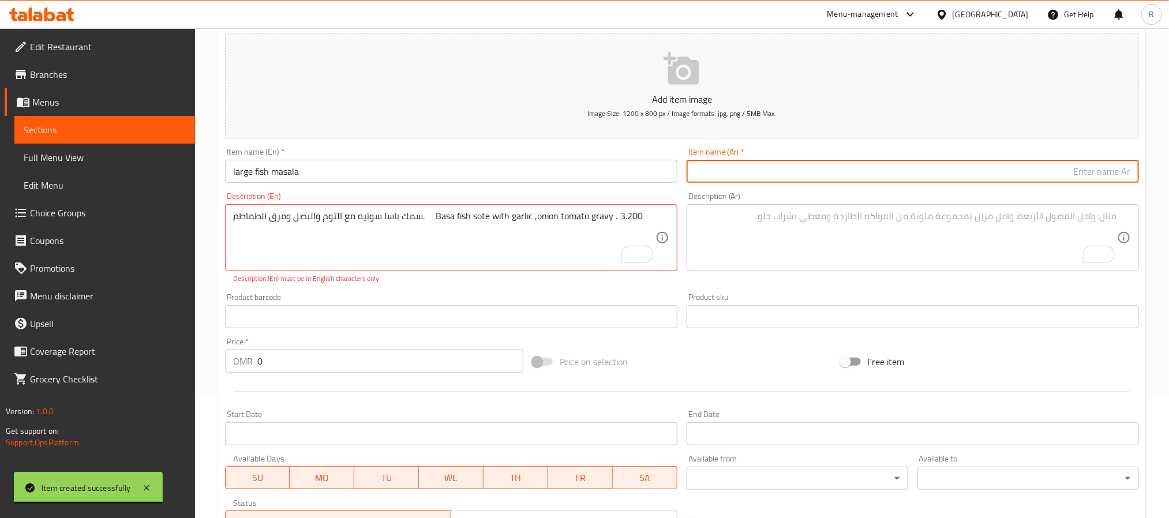
drag, startPoint x: 751, startPoint y: 177, endPoint x: 745, endPoint y: 177, distance: 6.3
click at [751, 177] on input "text" at bounding box center [913, 171] width 452 height 23
paste input "سمك ماسالا كبير"
type input "سمك ماسالا كبير"
click at [289, 175] on input "large fish masala" at bounding box center [451, 171] width 452 height 23
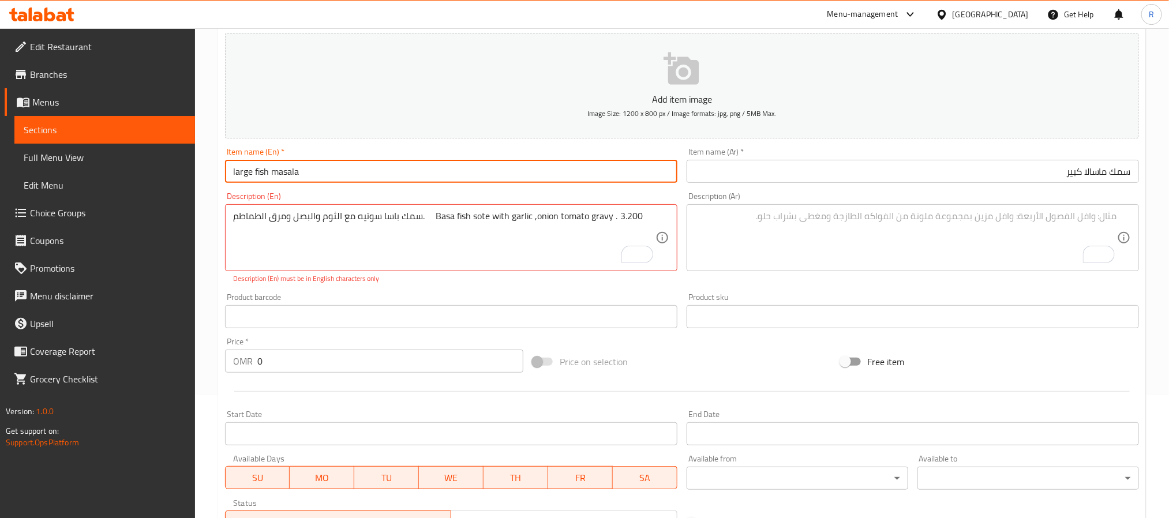
click at [289, 175] on input "large fish masala" at bounding box center [451, 171] width 452 height 23
type input "Large Fish Masala"
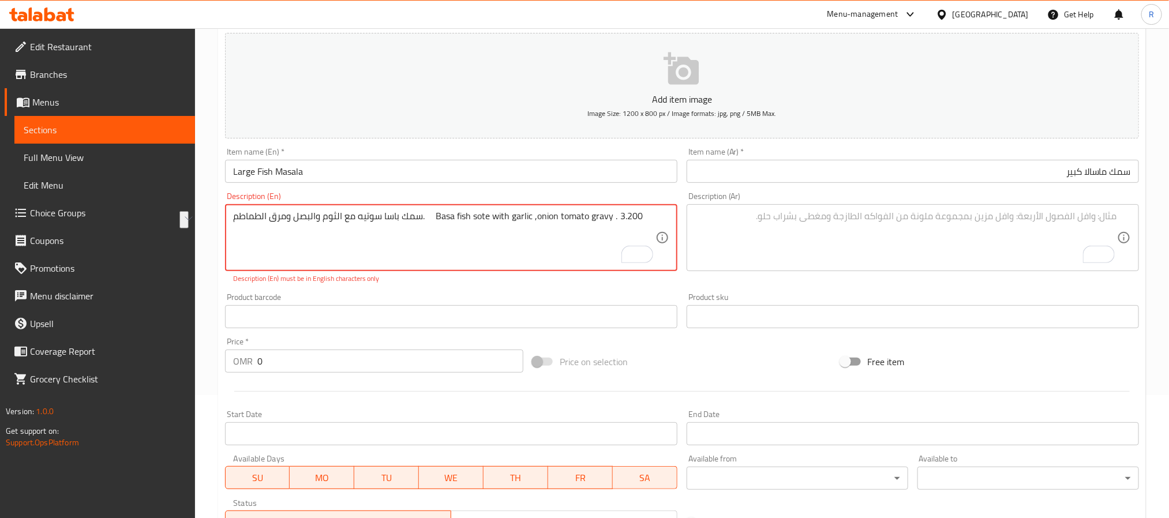
drag, startPoint x: 456, startPoint y: 217, endPoint x: 268, endPoint y: 215, distance: 187.6
click at [268, 215] on textarea "سمك باسا سوتيه مع الثوم والبصل ومرق الطماطم. Basa fish sote with garlic ,onion …" at bounding box center [444, 238] width 422 height 55
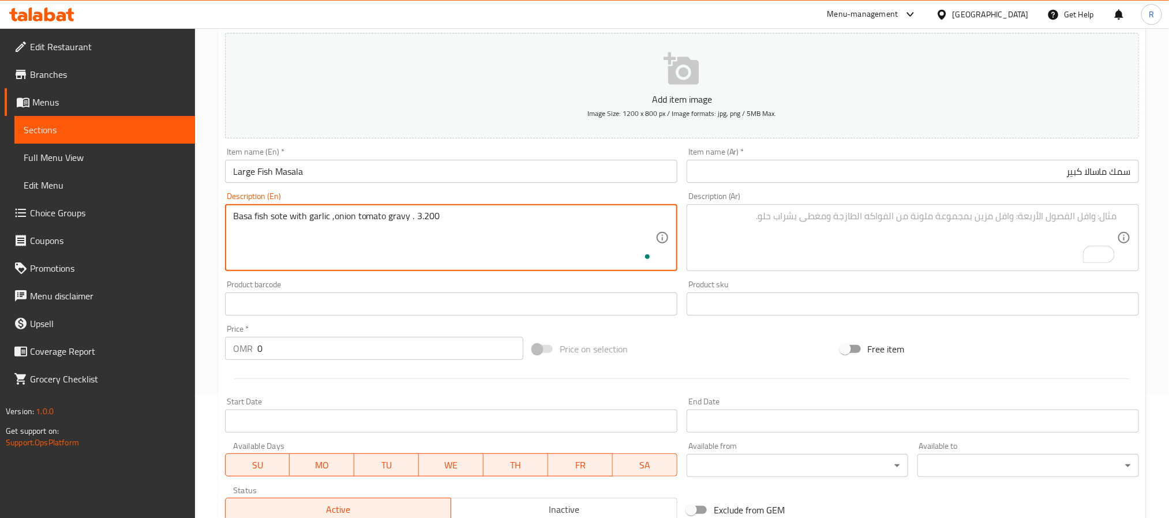
type textarea "Basa fish sote with garlic ,onion tomato gravy . 3.200"
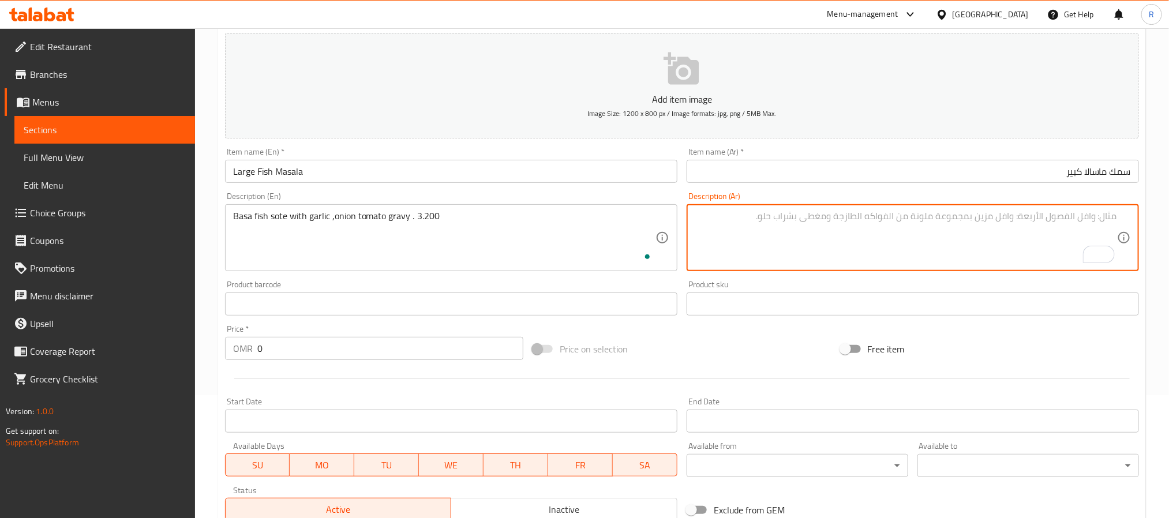
click at [881, 238] on textarea "To enrich screen reader interactions, please activate Accessibility in Grammarl…" at bounding box center [906, 238] width 422 height 55
paste textarea "سمك باسا سوتيه مع الثوم والبصل ومرق الطماطم."
type textarea "سمك باسا سوتيه مع الثوم والبصل ومرق الطماطم."
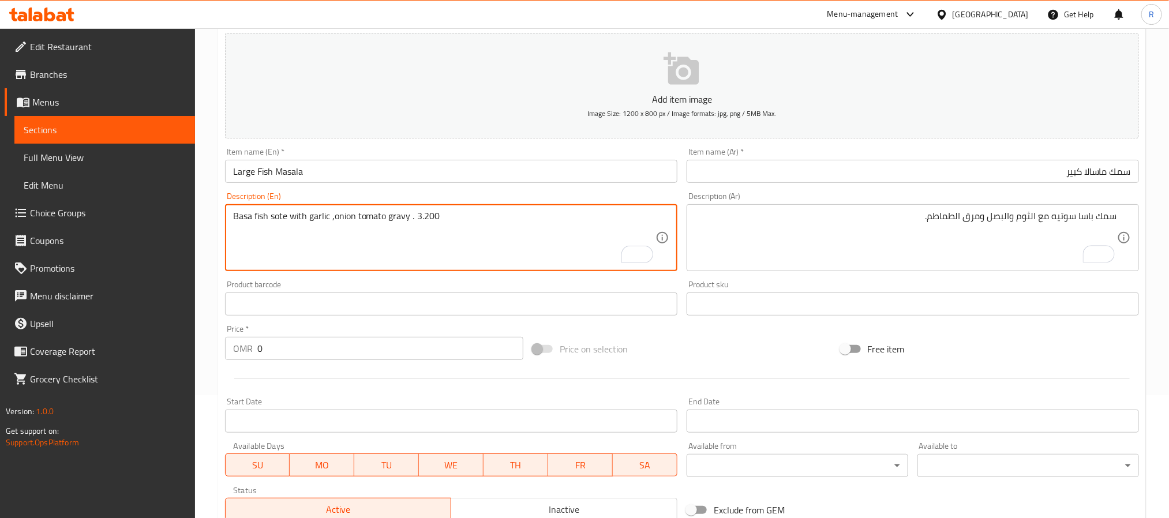
click at [442, 219] on textarea "Basa fish sote with garlic ,onion tomato gravy . 3.200" at bounding box center [444, 238] width 422 height 55
type textarea "Basa fish sote with garlic ,onion tomato gravy ."
click at [406, 347] on input "0" at bounding box center [390, 348] width 266 height 23
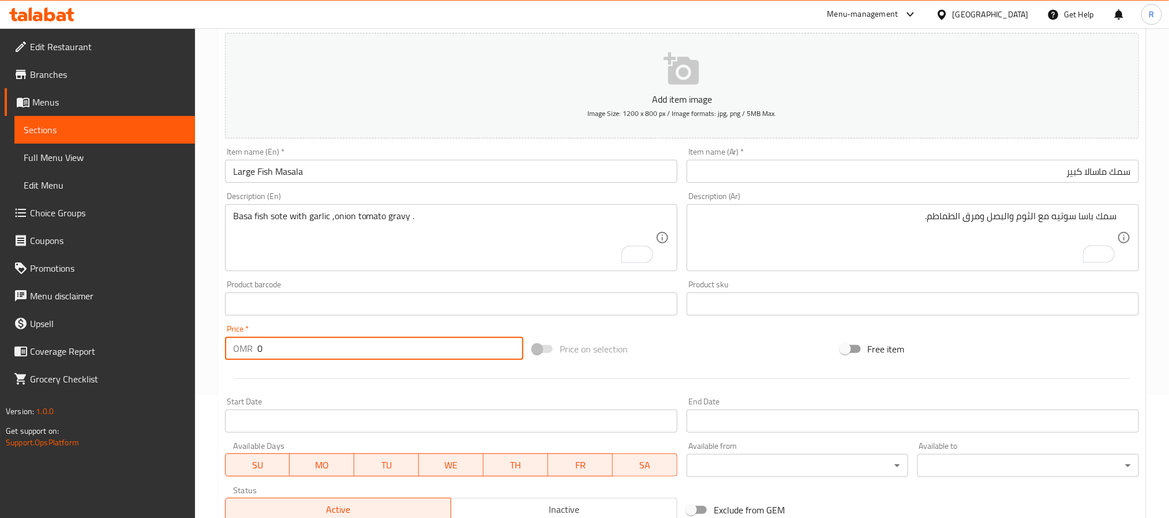
paste input "3.200"
type input "03.200"
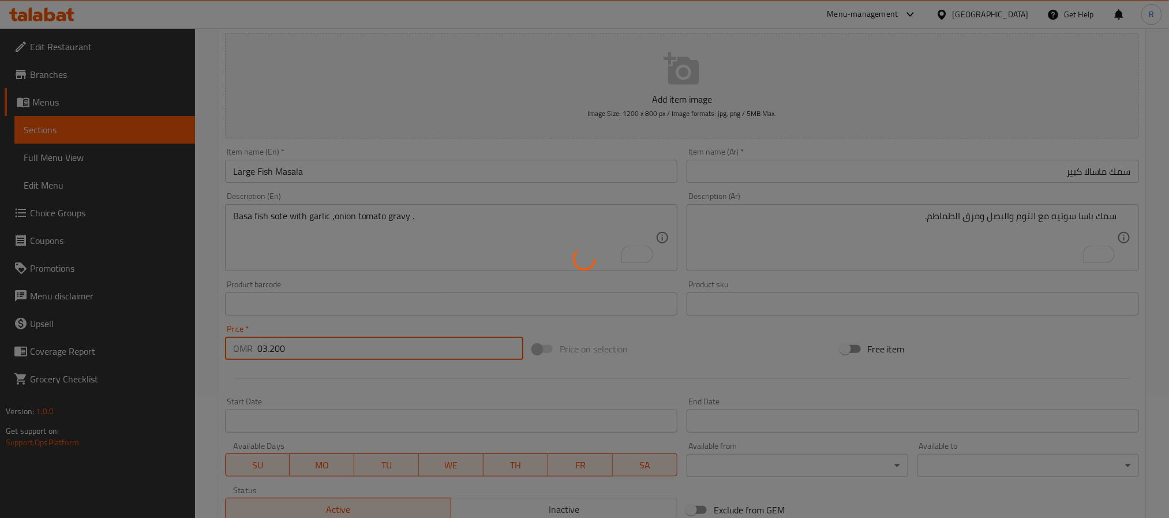
type input "0"
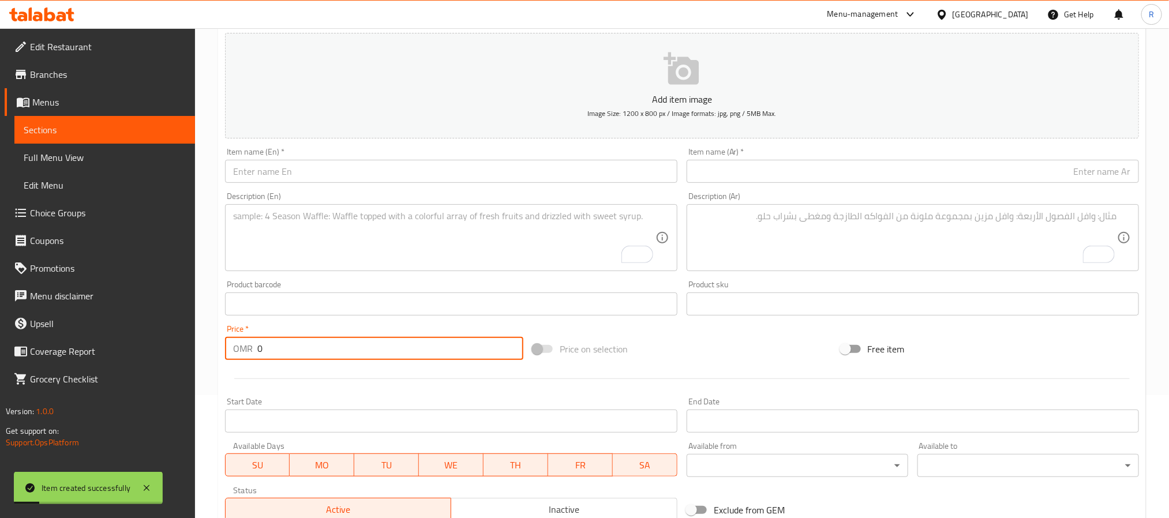
click at [407, 243] on textarea "To enrich screen reader interactions, please activate Accessibility in Grammarl…" at bounding box center [444, 238] width 422 height 55
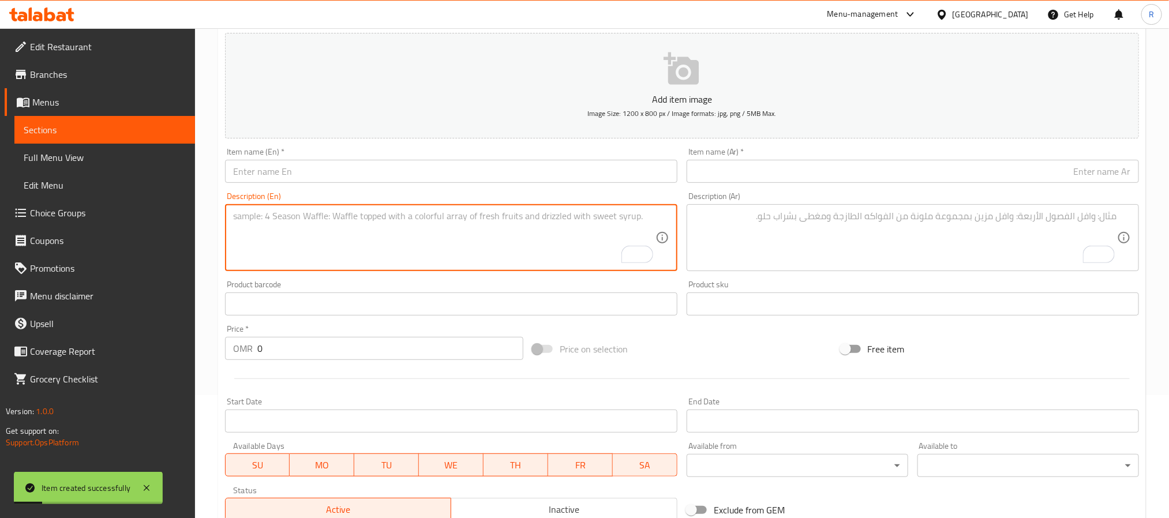
paste textarea "large Kadhai prawns روبيان كاداي كبير روبيان مع الفلفل الحلو مع كادهاي ماسالا و…"
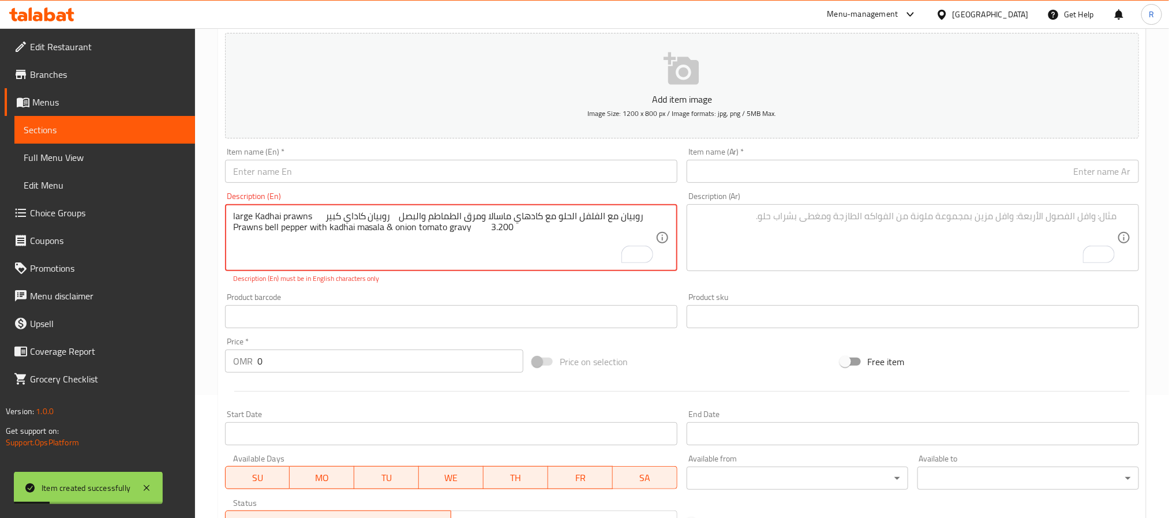
click at [242, 215] on textarea "large Kadhai prawns روبيان كاداي كبير روبيان مع الفلفل الحلو مع كادهاي ماسالا و…" at bounding box center [444, 238] width 422 height 55
drag, startPoint x: 242, startPoint y: 215, endPoint x: 290, endPoint y: 213, distance: 47.4
click at [290, 213] on textarea "large Kadhai prawns روبيان كاداي كبير روبيان مع الفلفل الحلو مع كادهاي ماسالا و…" at bounding box center [444, 238] width 422 height 55
type textarea "روبيان كاداي كبير روبيان مع الفلفل الحلو مع كادهاي ماسالا ومرق الطماطم والبصل P…"
click at [333, 165] on input "text" at bounding box center [451, 171] width 452 height 23
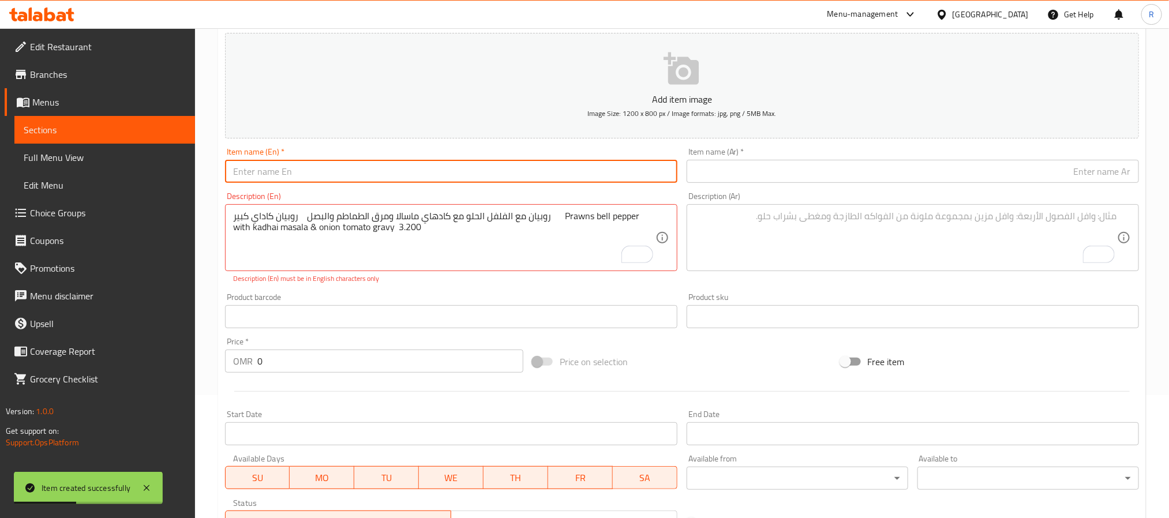
paste input "large Kadhai prawns"
type input "large Kadhai prawns"
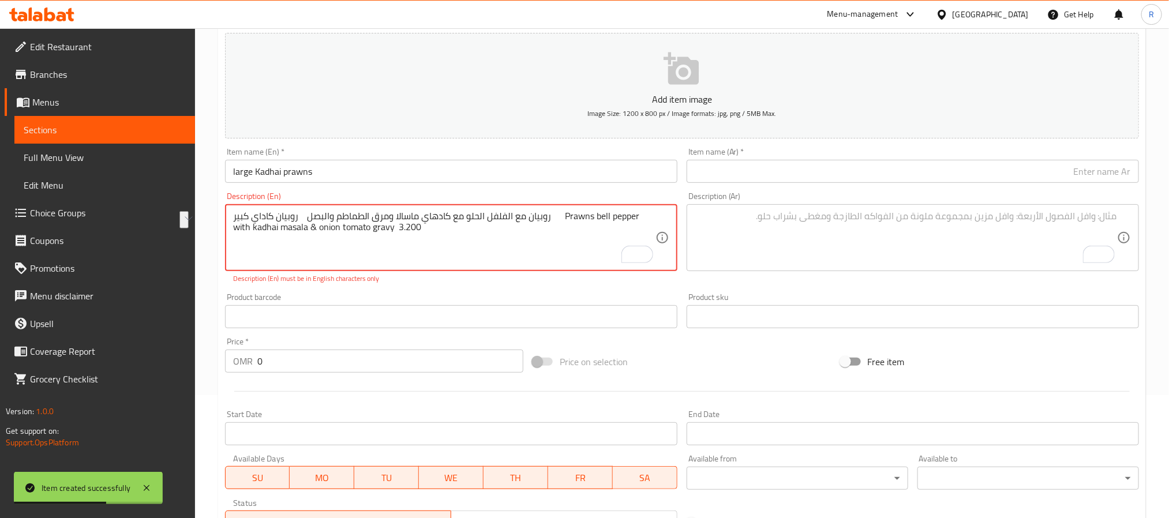
drag, startPoint x: 248, startPoint y: 218, endPoint x: 314, endPoint y: 220, distance: 65.8
type textarea "روبيان مع الفلفل الحلو مع كادهاي ماسالا ومرق الطماطم والبصل Prawns bell pepper …"
click at [923, 171] on input "text" at bounding box center [913, 171] width 452 height 23
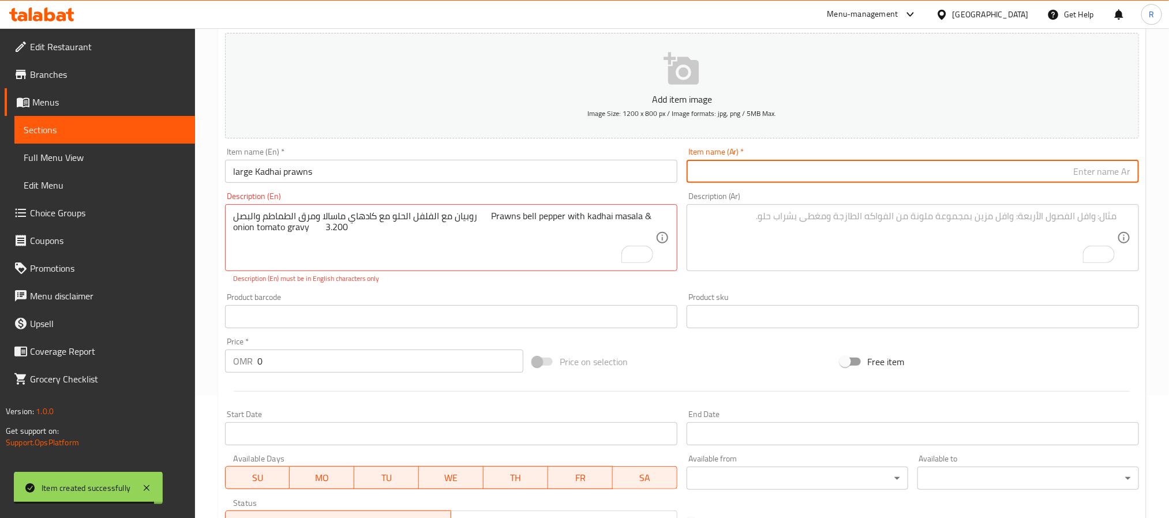
paste input "روبيان كاداي كبير"
type input "روبيان كاداي كبير"
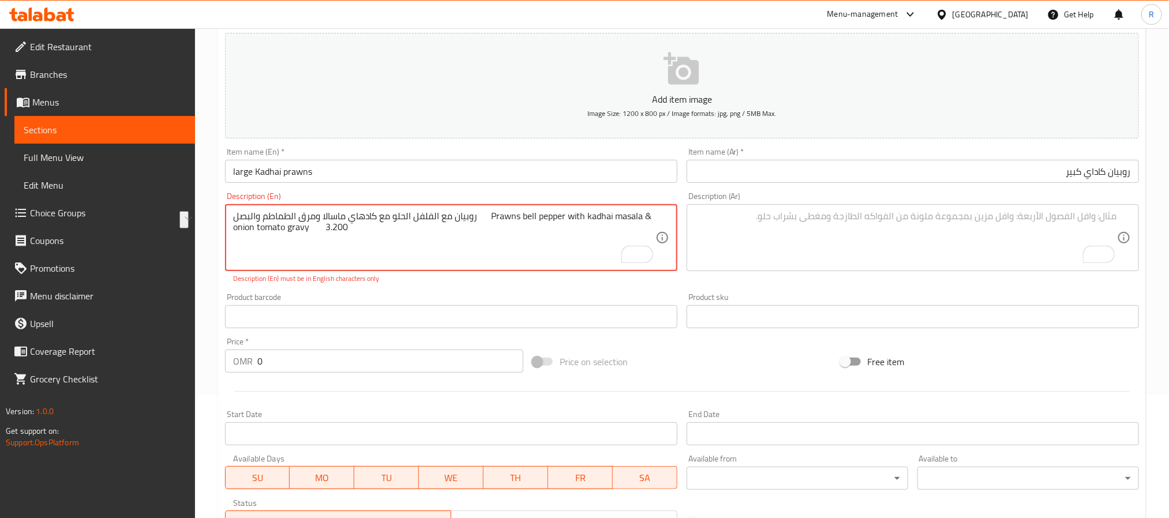
drag, startPoint x: 476, startPoint y: 216, endPoint x: 251, endPoint y: 205, distance: 225.4
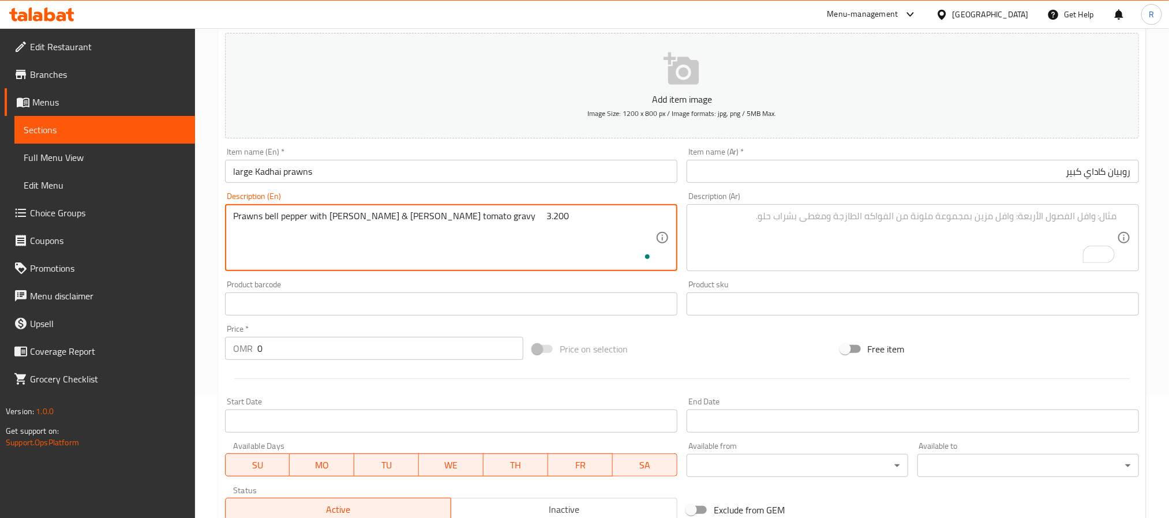
type textarea "Prawns bell pepper with [PERSON_NAME] & [PERSON_NAME] tomato gravy 3.200"
click at [816, 244] on textarea "To enrich screen reader interactions, please activate Accessibility in Grammarl…" at bounding box center [906, 238] width 422 height 55
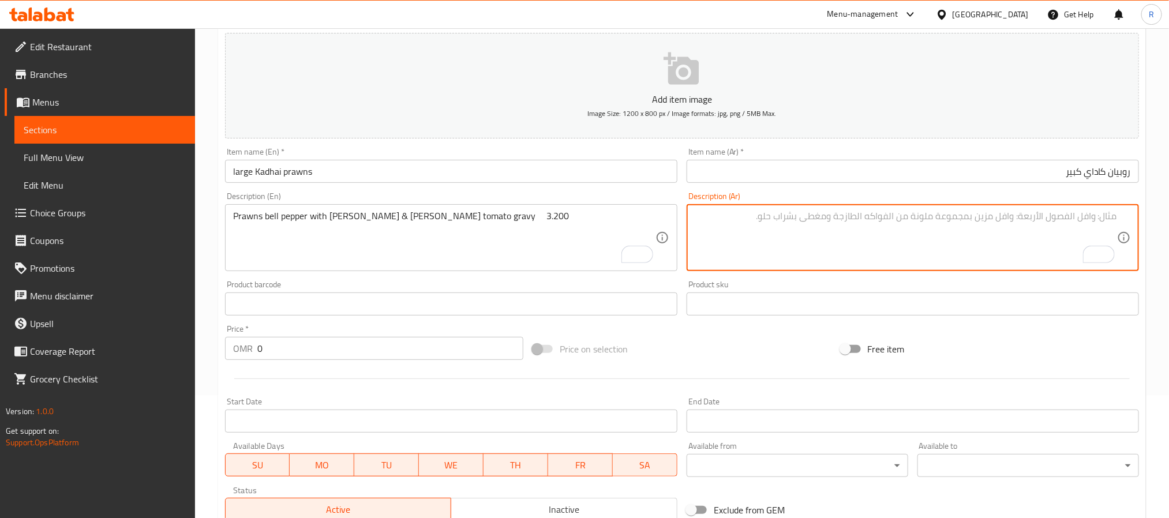
paste textarea "روبيان مع الفلفل الحلو مع كادهاي ماسالا ومرق الطماطم والبصل"
type textarea "روبيان مع الفلفل الحلو مع كادهاي ماسالا ومرق الطماطم والبصل"
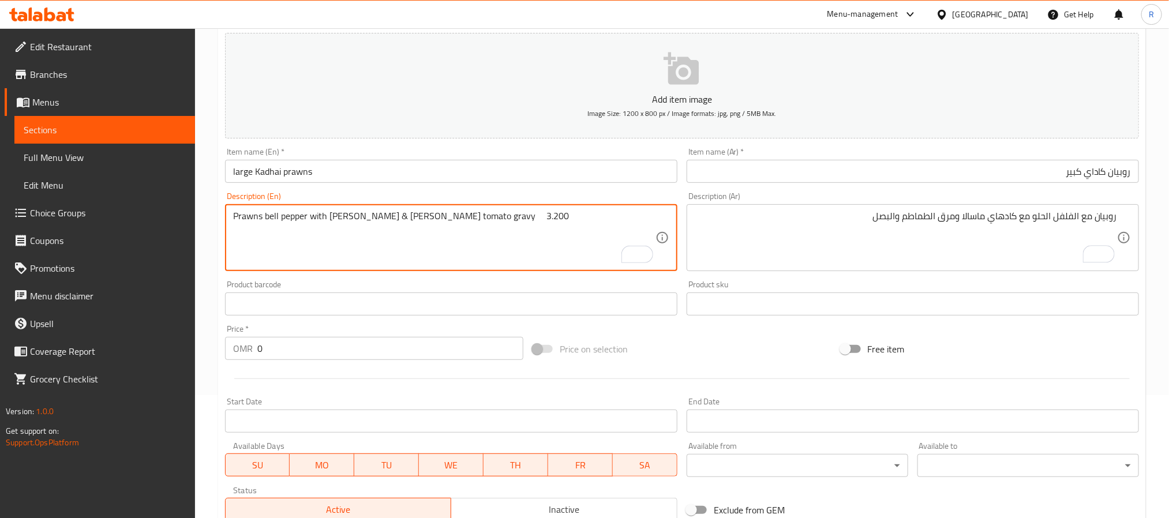
click at [492, 216] on textarea "Prawns bell pepper with [PERSON_NAME] & [PERSON_NAME] tomato gravy 3.200" at bounding box center [444, 238] width 422 height 55
type textarea "Prawns bell pepper with [PERSON_NAME] & [PERSON_NAME] tomato gravy"
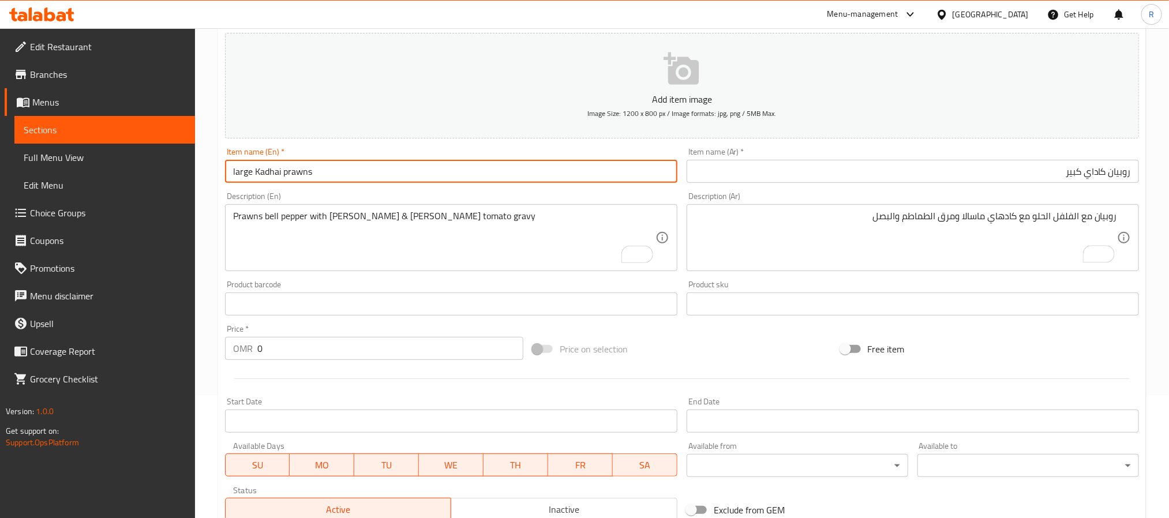
click at [367, 175] on input "large Kadhai prawns" at bounding box center [451, 171] width 452 height 23
type input "Large Kadhai Prawns"
click at [367, 175] on input "Large Kadhai Prawns" at bounding box center [451, 171] width 452 height 23
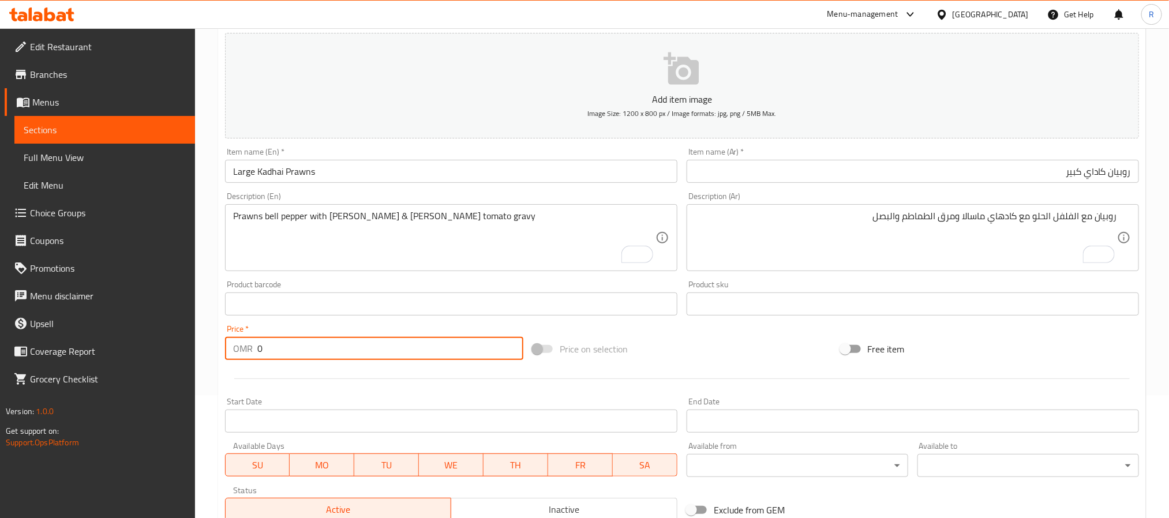
click at [419, 357] on input "0" at bounding box center [390, 348] width 266 height 23
paste input "3.200"
type input "03.200"
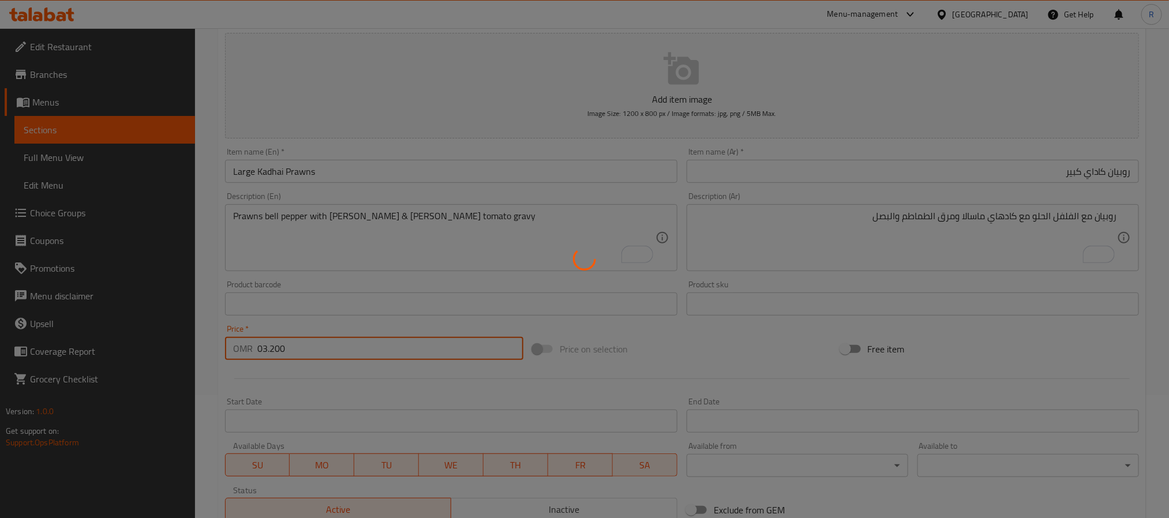
type input "0"
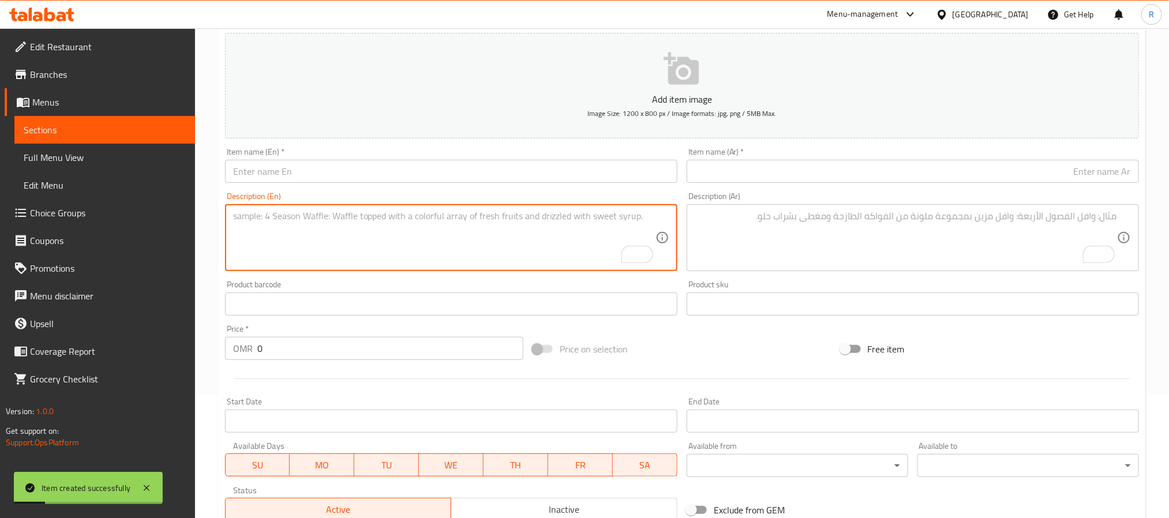
click at [435, 216] on textarea "To enrich screen reader interactions, please activate Accessibility in Grammarl…" at bounding box center [444, 238] width 422 height 55
paste textarea "large Kadhai fish سمك كاداي كبير سمك الباسا مقذوف مع الثوم والفلفل الحلو مكعبات…"
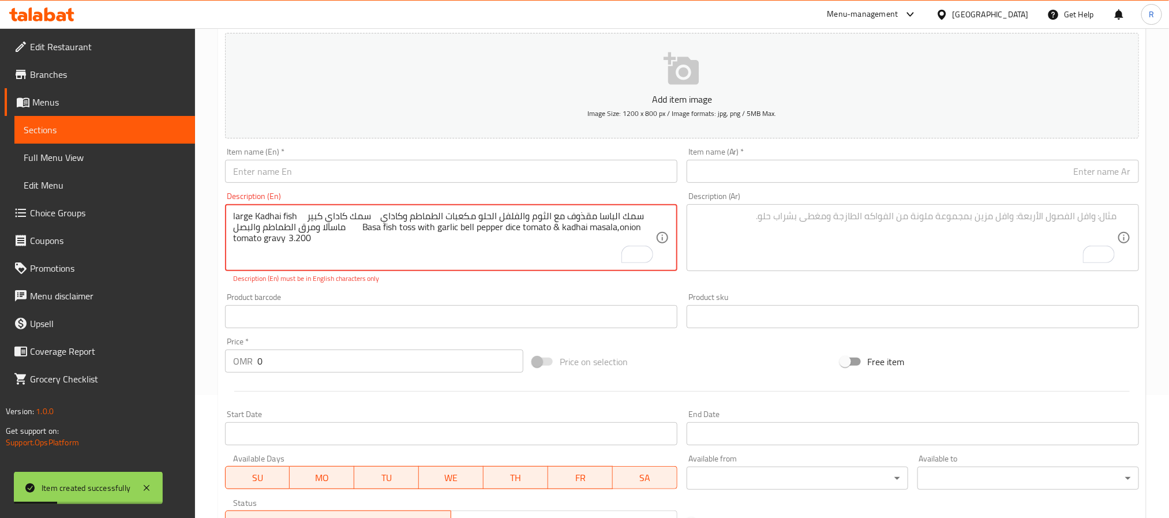
click at [236, 215] on textarea "large Kadhai fish سمك كاداي كبير سمك الباسا مقذوف مع الثوم والفلفل الحلو مكعبات…" at bounding box center [444, 238] width 422 height 55
drag, startPoint x: 236, startPoint y: 215, endPoint x: 286, endPoint y: 215, distance: 49.6
click at [286, 215] on textarea "large Kadhai fish سمك كاداي كبير سمك الباسا مقذوف مع الثوم والفلفل الحلو مكعبات…" at bounding box center [444, 238] width 422 height 55
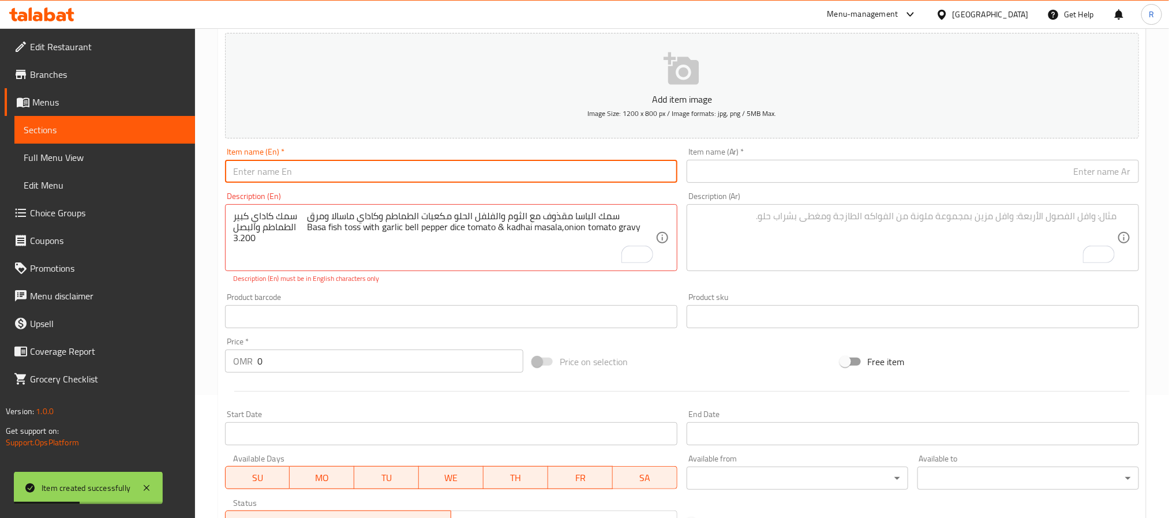
drag, startPoint x: 333, startPoint y: 173, endPoint x: 323, endPoint y: 175, distance: 10.6
click at [333, 173] on input "text" at bounding box center [451, 171] width 452 height 23
paste input "large Kadhai fish"
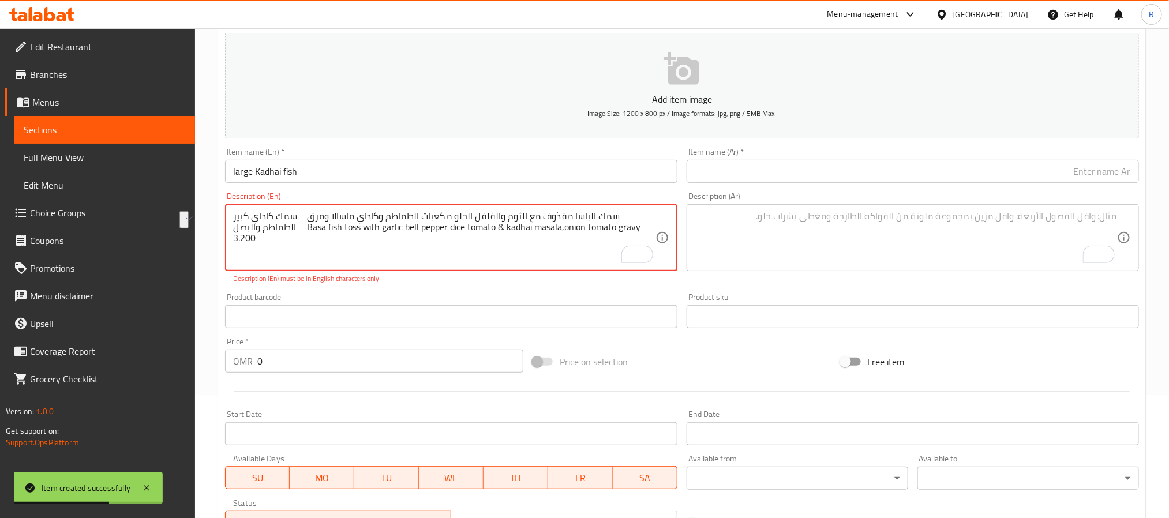
drag, startPoint x: 248, startPoint y: 222, endPoint x: 312, endPoint y: 220, distance: 64.1
click at [751, 170] on input "text" at bounding box center [913, 171] width 452 height 23
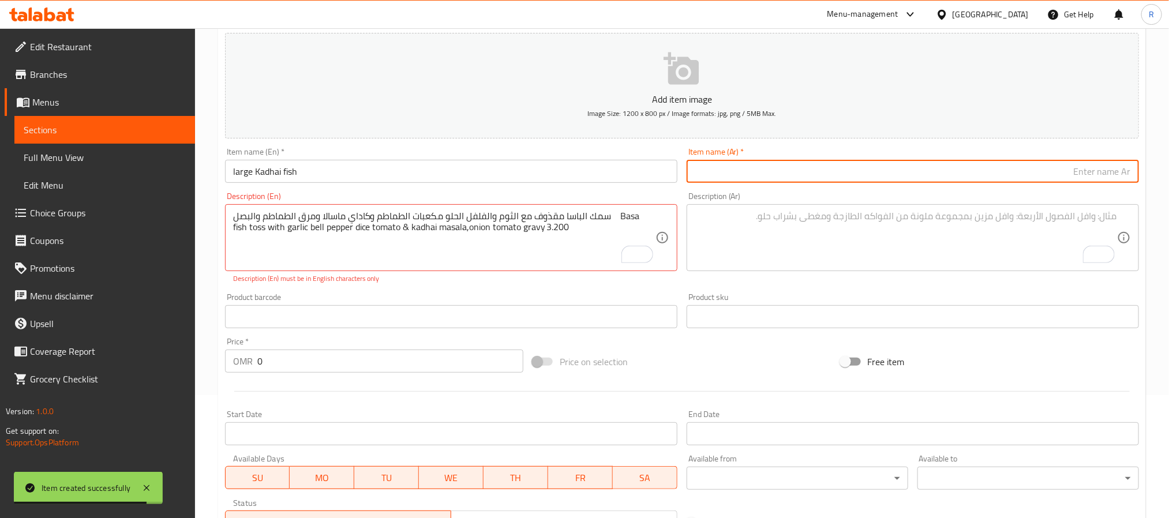
paste input "سمك كاداي كبير"
click at [482, 173] on input "large Kadhai fish" at bounding box center [451, 171] width 452 height 23
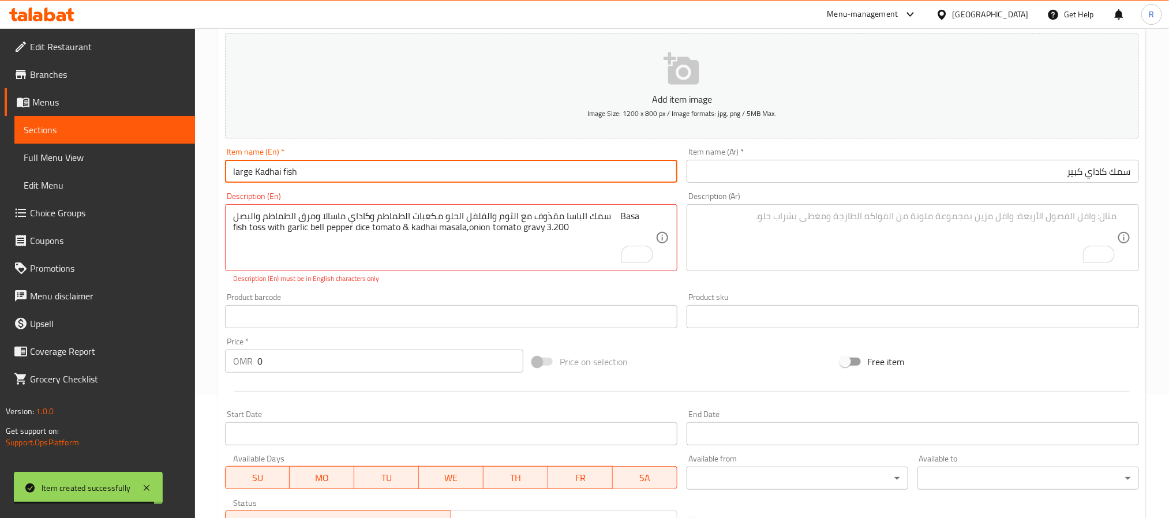
click at [482, 173] on input "large Kadhai fish" at bounding box center [451, 171] width 452 height 23
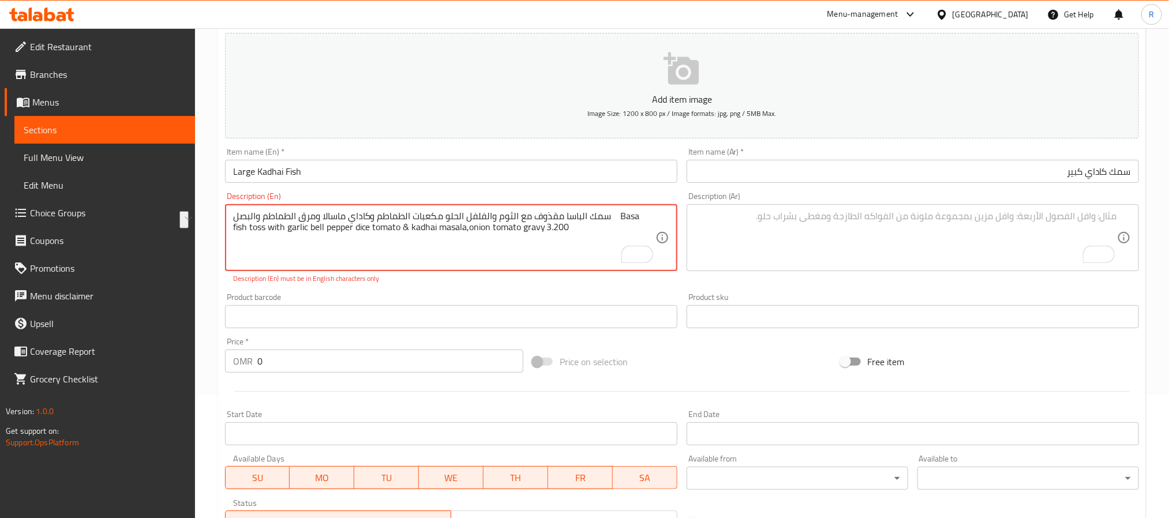
drag, startPoint x: 608, startPoint y: 215, endPoint x: 233, endPoint y: 215, distance: 375.1
click at [233, 215] on textarea "سمك الباسا مقذوف مع الثوم والفلفل الحلو مكعبات الطماطم وكاداي ماسالا ومرق الطما…" at bounding box center [444, 238] width 422 height 55
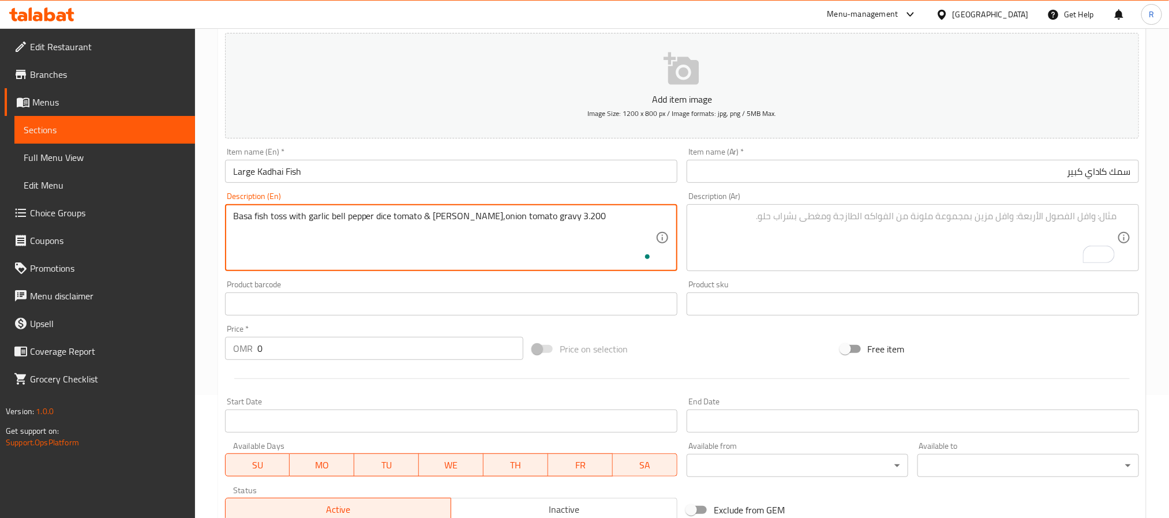
click at [840, 248] on textarea "To enrich screen reader interactions, please activate Accessibility in Grammarl…" at bounding box center [906, 238] width 422 height 55
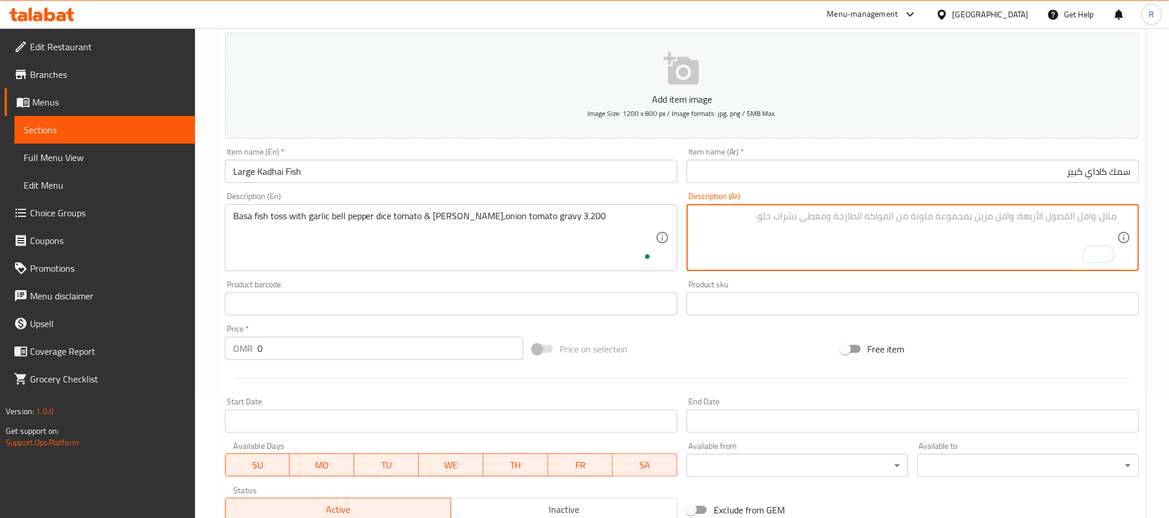
paste textarea "سمك الباسا مقذوف مع الثوم والفلفل الحلو مكعبات الطماطم وكاداي ماسالا ومرق الطما…"
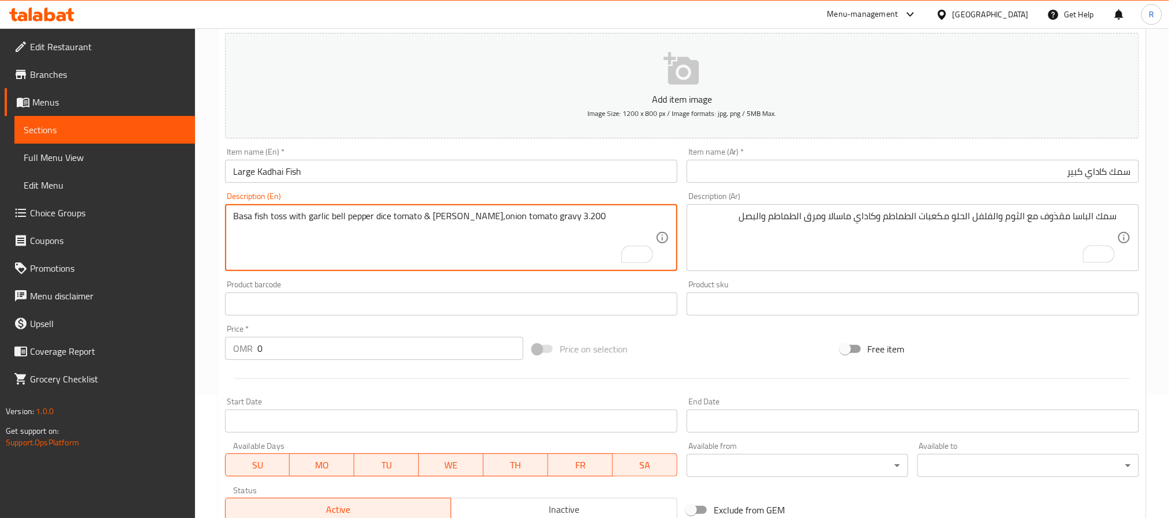
click at [584, 216] on textarea "Basa fish toss with garlic bell pepper dice tomato & [PERSON_NAME],onion tomato…" at bounding box center [444, 238] width 422 height 55
click at [419, 343] on input "0" at bounding box center [390, 348] width 266 height 23
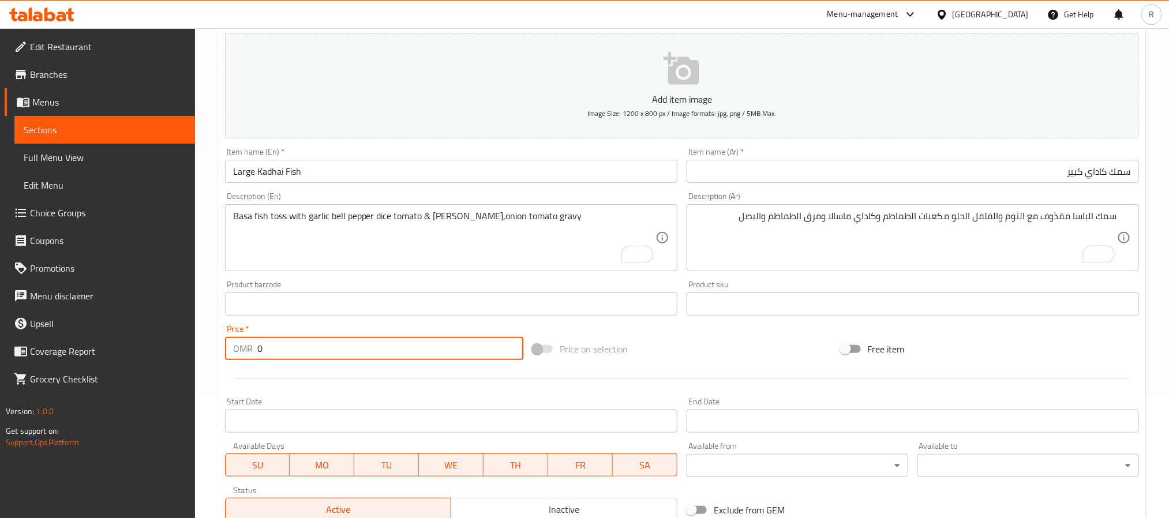
paste input "3.200"
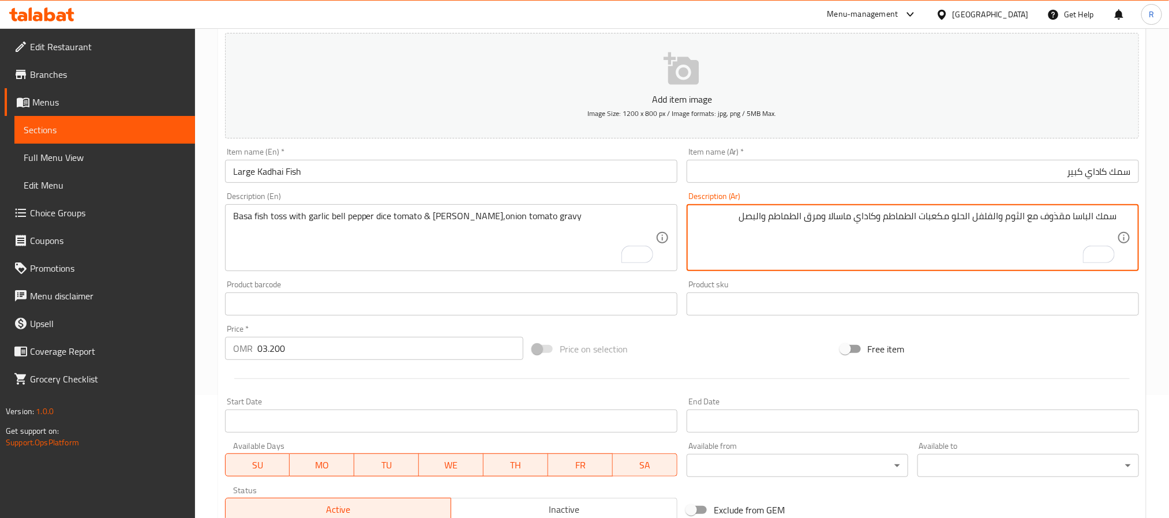
drag, startPoint x: 1062, startPoint y: 216, endPoint x: 1055, endPoint y: 219, distance: 7.3
click at [1055, 219] on textarea "سمك الباسا مقذوف مع الثوم والفلفل الحلو مكعبات الطماطم وكاداي ماسالا ومرق الطما…" at bounding box center [906, 238] width 422 height 55
click at [769, 231] on textarea "سمك الباسا مع الثوم والفلفل الحلو مكعبات الطماطم وكاداي ماسالا ومرق الطماطم وال…" at bounding box center [906, 238] width 422 height 55
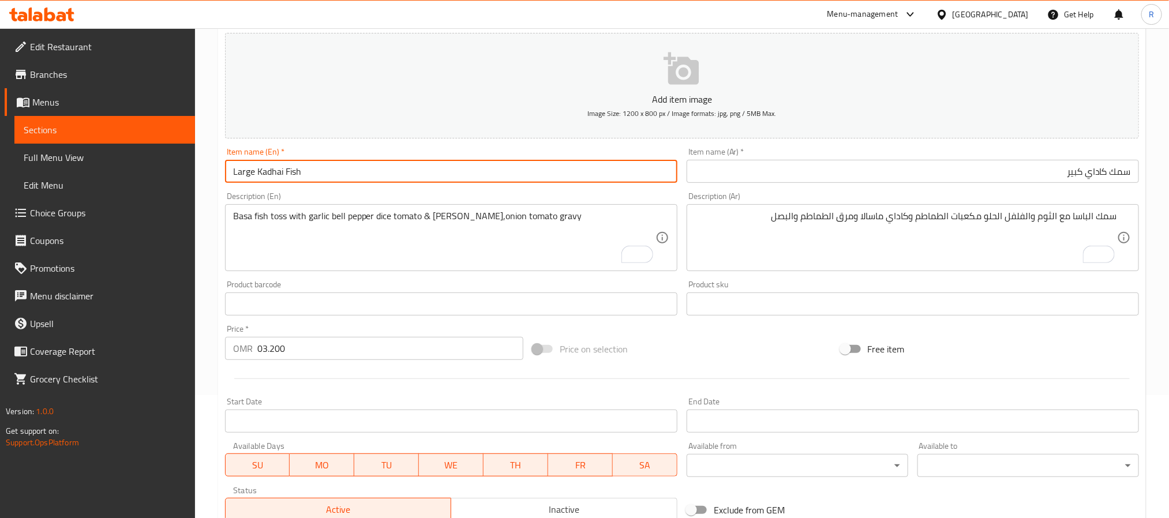
click at [422, 183] on input "Large Kadhai Fish" at bounding box center [451, 171] width 452 height 23
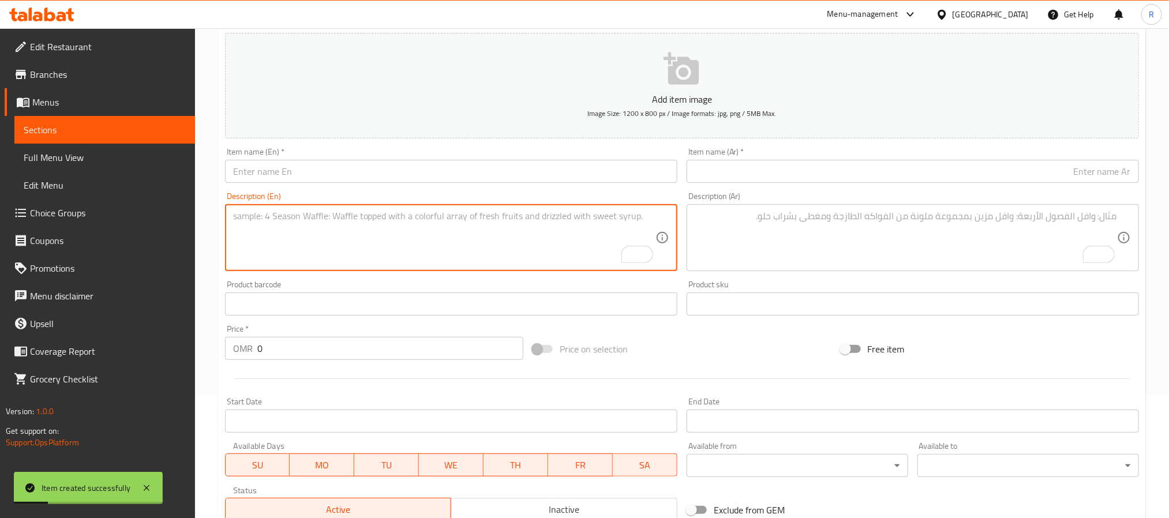
click at [406, 246] on textarea "To enrich screen reader interactions, please activate Accessibility in Grammarl…" at bounding box center [444, 238] width 422 height 55
paste textarea "large mutton rogan [PERSON_NAME] لحم ضأن روجان جوش كبير لذيذ مع عظم لحم الضأن م…"
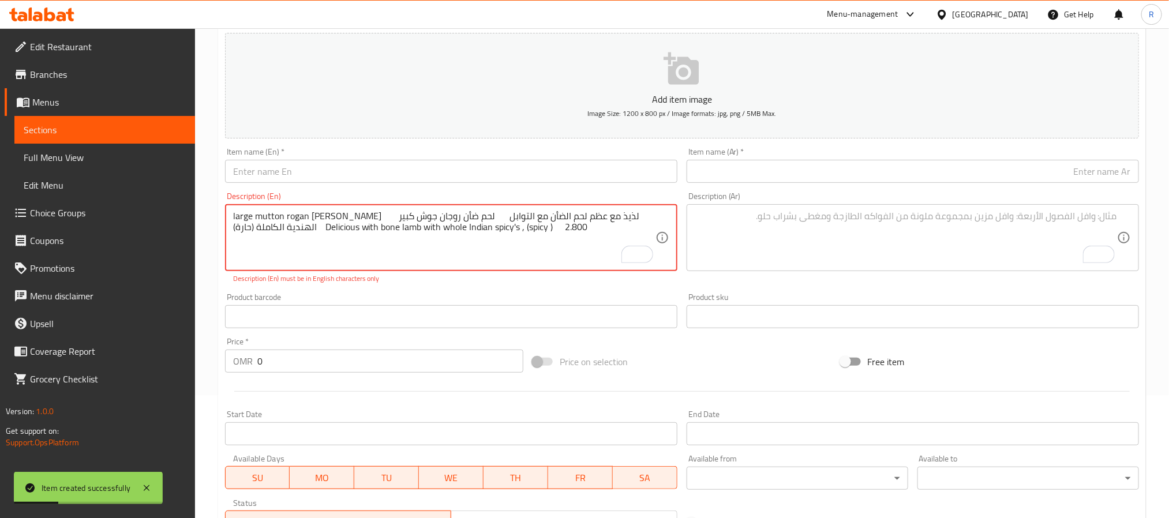
click at [241, 217] on textarea "large mutton rogan [PERSON_NAME] لحم ضأن روجان جوش كبير لذيذ مع عظم لحم الضأن م…" at bounding box center [444, 238] width 422 height 55
drag, startPoint x: 241, startPoint y: 217, endPoint x: 320, endPoint y: 220, distance: 79.7
click at [320, 220] on textarea "large mutton rogan [PERSON_NAME] لحم ضأن روجان جوش كبير لذيذ مع عظم لحم الضأن م…" at bounding box center [444, 238] width 422 height 55
click at [351, 175] on input "text" at bounding box center [451, 171] width 452 height 23
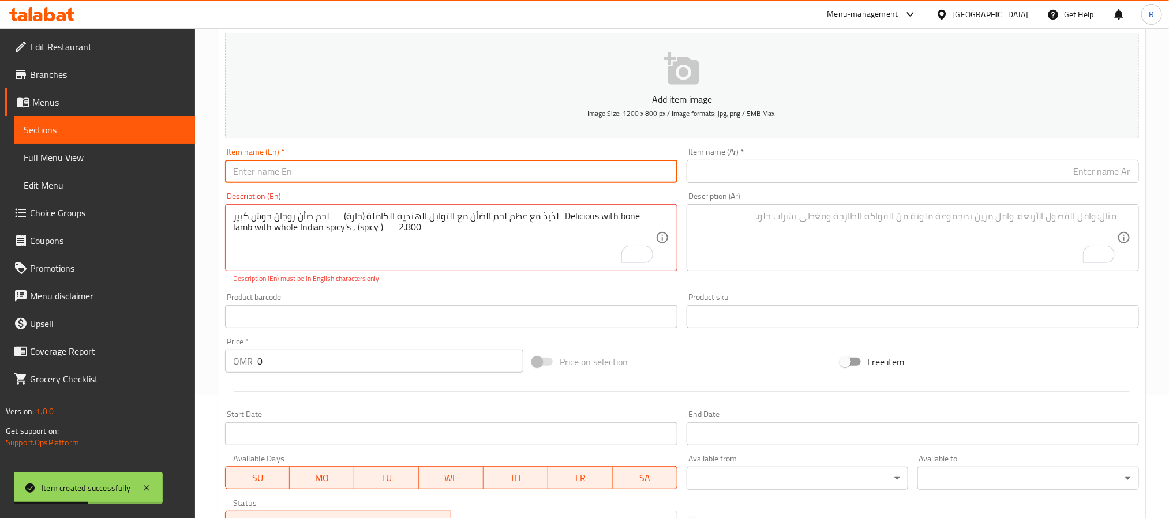
paste input "large mutton [PERSON_NAME]"
click at [310, 183] on input "large mutton [PERSON_NAME]" at bounding box center [451, 171] width 452 height 23
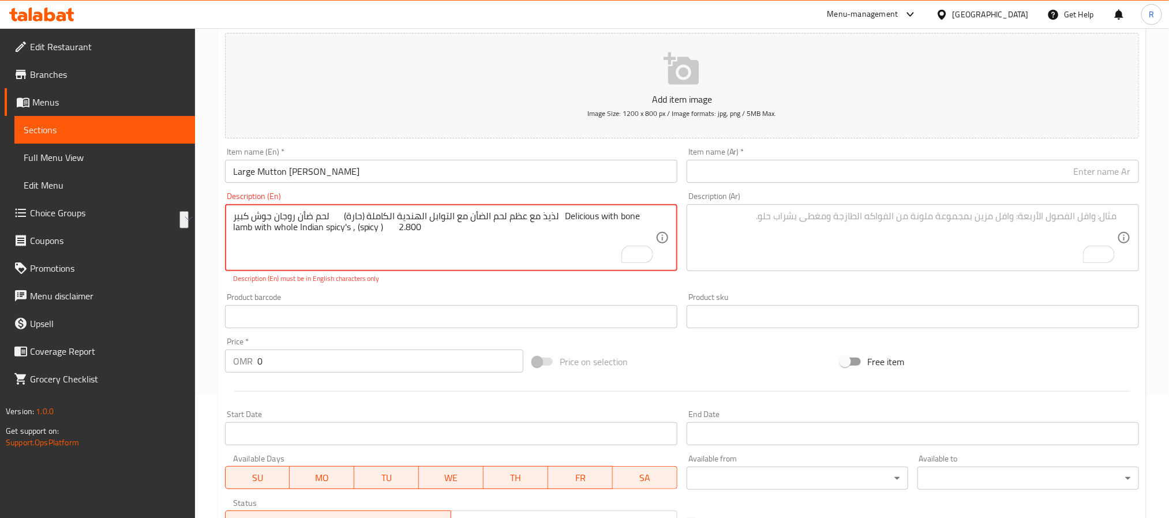
drag, startPoint x: 343, startPoint y: 218, endPoint x: 249, endPoint y: 220, distance: 94.1
drag, startPoint x: 798, startPoint y: 163, endPoint x: 788, endPoint y: 168, distance: 10.8
click at [798, 163] on input "text" at bounding box center [913, 171] width 452 height 23
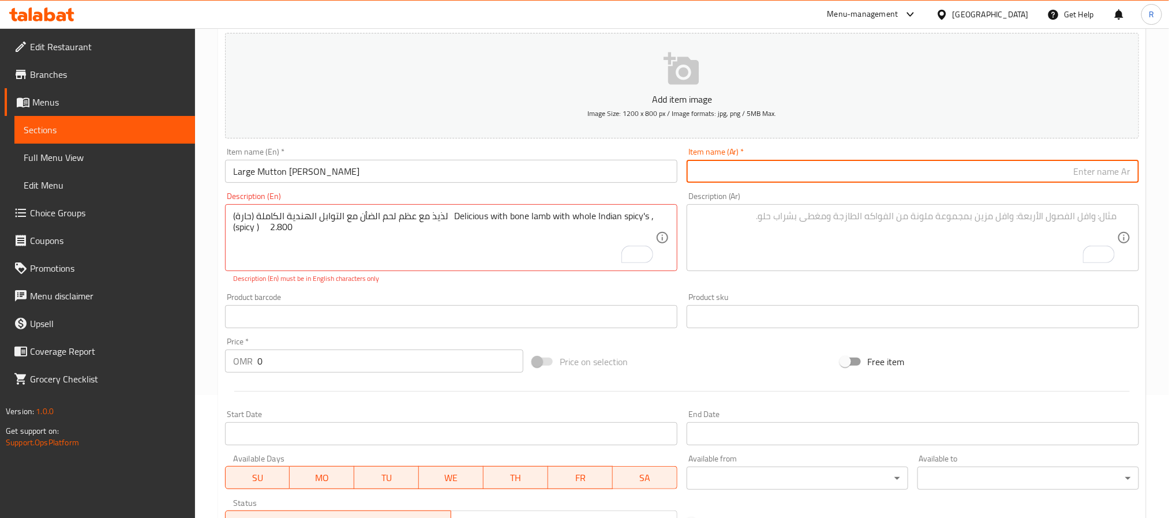
paste input "لحم ضأن روجان جوش كبير"
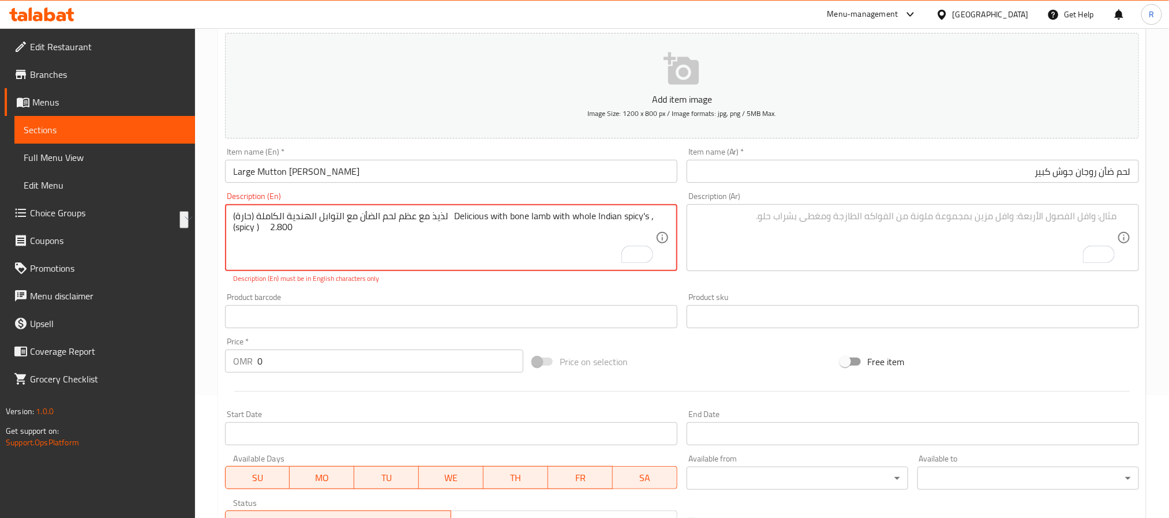
drag, startPoint x: 447, startPoint y: 220, endPoint x: 230, endPoint y: 220, distance: 217.0
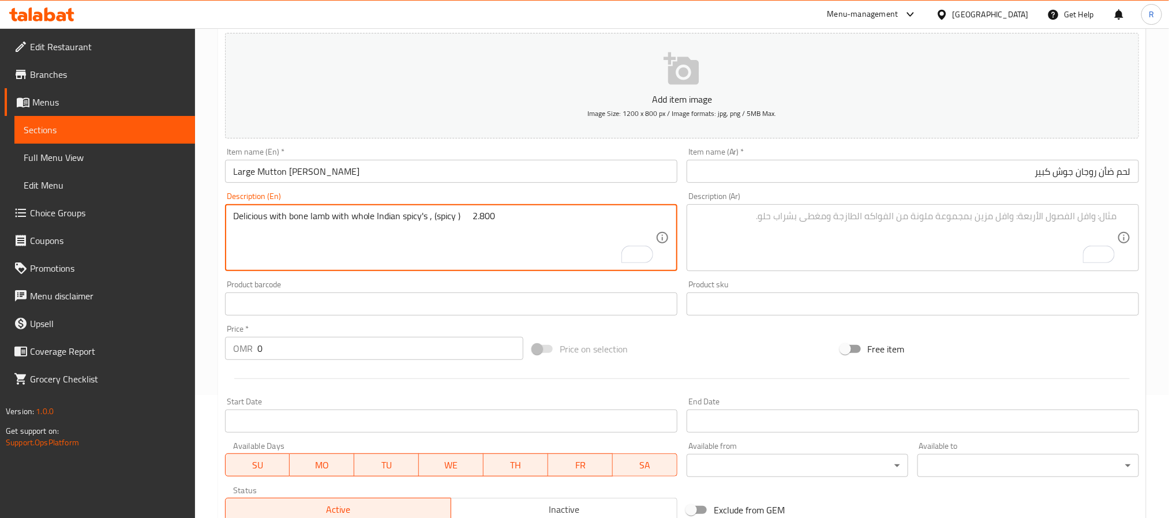
click at [795, 234] on textarea "To enrich screen reader interactions, please activate Accessibility in Grammarl…" at bounding box center [906, 238] width 422 height 55
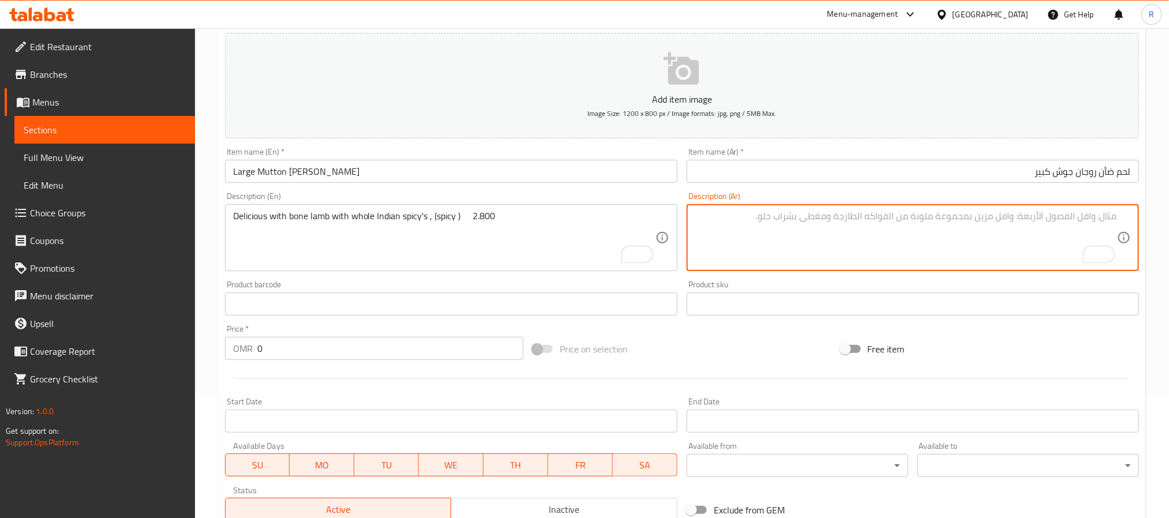
paste textarea "لذيذ مع عظم لحم الضأن مع التوابل الهندية الكاملة (حارة)"
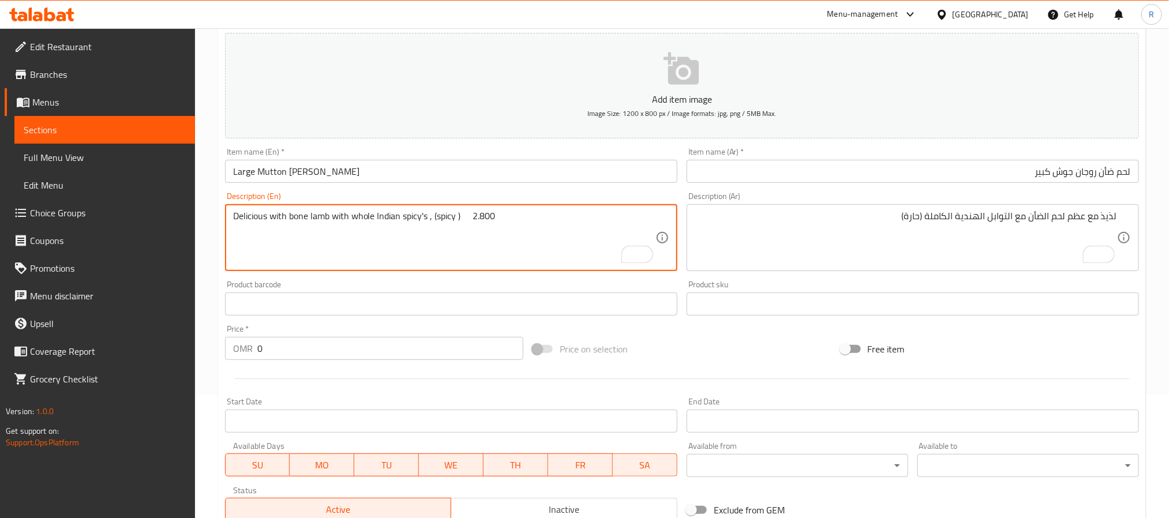
click at [488, 215] on textarea "Delicious with bone lamb with whole Indian spicy's , (spicy ) 2.800" at bounding box center [444, 238] width 422 height 55
click at [406, 340] on input "0" at bounding box center [390, 348] width 266 height 23
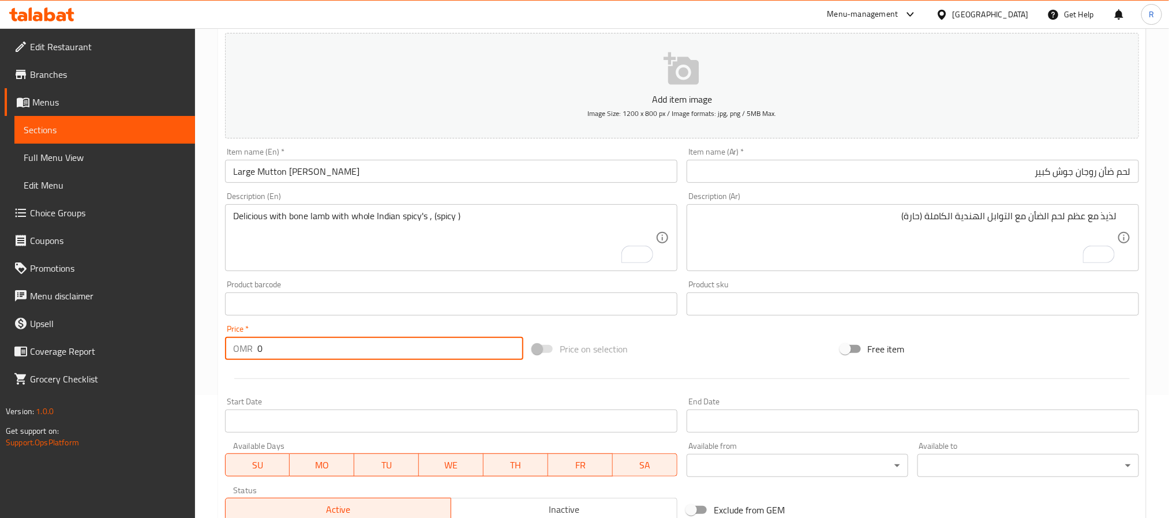
paste input "2.800"
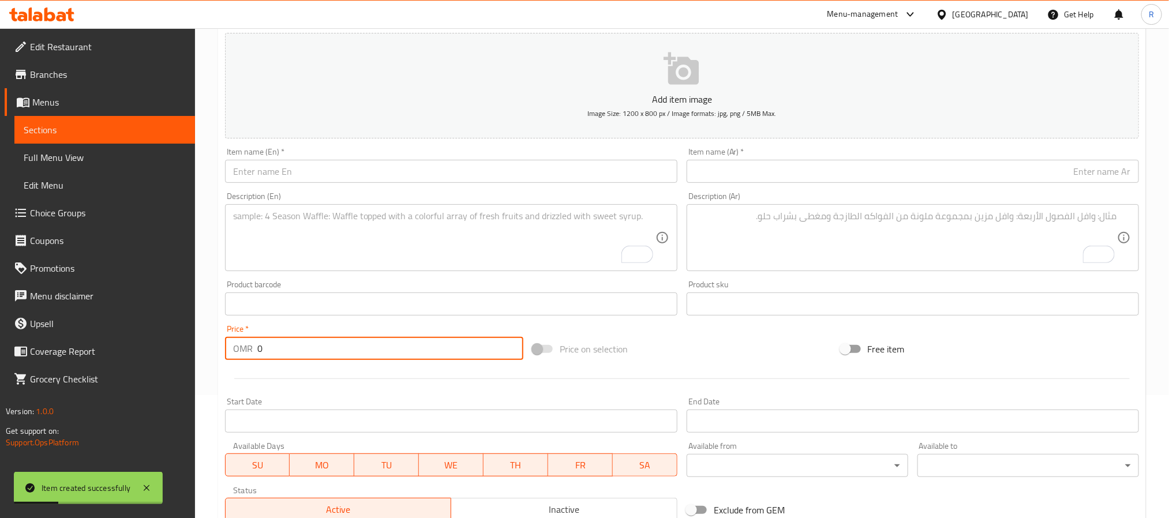
scroll to position [0, 0]
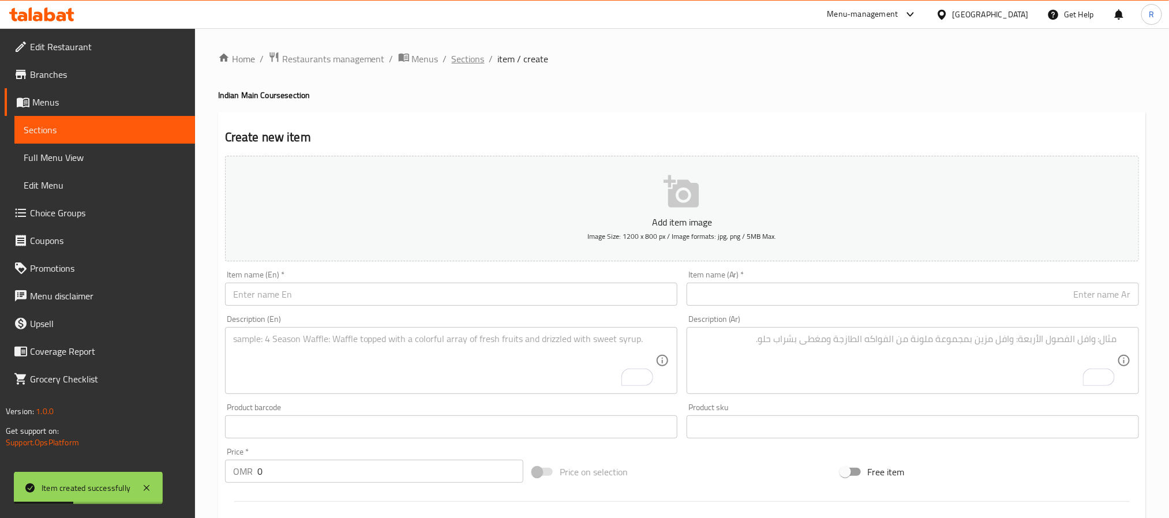
click at [463, 62] on span "Sections" at bounding box center [468, 59] width 33 height 14
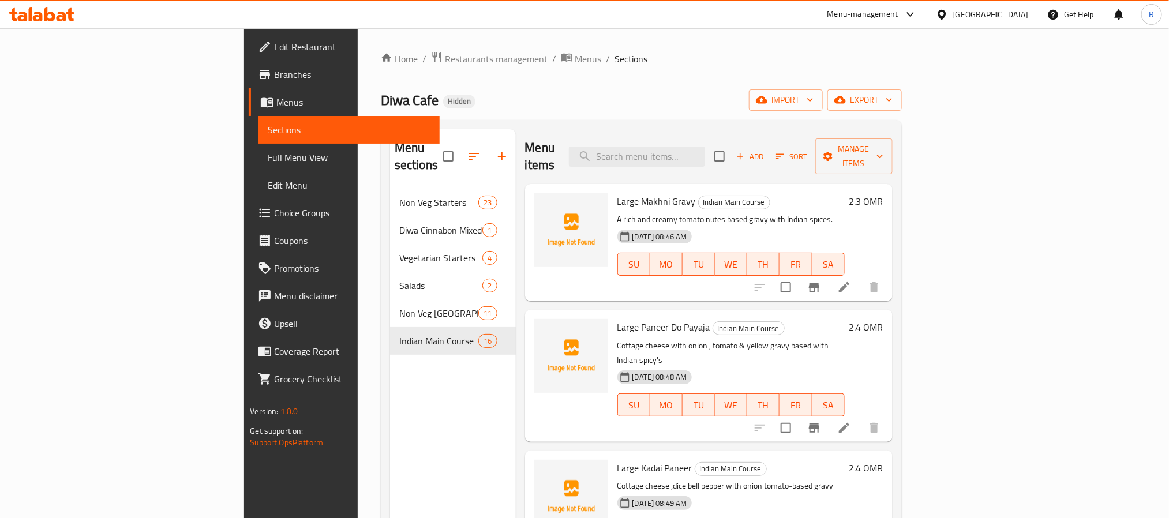
click at [488, 156] on button "button" at bounding box center [502, 157] width 28 height 28
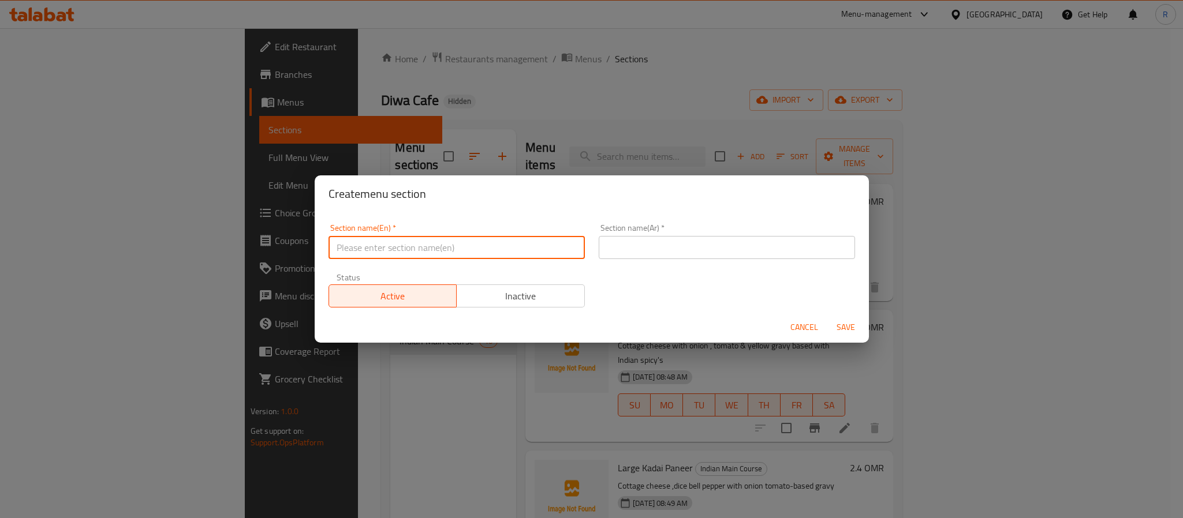
click at [452, 245] on input "text" at bounding box center [456, 247] width 256 height 23
paste input "Tandoori and Grills"
click at [451, 249] on input "Tandoori and Grills" at bounding box center [456, 247] width 256 height 23
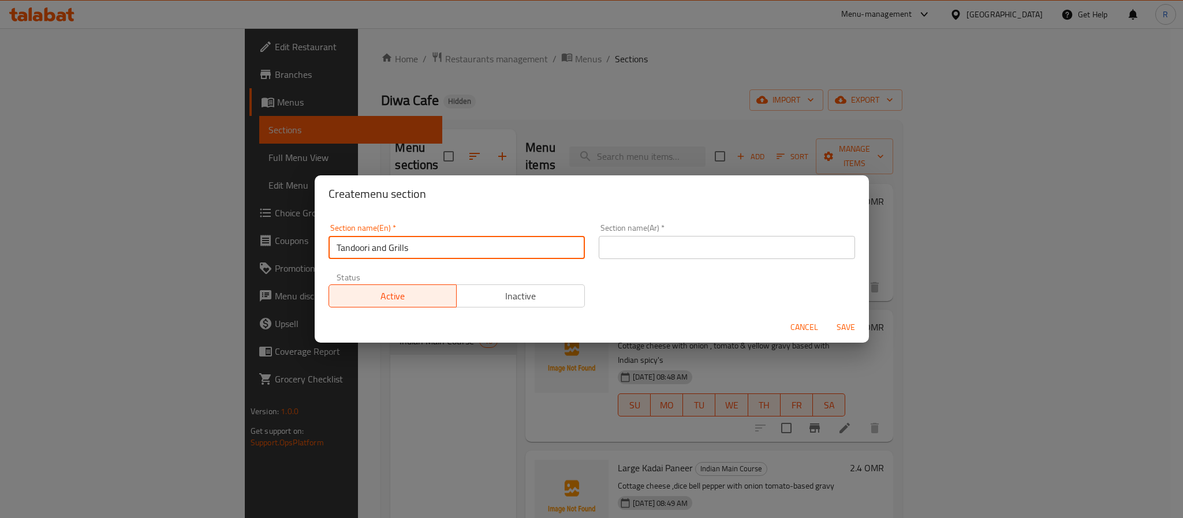
click at [375, 250] on input "Tandoori and Grills" at bounding box center [456, 247] width 256 height 23
click at [427, 253] on input "Tandoori And Grills" at bounding box center [456, 247] width 256 height 23
click at [428, 253] on input "Tandoori And Grills" at bounding box center [456, 247] width 256 height 23
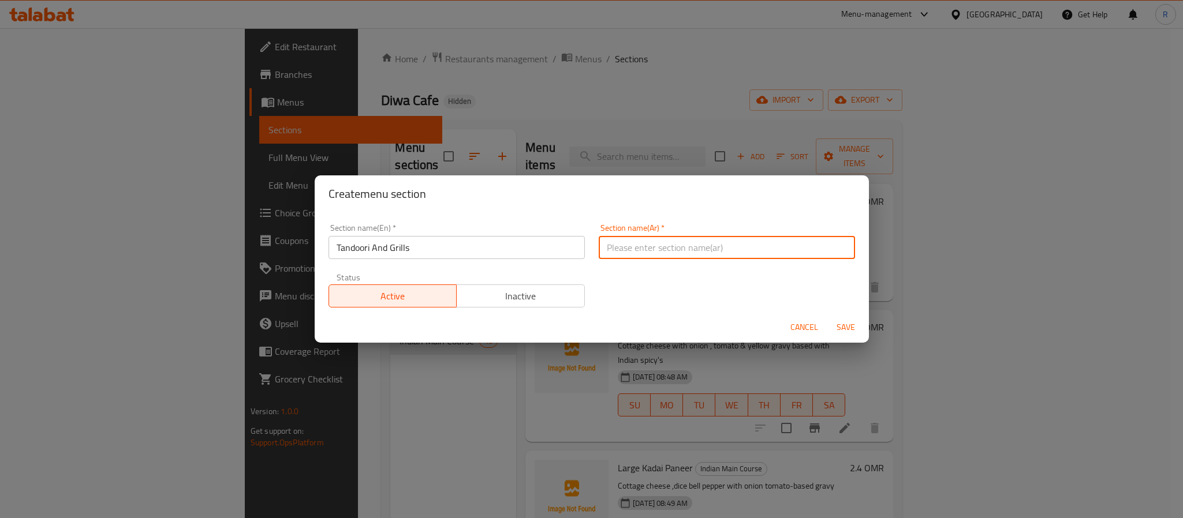
click at [740, 248] on input "text" at bounding box center [727, 247] width 256 height 23
paste input "تندوري ومشويات"
click at [837, 329] on span "Save" at bounding box center [846, 327] width 28 height 14
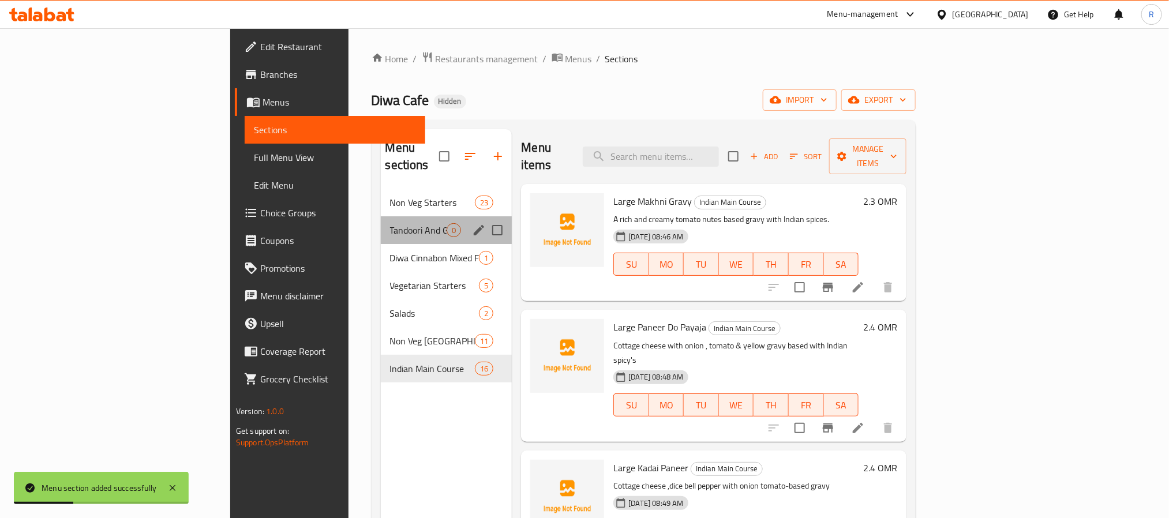
click at [381, 222] on div "Tandoori And Grills 0" at bounding box center [447, 230] width 132 height 28
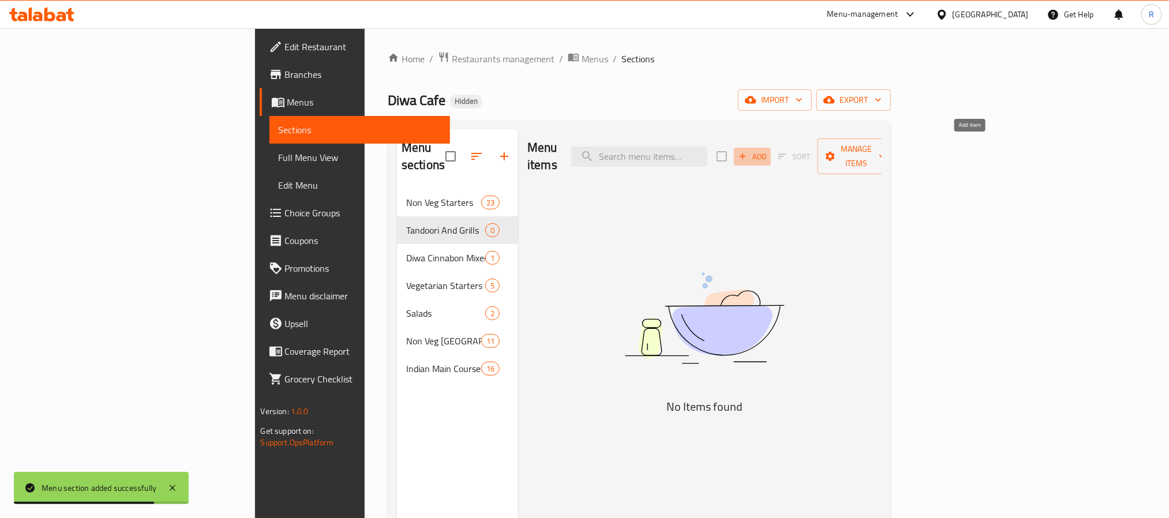
click at [768, 150] on span "Add" at bounding box center [752, 156] width 31 height 13
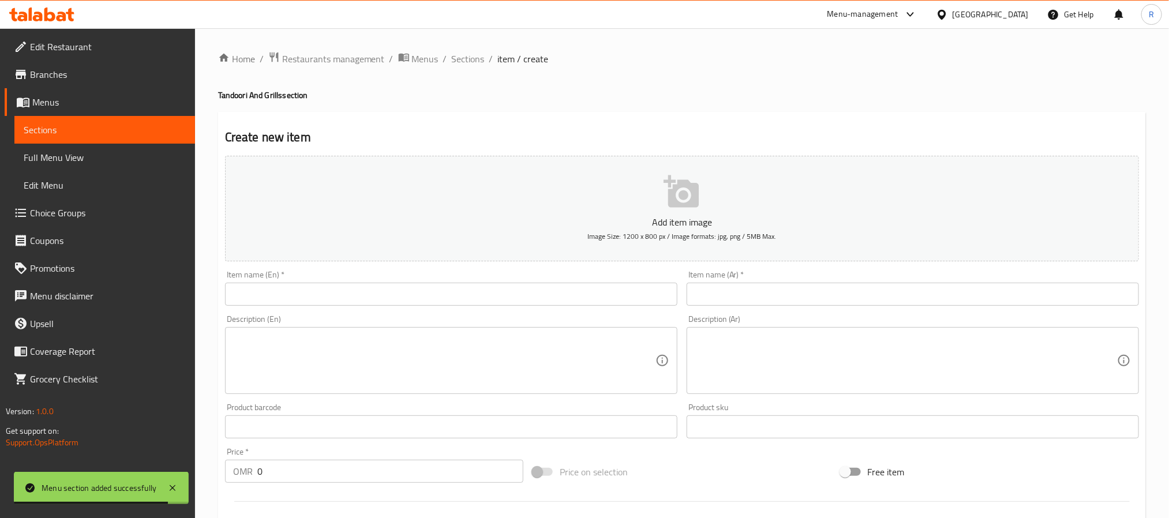
click at [422, 361] on textarea at bounding box center [444, 361] width 422 height 55
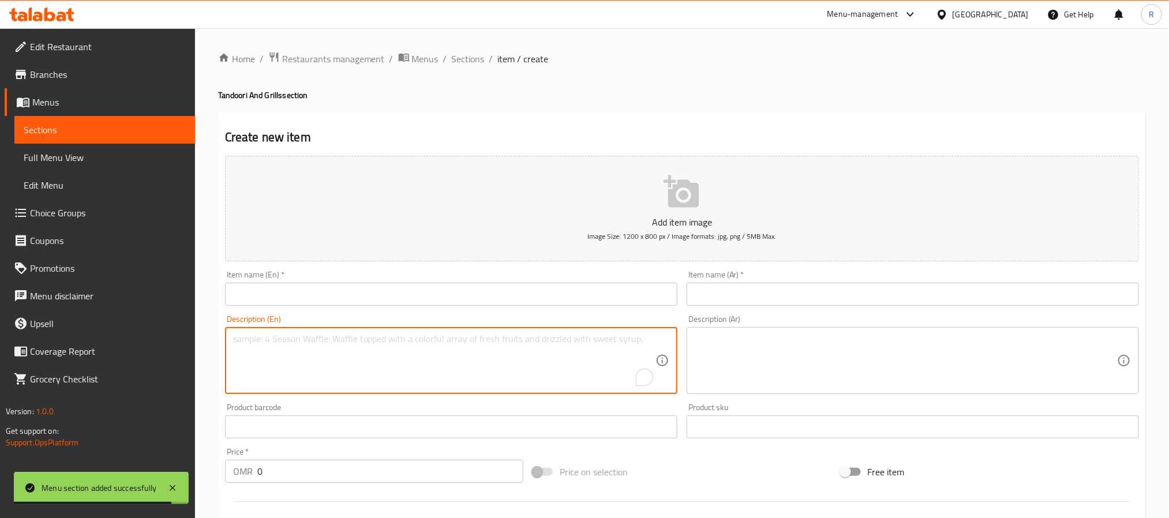
paste textarea "Chicken Tikka دجاج تكا حجم كبير، قطع دجاج مسحب، متبلة بالزبادي المتبل، موضوعة ع…"
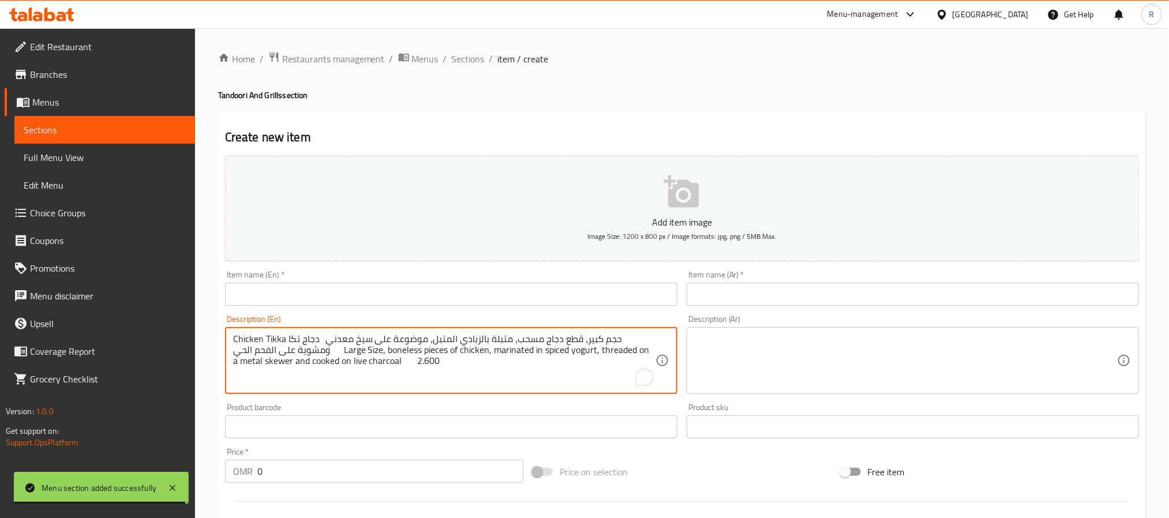
click at [244, 336] on textarea "Chicken Tikka دجاج تكا حجم كبير، قطع دجاج مسحب، متبلة بالزبادي المتبل، موضوعة ع…" at bounding box center [444, 361] width 422 height 55
drag, startPoint x: 244, startPoint y: 336, endPoint x: 263, endPoint y: 339, distance: 19.4
click at [263, 339] on textarea "Chicken Tikka دجاج تكا حجم كبير، قطع دجاج مسحب، متبلة بالزبادي المتبل، موضوعة ع…" at bounding box center [444, 361] width 422 height 55
click at [250, 342] on textarea "Chicken Tikka دجاج تكا حجم كبير، قطع دجاج مسحب، متبلة بالزبادي المتبل، موضوعة ع…" at bounding box center [444, 361] width 422 height 55
drag, startPoint x: 250, startPoint y: 342, endPoint x: 270, endPoint y: 340, distance: 20.3
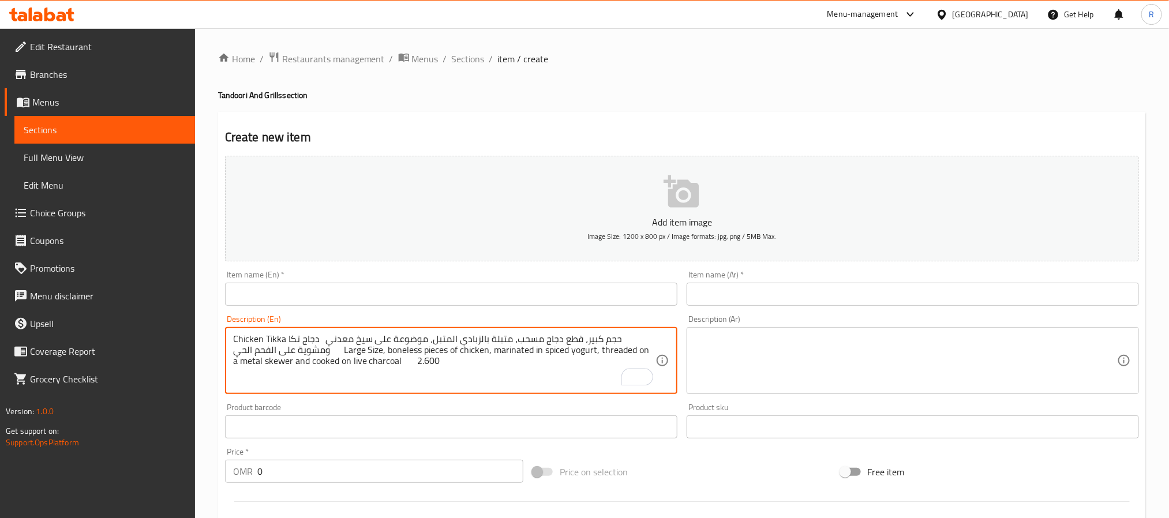
click at [270, 340] on textarea "Chicken Tikka دجاج تكا حجم كبير، قطع دجاج مسحب، متبلة بالزبادي المتبل، موضوعة ع…" at bounding box center [444, 361] width 422 height 55
click at [296, 287] on input "text" at bounding box center [451, 294] width 452 height 23
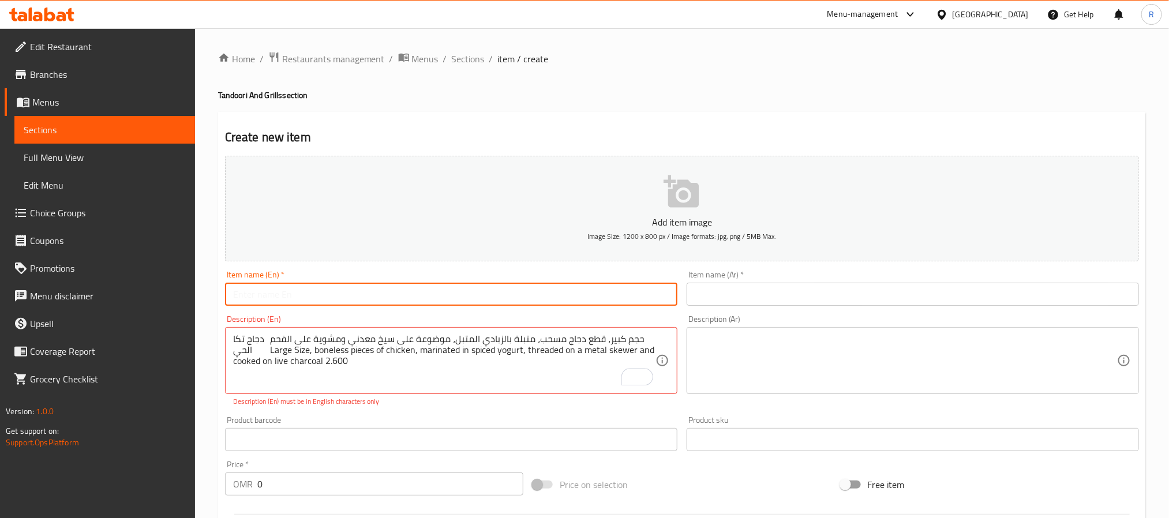
paste input "Chicken Tikka"
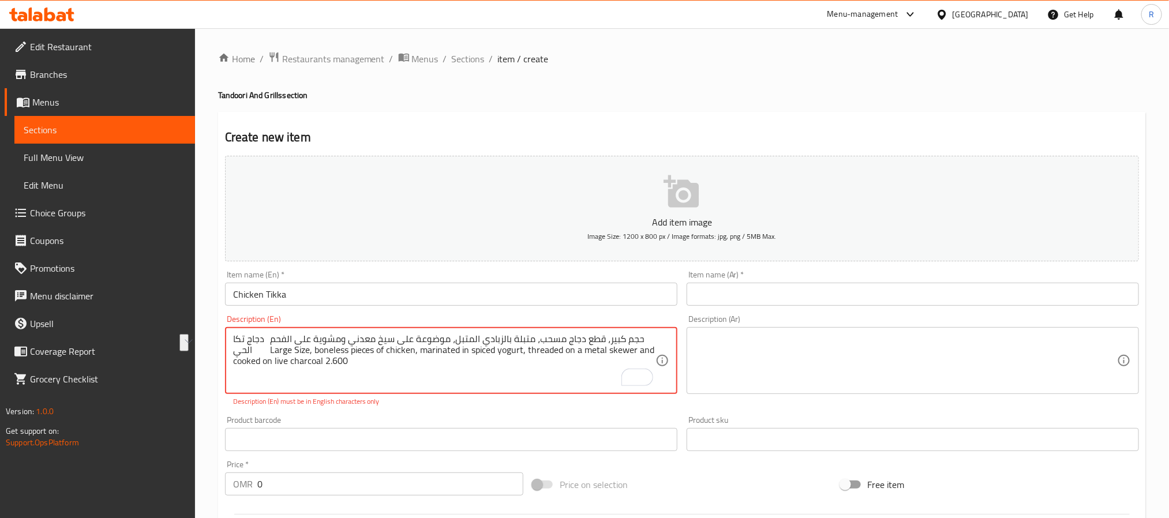
drag, startPoint x: 261, startPoint y: 343, endPoint x: 229, endPoint y: 343, distance: 32.3
click at [772, 286] on input "text" at bounding box center [913, 294] width 452 height 23
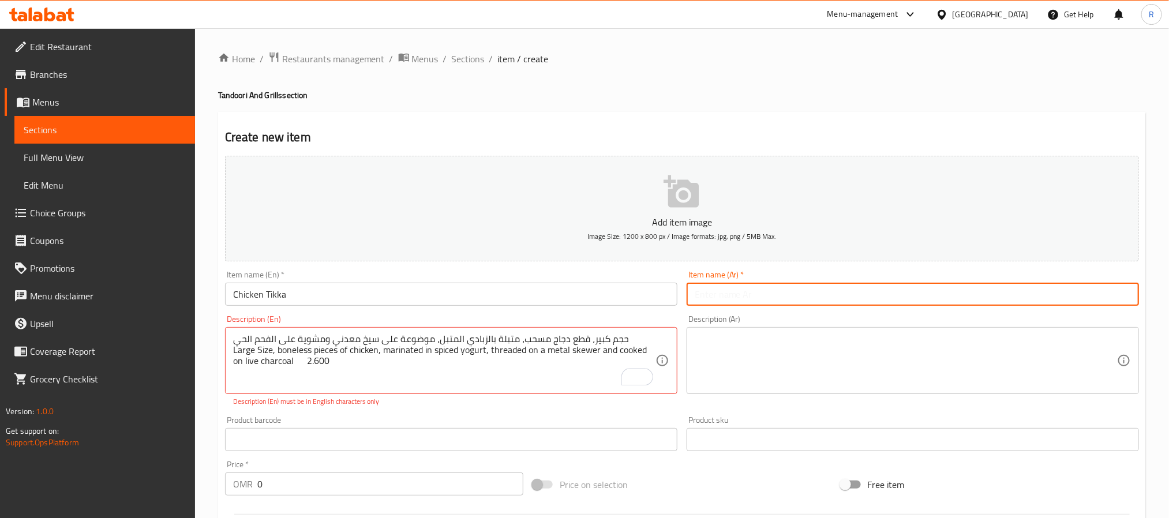
paste input "دجاج تكا"
drag, startPoint x: 805, startPoint y: 360, endPoint x: 799, endPoint y: 371, distance: 12.2
click at [802, 365] on textarea at bounding box center [906, 361] width 422 height 55
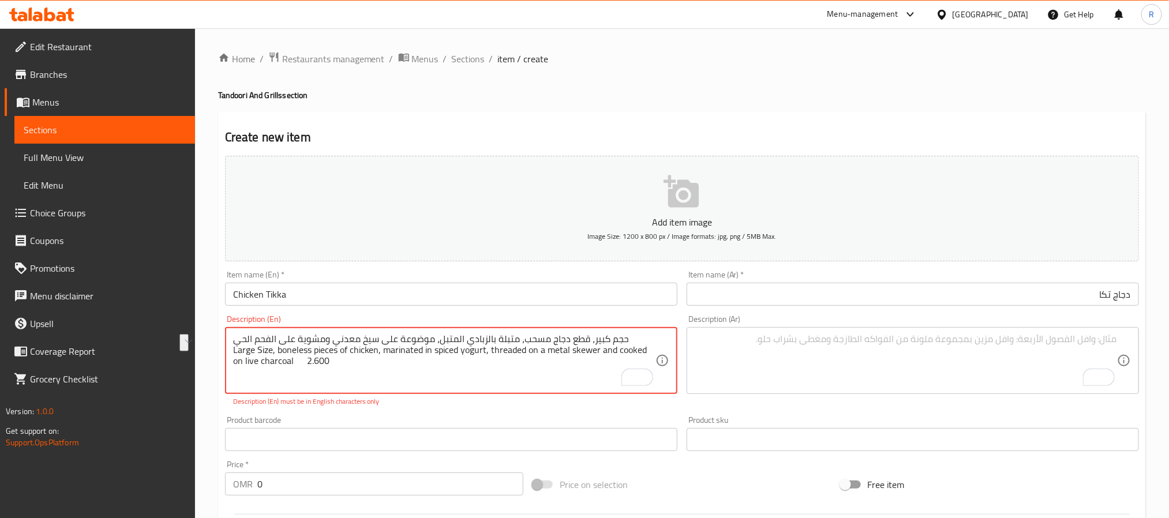
drag, startPoint x: 250, startPoint y: 340, endPoint x: 641, endPoint y: 340, distance: 391.3
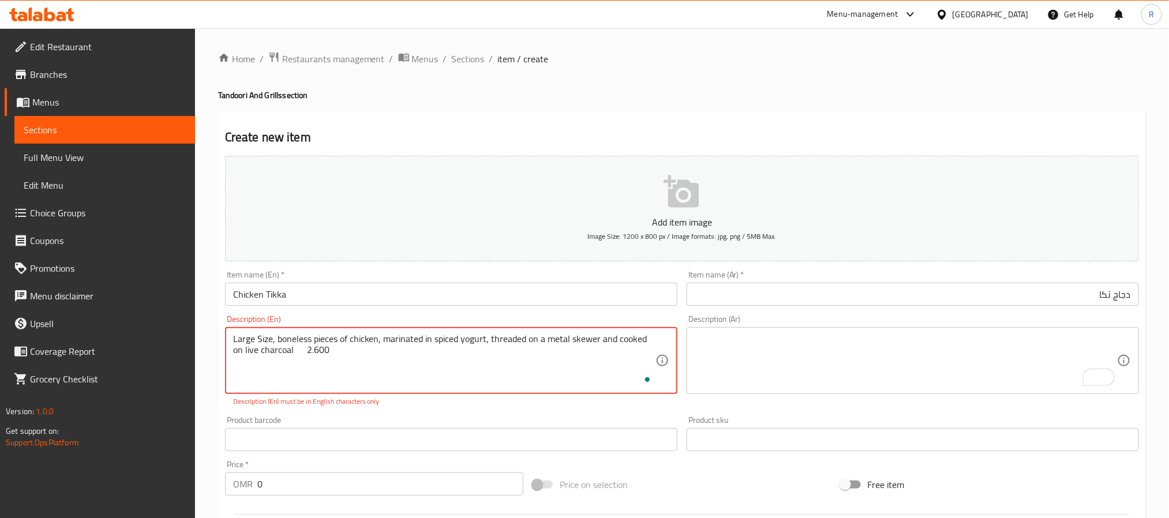
click at [778, 355] on textarea "To enrich screen reader interactions, please activate Accessibility in Grammarl…" at bounding box center [906, 361] width 422 height 55
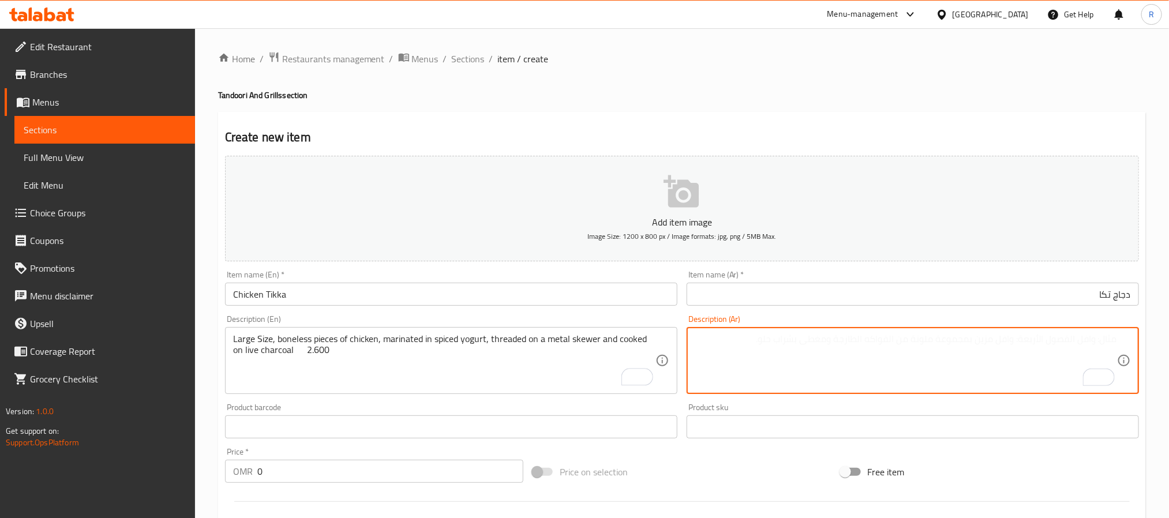
paste textarea "حجم كبير، قطع دجاج مسحب، متبلة بالزبادي المتبل، موضوعة على سيخ معدني ومشوية على…"
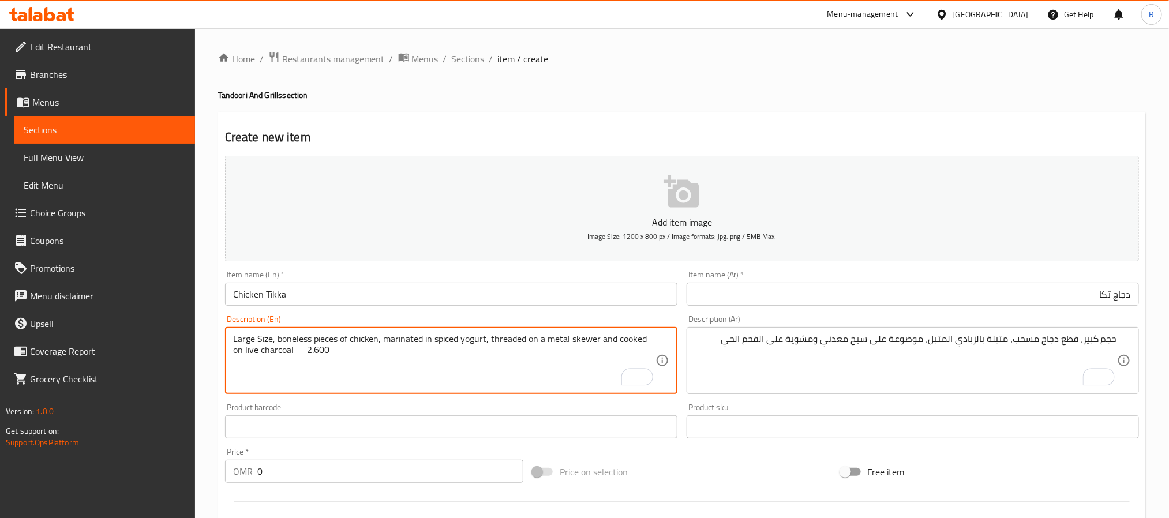
click at [291, 349] on textarea "Large Size, boneless pieces of chicken, marinated in spiced yogurt, threaded on…" at bounding box center [444, 361] width 422 height 55
click at [339, 360] on textarea "Large Size, boneless pieces of chicken, marinated in spiced yogurt, threaded on…" at bounding box center [444, 361] width 422 height 55
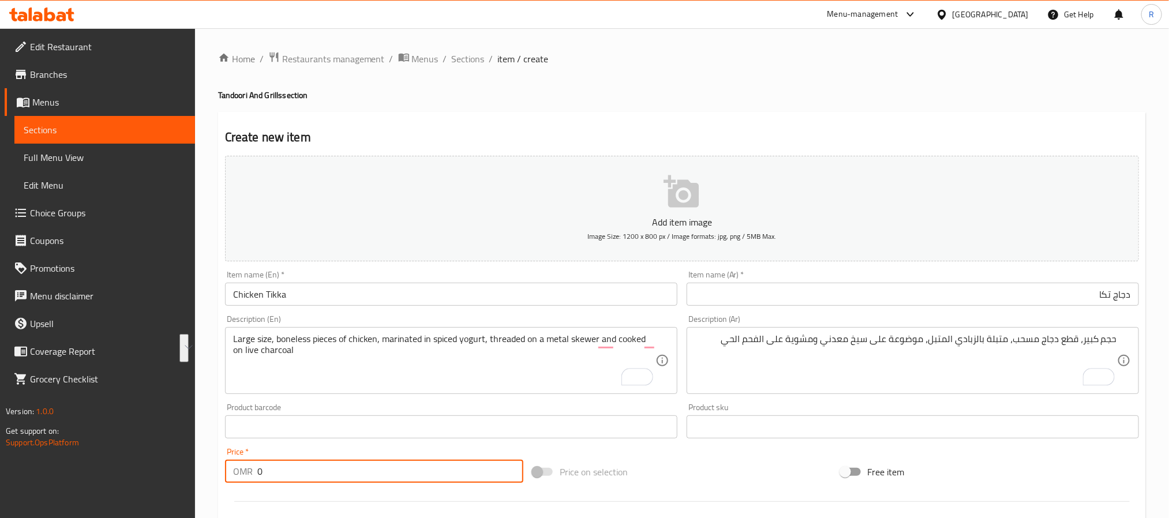
click at [345, 466] on input "0" at bounding box center [390, 471] width 266 height 23
paste input "2.600"
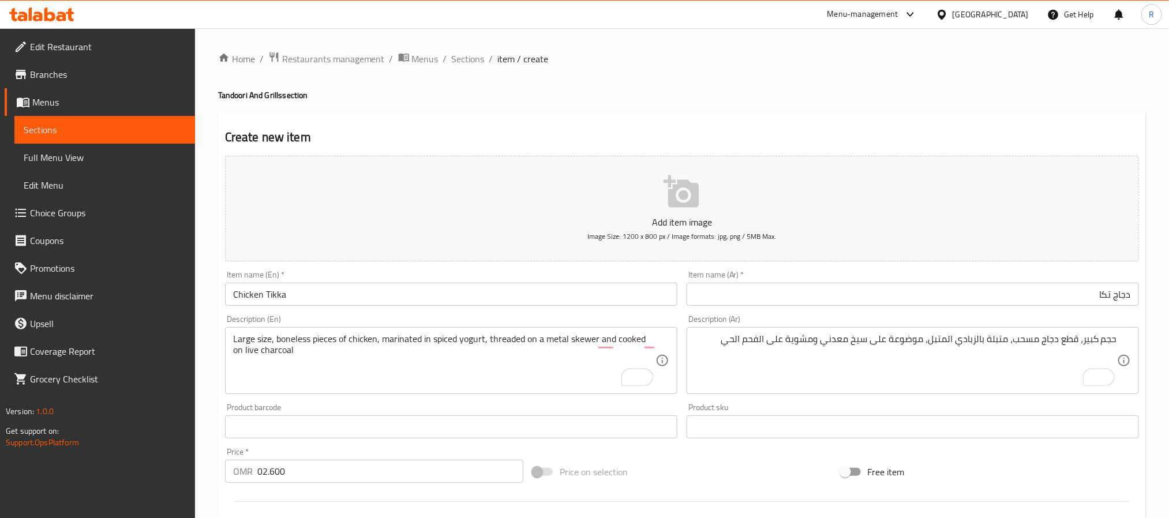
click at [484, 282] on div "Item name (En)   * Chicken Tikka Item name (En) *" at bounding box center [451, 288] width 452 height 35
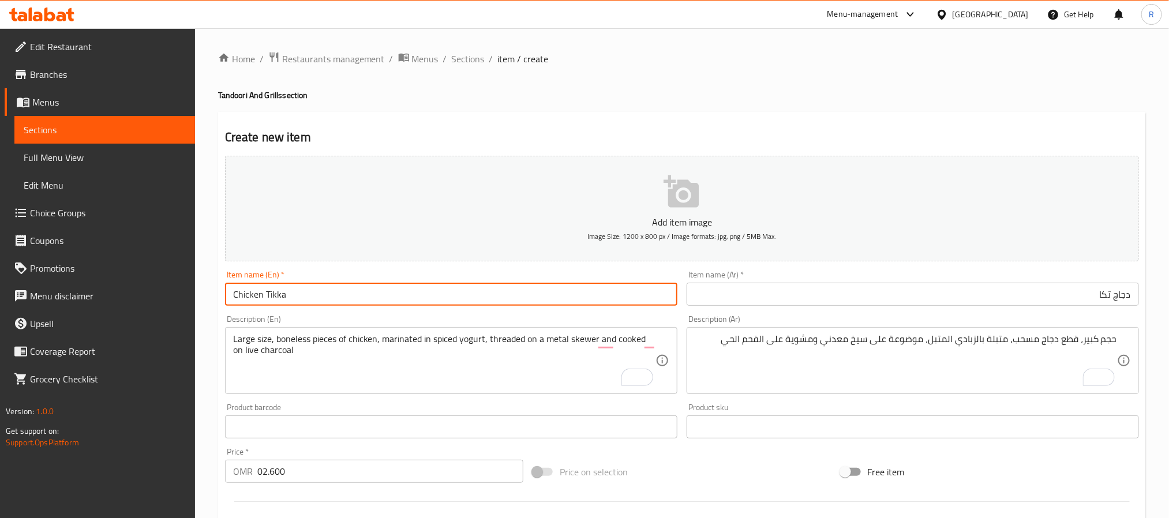
click at [475, 288] on input "Chicken Tikka" at bounding box center [451, 294] width 452 height 23
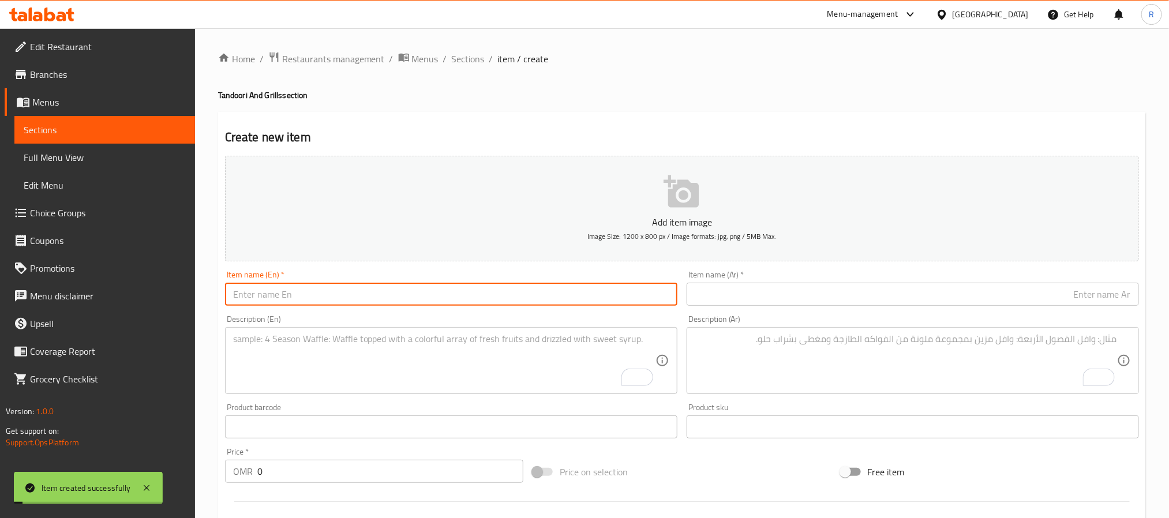
click at [461, 52] on span "Sections" at bounding box center [468, 59] width 33 height 14
